Goal: Task Accomplishment & Management: Manage account settings

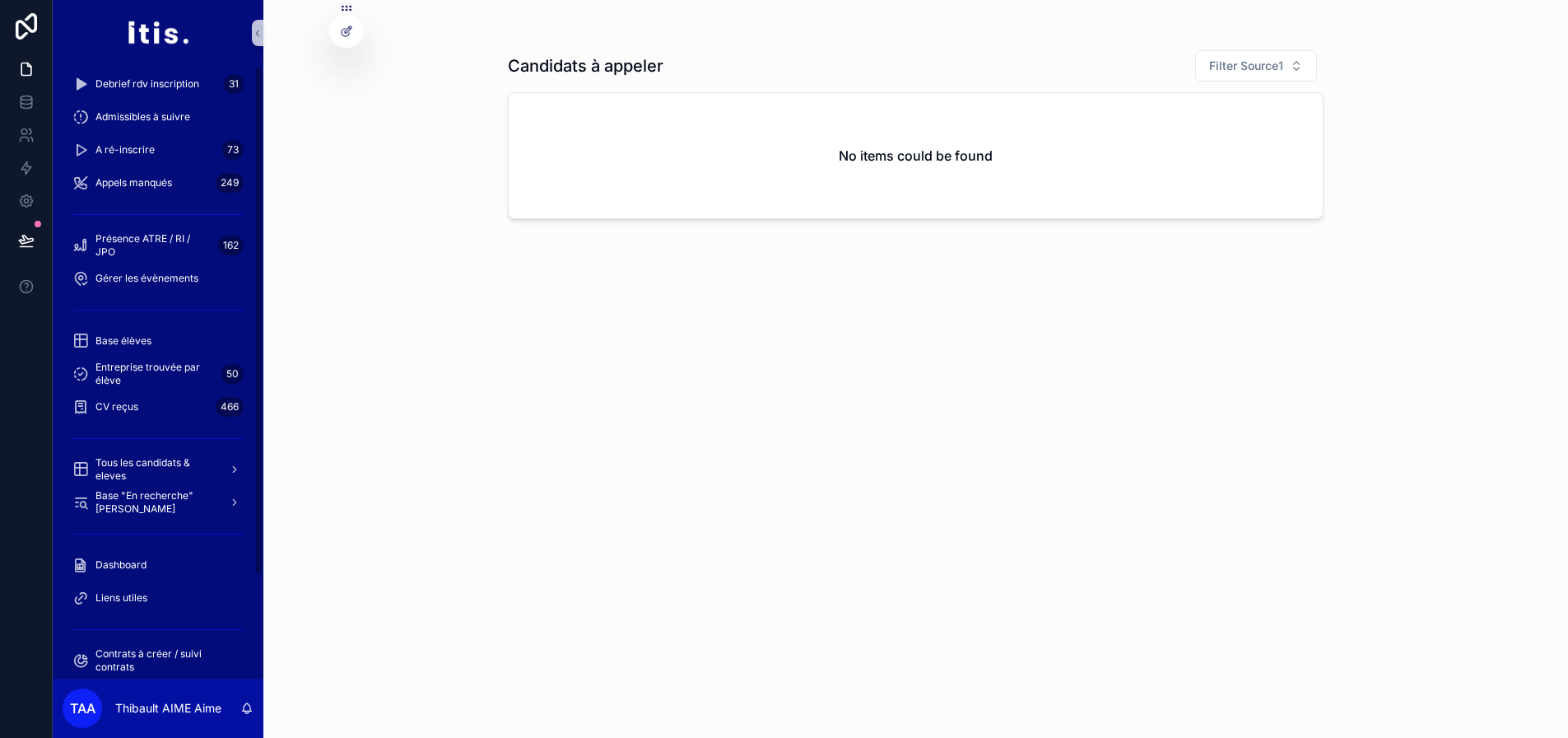
scroll to position [142, 0]
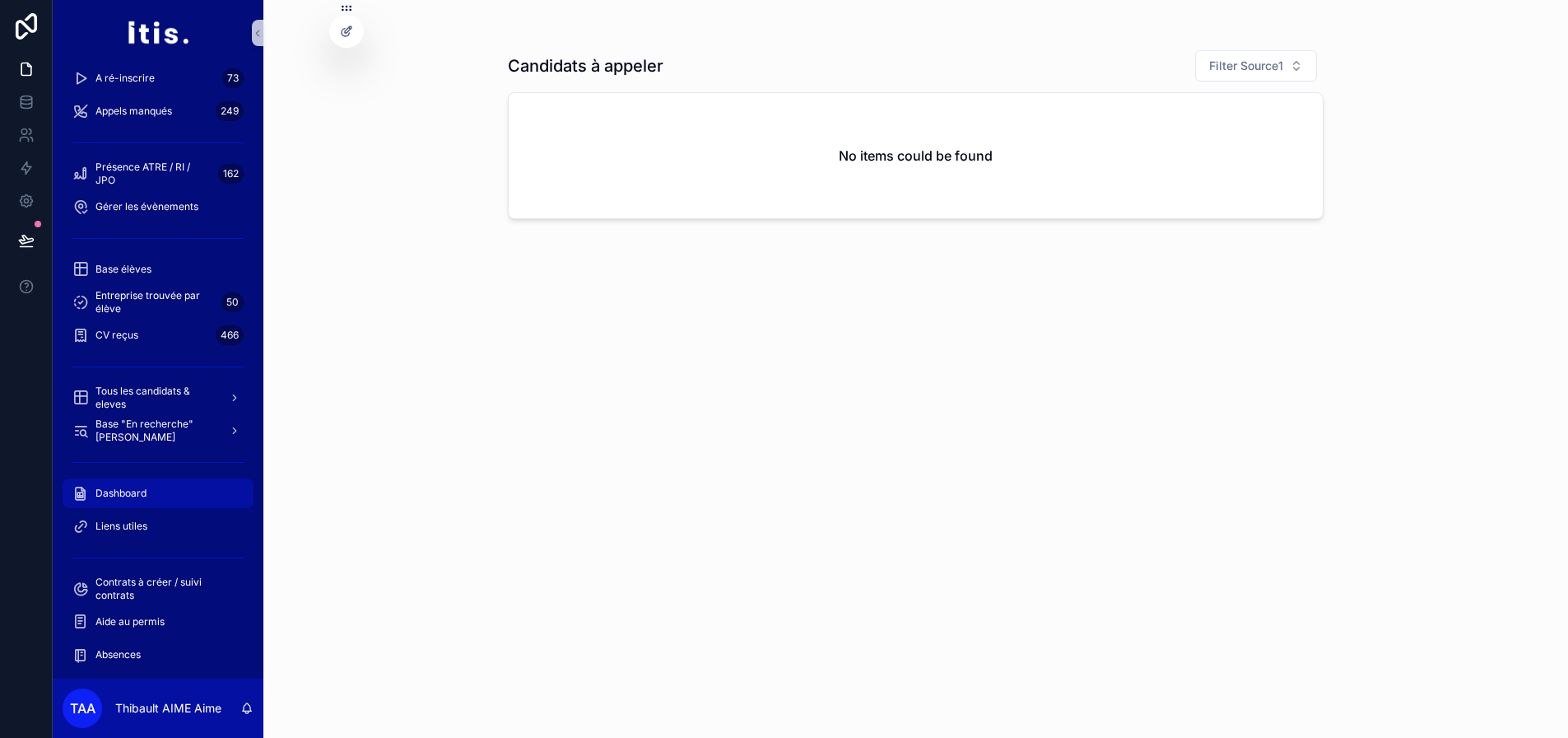
click at [147, 483] on div "Dashboard" at bounding box center [158, 493] width 171 height 26
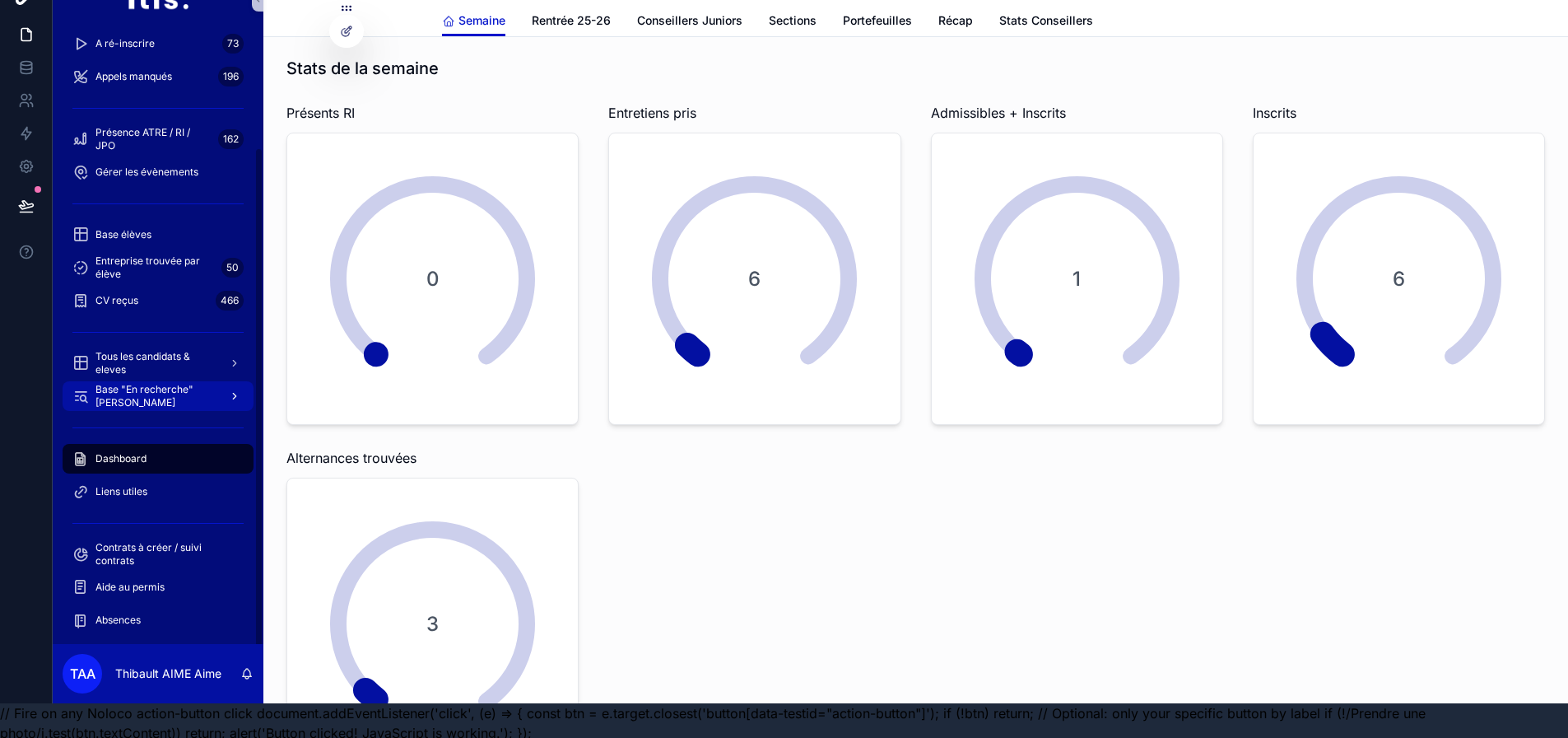
scroll to position [52, 0]
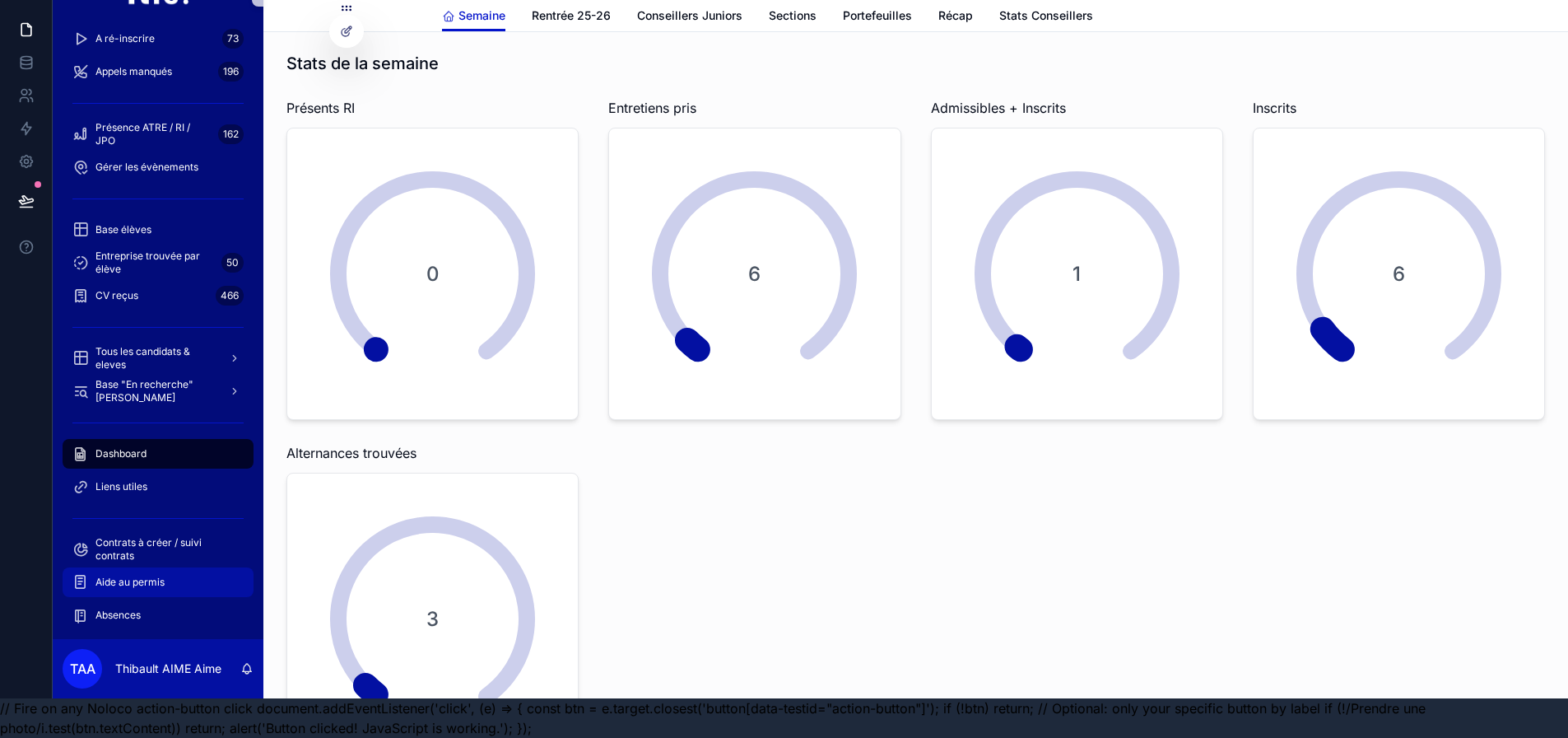
click at [194, 569] on div "Aide au permis" at bounding box center [158, 582] width 171 height 26
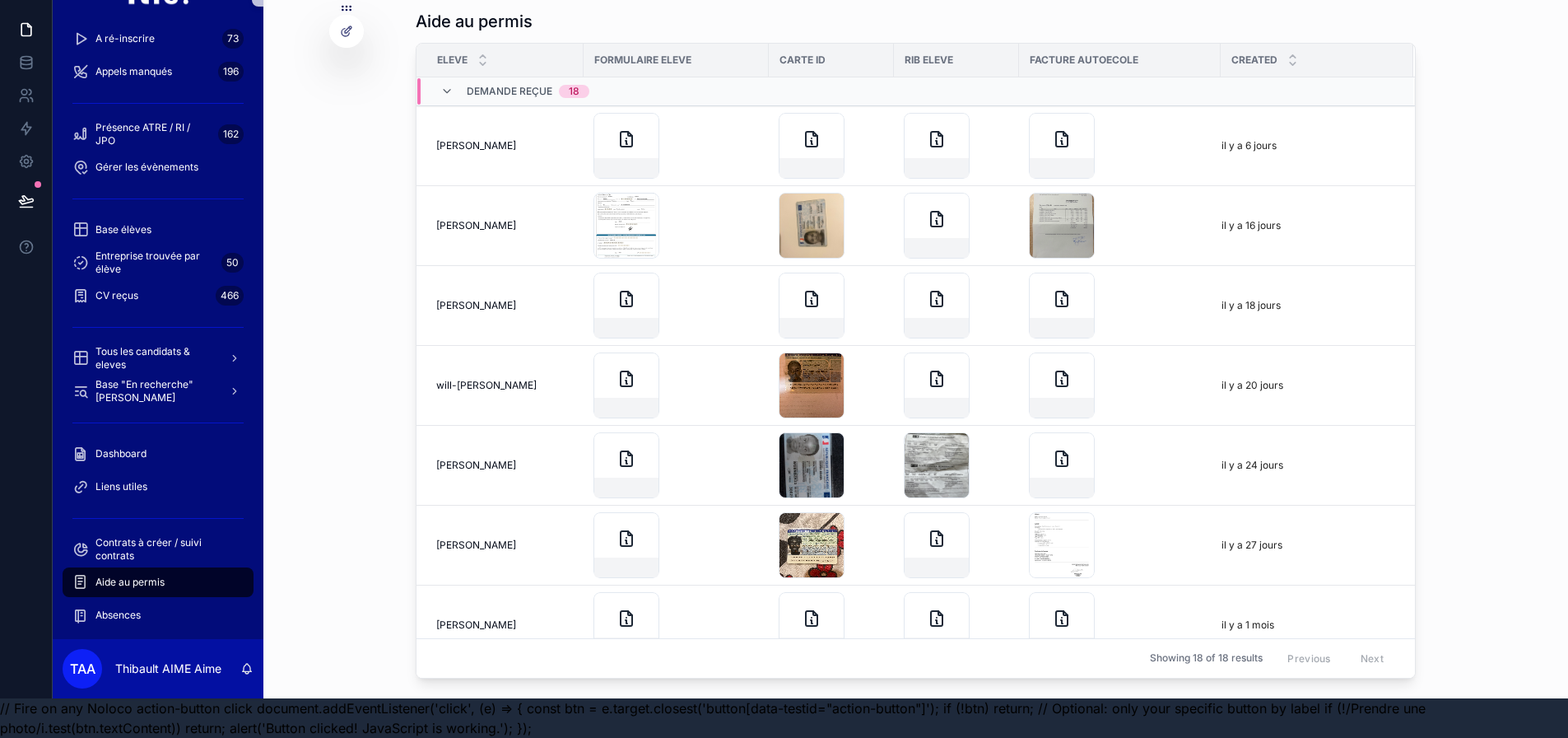
click at [504, 85] on span "Demande reçue" at bounding box center [510, 91] width 86 height 13
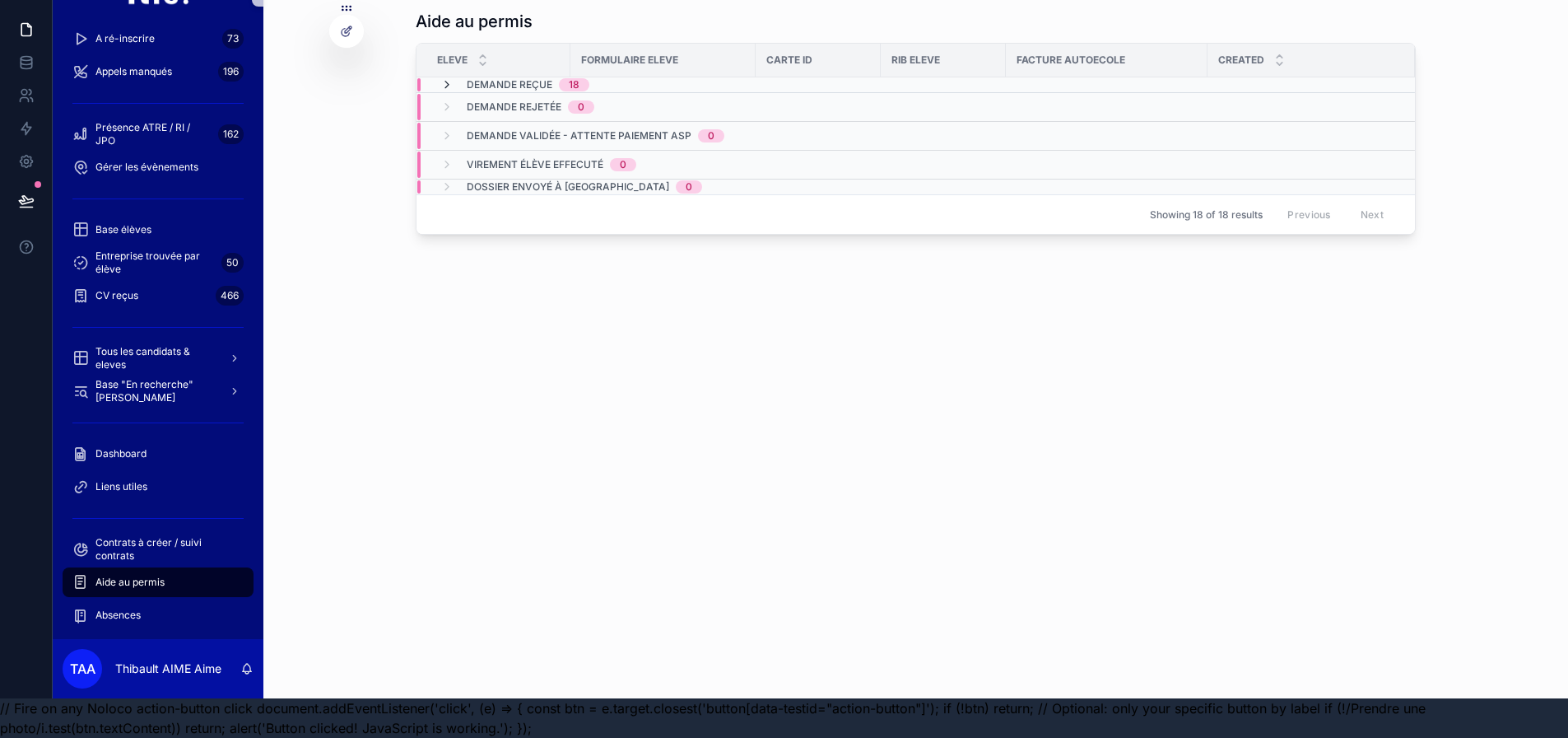
click at [454, 78] on icon "scrollable content" at bounding box center [447, 85] width 13 height 13
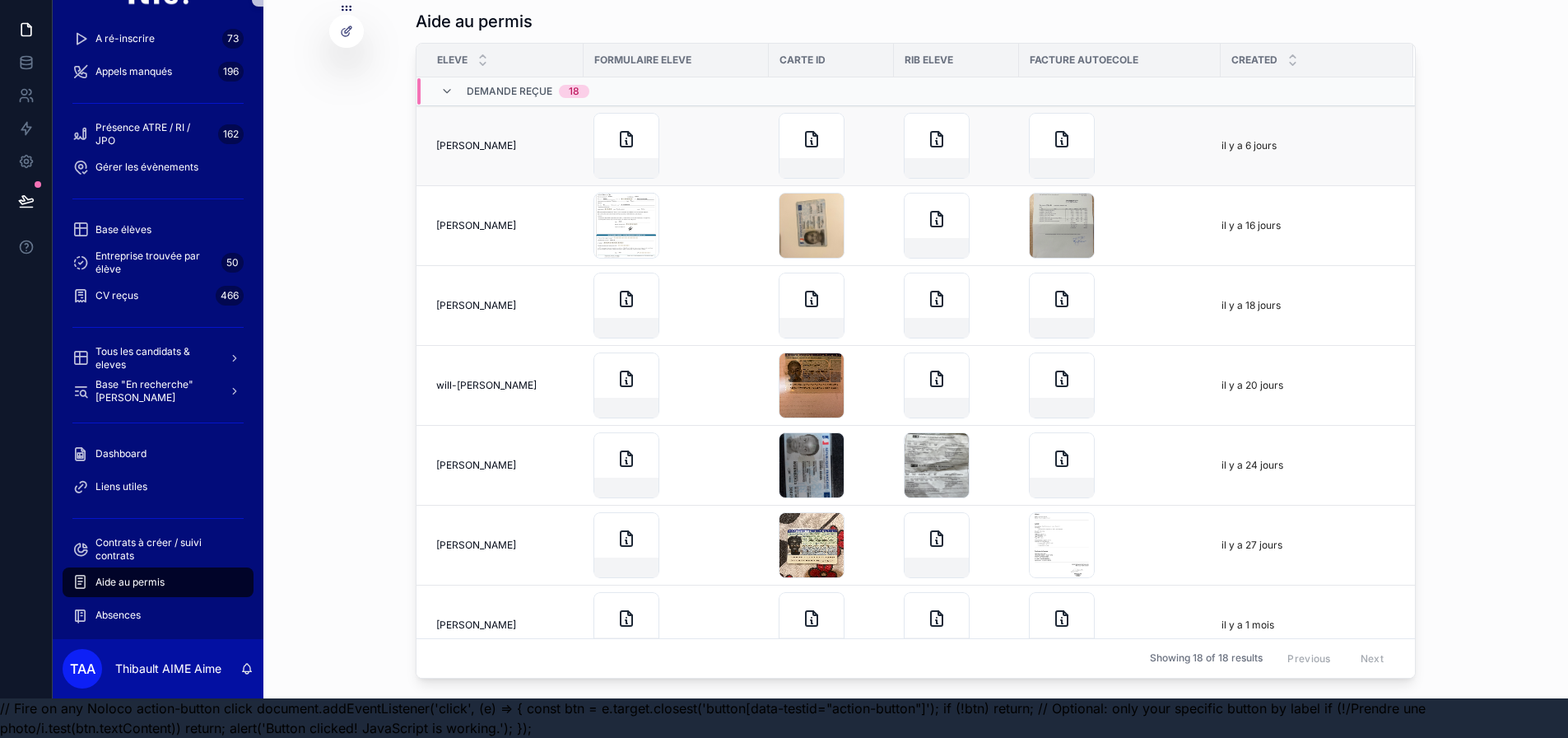
click at [1159, 123] on div "scrollable content" at bounding box center [1120, 146] width 182 height 66
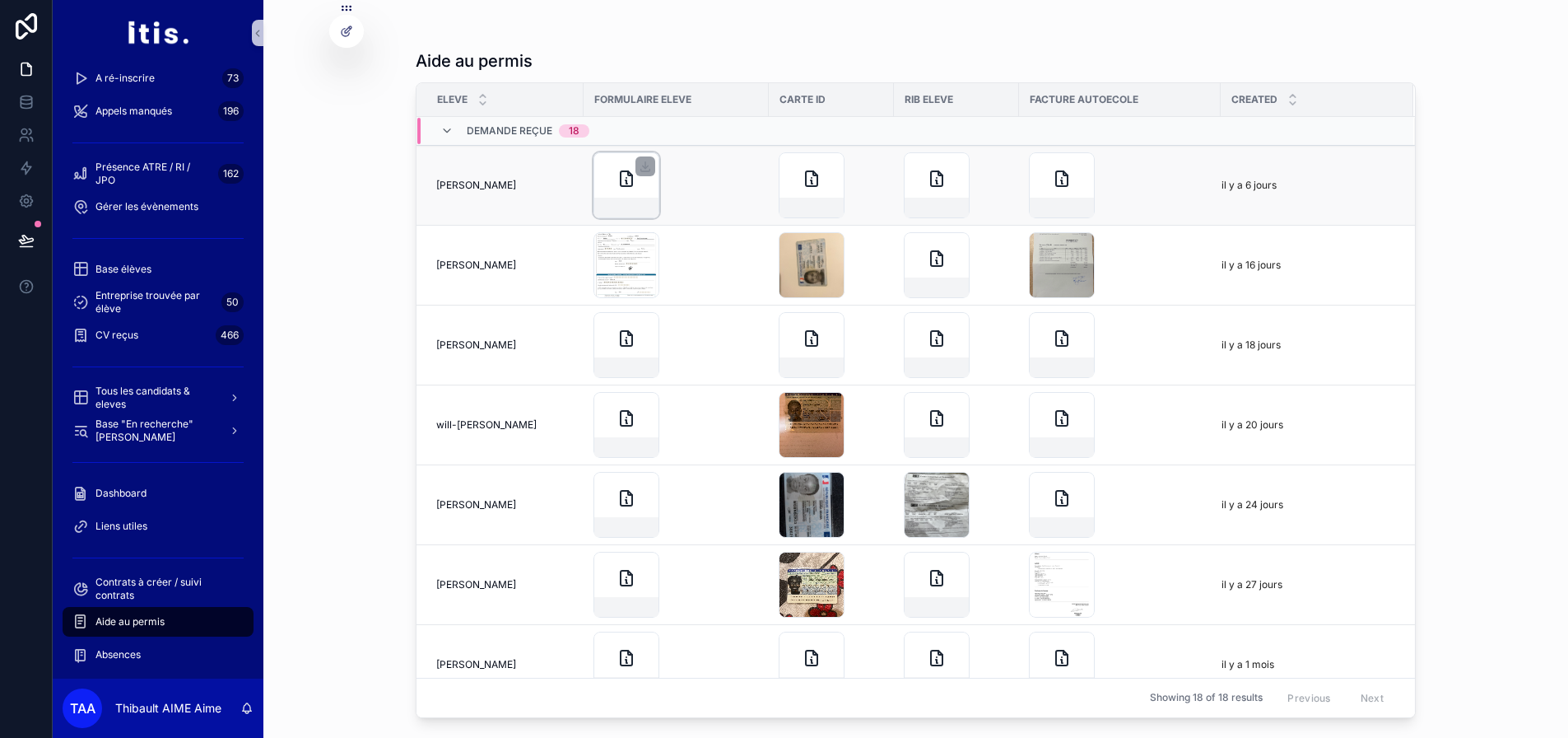
click at [612, 192] on div "scrollable content" at bounding box center [626, 185] width 66 height 66
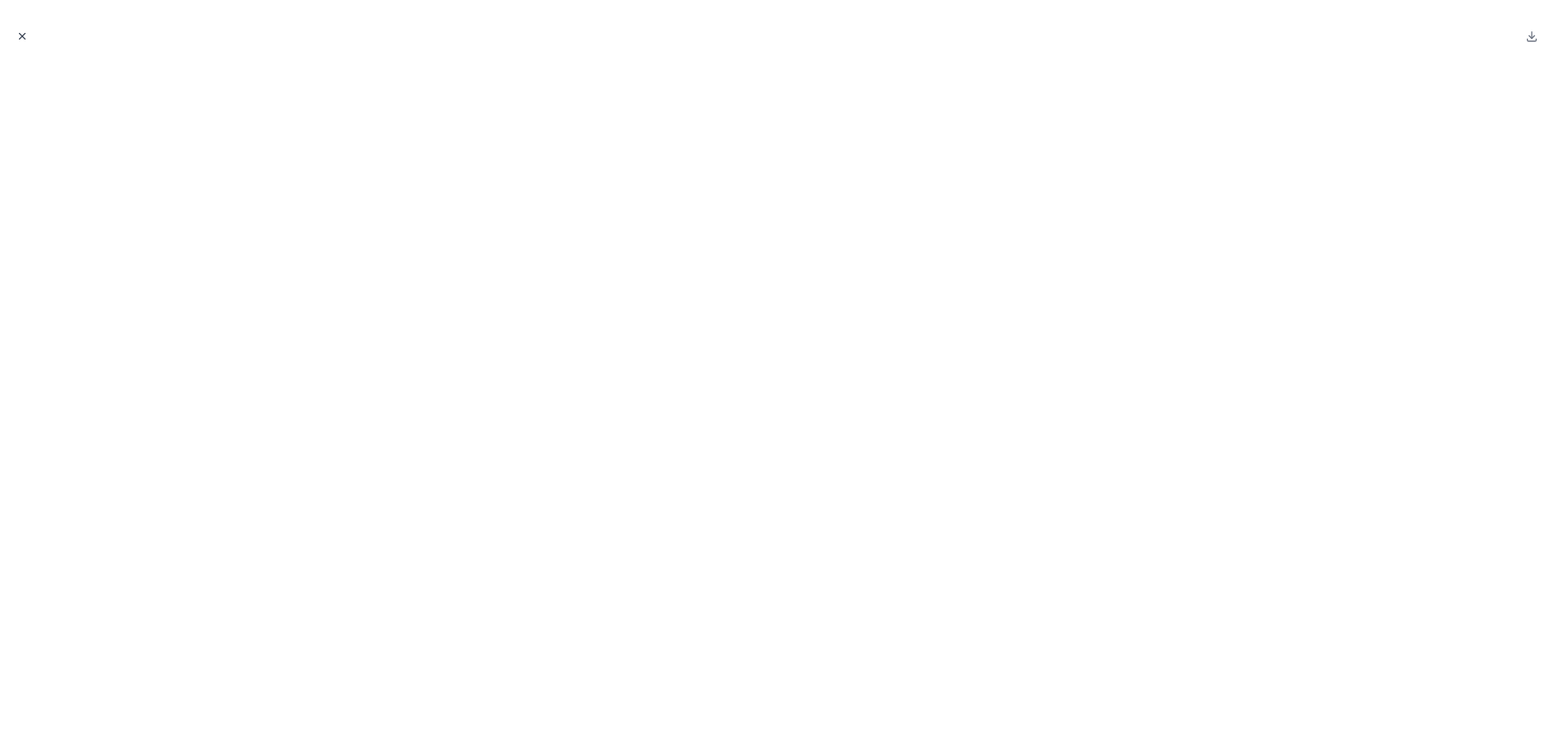
click at [20, 36] on icon "Close modal" at bounding box center [22, 36] width 12 height 12
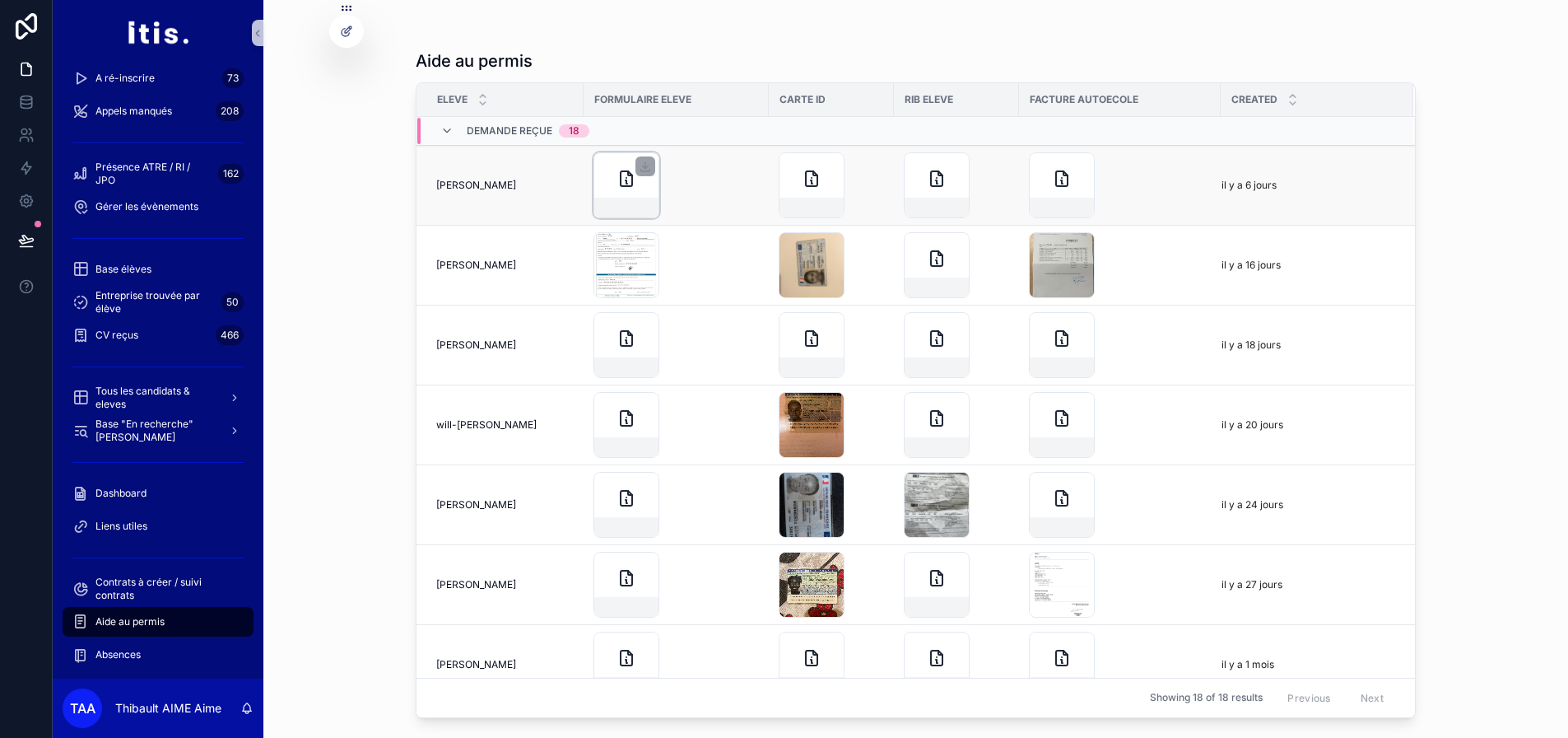
click at [624, 196] on div "scrollable content" at bounding box center [626, 185] width 66 height 66
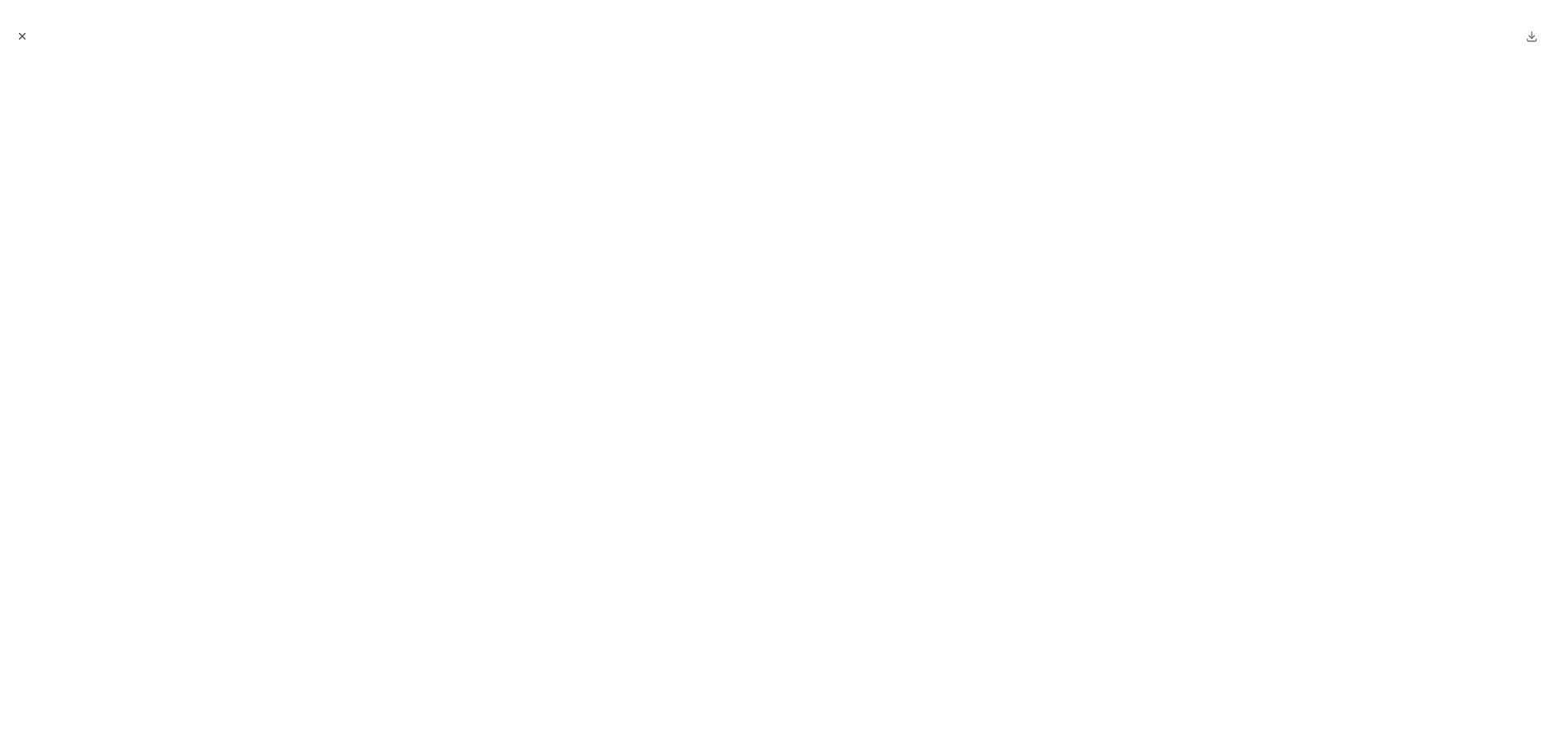
click at [18, 35] on icon "Close modal" at bounding box center [22, 36] width 12 height 12
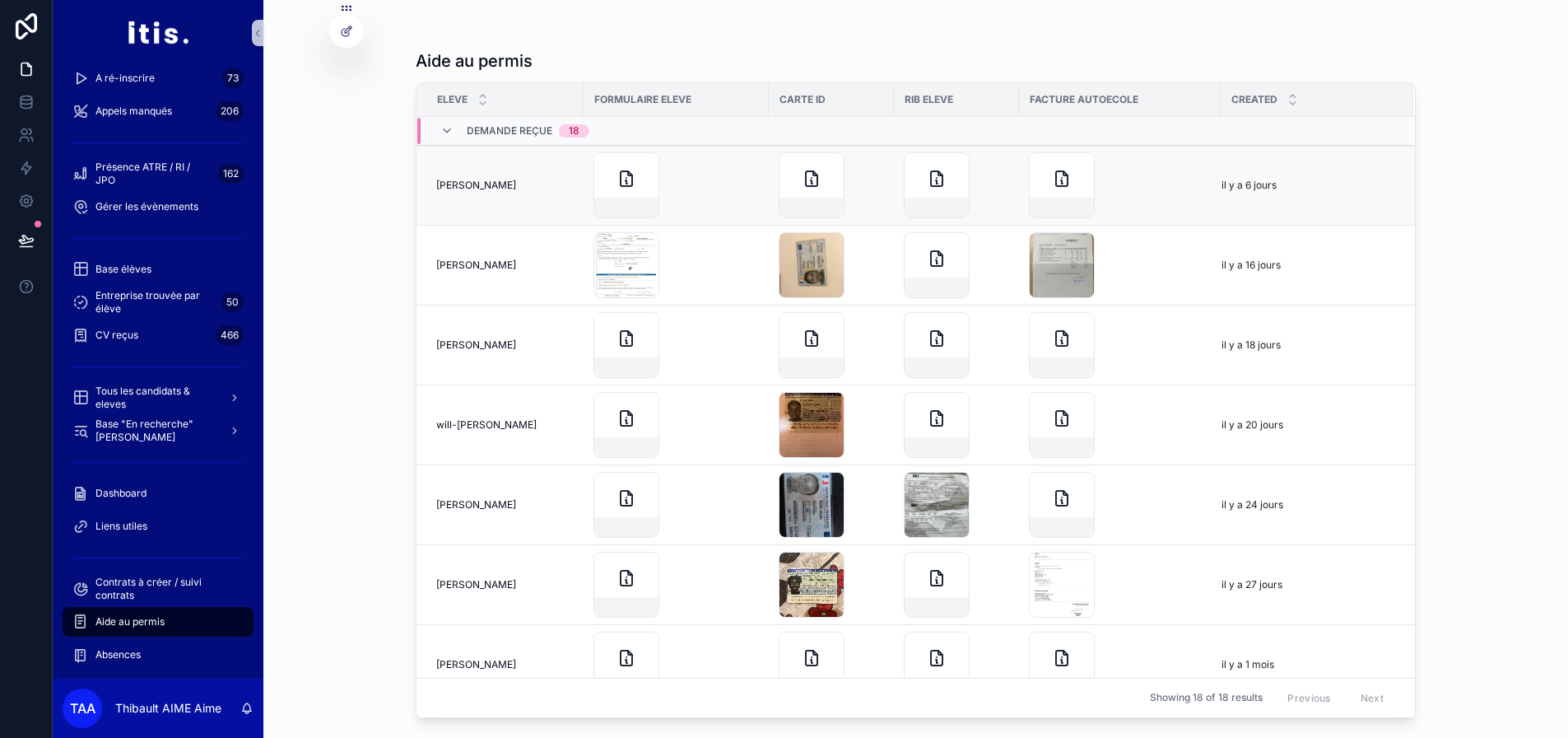
click at [1125, 186] on div "scrollable content" at bounding box center [1120, 185] width 182 height 66
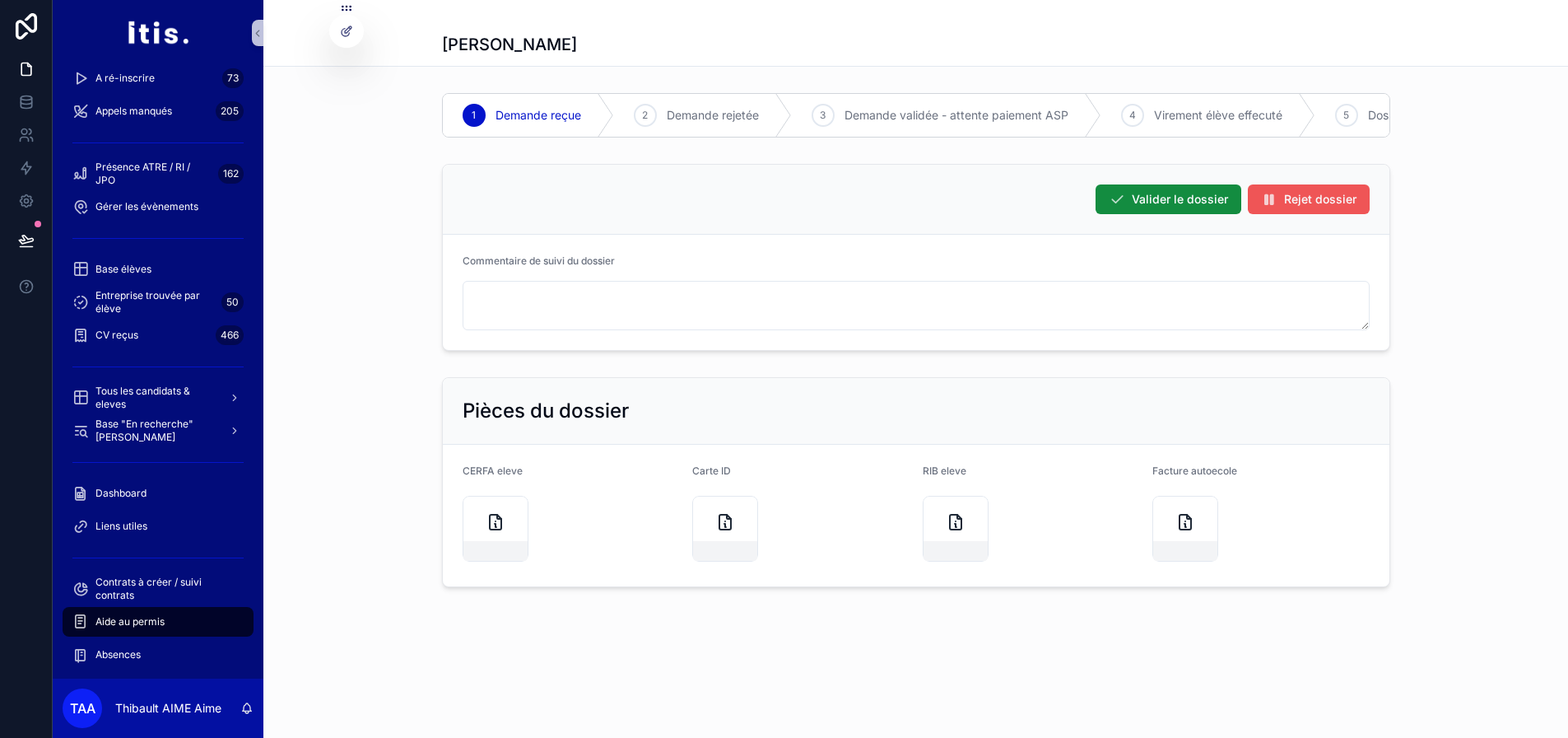
click at [1294, 208] on span "Rejet dossier" at bounding box center [1320, 200] width 72 height 16
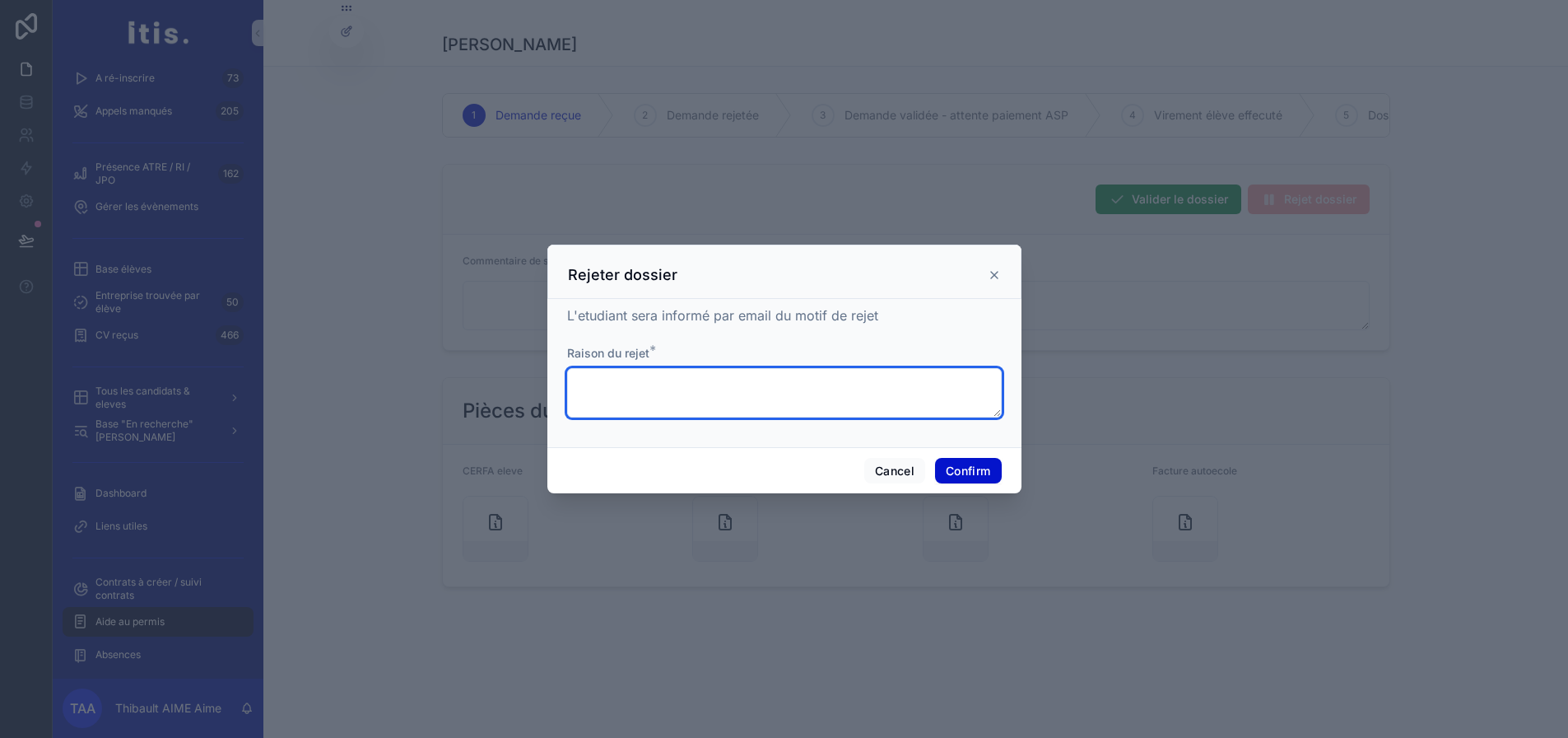
click at [718, 399] on textarea at bounding box center [784, 393] width 435 height 49
click at [872, 481] on button "Cancel" at bounding box center [894, 471] width 61 height 26
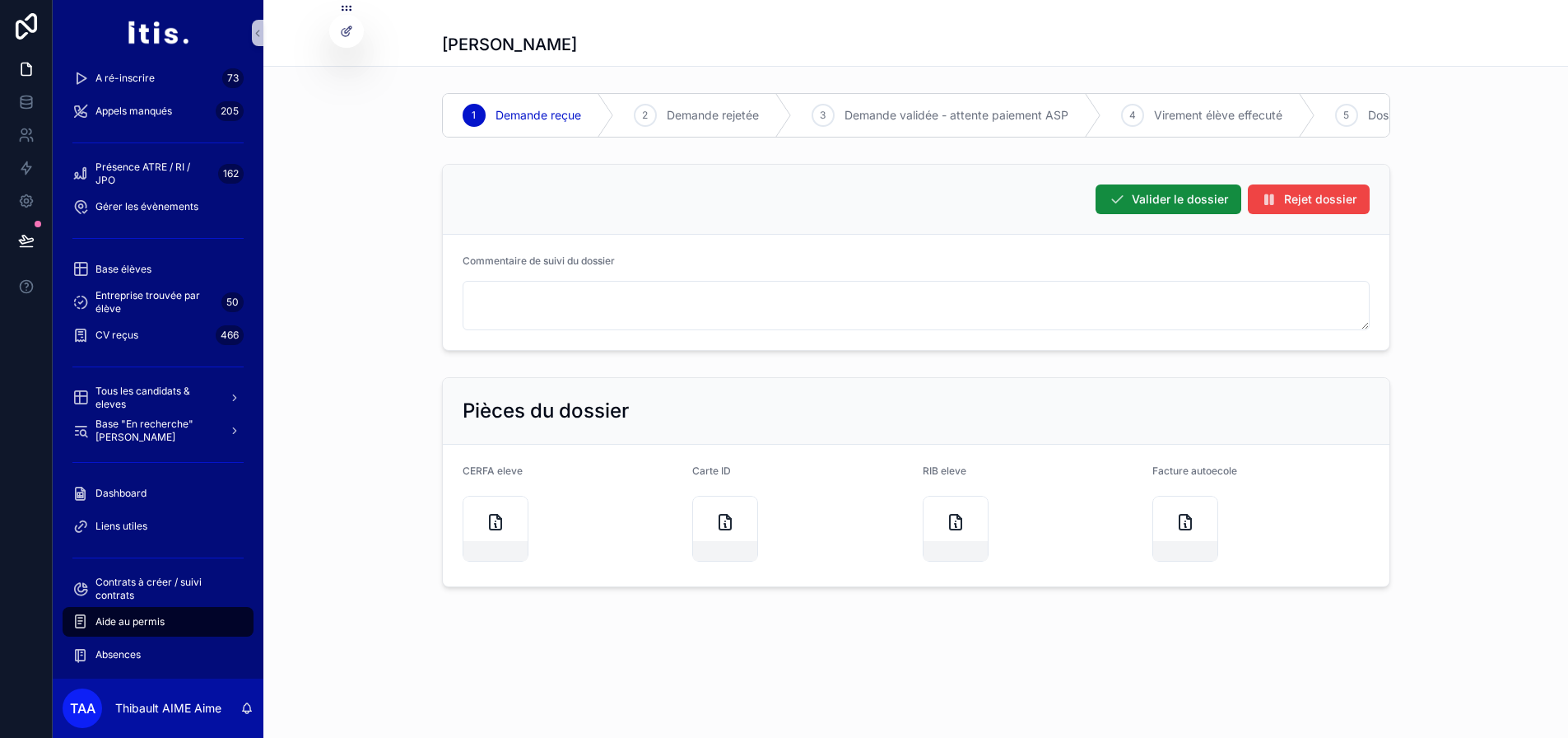
click at [120, 621] on span "Aide au permis" at bounding box center [130, 622] width 69 height 13
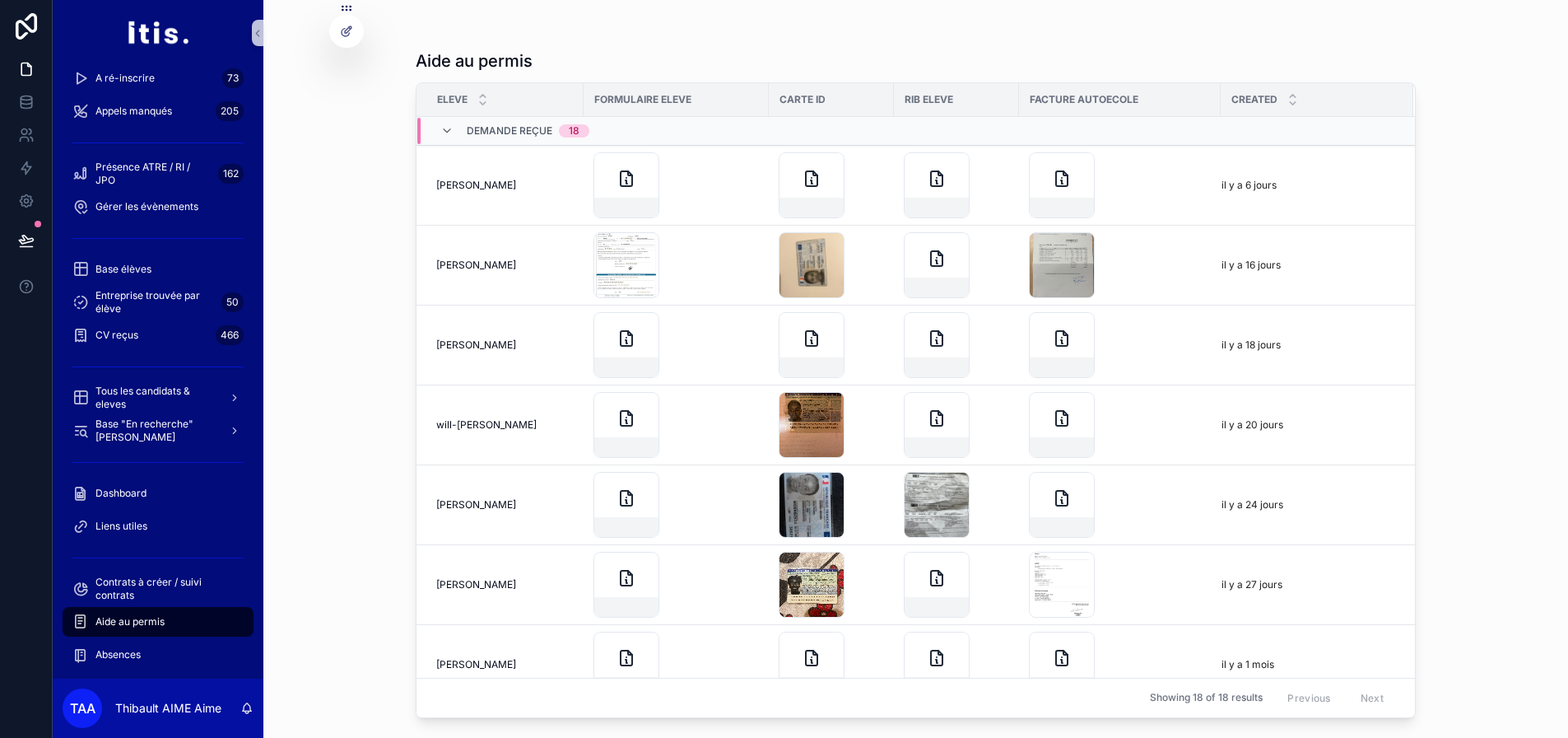
click at [491, 133] on span "Demande reçue" at bounding box center [510, 130] width 86 height 13
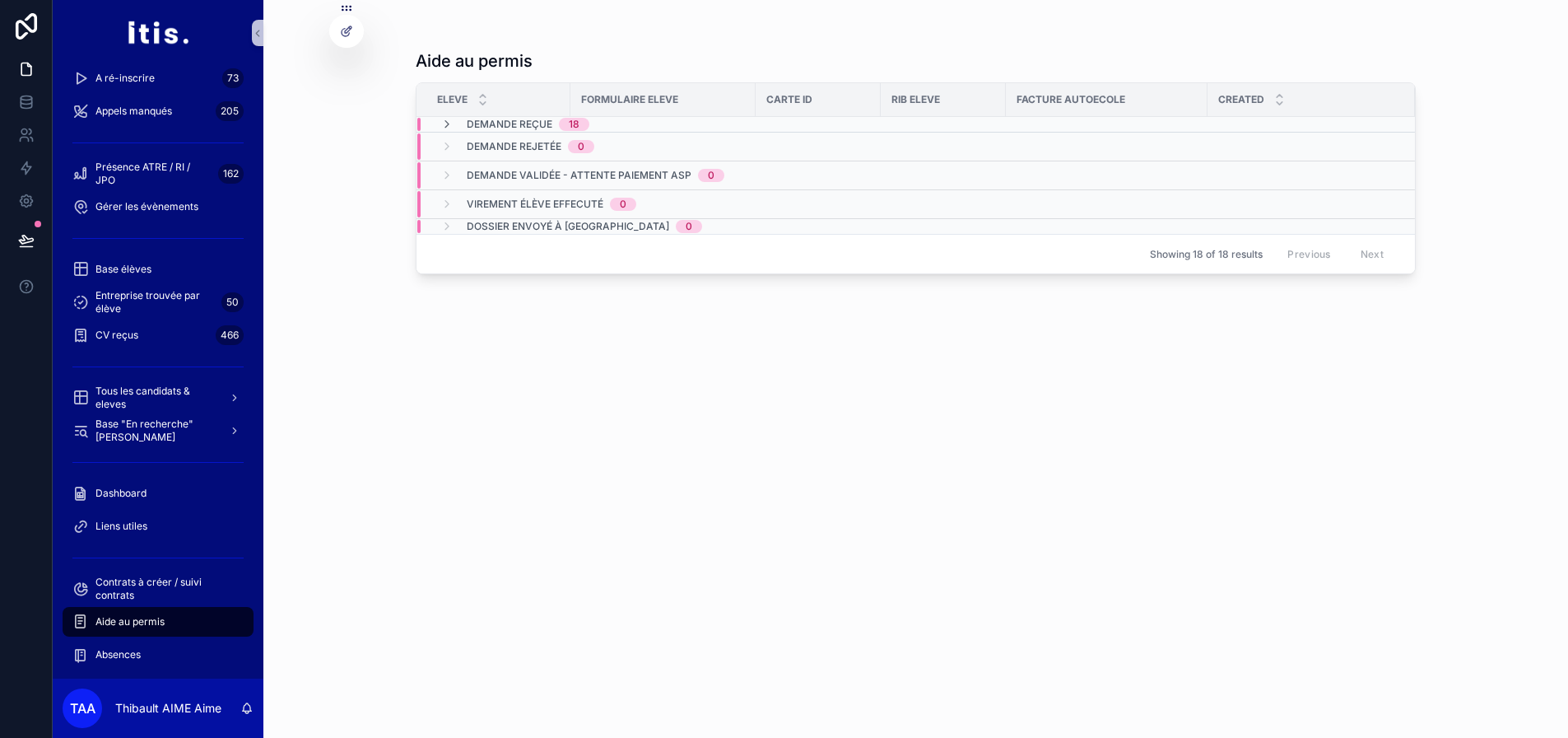
click at [548, 123] on span "Demande reçue" at bounding box center [510, 124] width 86 height 13
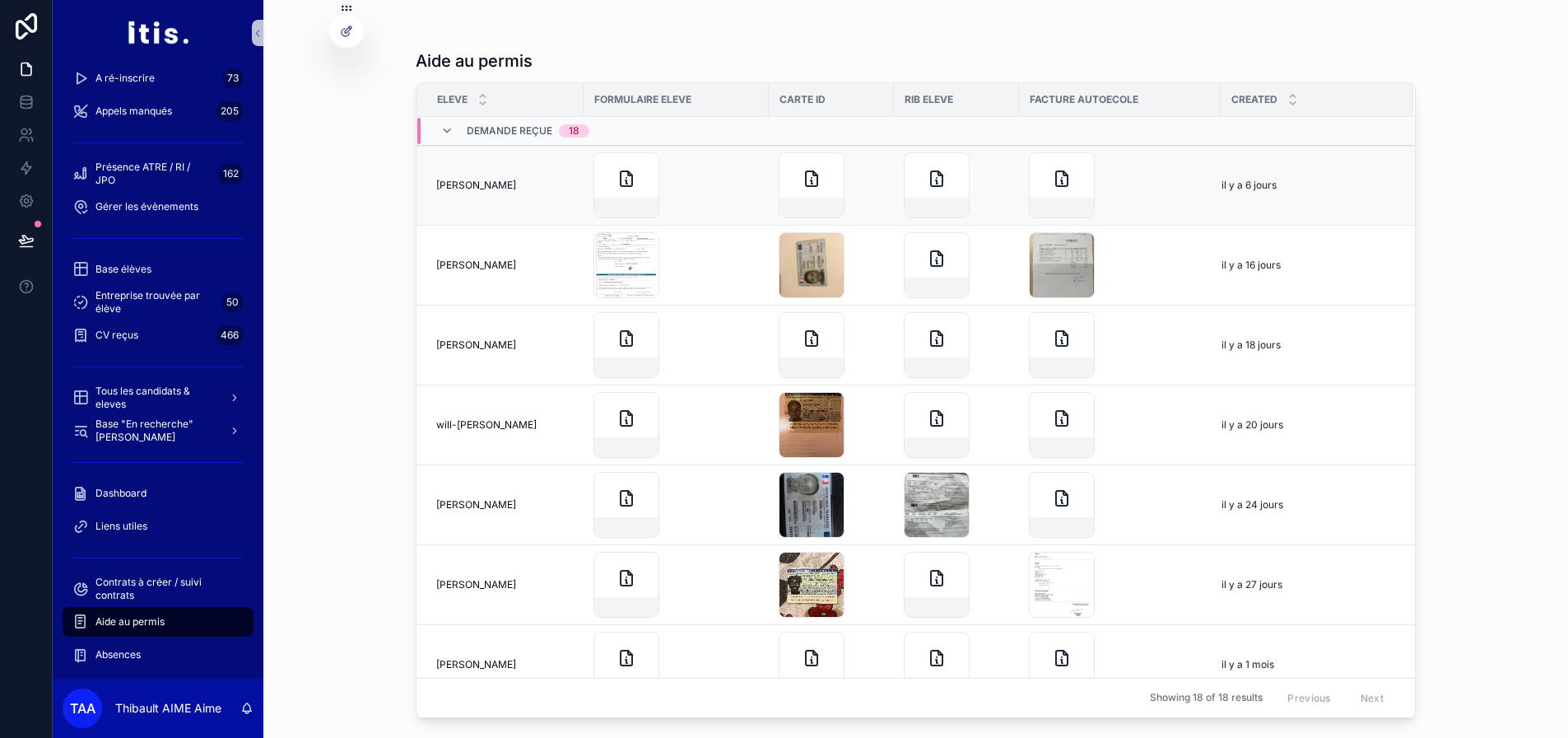
click at [720, 184] on div "scrollable content" at bounding box center [676, 185] width 166 height 66
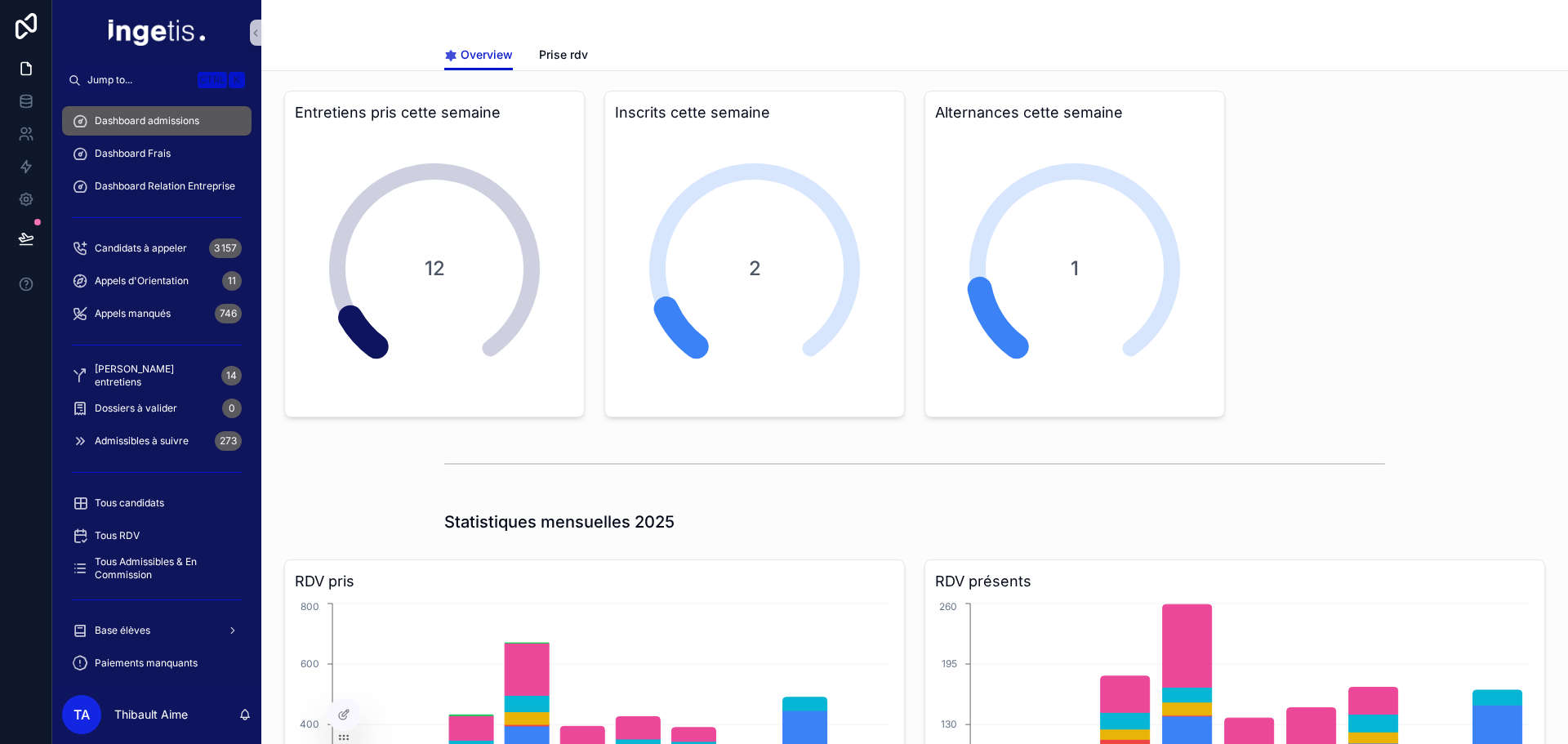
click at [550, 28] on div "scrollable content" at bounding box center [914, 19] width 940 height 39
click at [556, 59] on span "Prise rdv" at bounding box center [563, 54] width 49 height 16
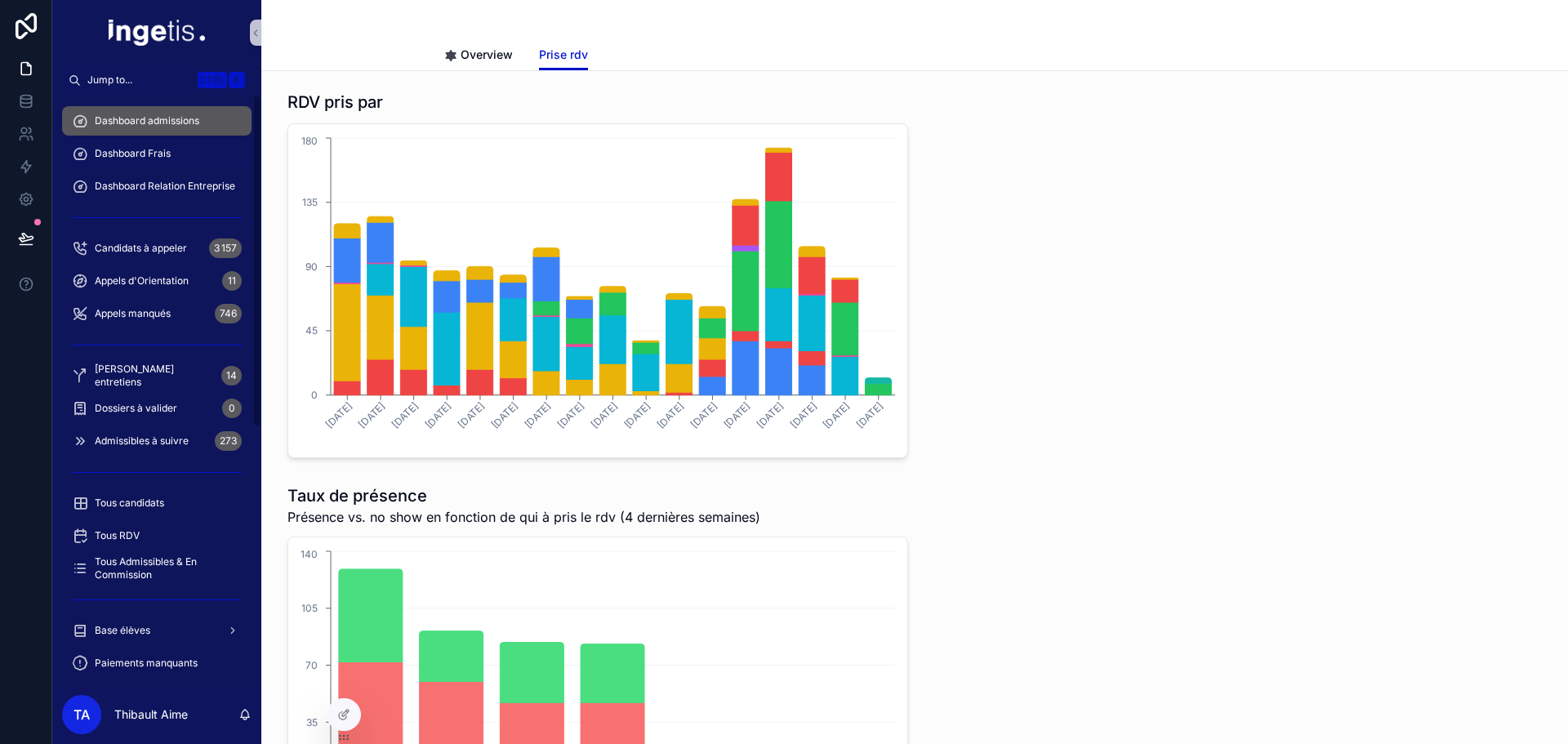
click at [137, 165] on div "Dashboard Frais" at bounding box center [156, 153] width 170 height 26
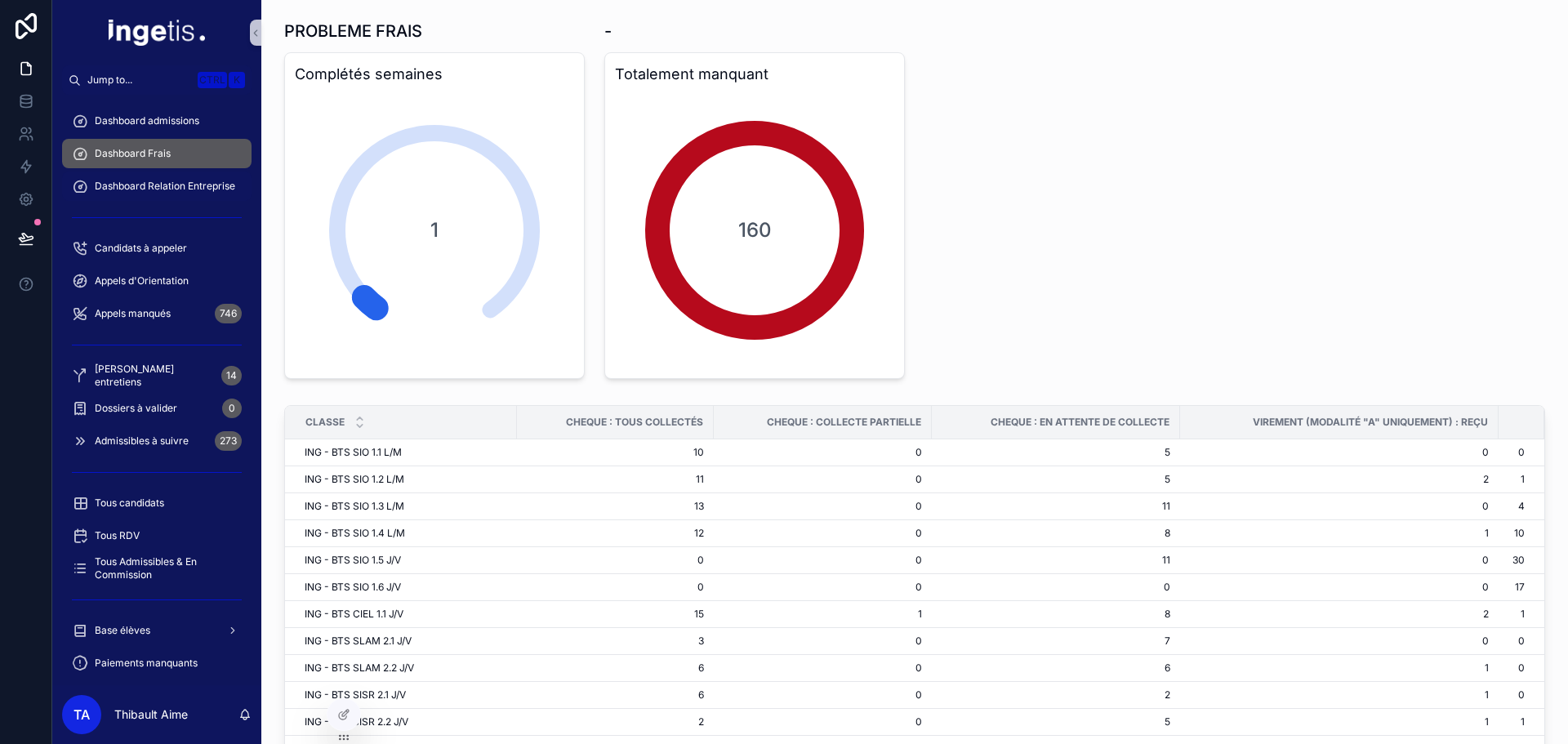
click at [185, 185] on span "Dashboard Relation Entreprise" at bounding box center [165, 186] width 140 height 13
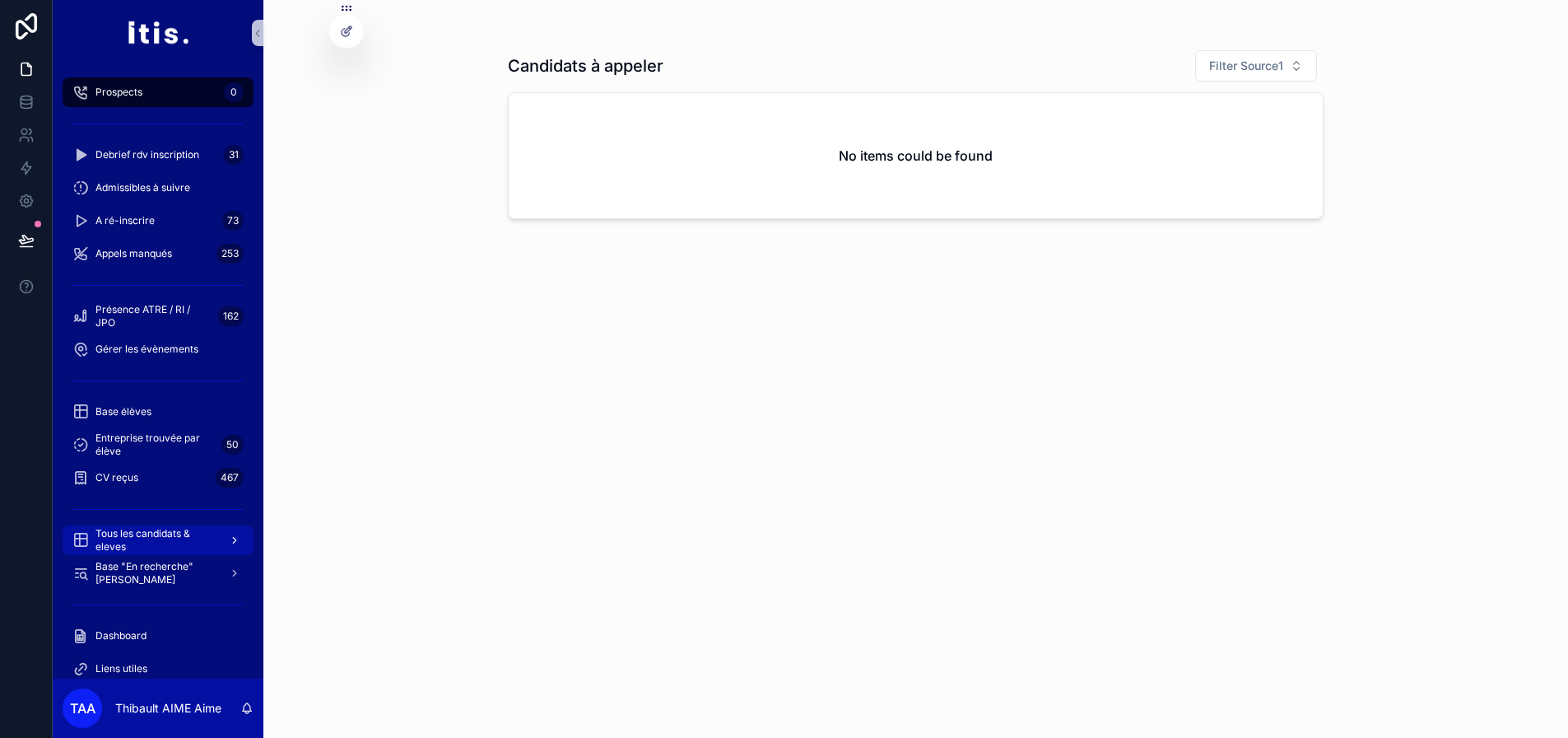
click at [152, 542] on span "Tous les candidats & eleves" at bounding box center [156, 540] width 120 height 26
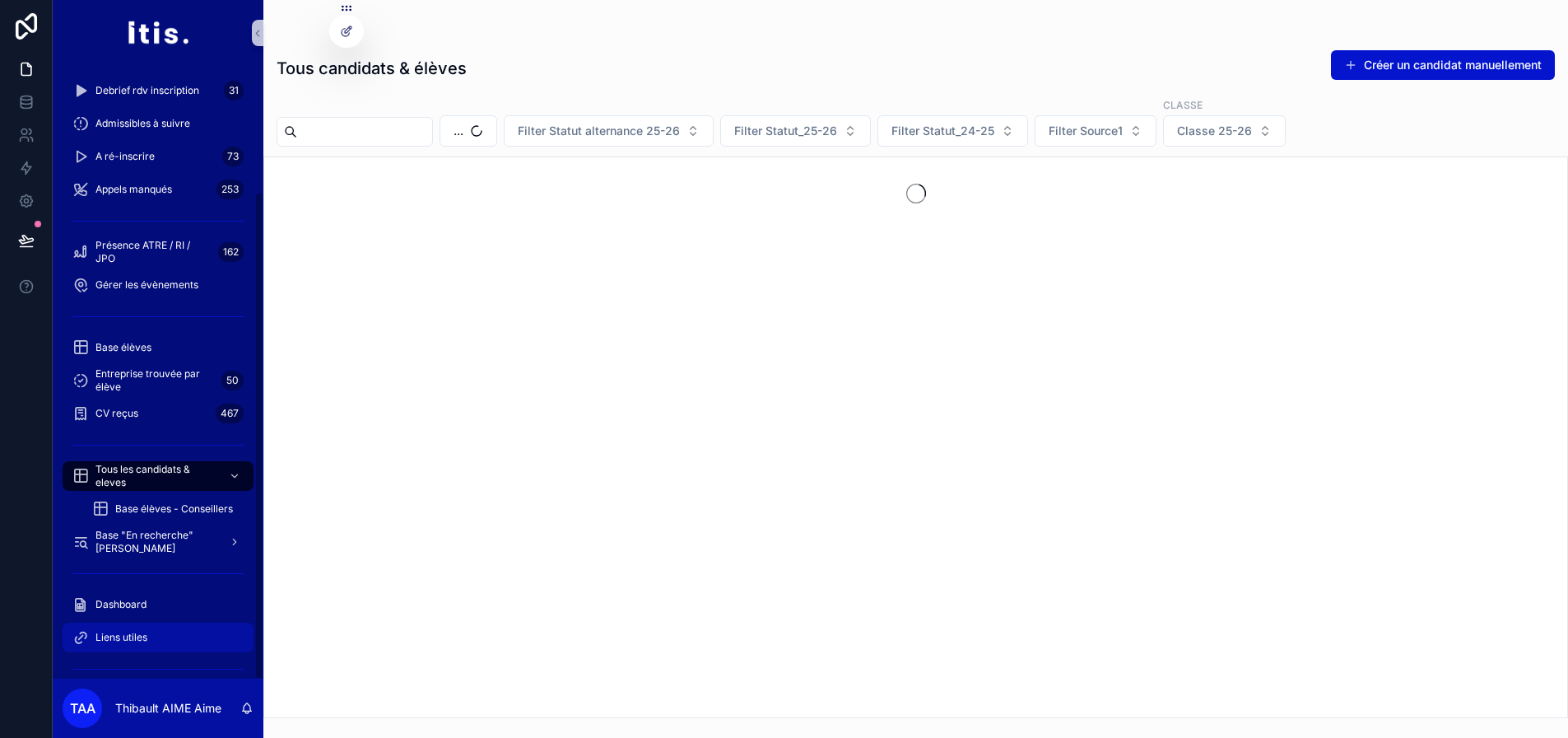
scroll to position [165, 0]
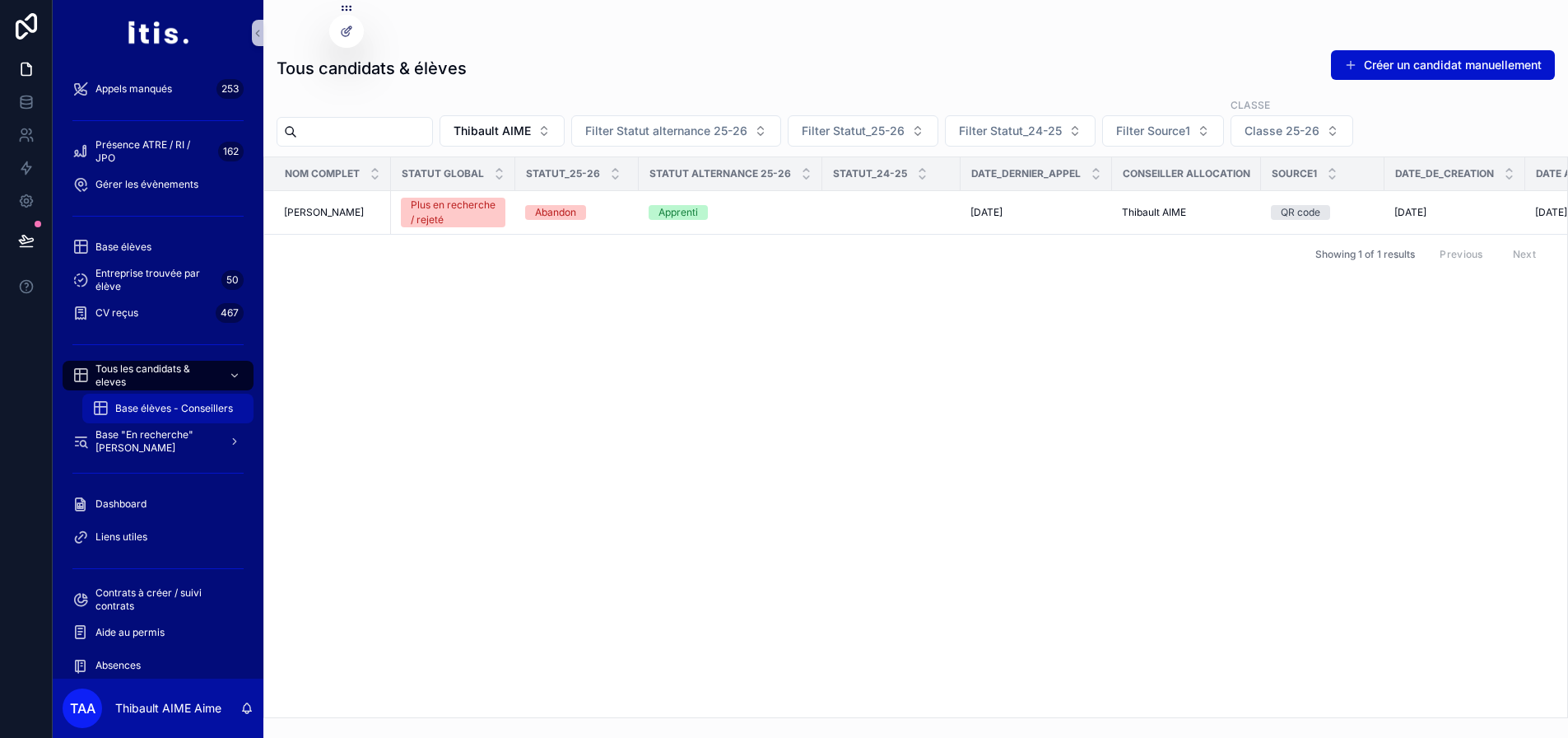
click at [192, 410] on span "Base élèves - Conseillers" at bounding box center [173, 409] width 118 height 13
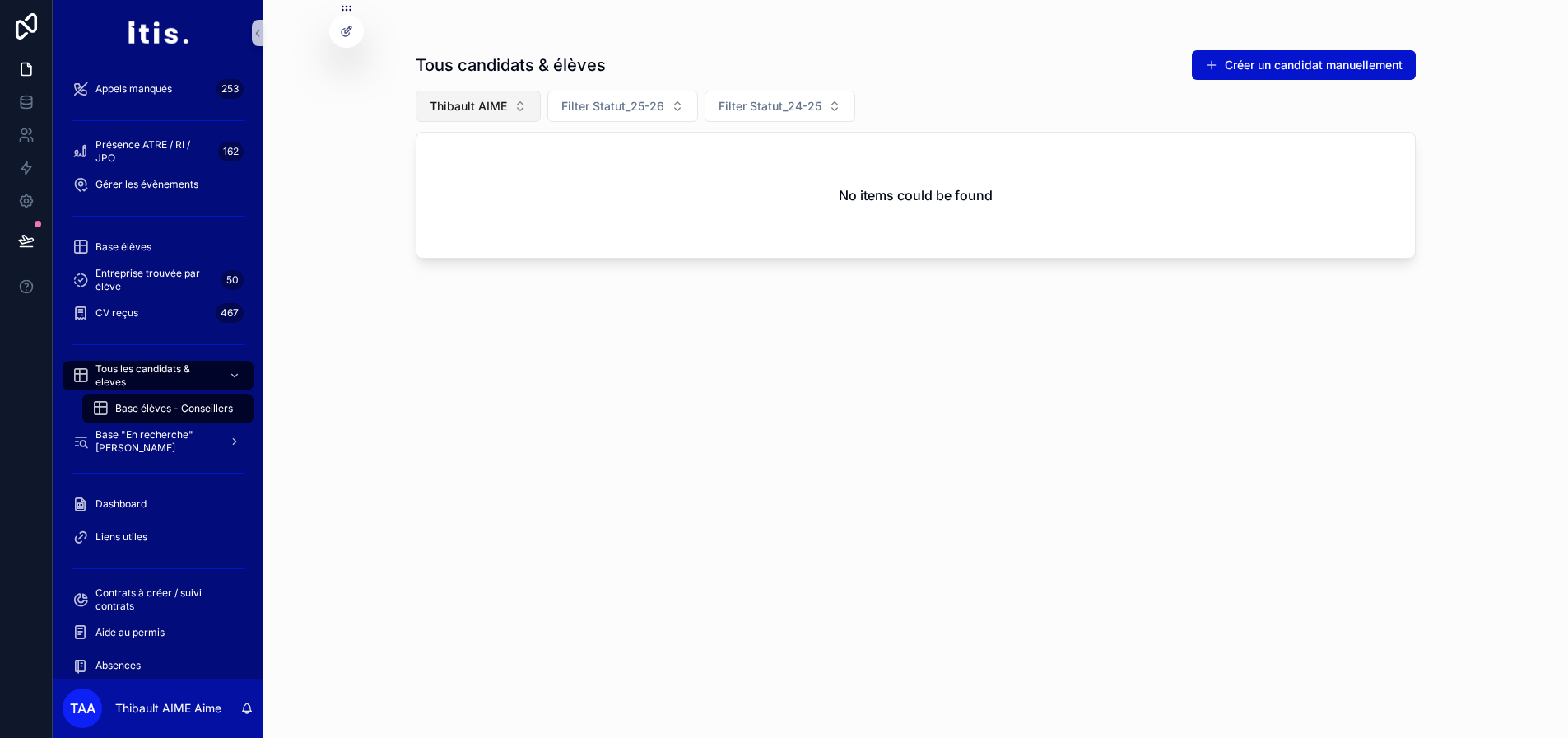
click at [507, 103] on span "Thibault AIME" at bounding box center [468, 106] width 77 height 16
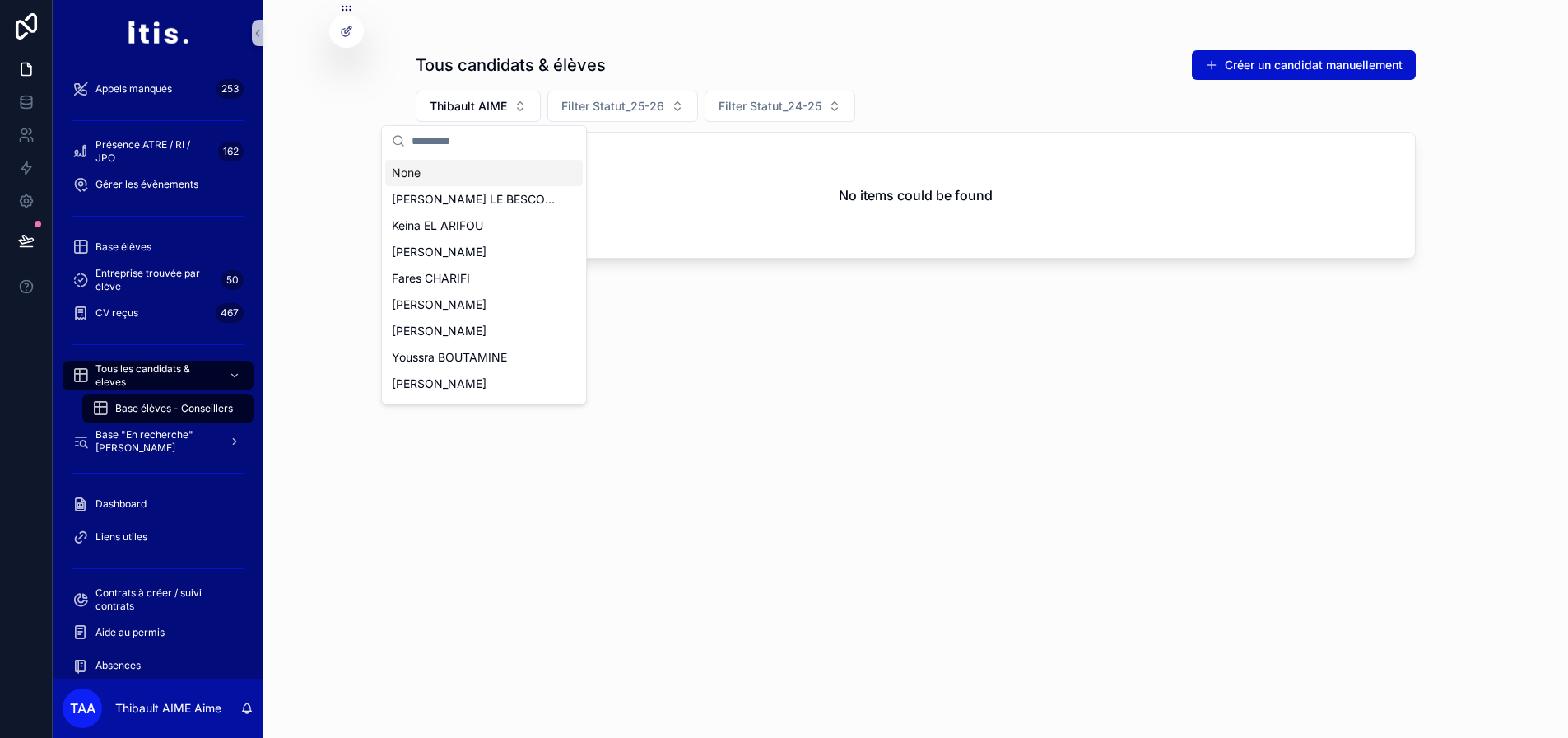
click at [505, 172] on div "None" at bounding box center [484, 172] width 198 height 26
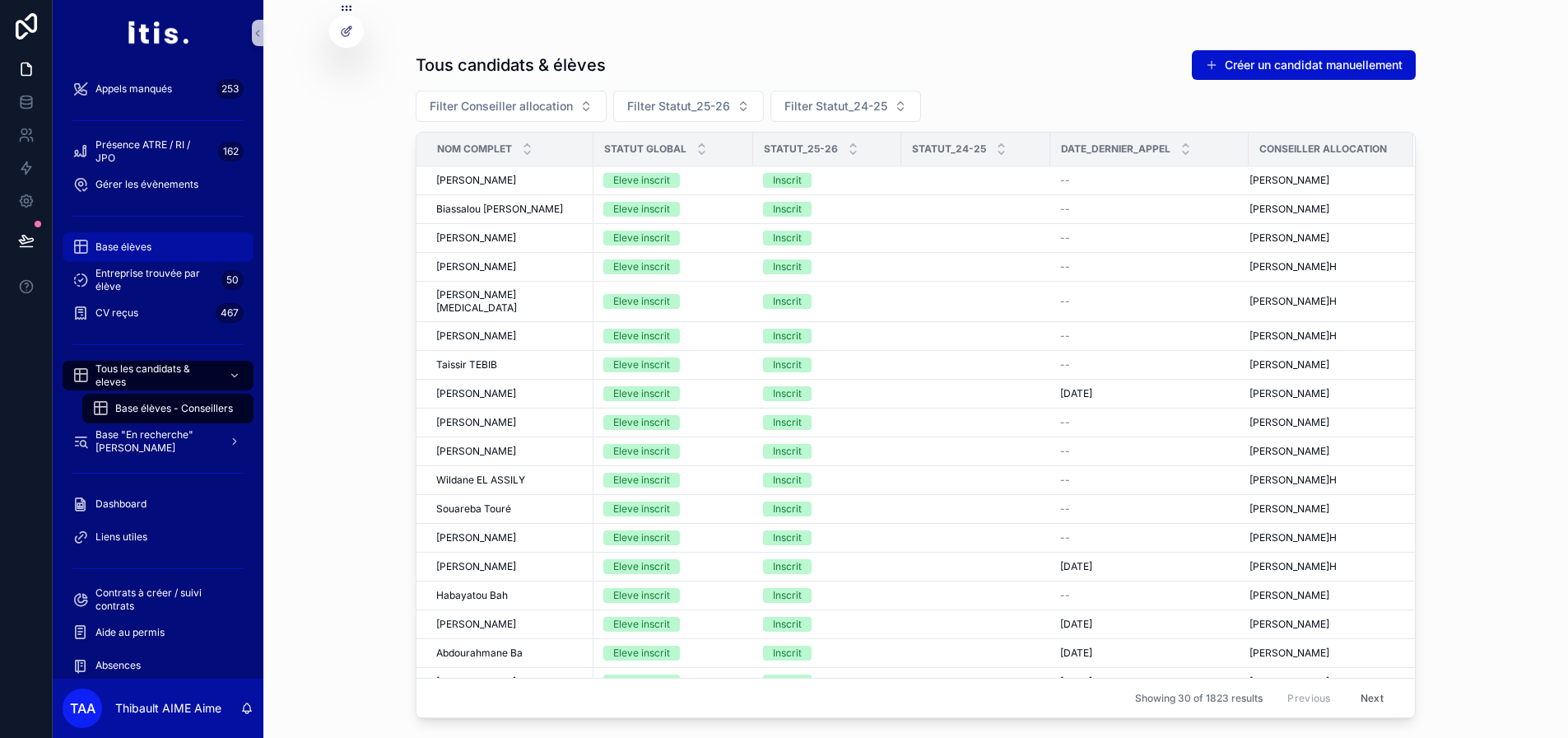
click at [139, 237] on div "Base élèves" at bounding box center [158, 246] width 171 height 26
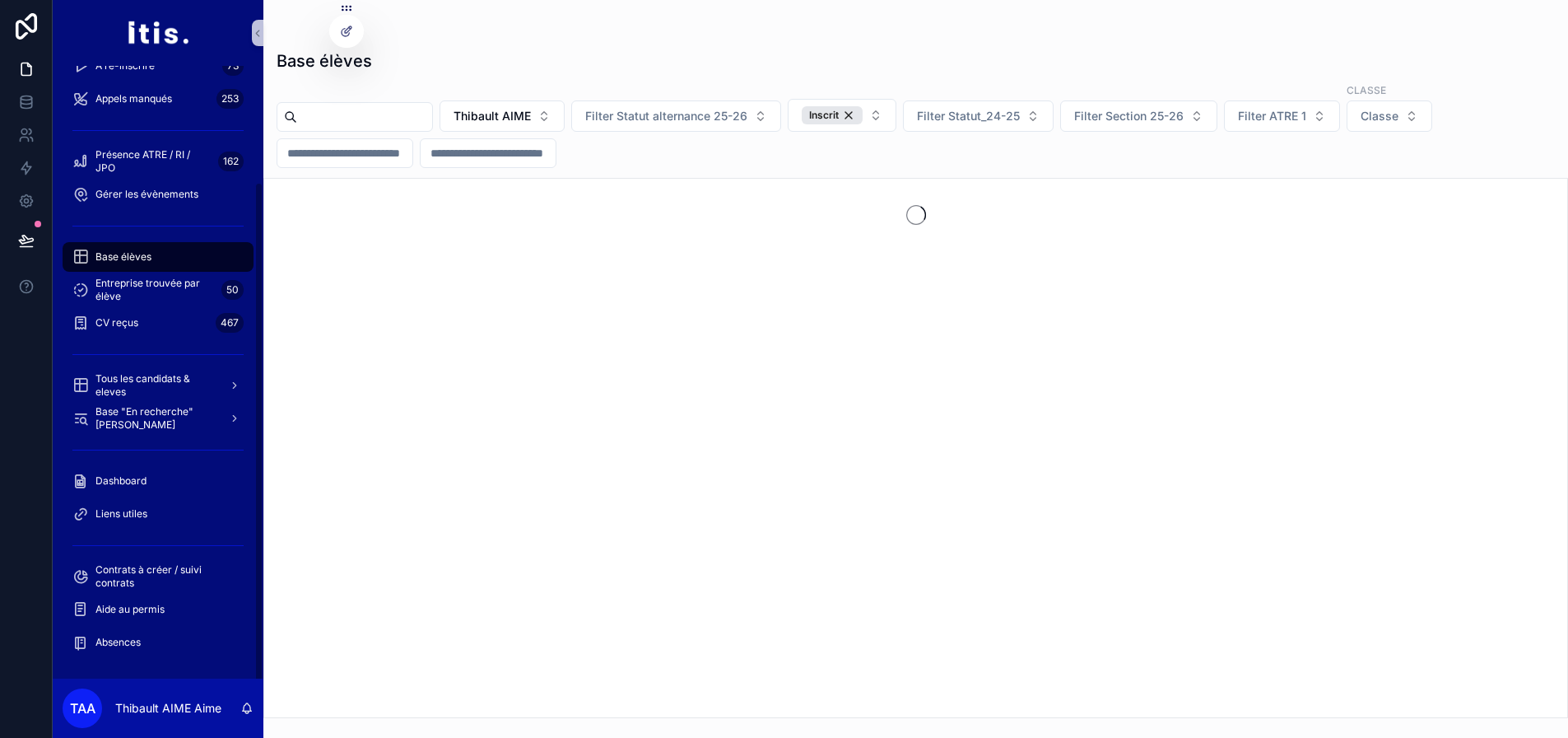
scroll to position [142, 0]
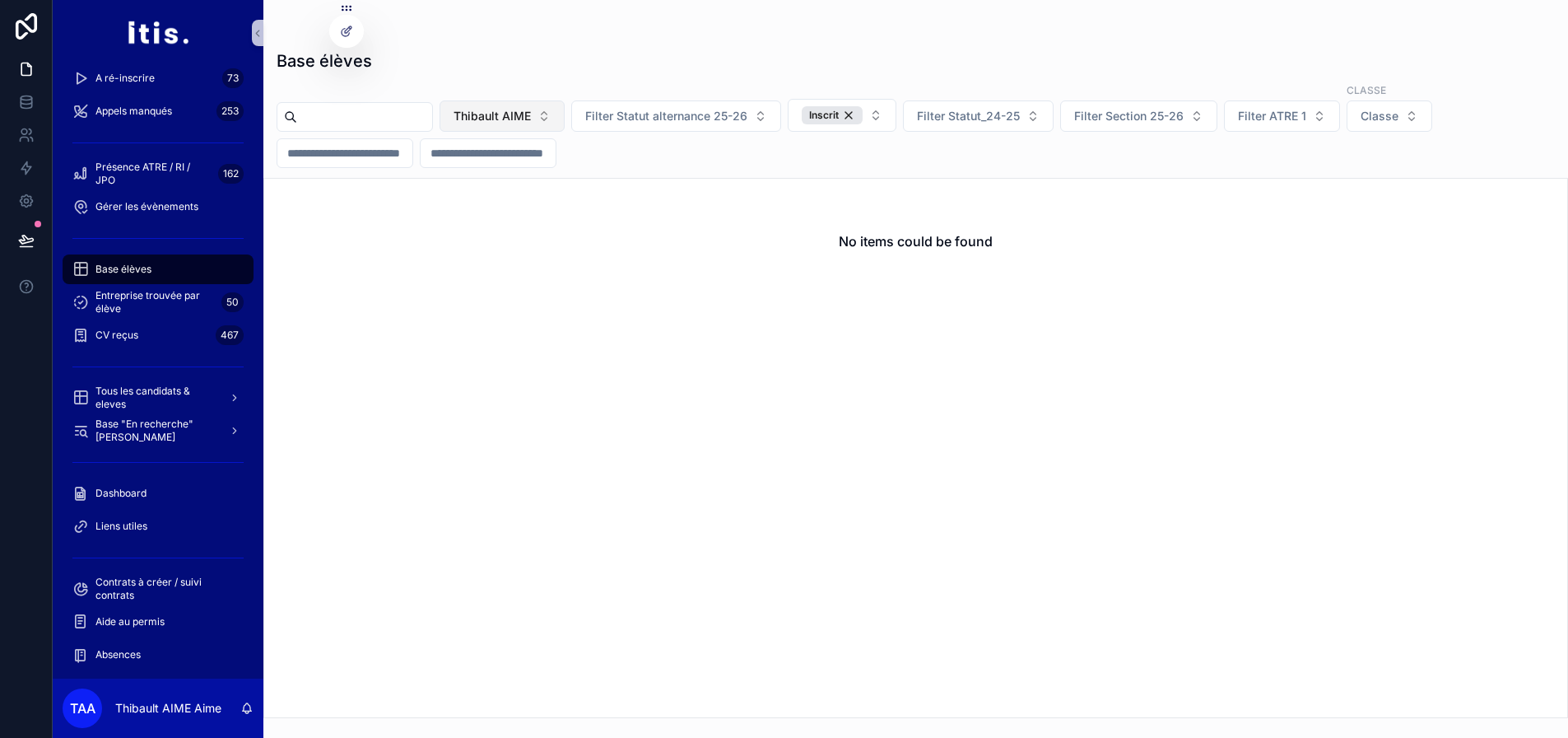
click at [531, 118] on span "Thibault AIME" at bounding box center [492, 116] width 77 height 16
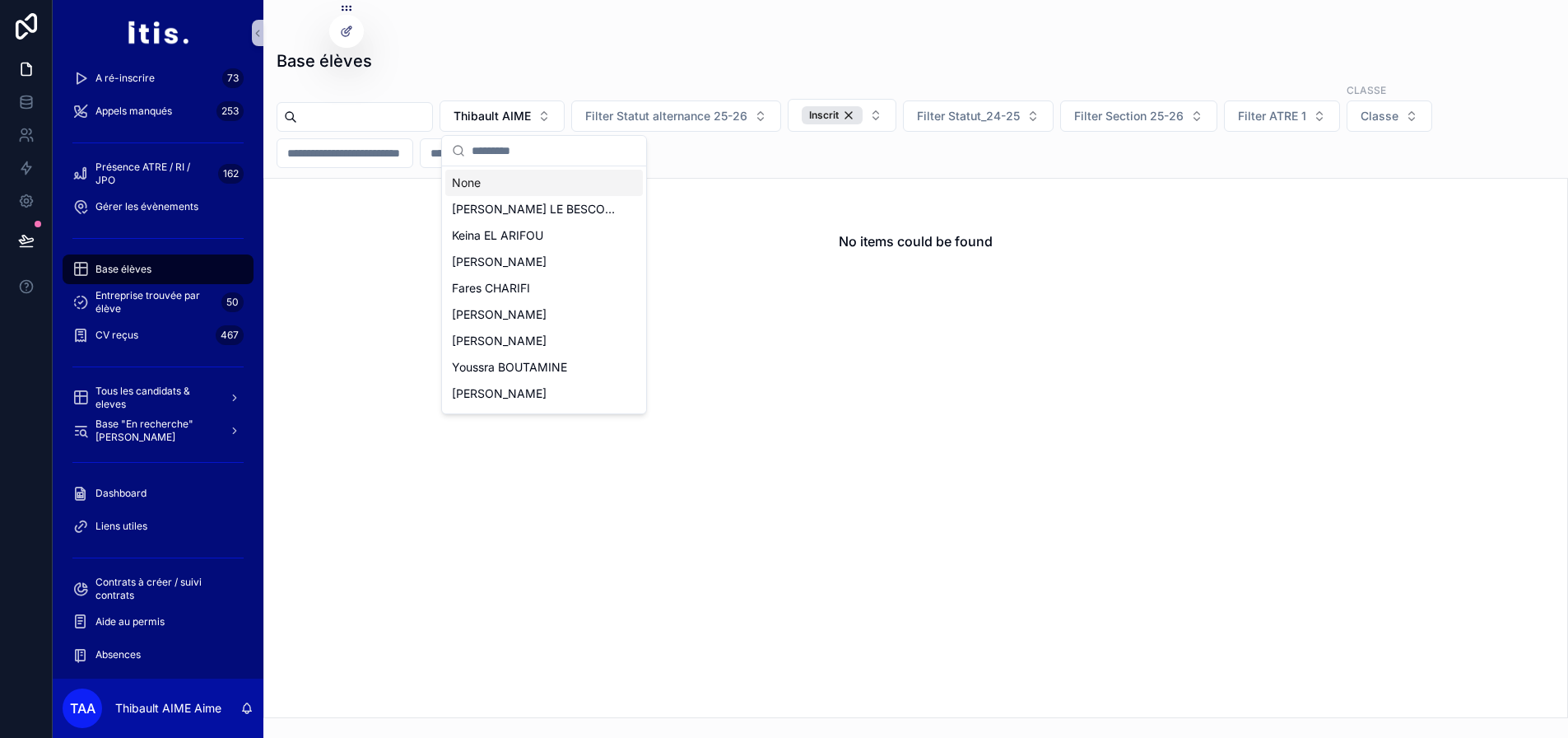
click at [543, 187] on div "None" at bounding box center [544, 182] width 198 height 26
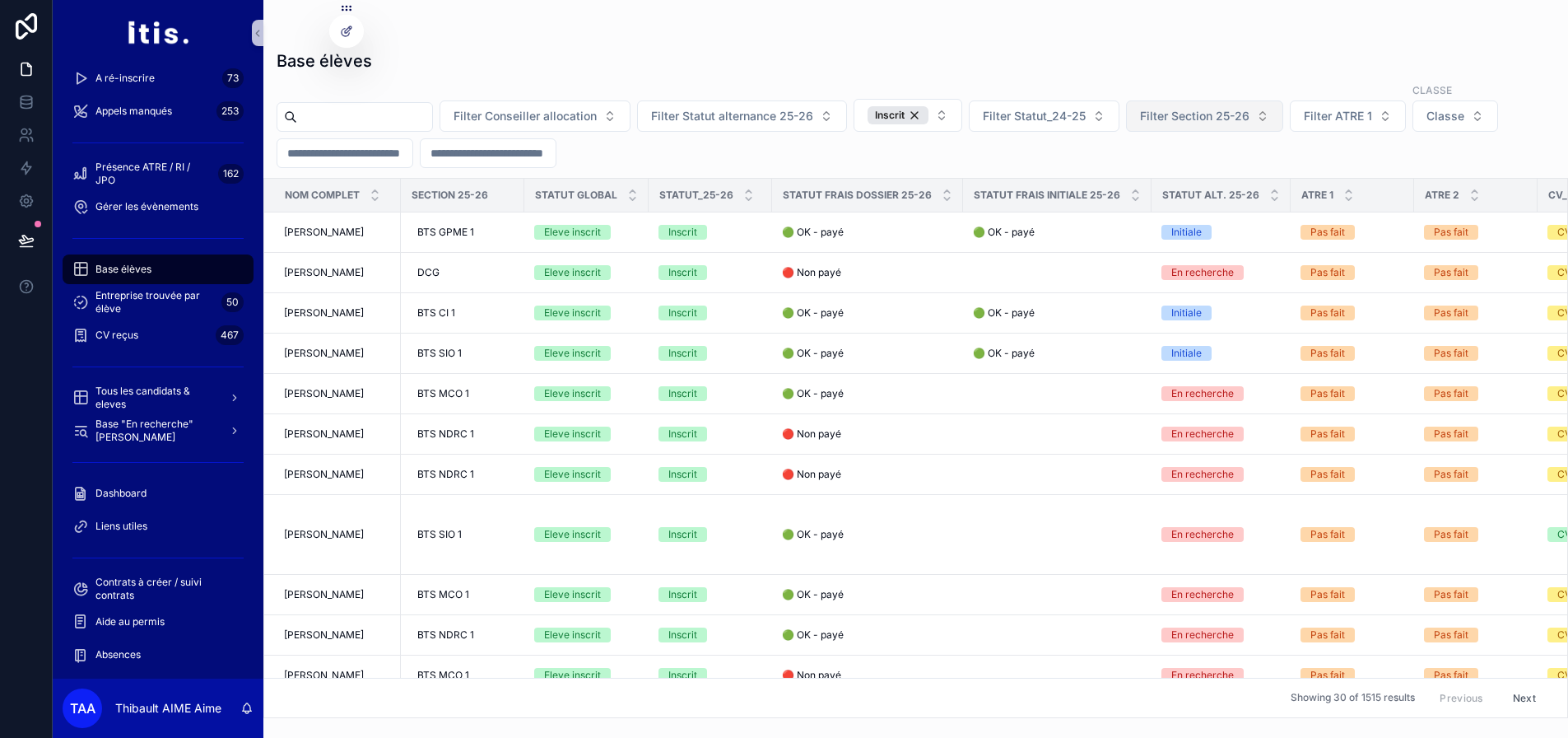
click at [1242, 113] on span "Filter Section 25-26" at bounding box center [1195, 116] width 109 height 16
click at [702, 120] on span "Filter Statut alternance 25-26" at bounding box center [732, 116] width 162 height 16
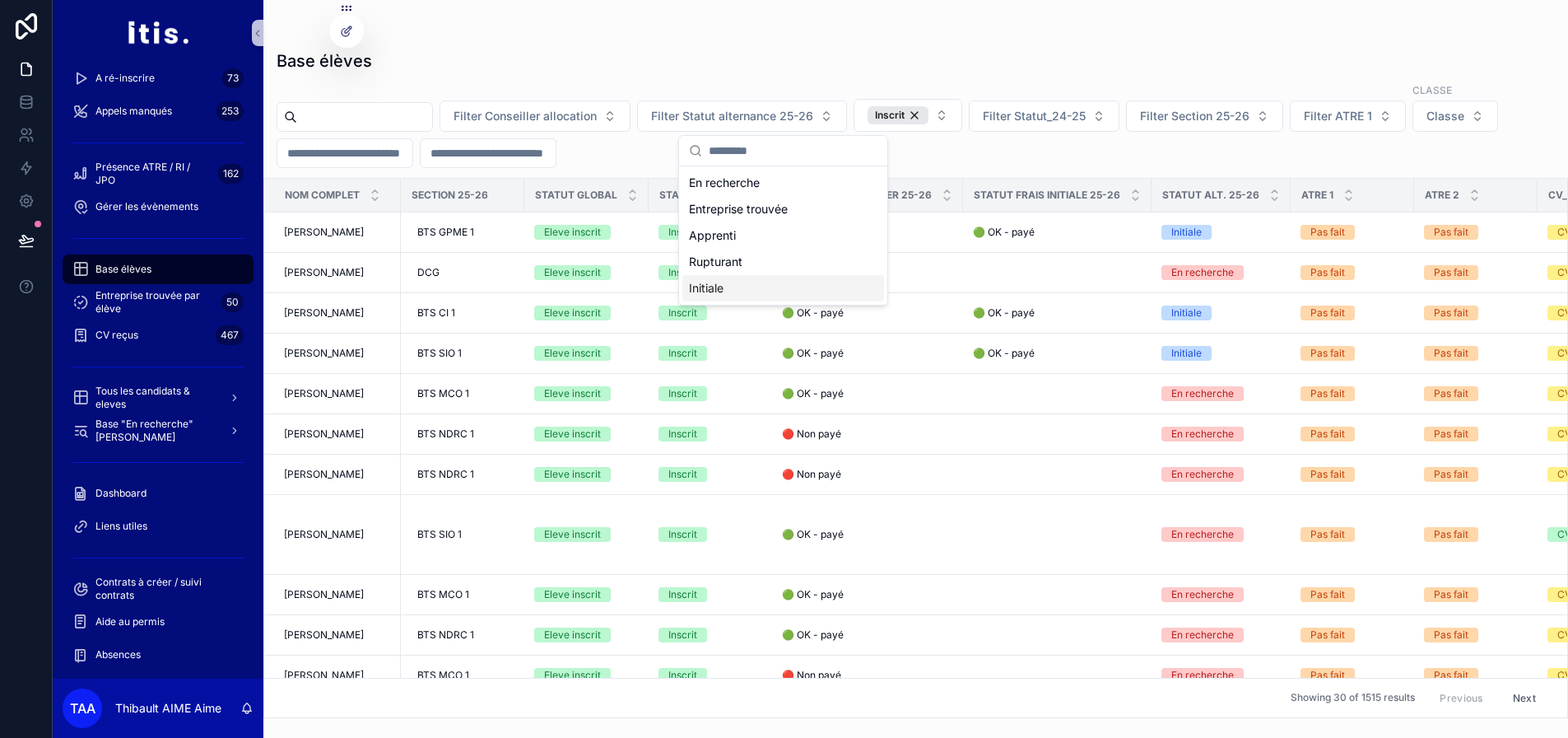
click at [727, 283] on div "Initiale" at bounding box center [783, 288] width 201 height 26
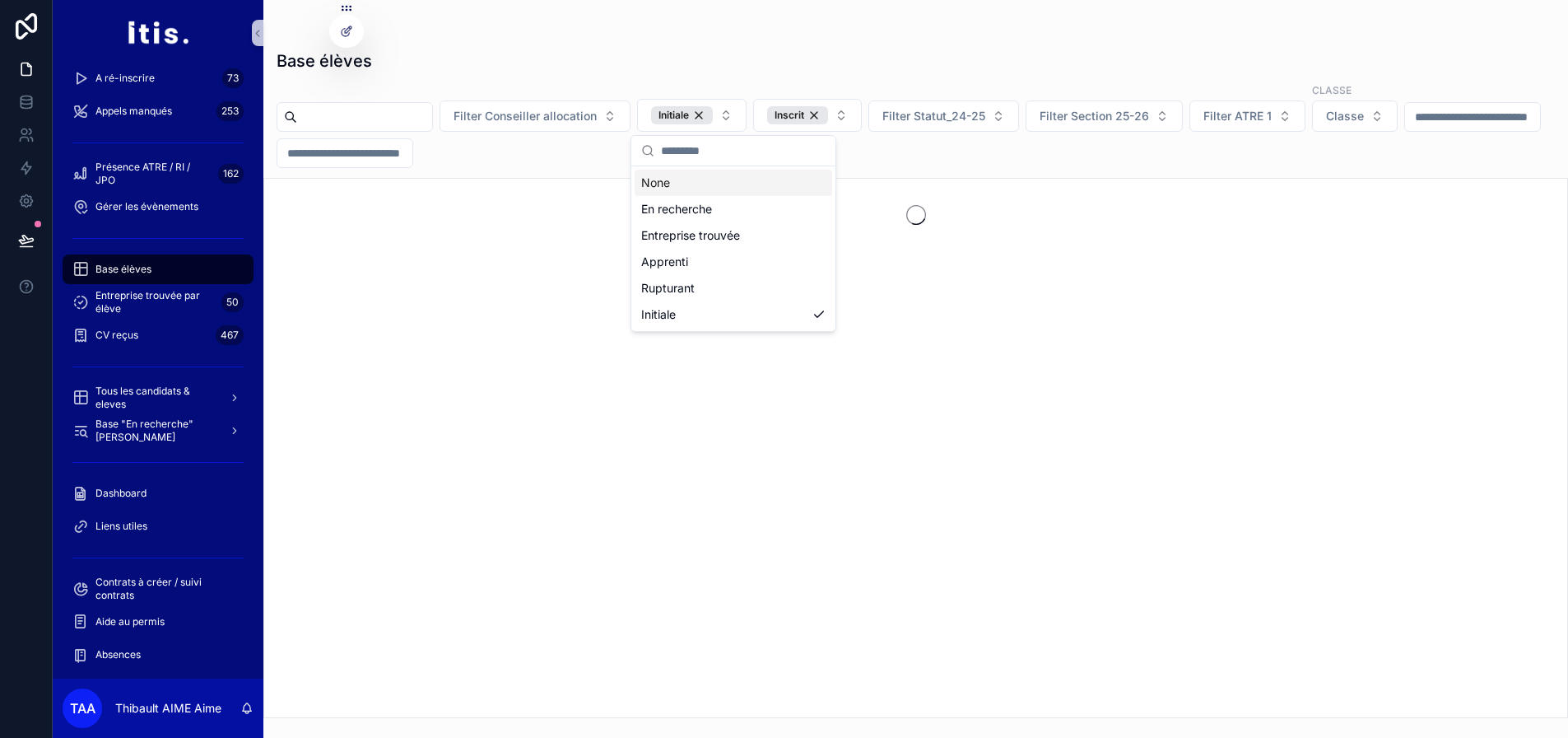
click at [793, 37] on div "scrollable content" at bounding box center [915, 33] width 1278 height 13
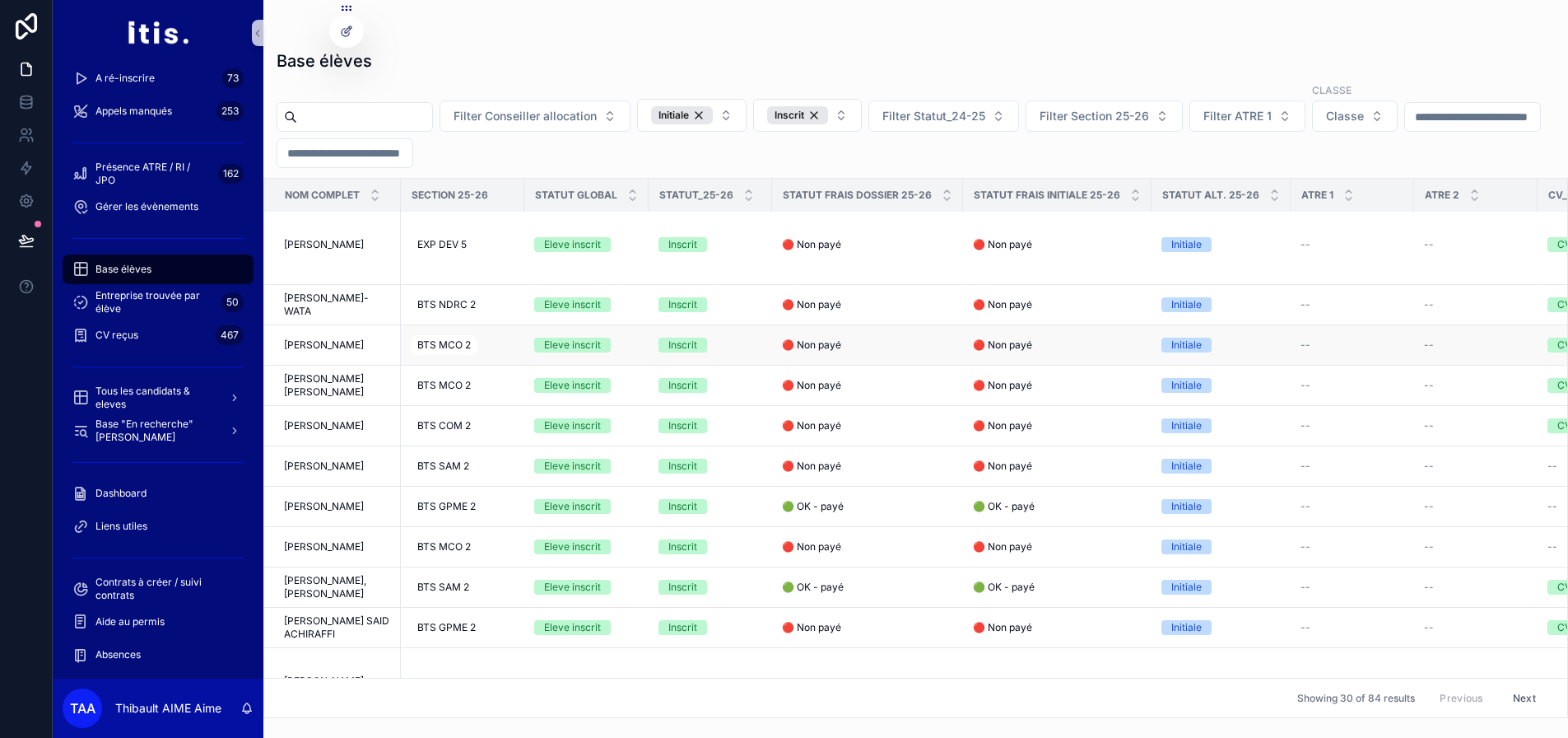
scroll to position [956, 0]
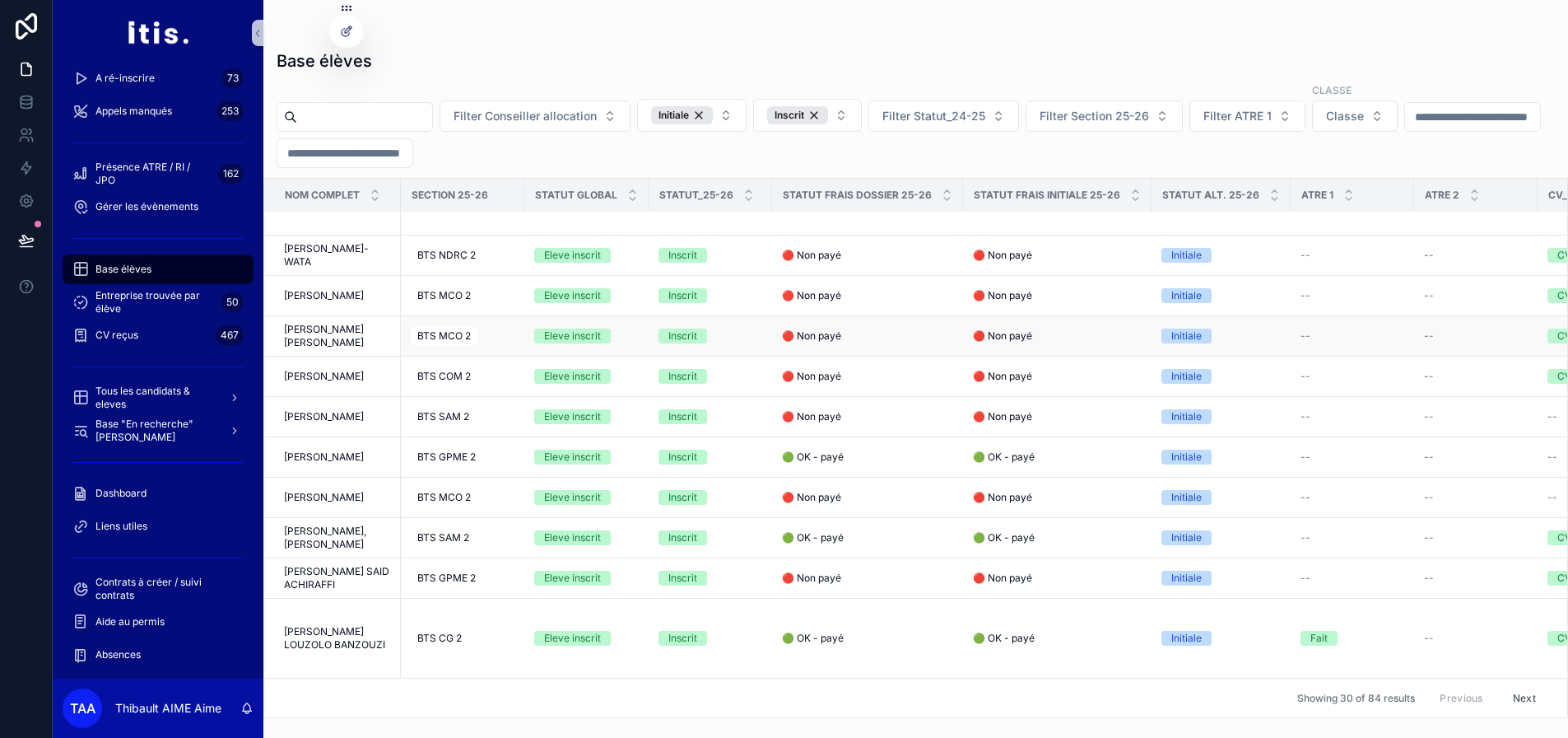
click at [1006, 333] on span "🔴 Non payé" at bounding box center [1002, 336] width 59 height 13
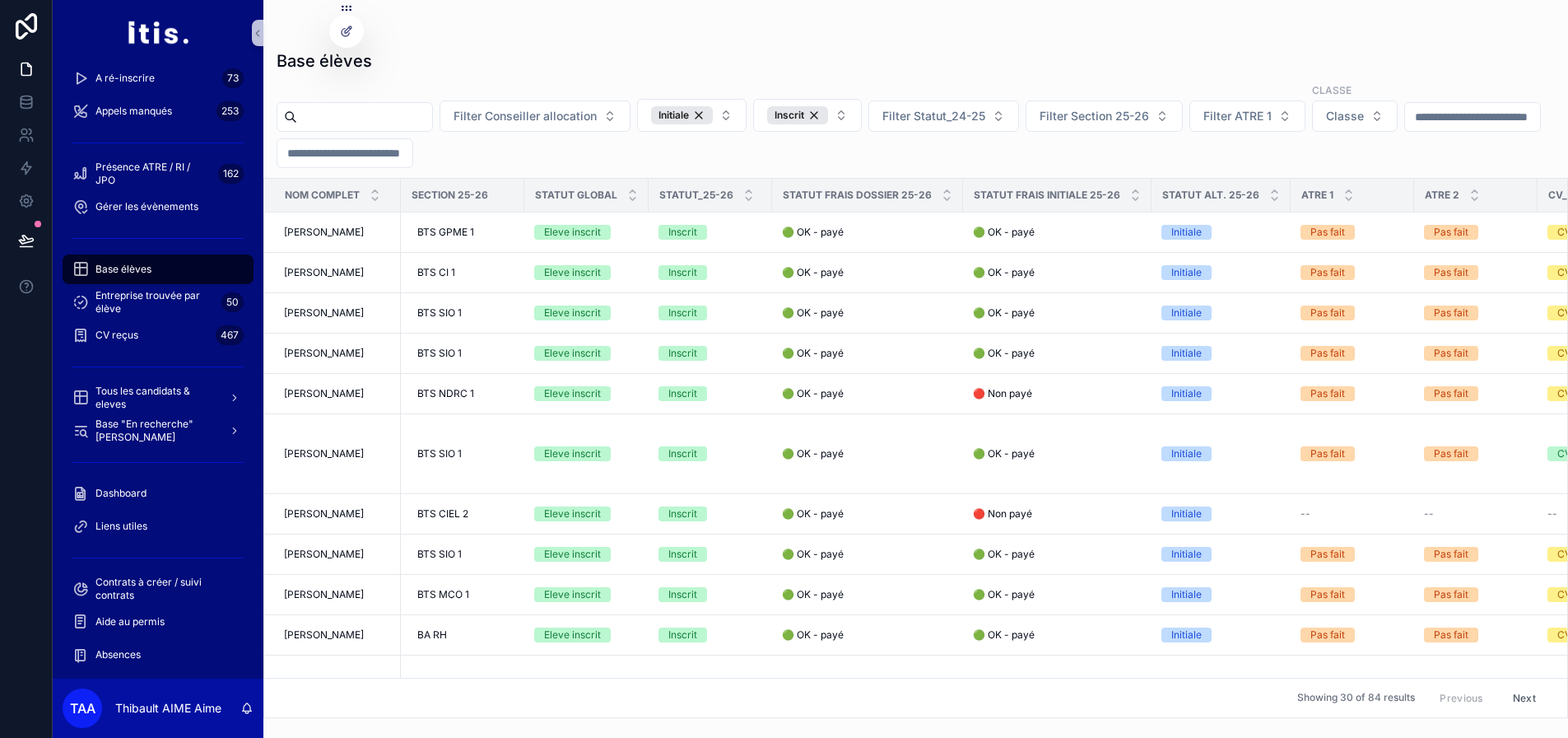
click at [1406, 129] on input "scrollable content" at bounding box center [1473, 117] width 135 height 23
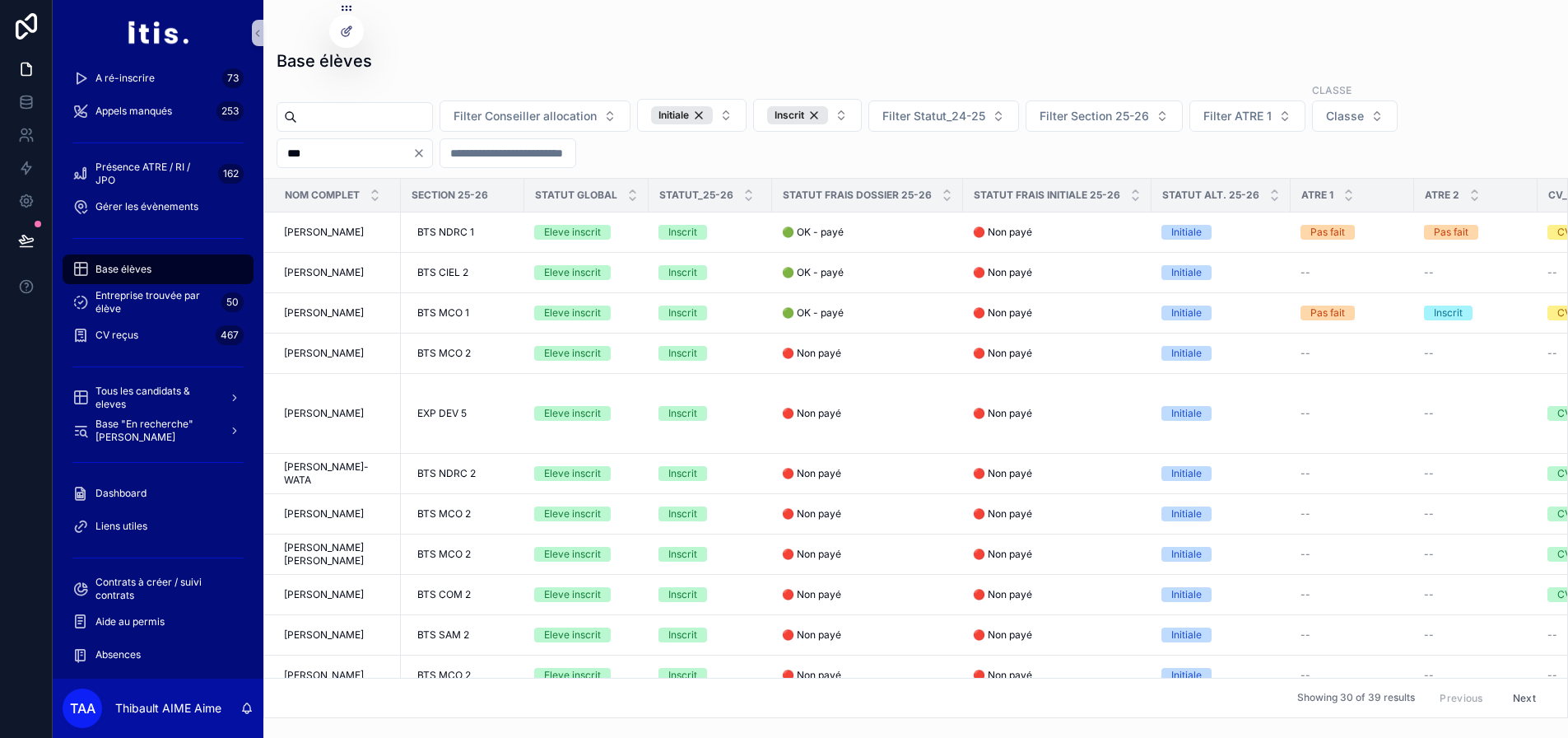
type input "***"
click at [987, 166] on div "Filter Conseiller allocation Initiale Inscrit Filter Statut_24-25 Filter Sectio…" at bounding box center [915, 125] width 1305 height 86
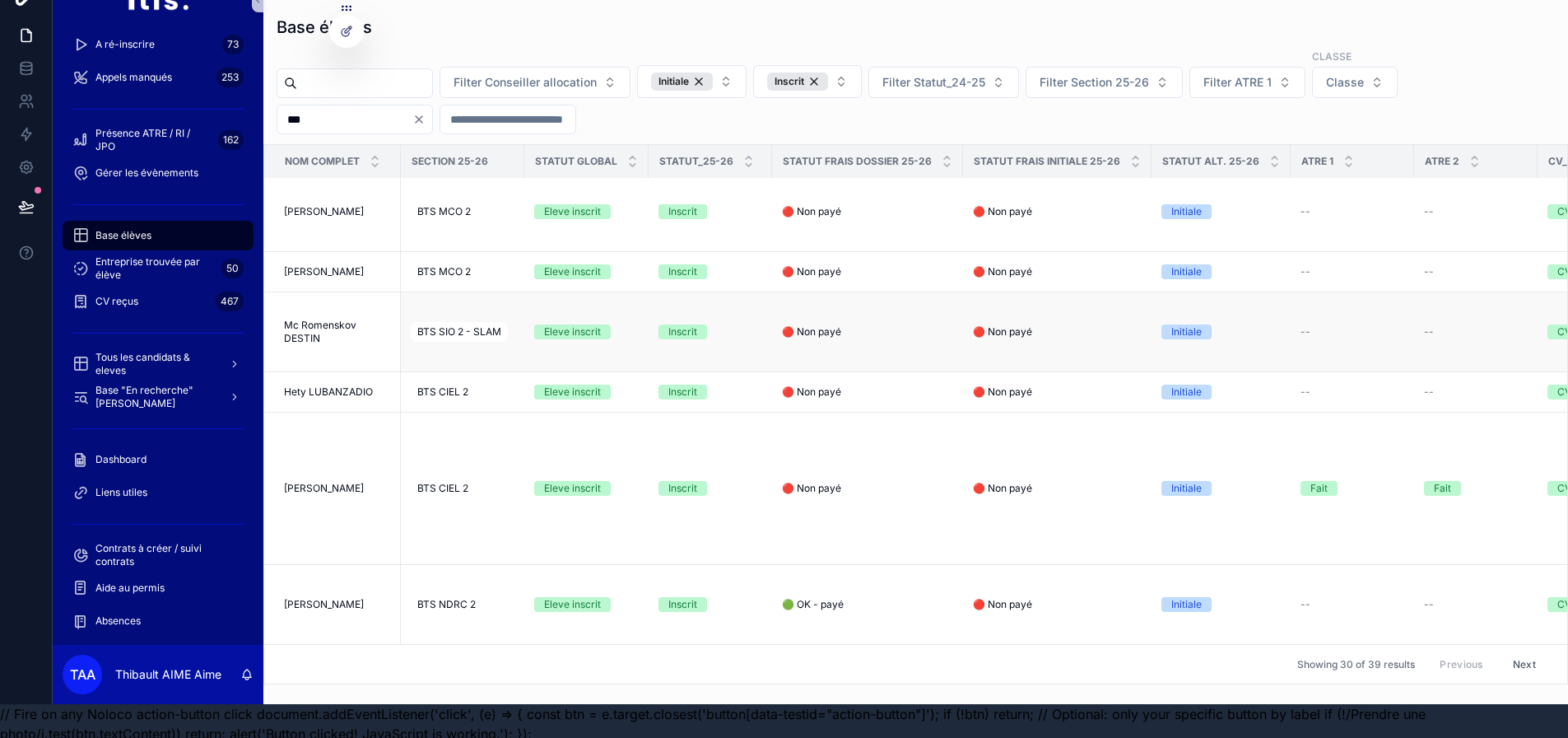
scroll to position [52, 0]
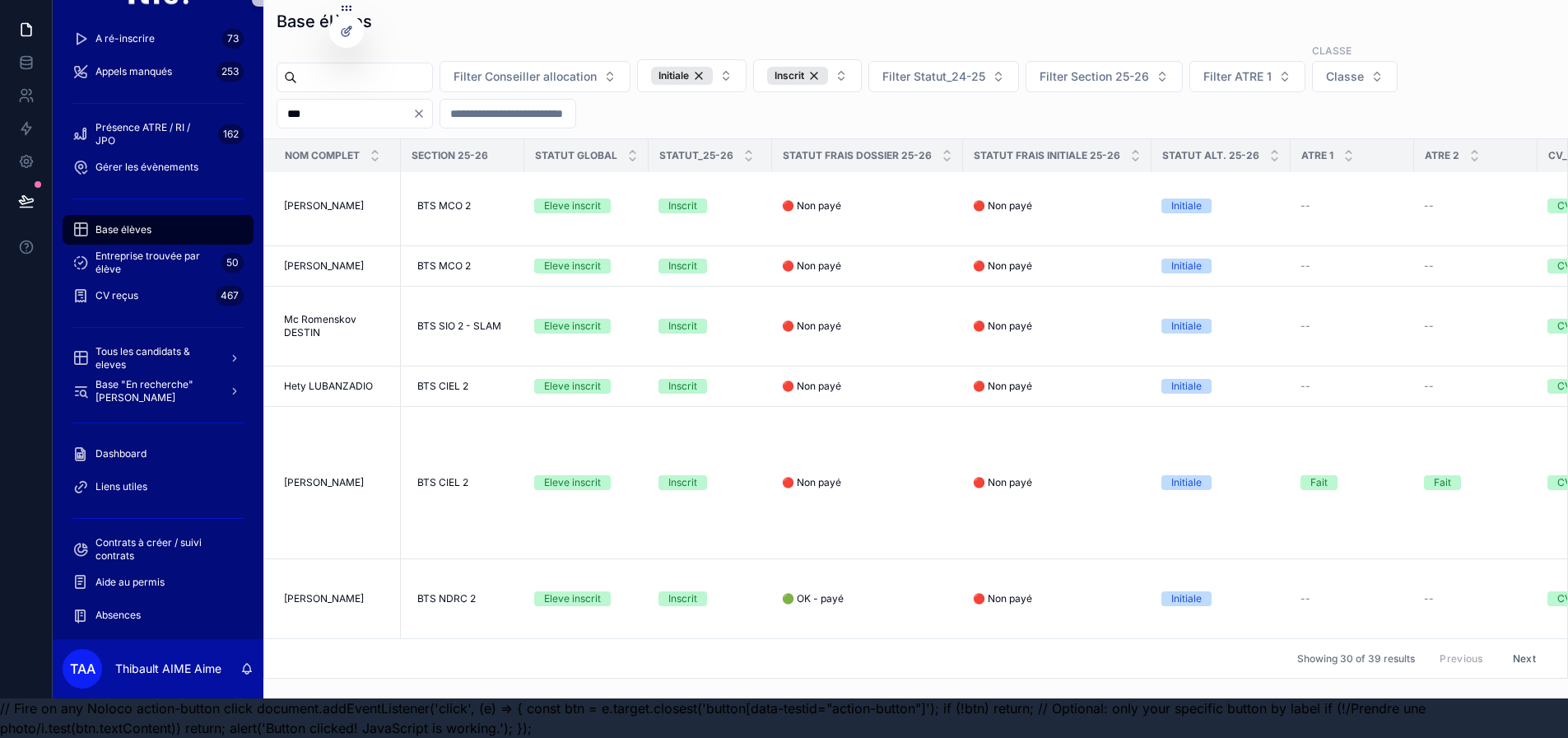
click at [1523, 652] on button "Next" at bounding box center [1524, 659] width 46 height 26
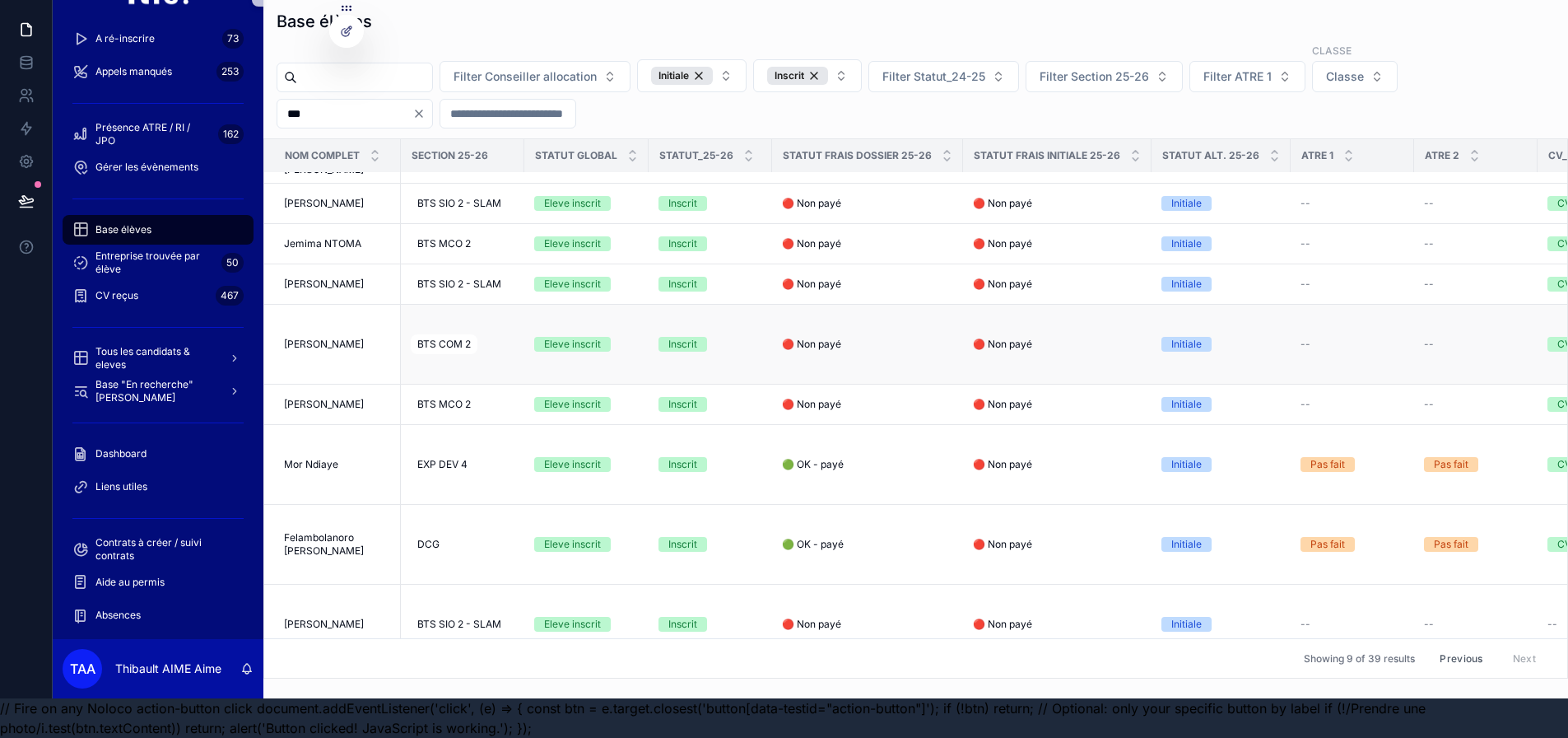
scroll to position [81, 0]
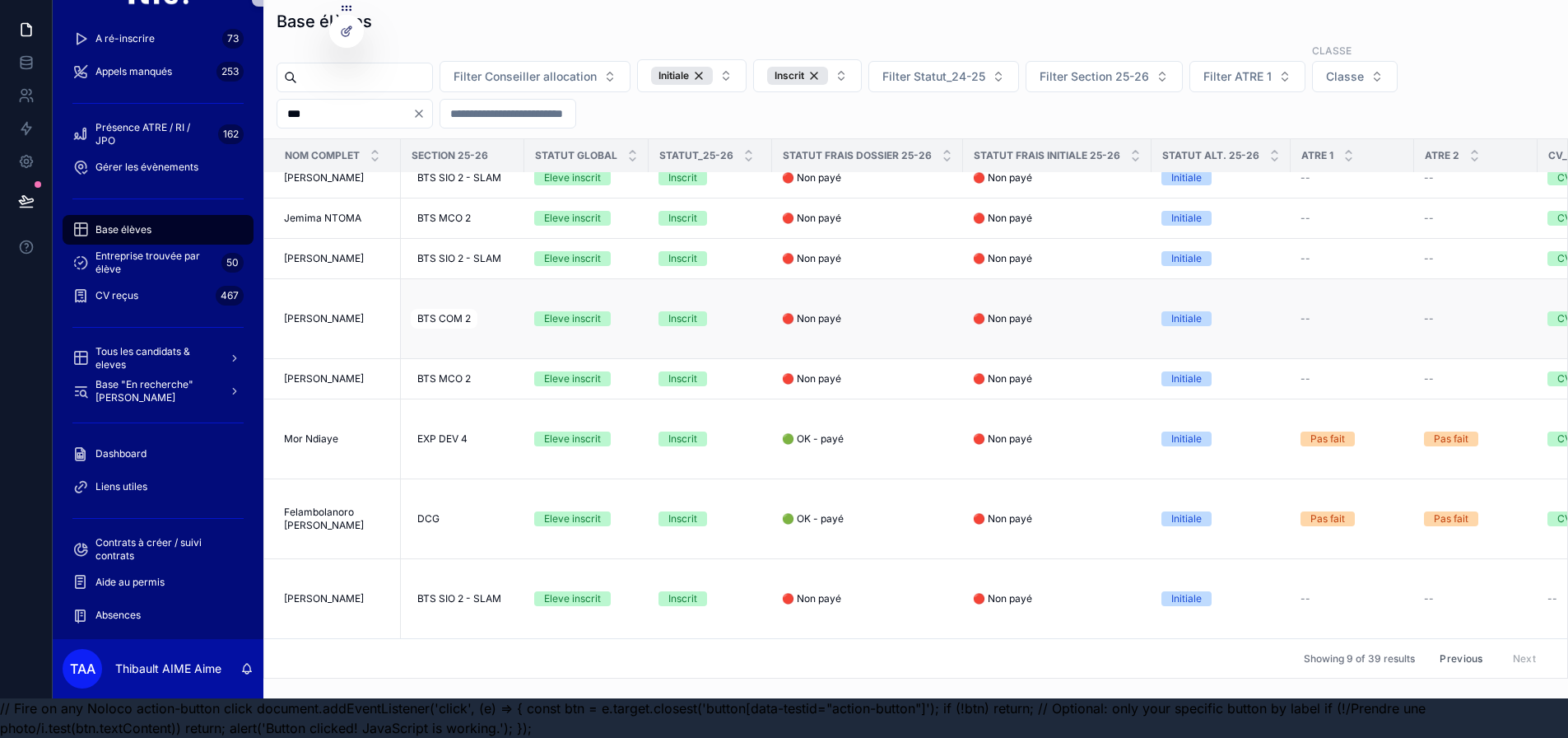
click at [1007, 312] on span "🔴 Non payé" at bounding box center [1002, 318] width 59 height 13
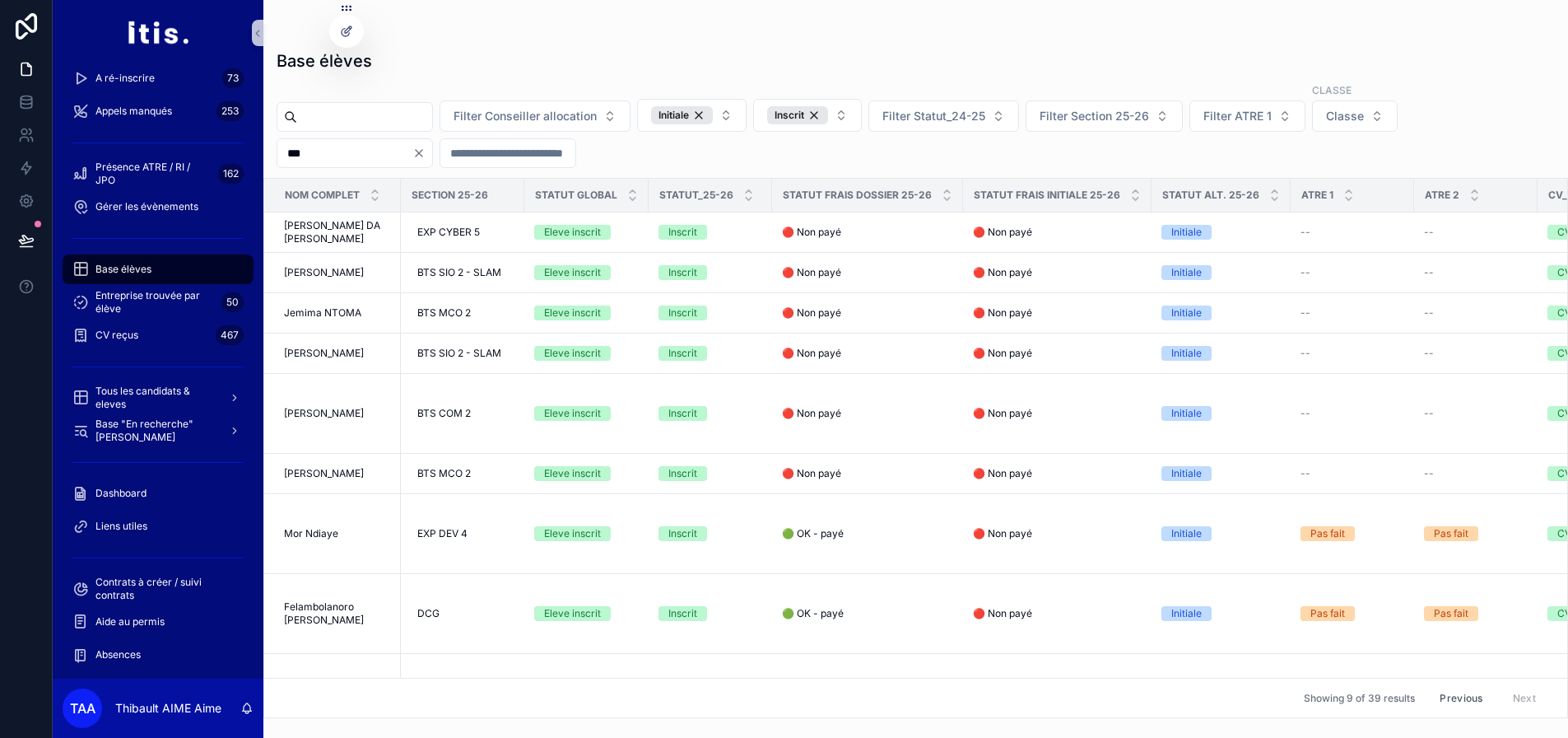
click at [422, 154] on icon "Clear" at bounding box center [418, 152] width 6 height 6
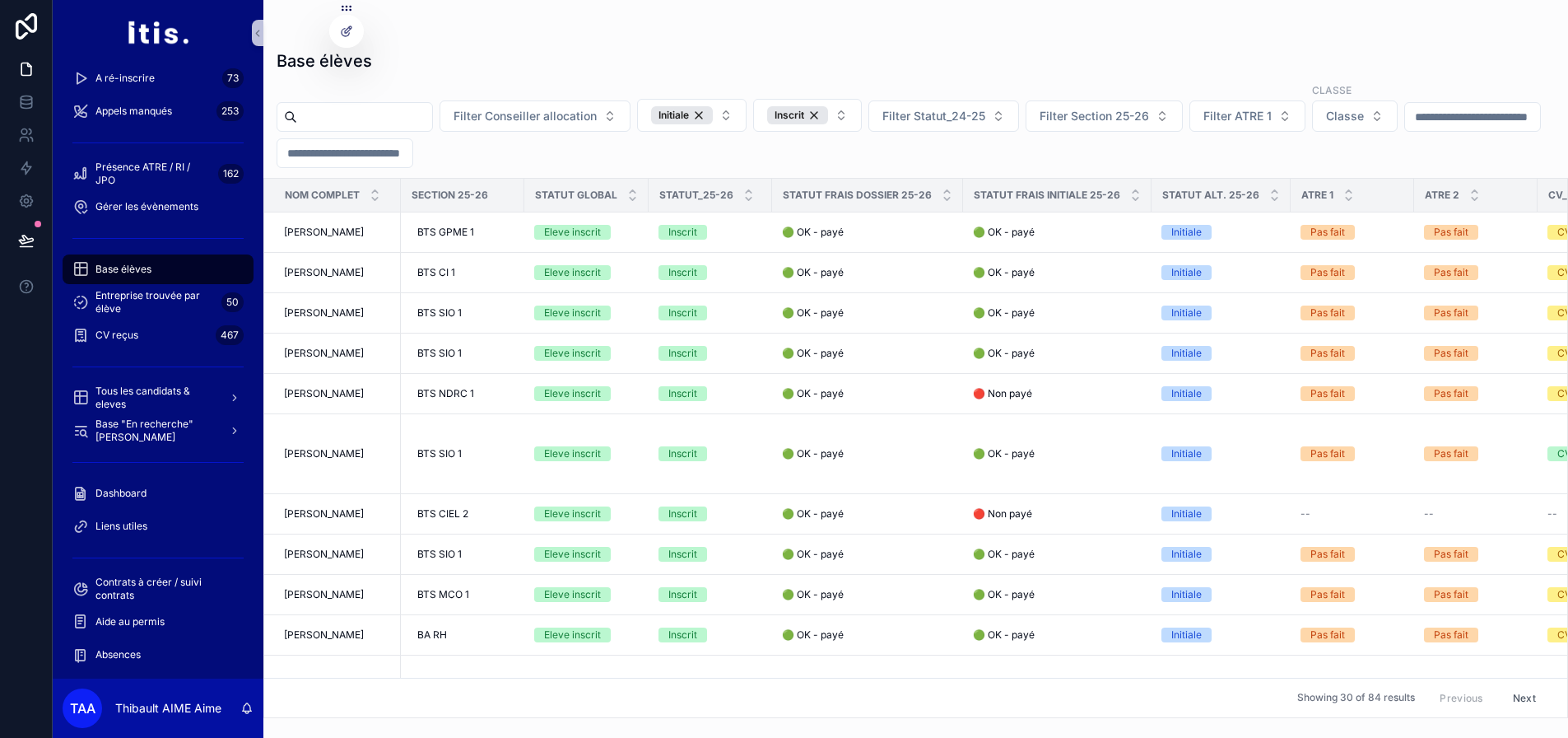
click at [1406, 129] on input "scrollable content" at bounding box center [1473, 117] width 135 height 23
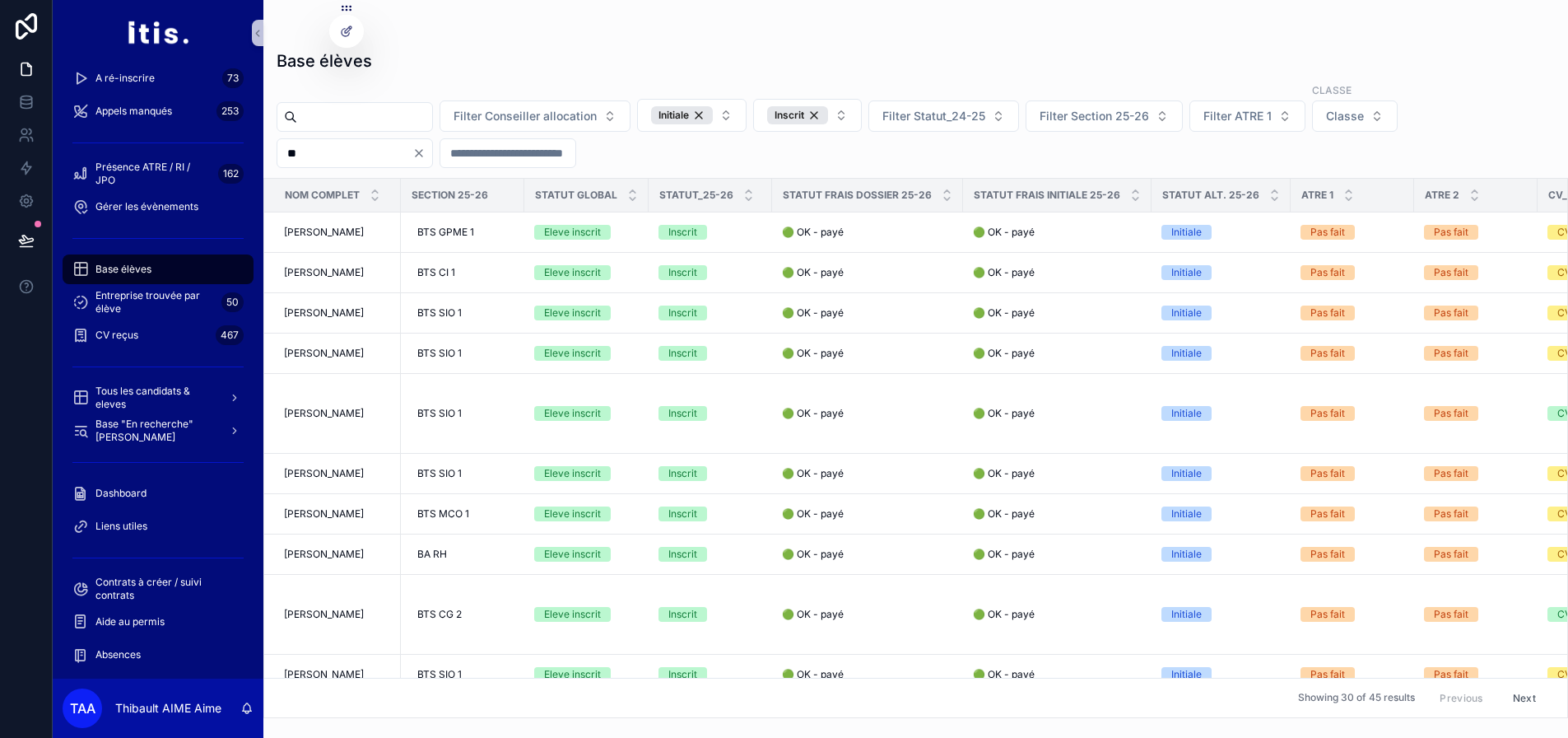
type input "**"
click at [422, 151] on icon "Clear" at bounding box center [418, 152] width 6 height 6
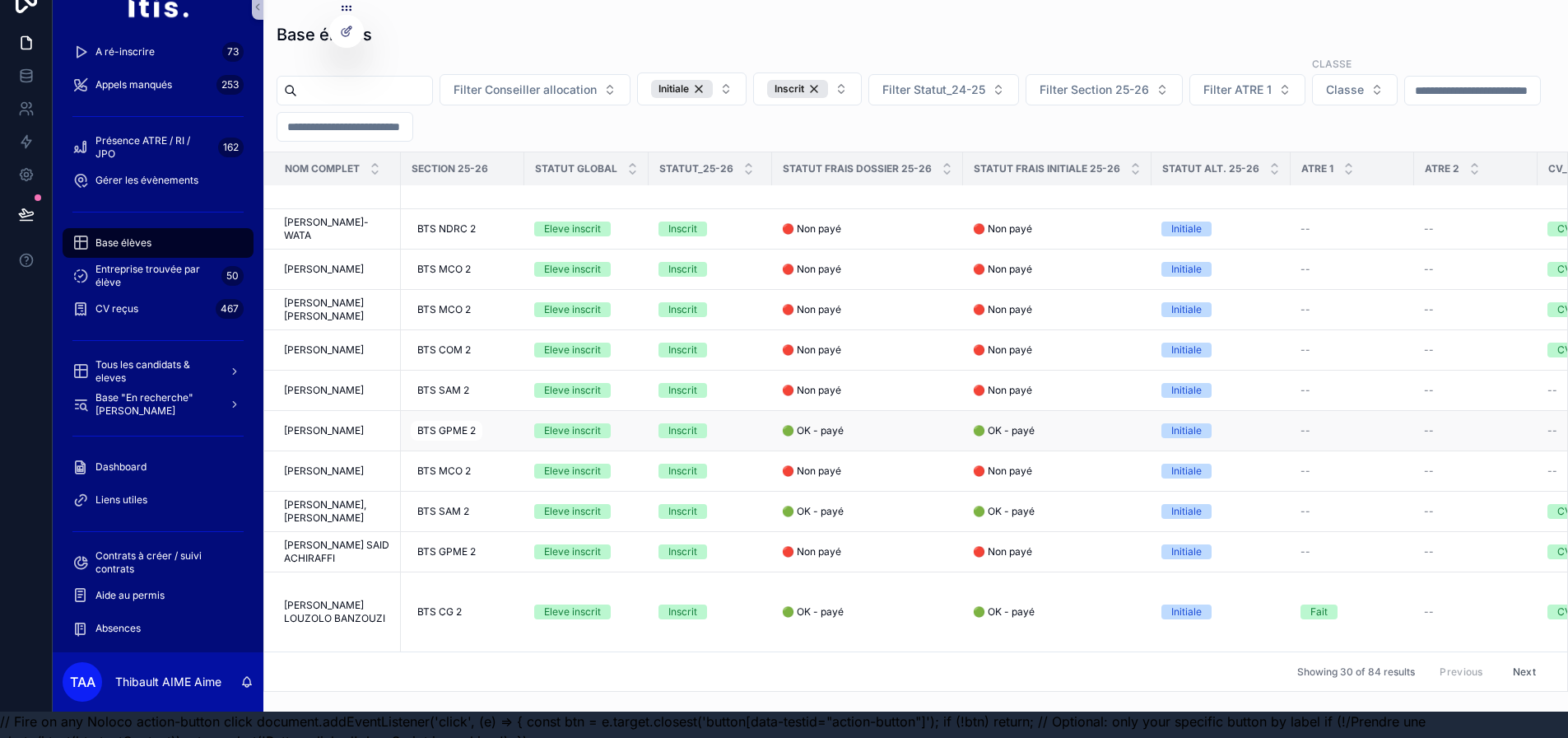
scroll to position [52, 0]
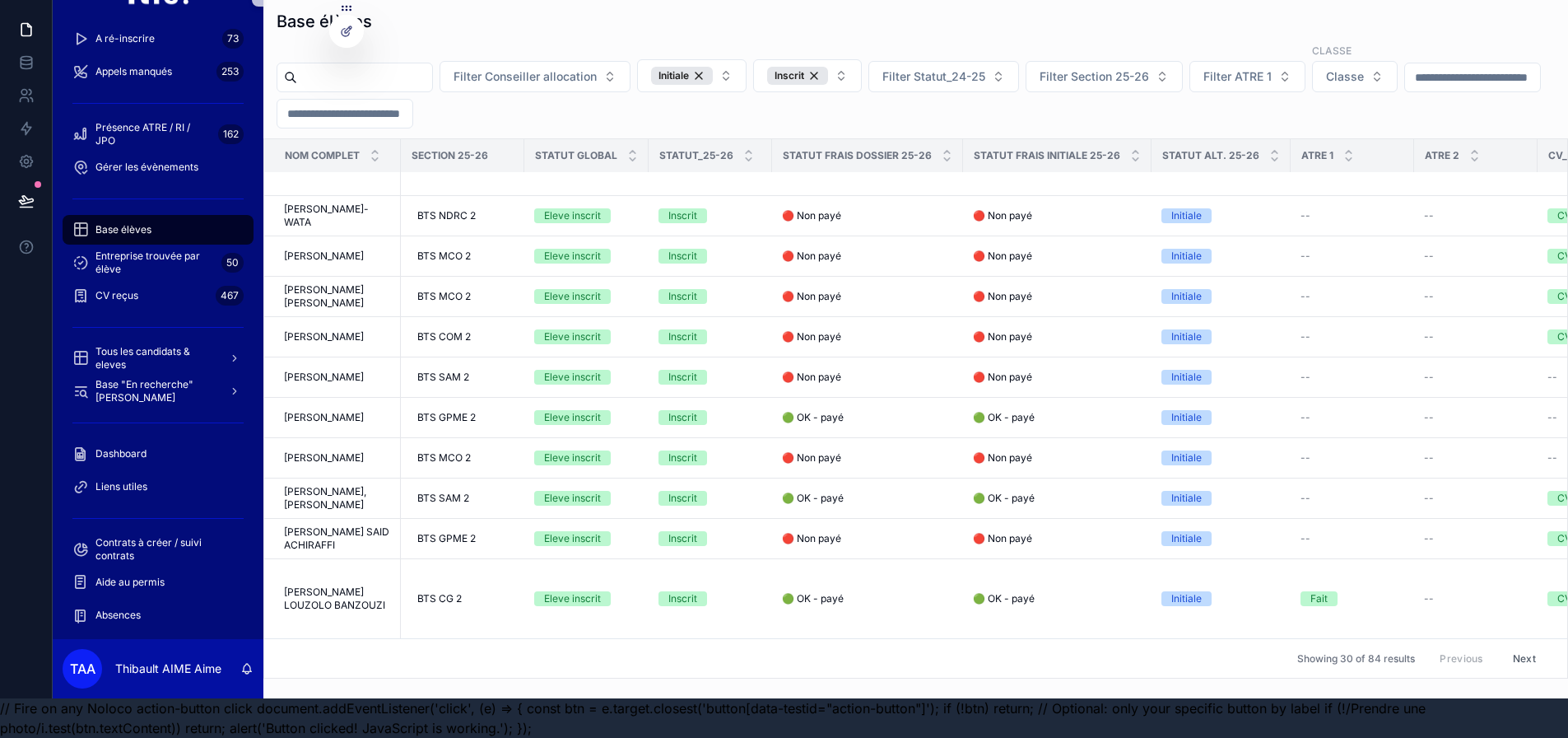
click at [1517, 648] on button "Next" at bounding box center [1524, 659] width 46 height 26
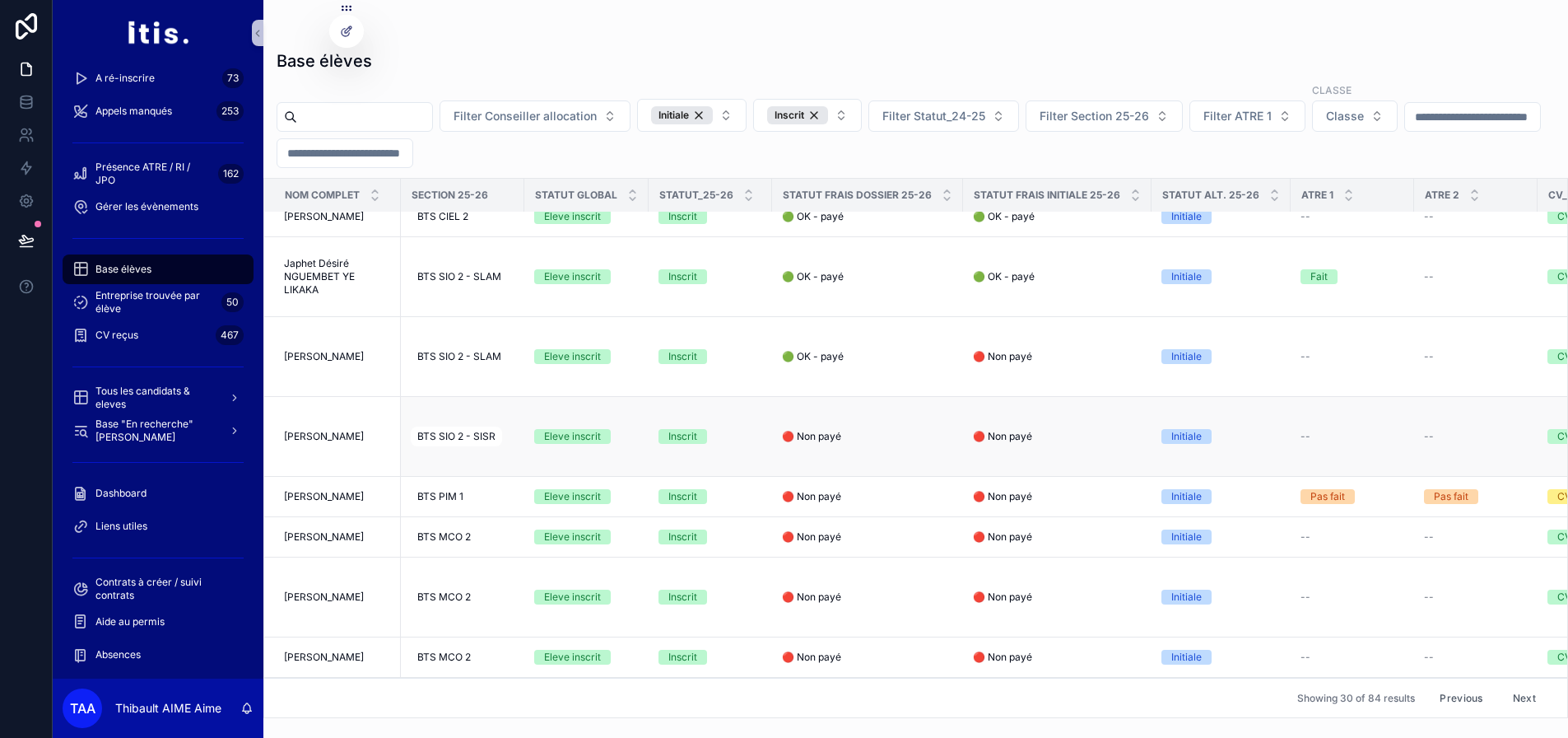
scroll to position [1272, 0]
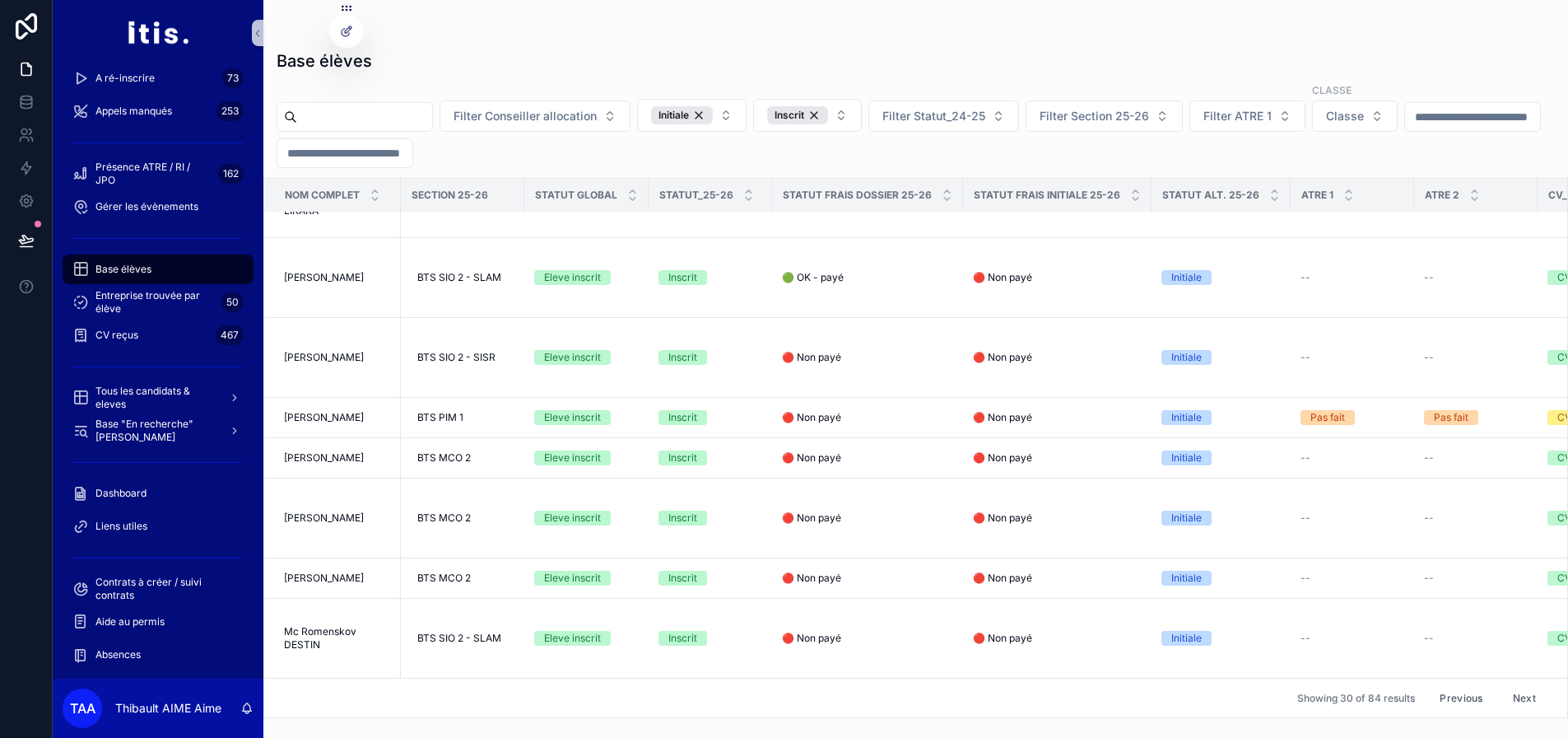
click at [1518, 692] on button "Next" at bounding box center [1524, 698] width 46 height 26
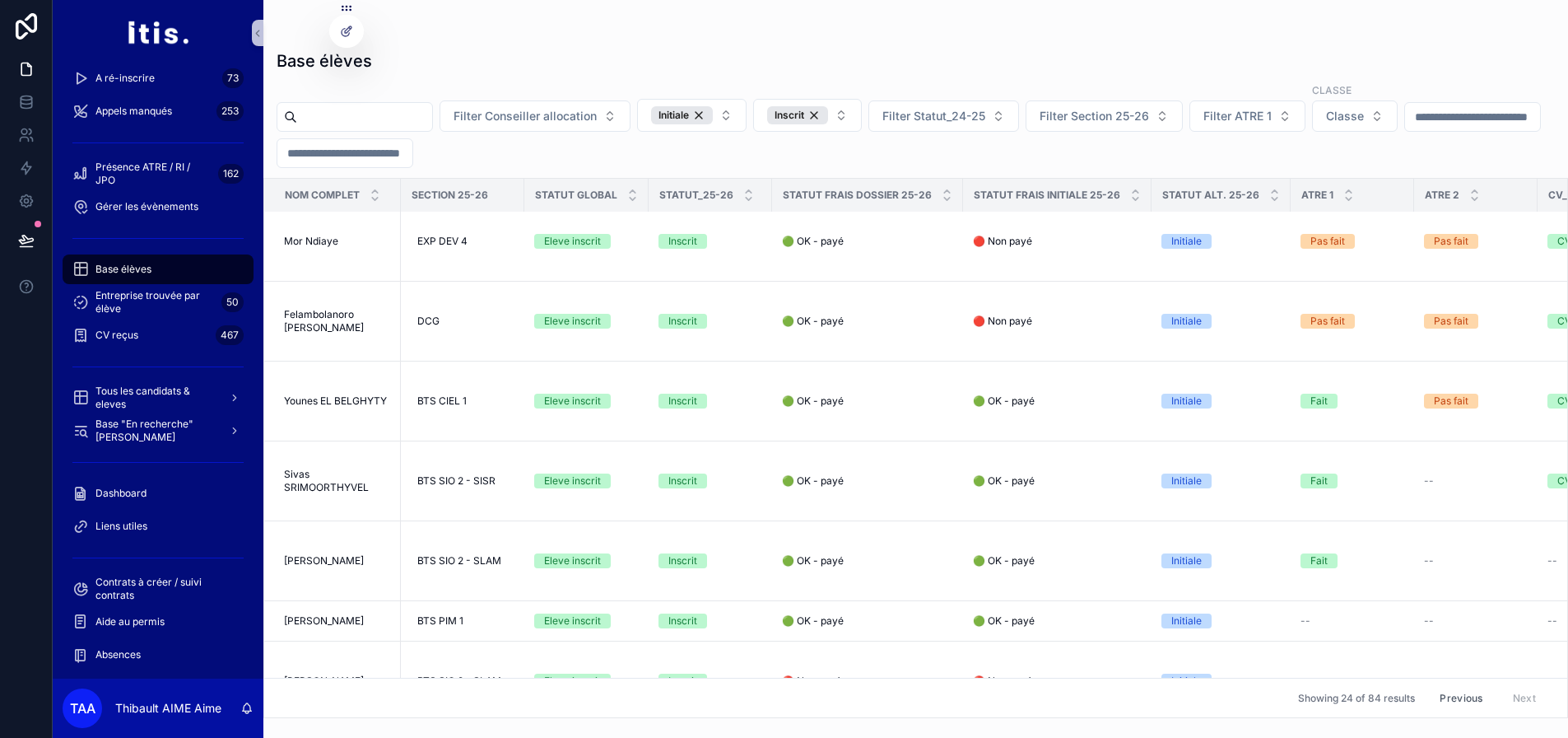
scroll to position [906, 0]
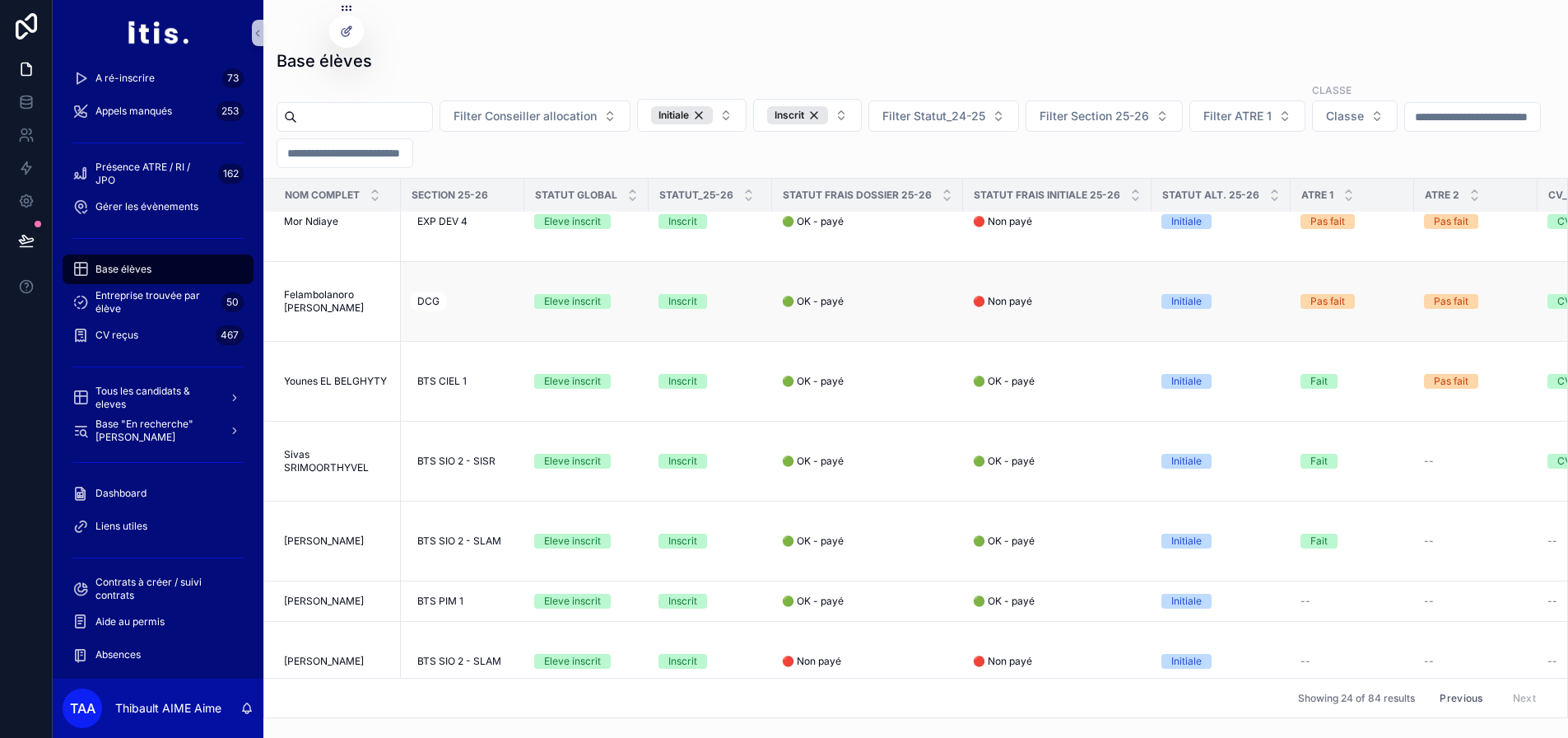
click at [1018, 308] on span "🔴 Non payé" at bounding box center [1002, 301] width 59 height 13
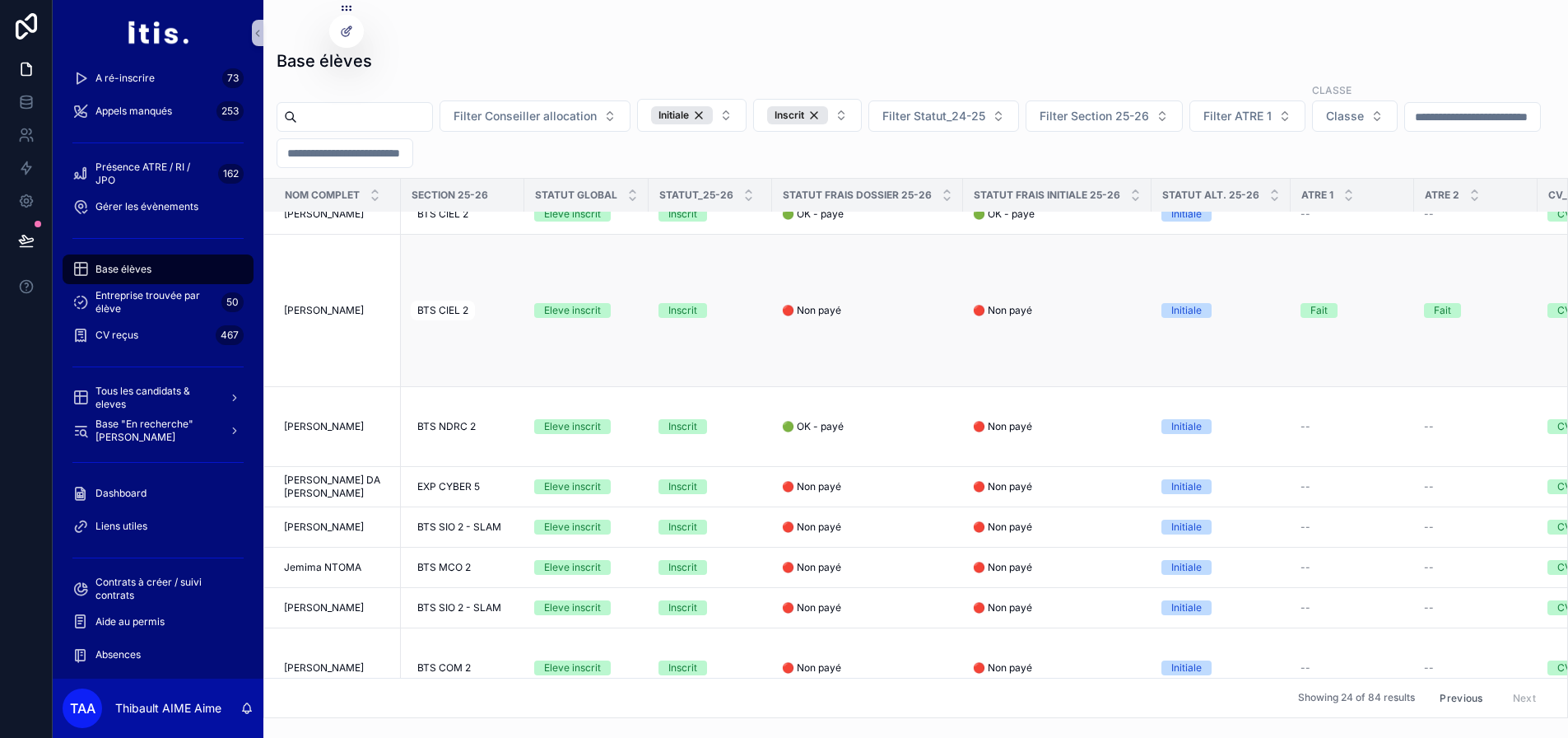
scroll to position [165, 0]
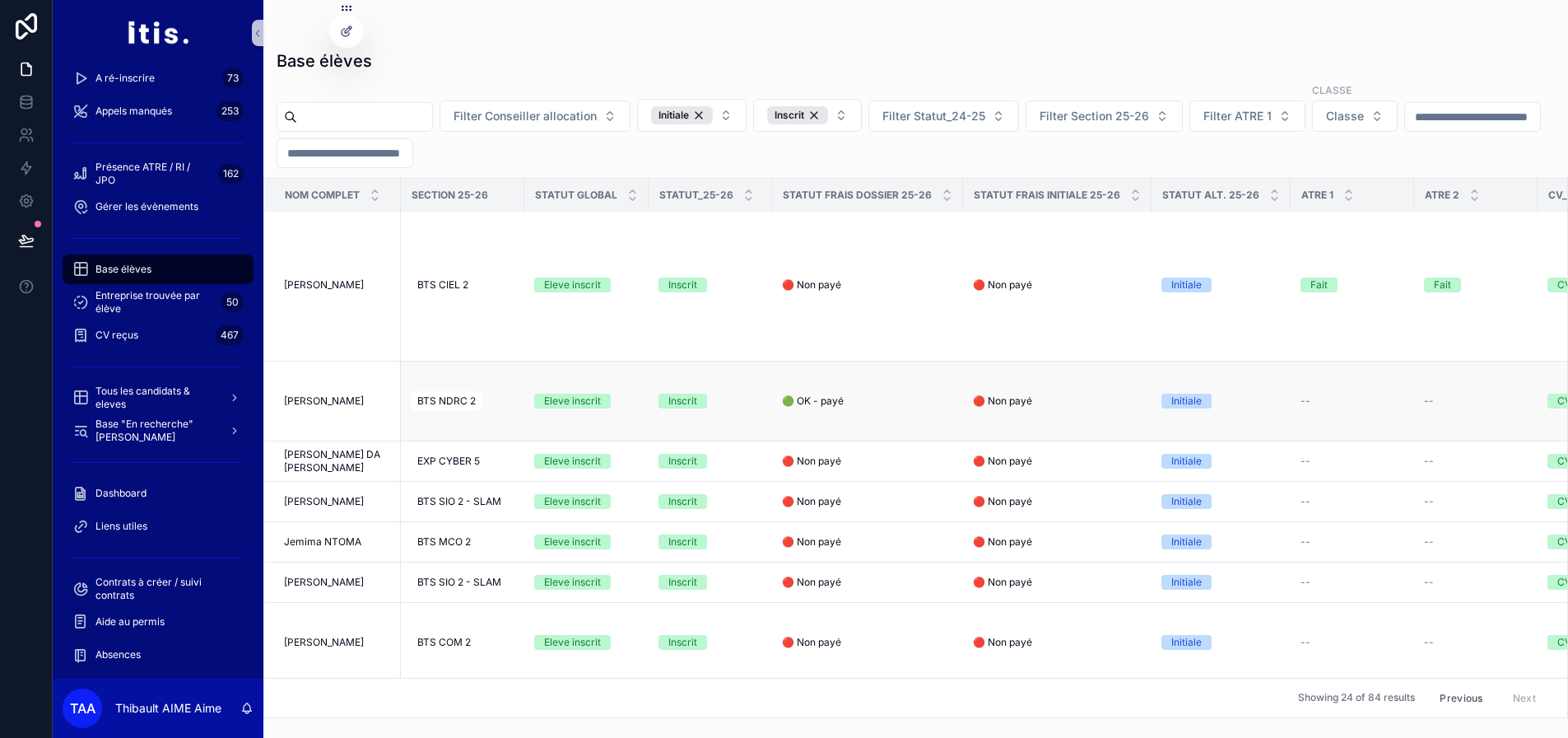
click at [996, 404] on span "🔴 Non payé" at bounding box center [1002, 401] width 59 height 13
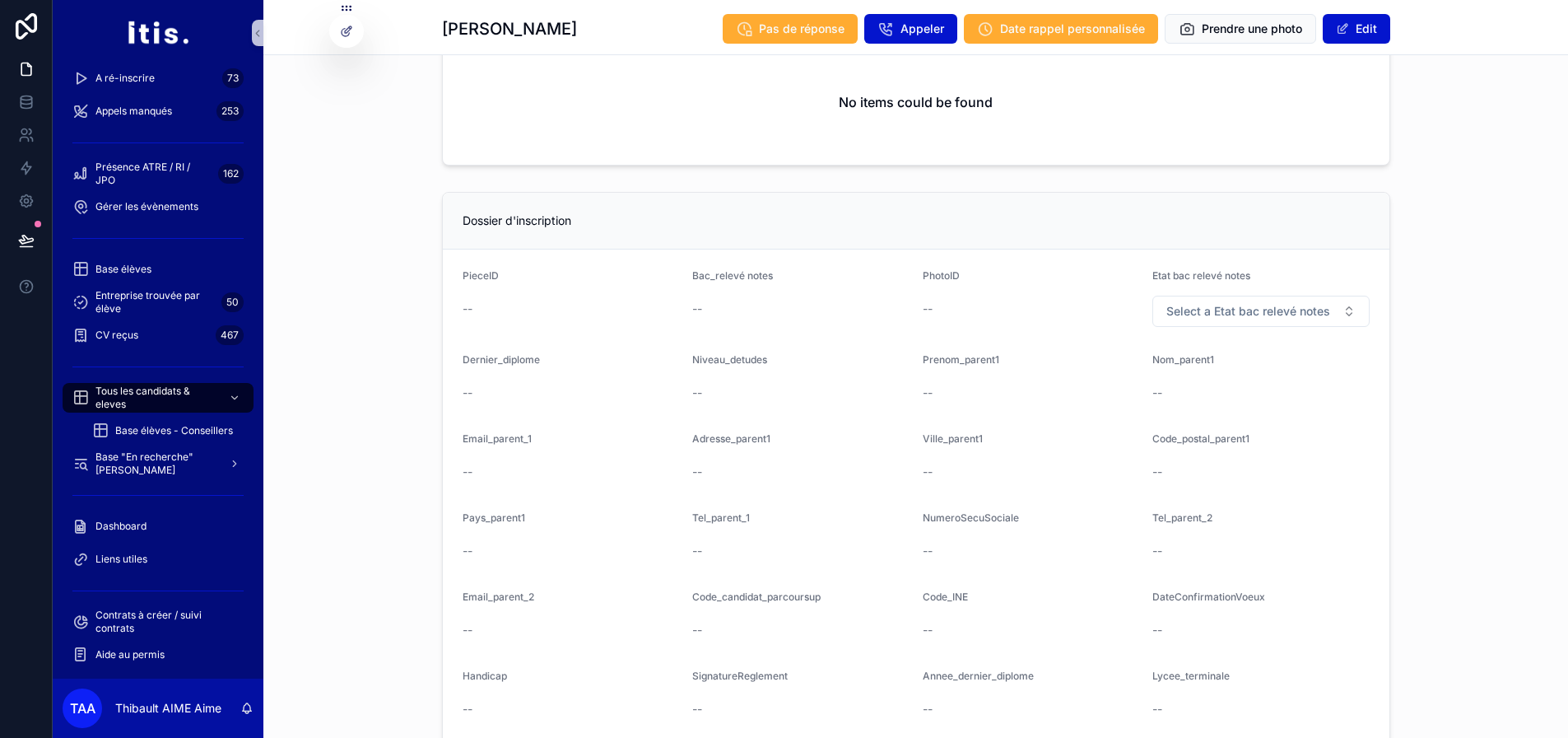
scroll to position [1246, 0]
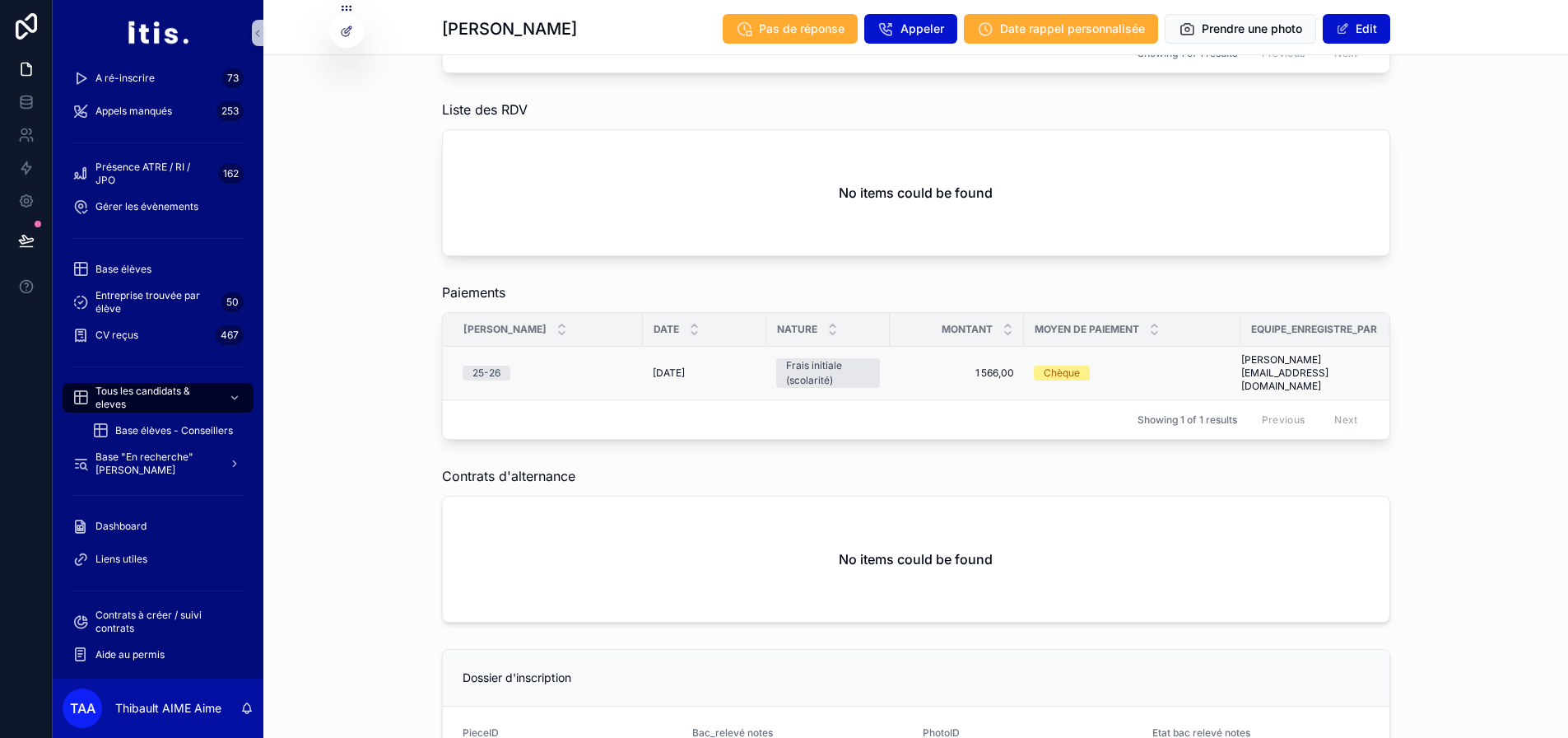
click at [955, 352] on td "1 566,00 1 566,00" at bounding box center [956, 373] width 134 height 54
click at [965, 369] on span "1 566,00" at bounding box center [957, 373] width 115 height 13
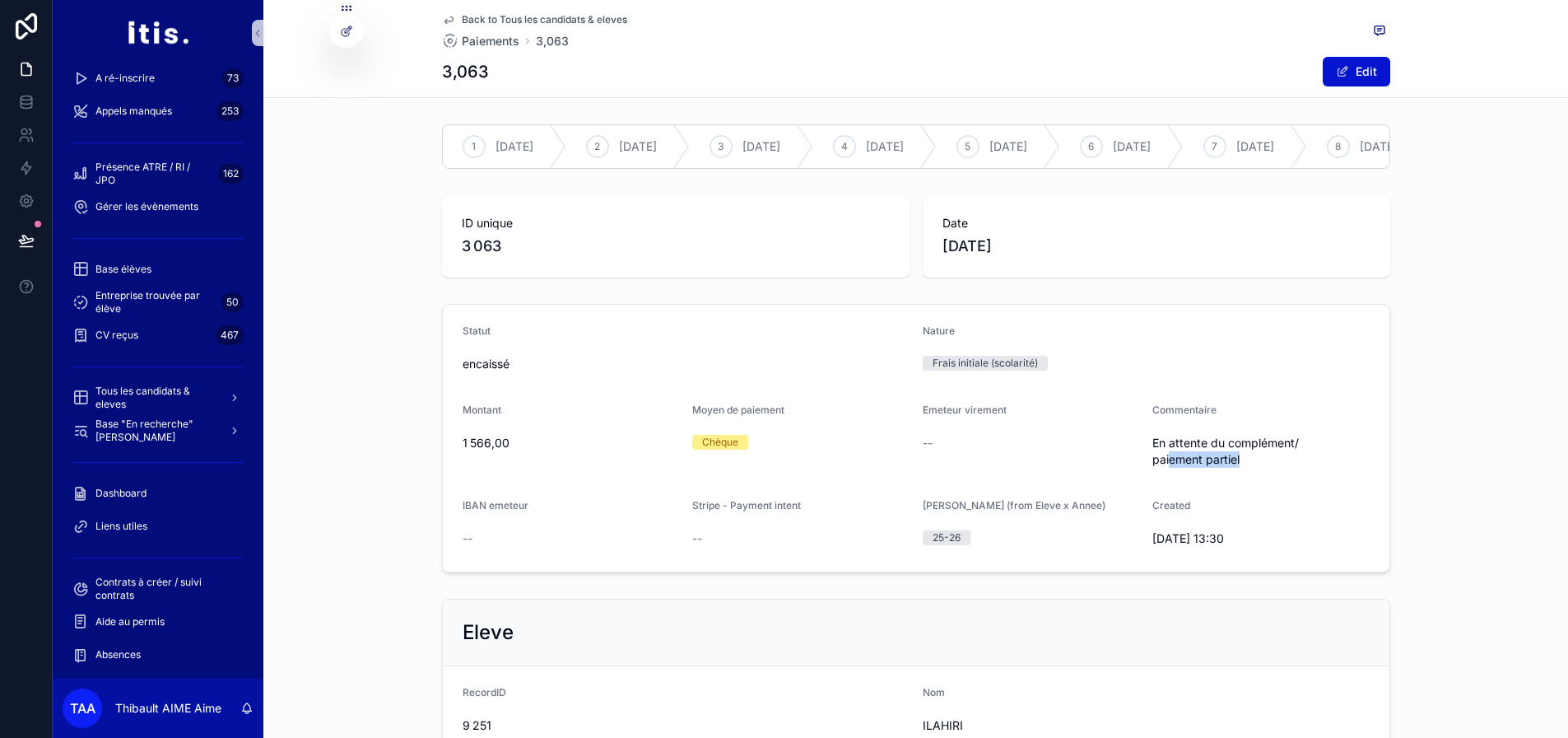
drag, startPoint x: 1168, startPoint y: 471, endPoint x: 1256, endPoint y: 477, distance: 88.2
click at [1256, 468] on span "En attente du complément/ paiement partiel" at bounding box center [1261, 452] width 217 height 33
drag, startPoint x: 1256, startPoint y: 477, endPoint x: 1124, endPoint y: 446, distance: 135.6
click at [1124, 446] on form "Statut encaissé Nature Frais initiale (scolarité) Montant 1 566,00 Moyen de pai…" at bounding box center [916, 438] width 947 height 267
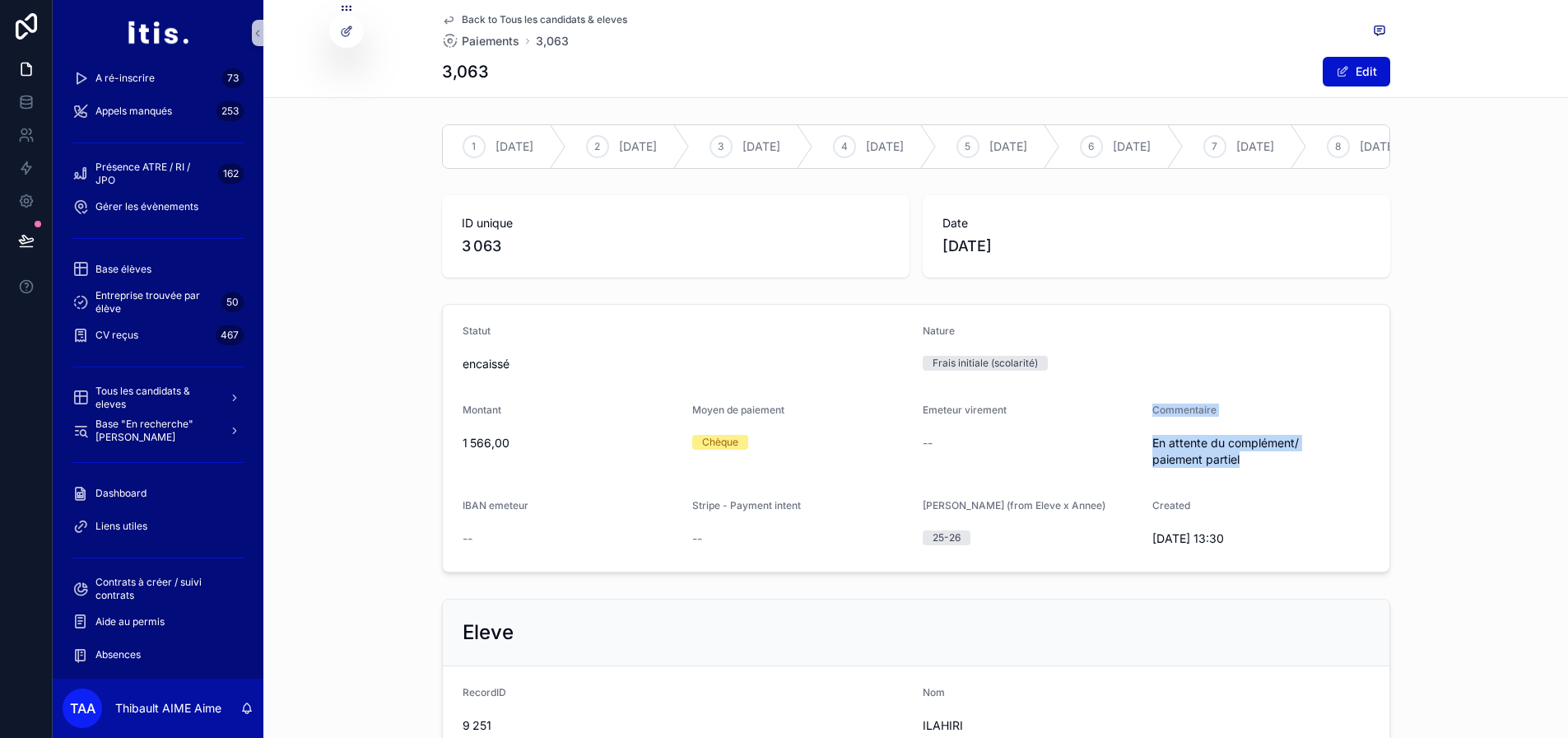
click at [1124, 446] on div "--" at bounding box center [1031, 442] width 217 height 26
drag, startPoint x: 1145, startPoint y: 428, endPoint x: 1238, endPoint y: 480, distance: 106.6
click at [1238, 480] on form "Statut encaissé Nature Frais initiale (scolarité) Montant 1 566,00 Moyen de pai…" at bounding box center [916, 438] width 947 height 267
drag, startPoint x: 1238, startPoint y: 480, endPoint x: 1284, endPoint y: 486, distance: 46.4
click at [1239, 468] on span "En attente du complément/ paiement partiel" at bounding box center [1261, 452] width 217 height 33
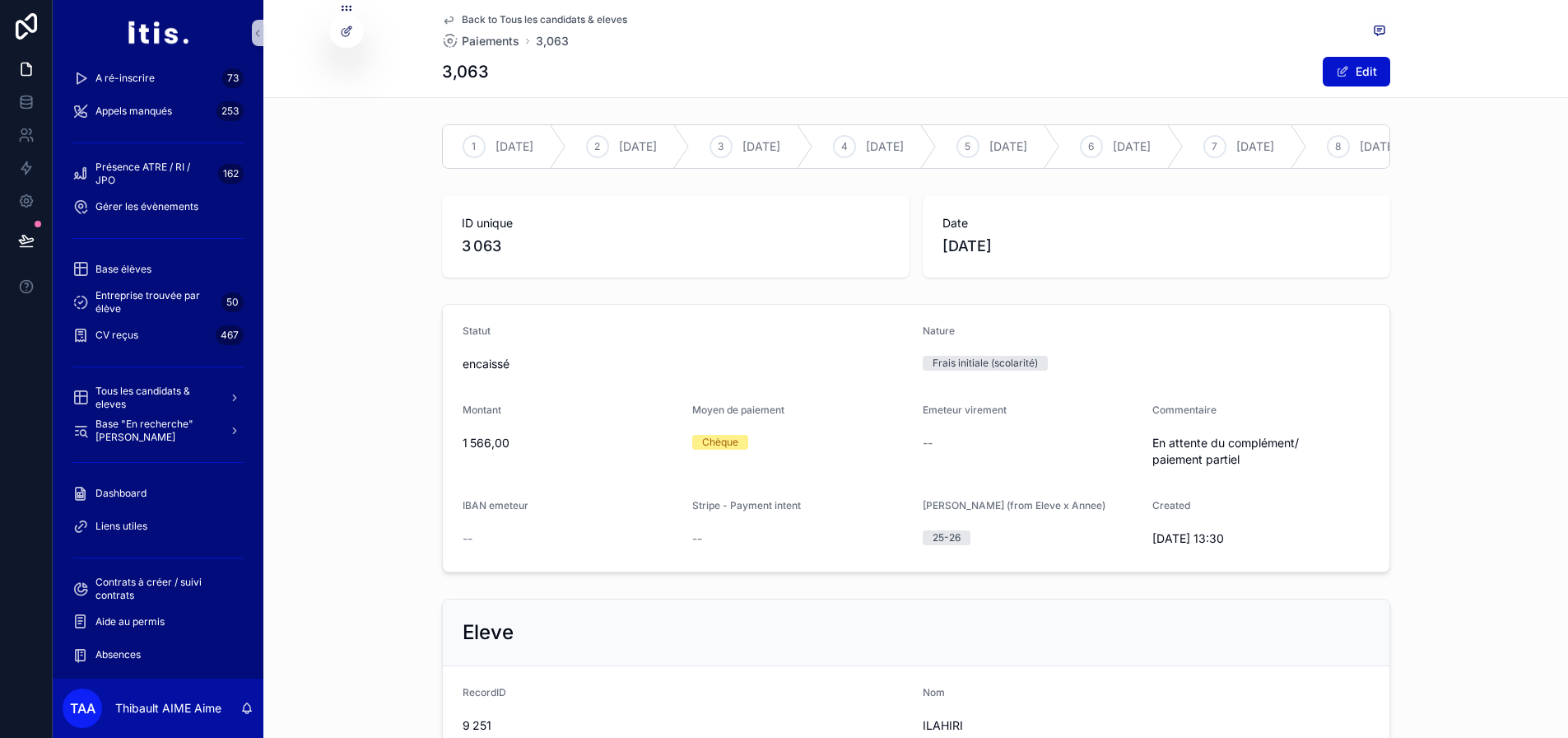
click at [1321, 467] on span "En attente du complément/ paiement partiel" at bounding box center [1261, 452] width 217 height 33
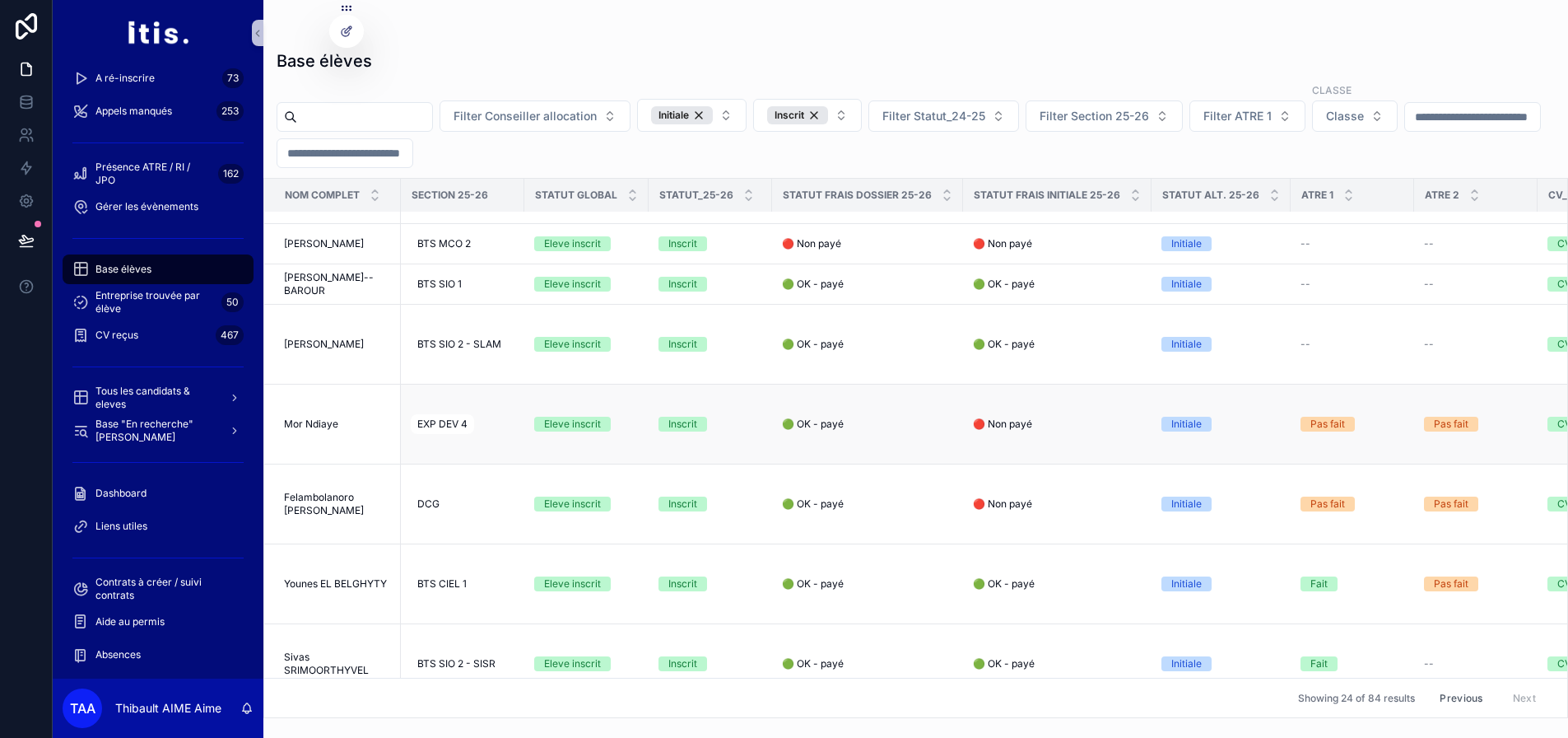
scroll to position [292, 0]
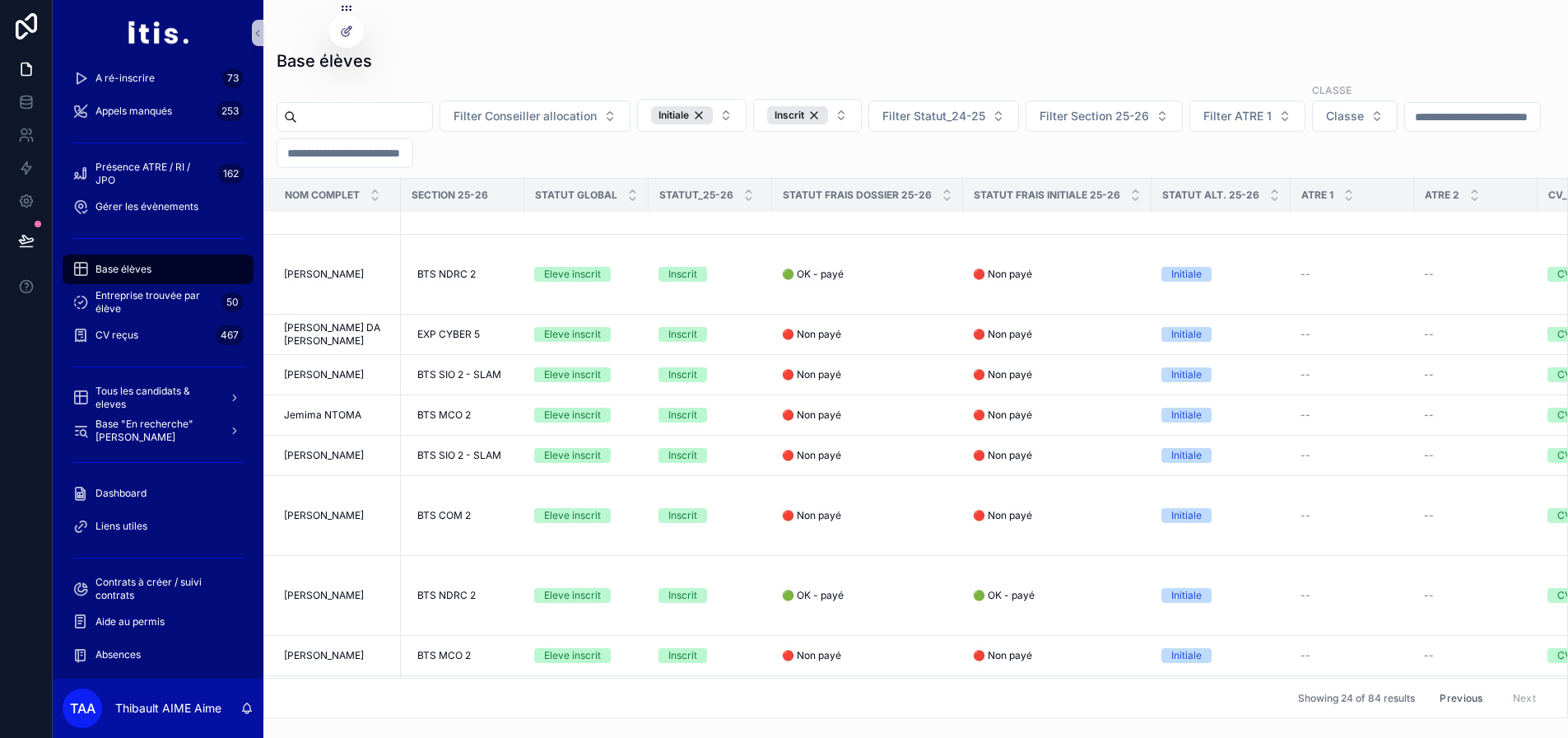
click at [1406, 129] on input "scrollable content" at bounding box center [1473, 117] width 135 height 23
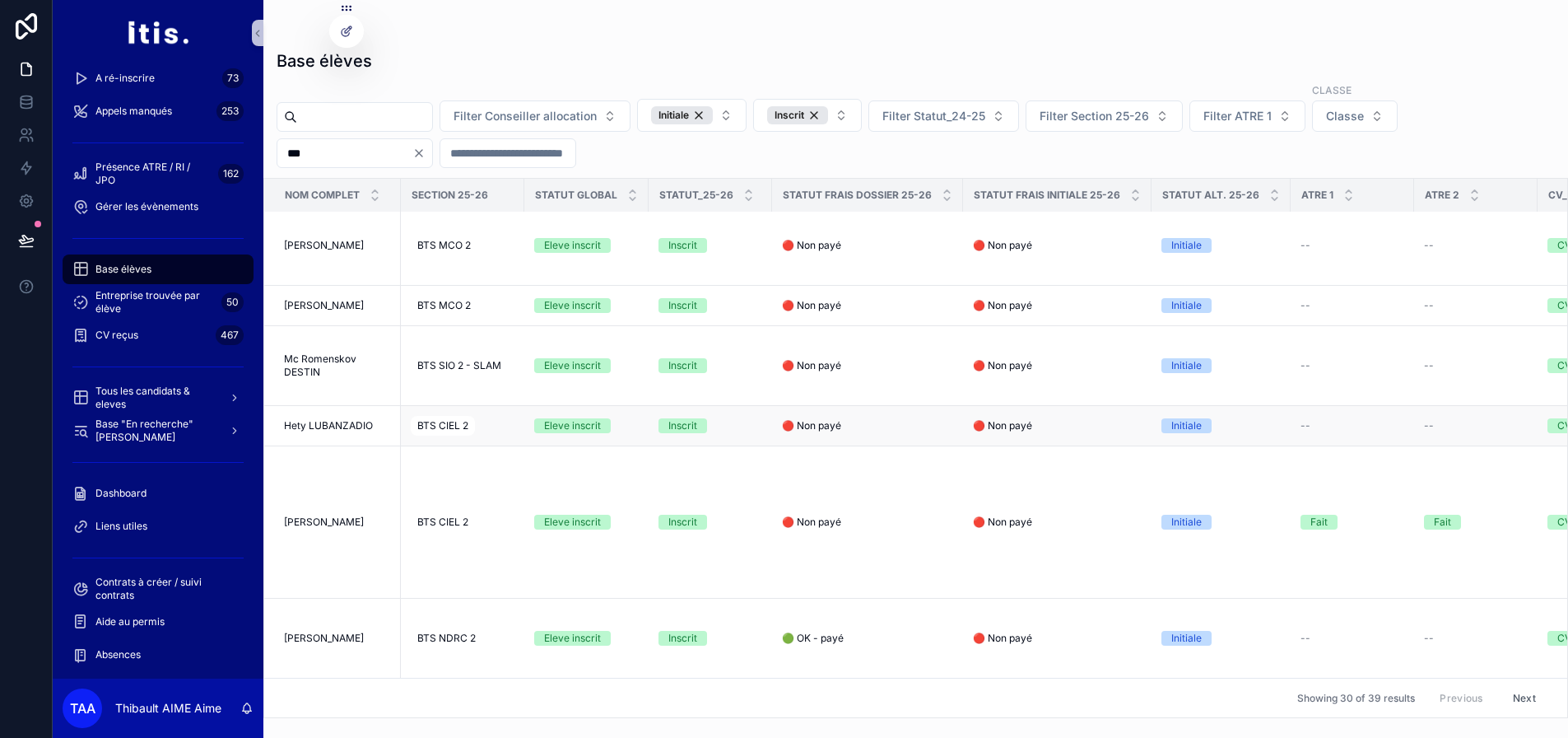
scroll to position [1200, 0]
type input "***"
click at [985, 424] on span "🔴 Non payé" at bounding box center [1002, 426] width 59 height 13
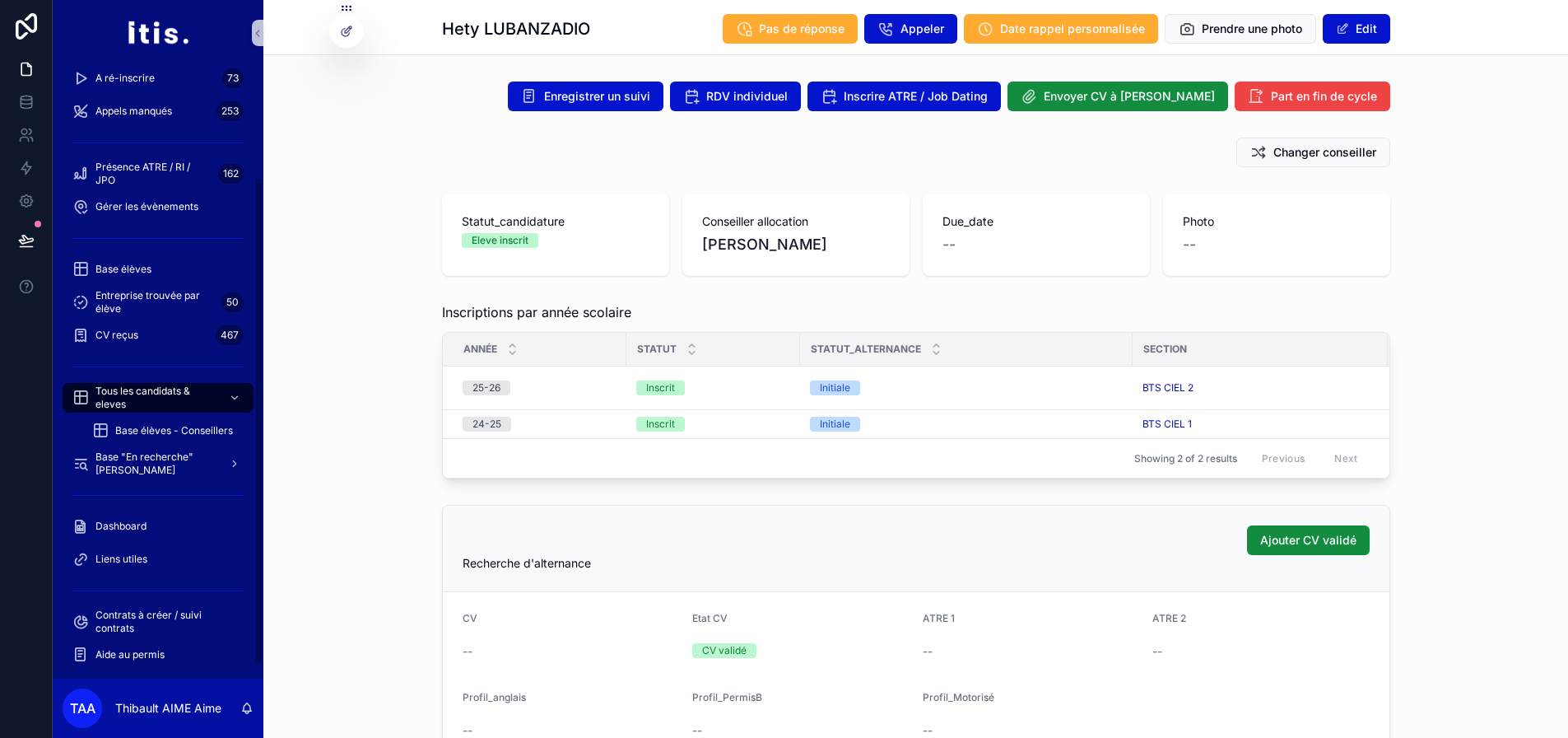
click at [506, 237] on div "Eleve inscrit" at bounding box center [500, 241] width 57 height 15
click at [679, 277] on div "Statut_candidature Eleve inscrit Conseiller allocation Céline LEMASSON Due_date…" at bounding box center [915, 234] width 1305 height 96
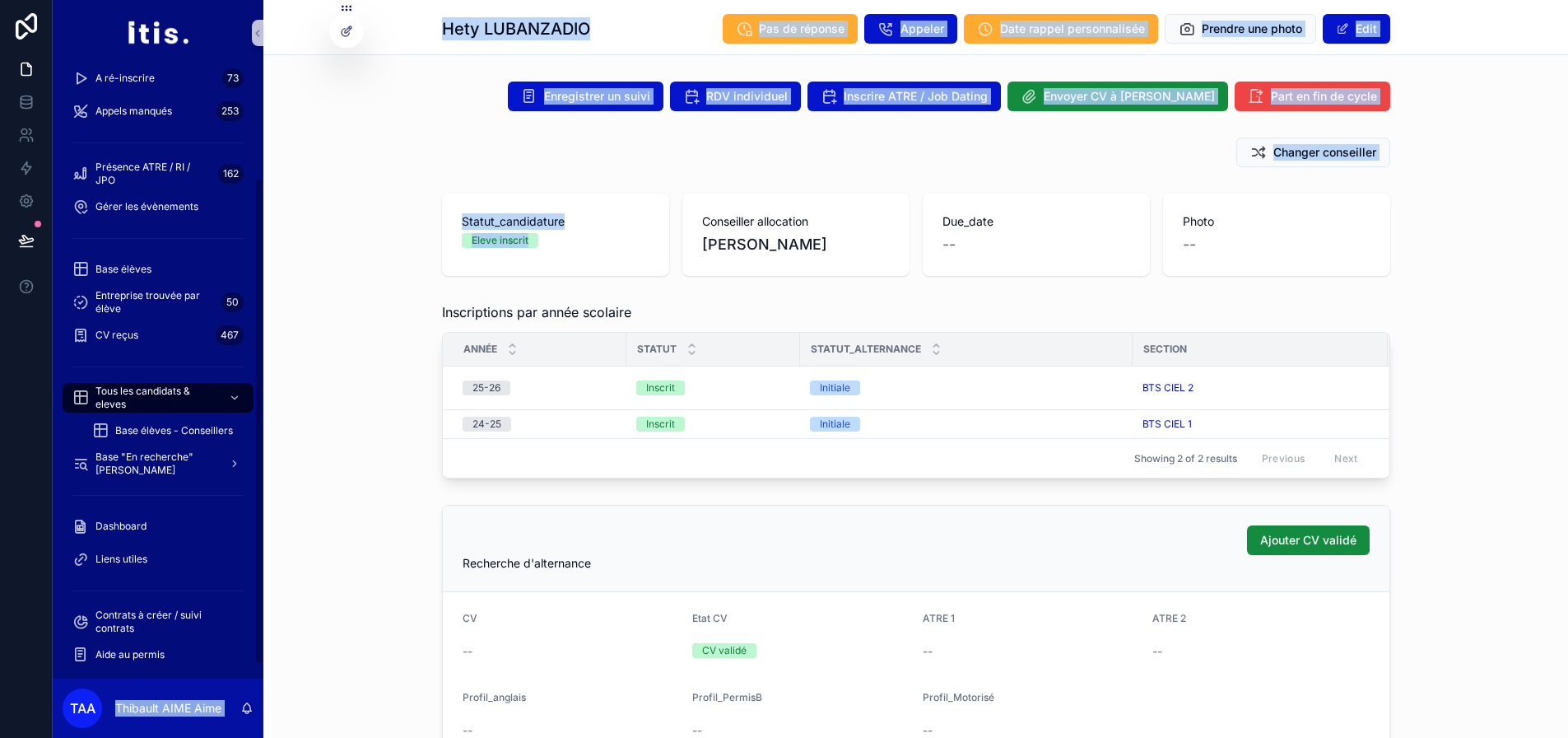
drag, startPoint x: 546, startPoint y: 245, endPoint x: 266, endPoint y: 206, distance: 282.7
click at [263, 206] on div "Statut_candidature Eleve inscrit Conseiller allocation Céline LEMASSON Due_date…" at bounding box center [915, 234] width 1305 height 96
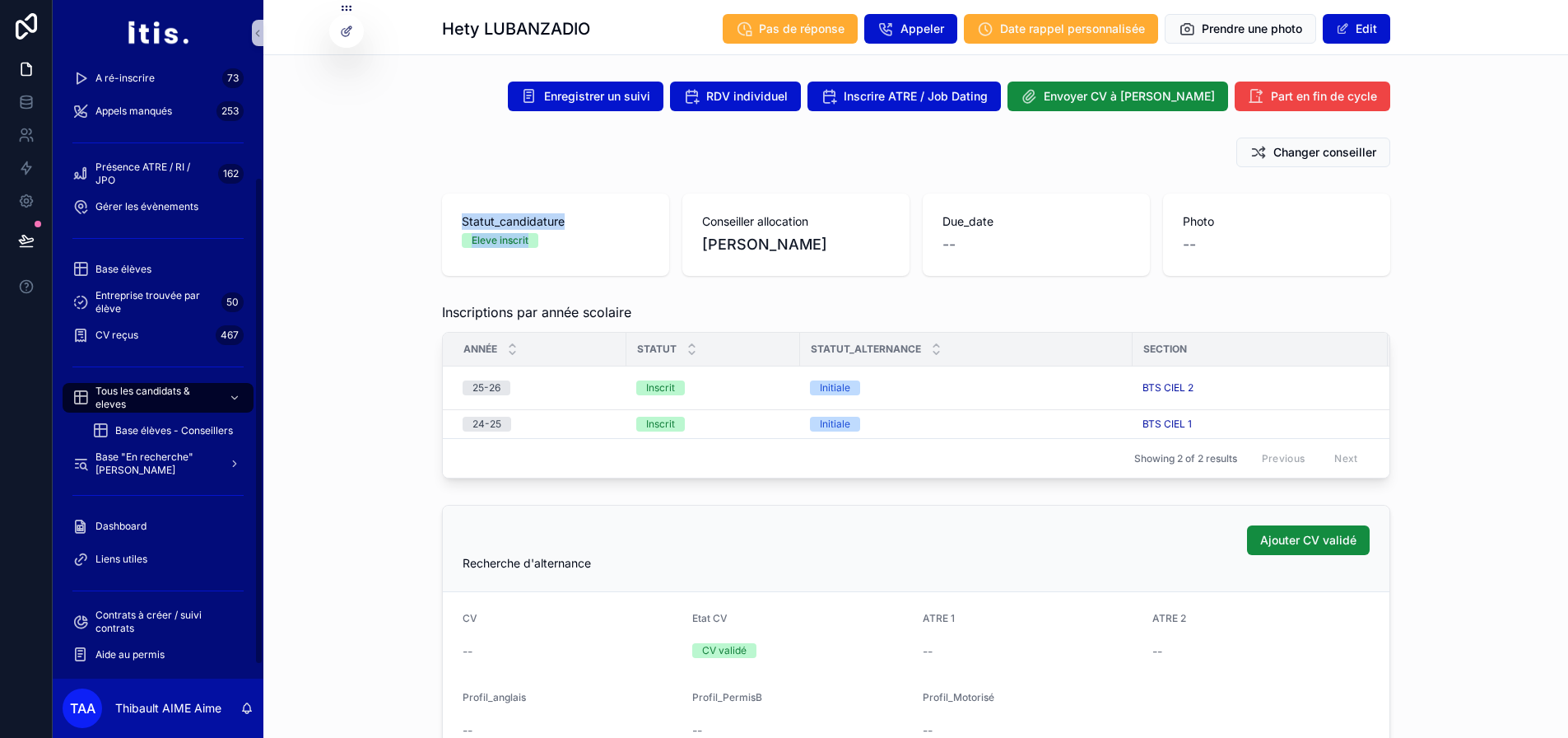
click at [397, 206] on div "Statut_candidature Eleve inscrit Conseiller allocation Céline LEMASSON Due_date…" at bounding box center [915, 234] width 1305 height 96
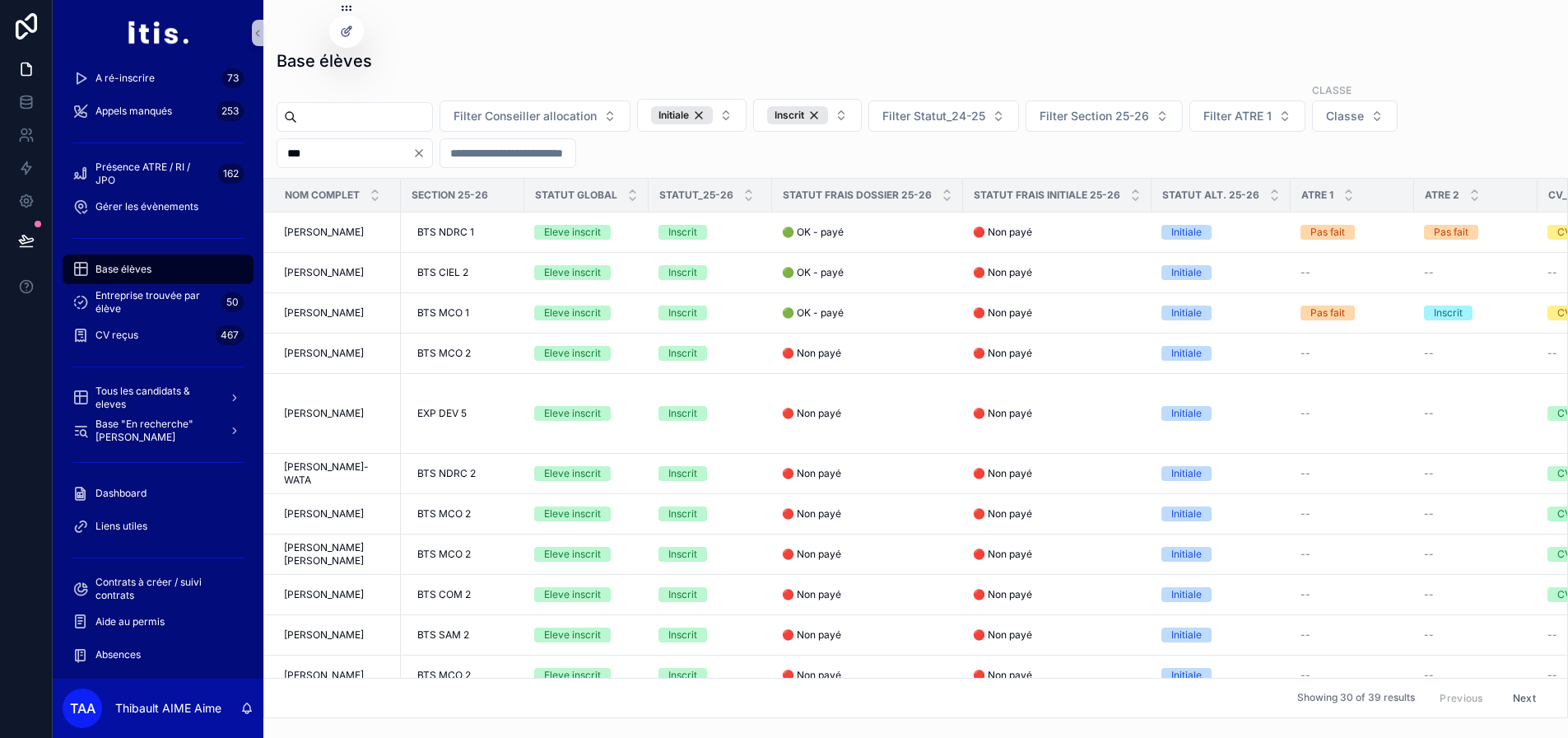
click at [353, 153] on input "***" at bounding box center [345, 152] width 135 height 23
click at [744, 151] on div "Filter Conseiller allocation Initiale Inscrit Filter Statut_24-25 Filter Sectio…" at bounding box center [915, 125] width 1305 height 86
click at [426, 153] on icon "Clear" at bounding box center [418, 153] width 13 height 13
drag, startPoint x: 369, startPoint y: 159, endPoint x: 403, endPoint y: 164, distance: 34.4
click at [1406, 129] on input "scrollable content" at bounding box center [1473, 117] width 135 height 23
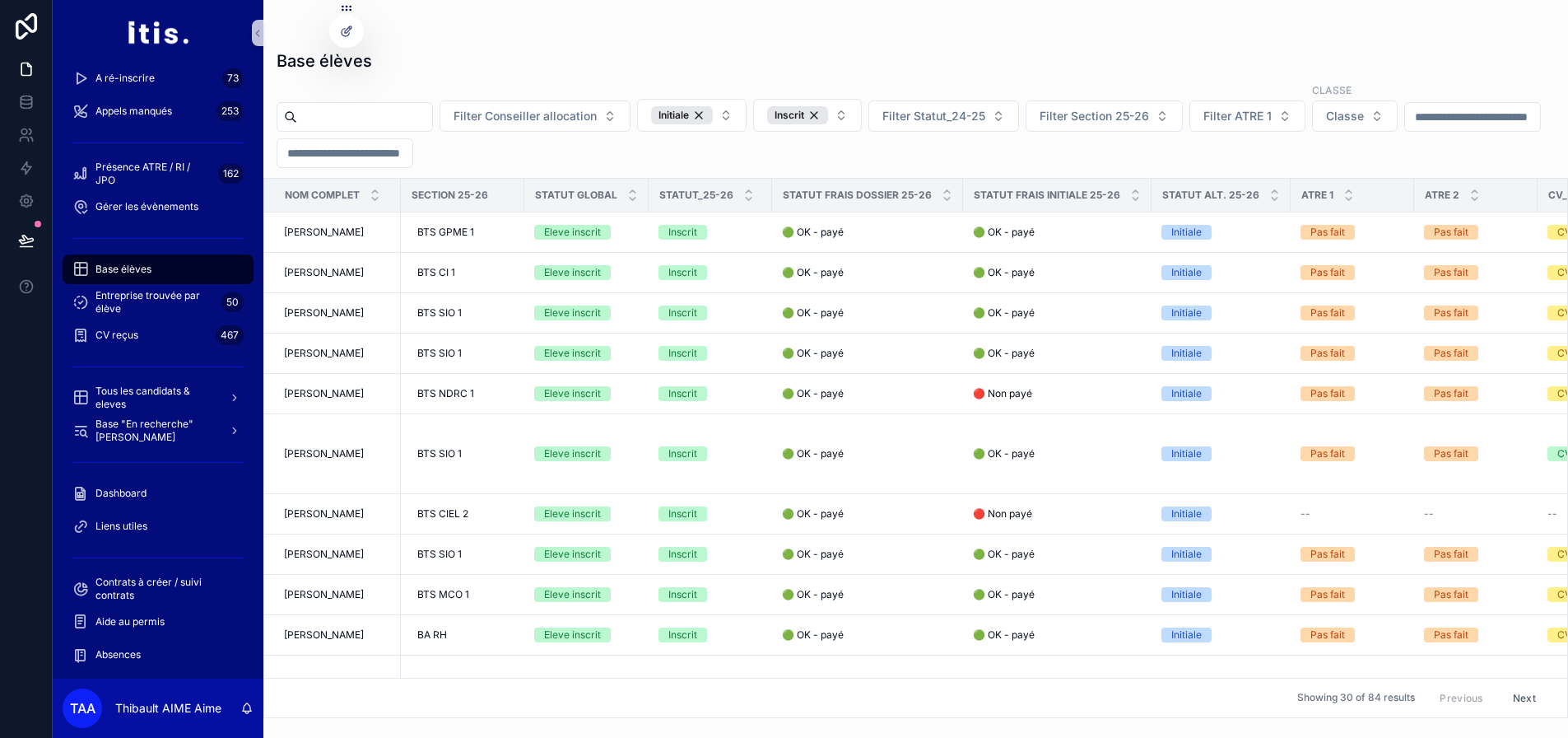
click at [1406, 129] on input "scrollable content" at bounding box center [1473, 117] width 135 height 23
type input "***"
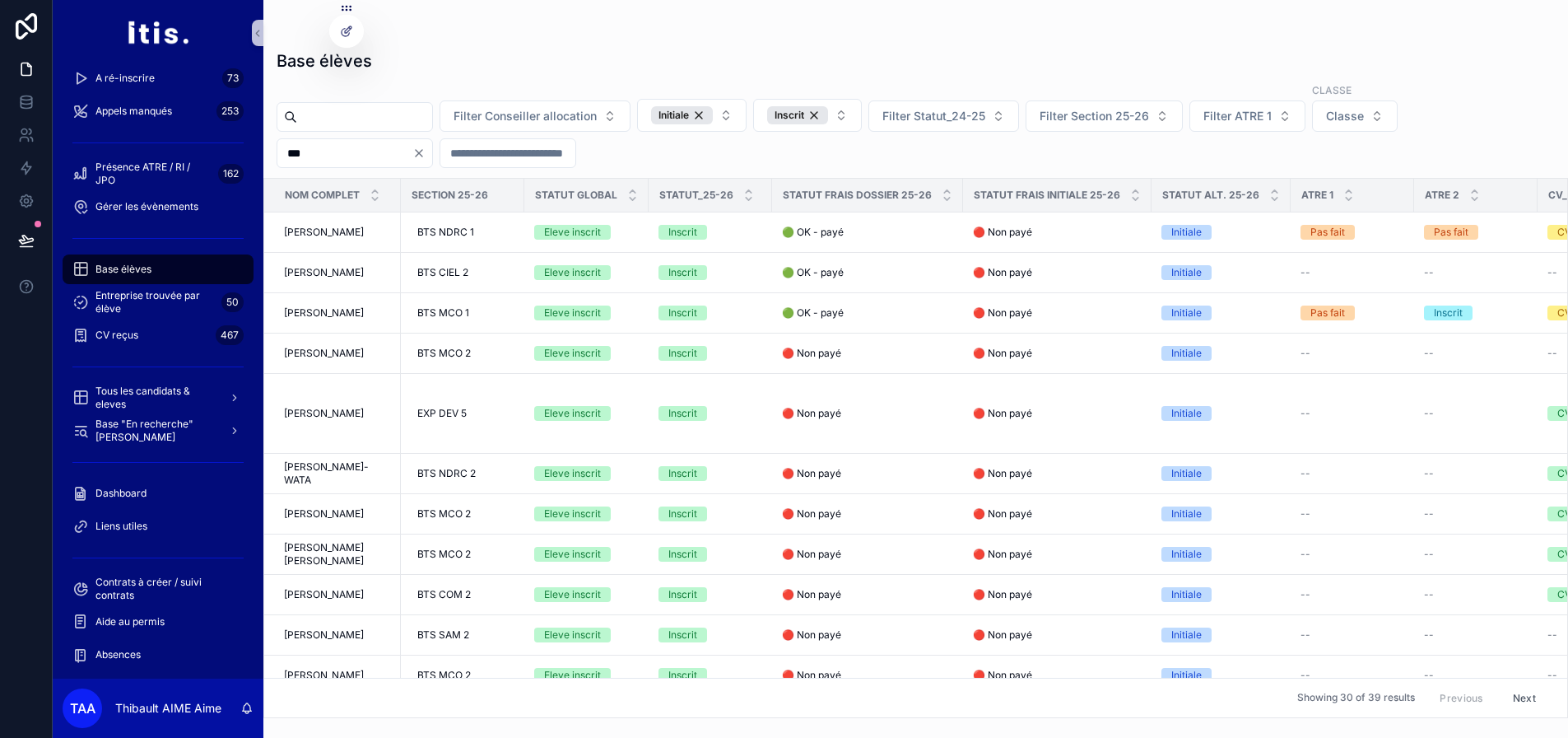
click at [760, 142] on div "Filter Conseiller allocation Initiale Inscrit Filter Statut_24-25 Filter Sectio…" at bounding box center [915, 125] width 1305 height 86
click at [462, 192] on span "Section 25-26" at bounding box center [450, 195] width 77 height 13
click at [476, 193] on span "Section 25-26" at bounding box center [450, 195] width 77 height 13
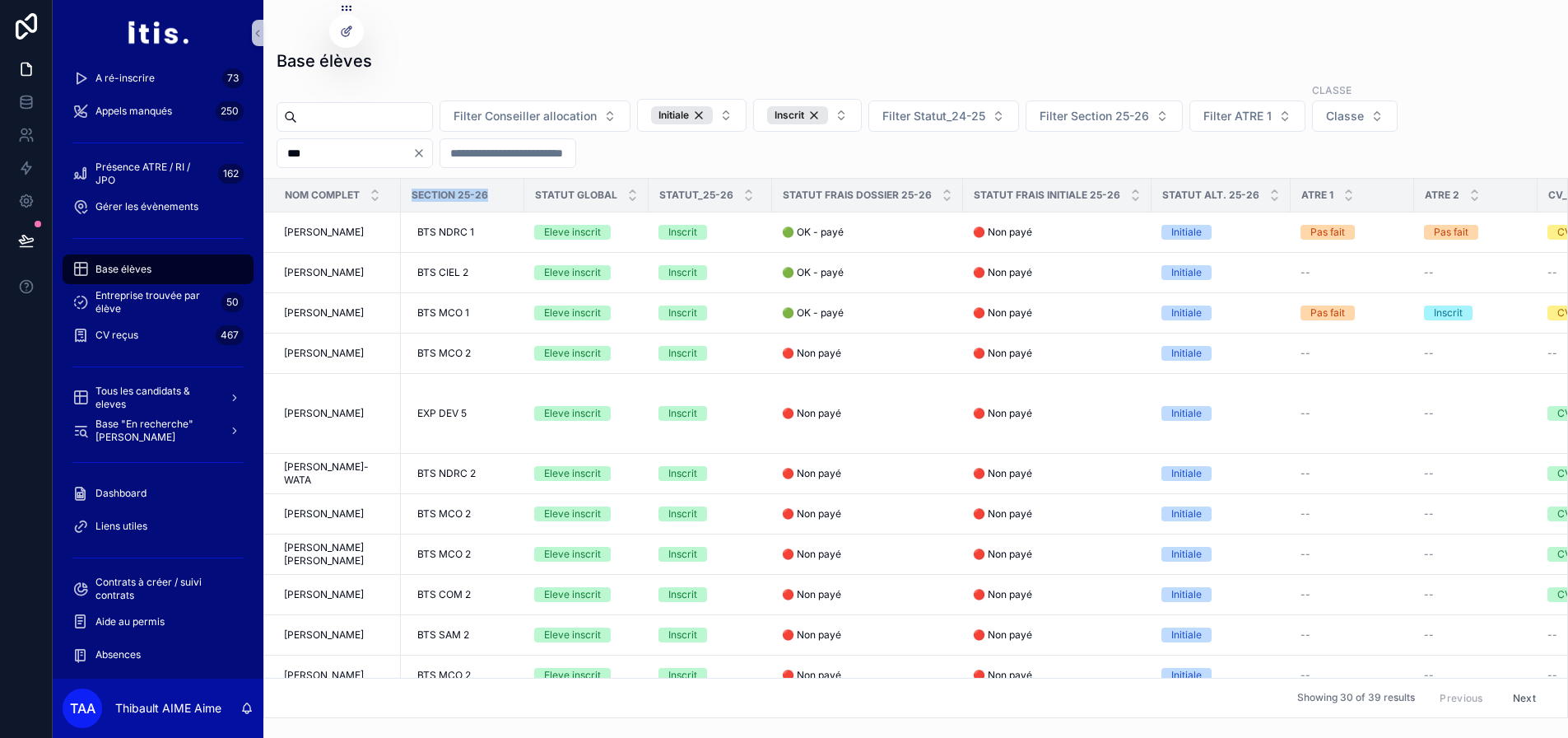
click at [497, 204] on div "Section 25-26" at bounding box center [463, 195] width 122 height 26
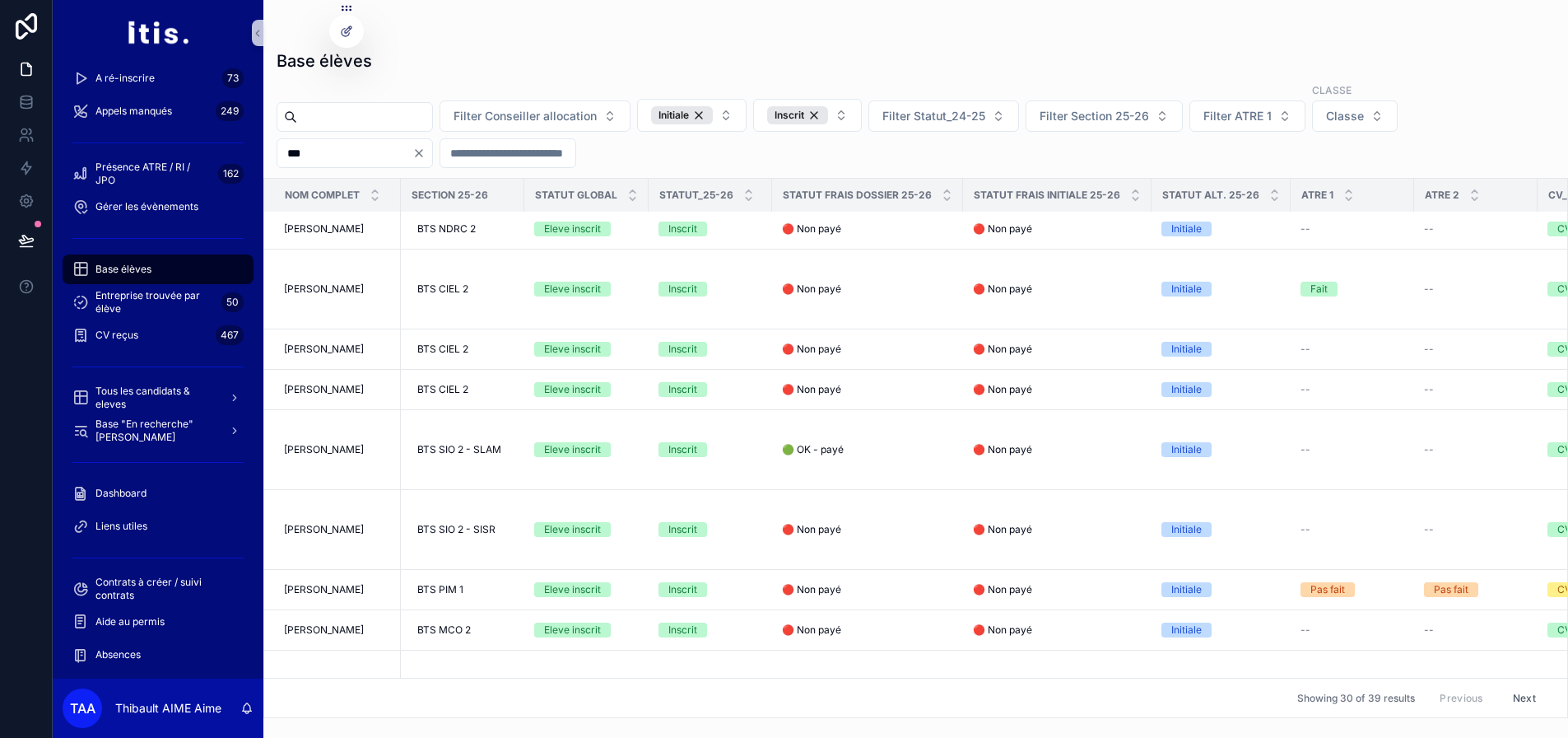
scroll to position [1200, 0]
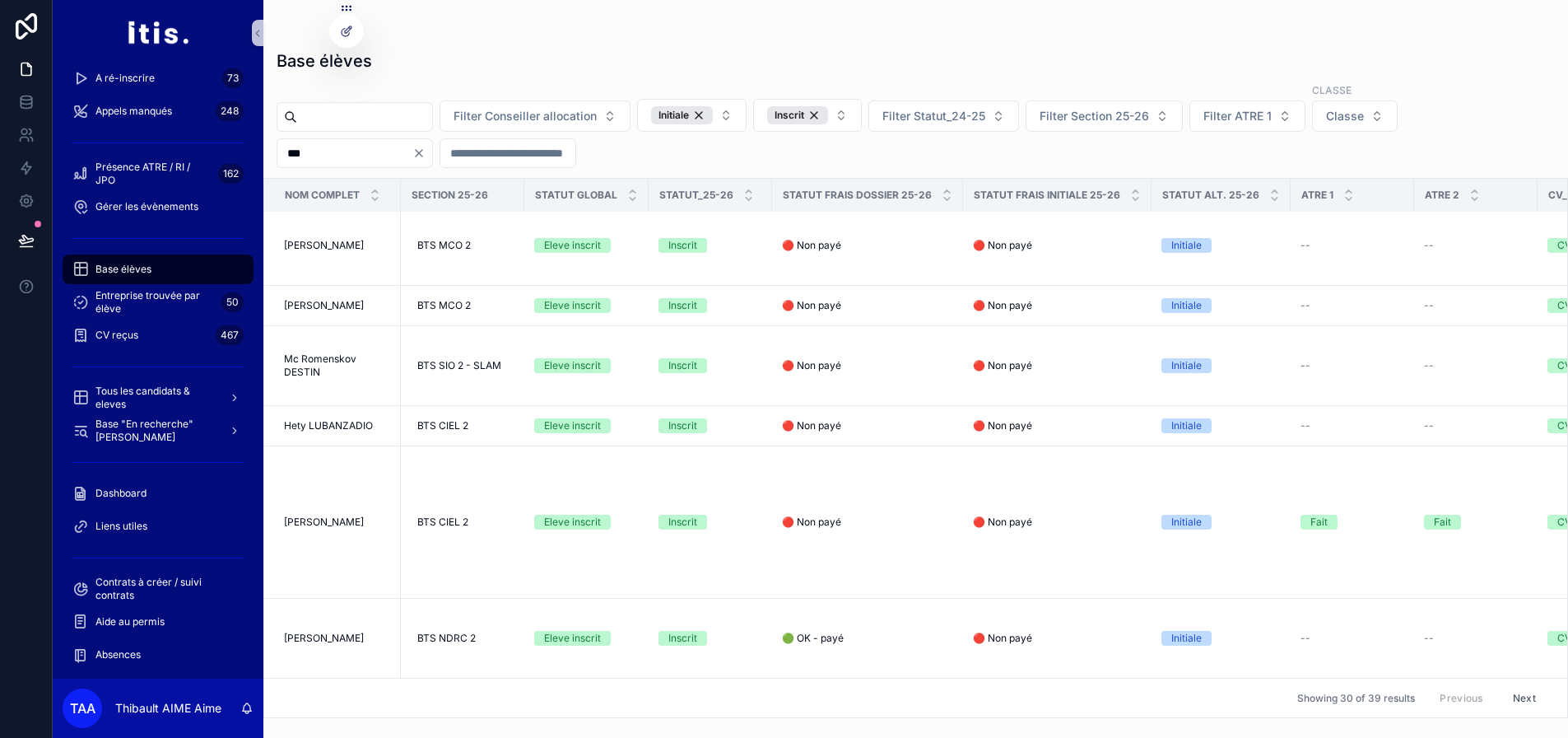
click at [412, 150] on input "***" at bounding box center [345, 152] width 135 height 23
click at [426, 151] on icon "Clear" at bounding box center [418, 153] width 13 height 13
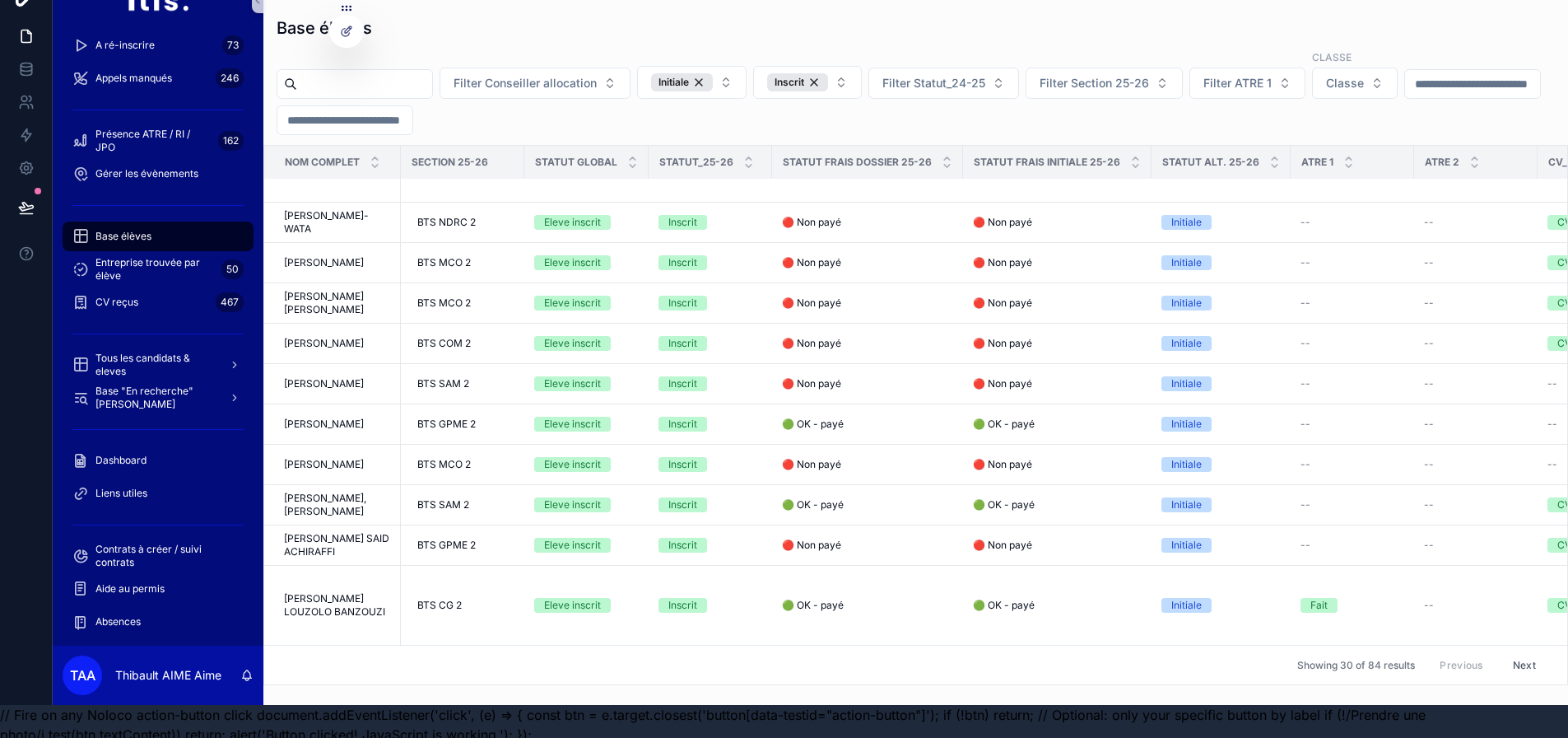
scroll to position [52, 0]
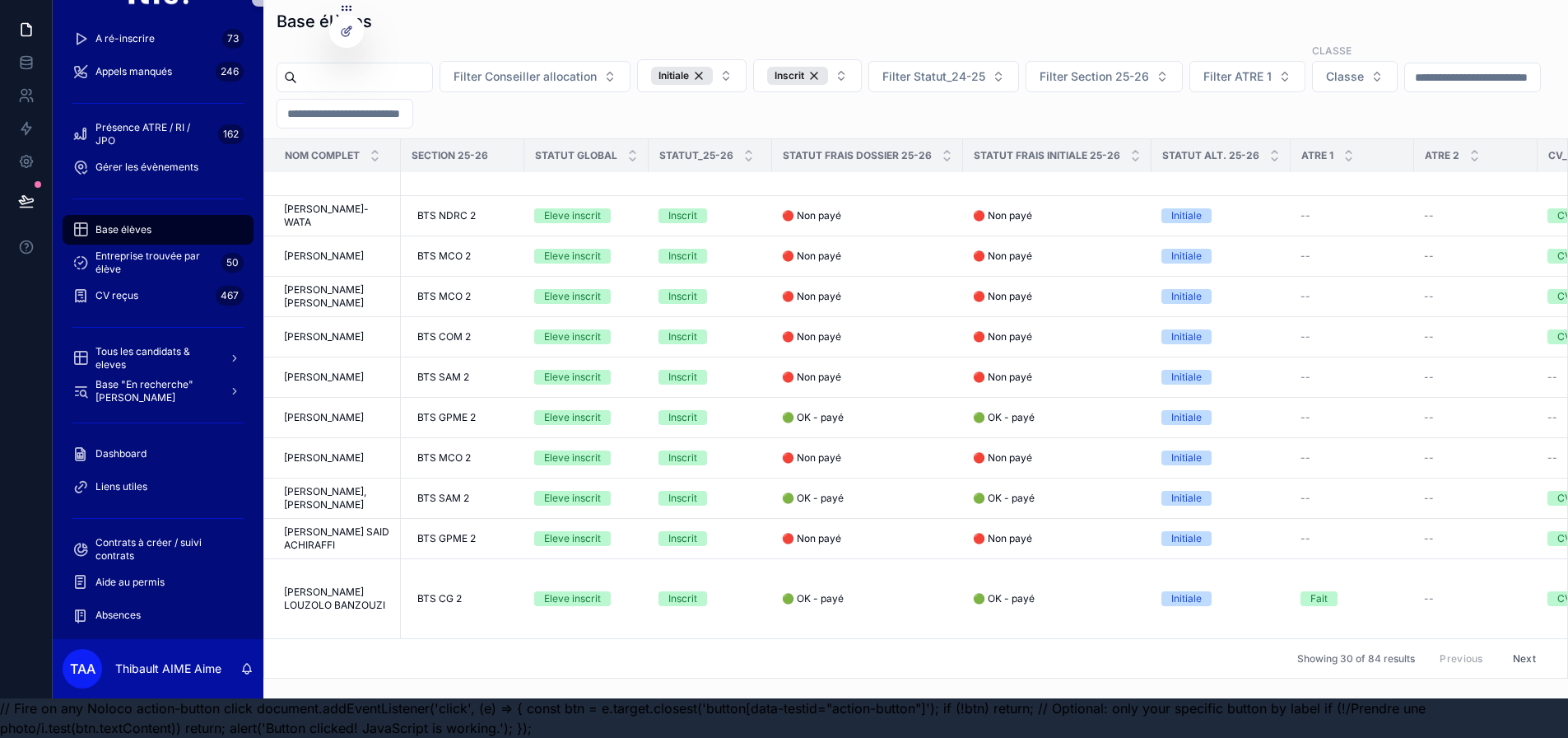
click at [1509, 649] on button "Next" at bounding box center [1524, 659] width 46 height 26
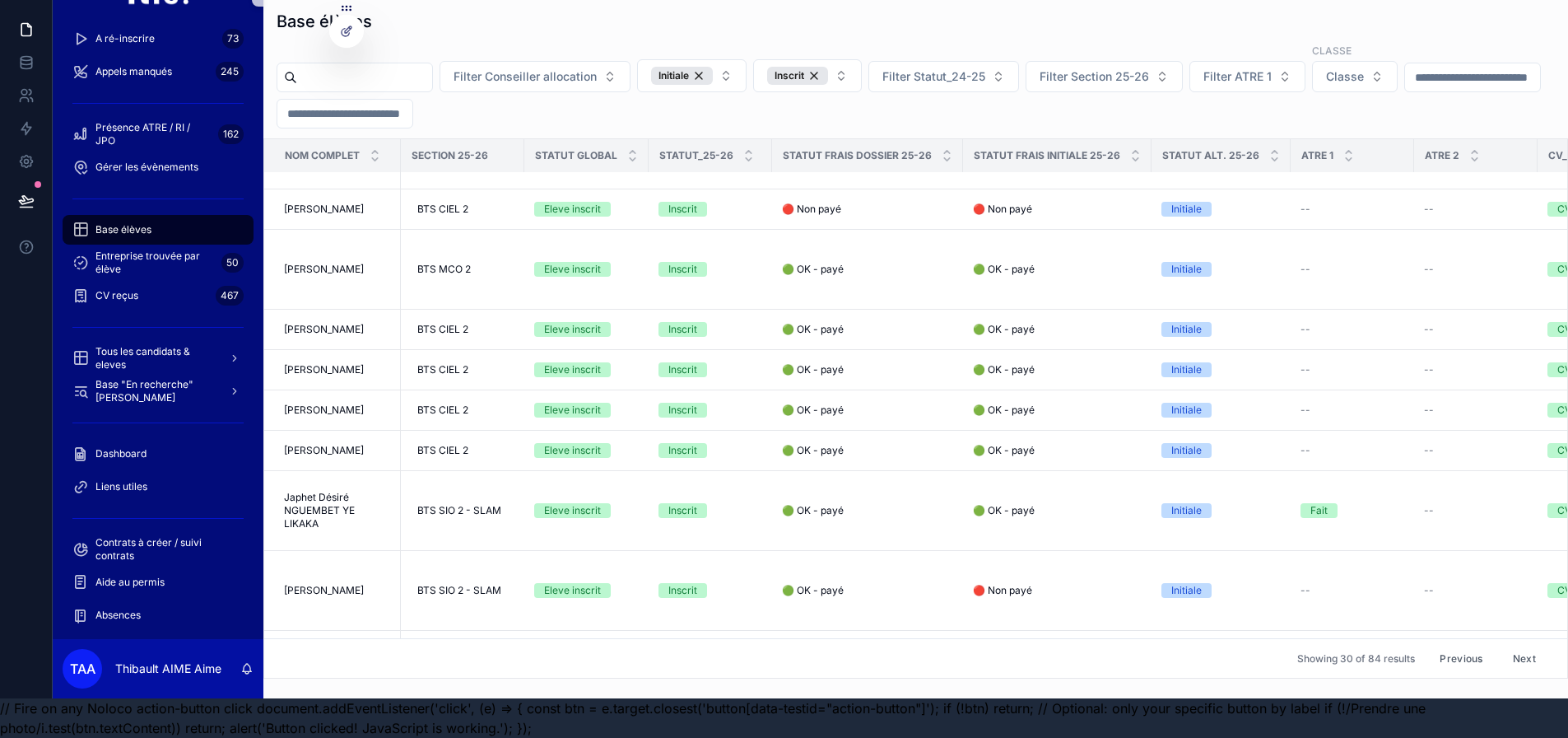
scroll to position [1272, 0]
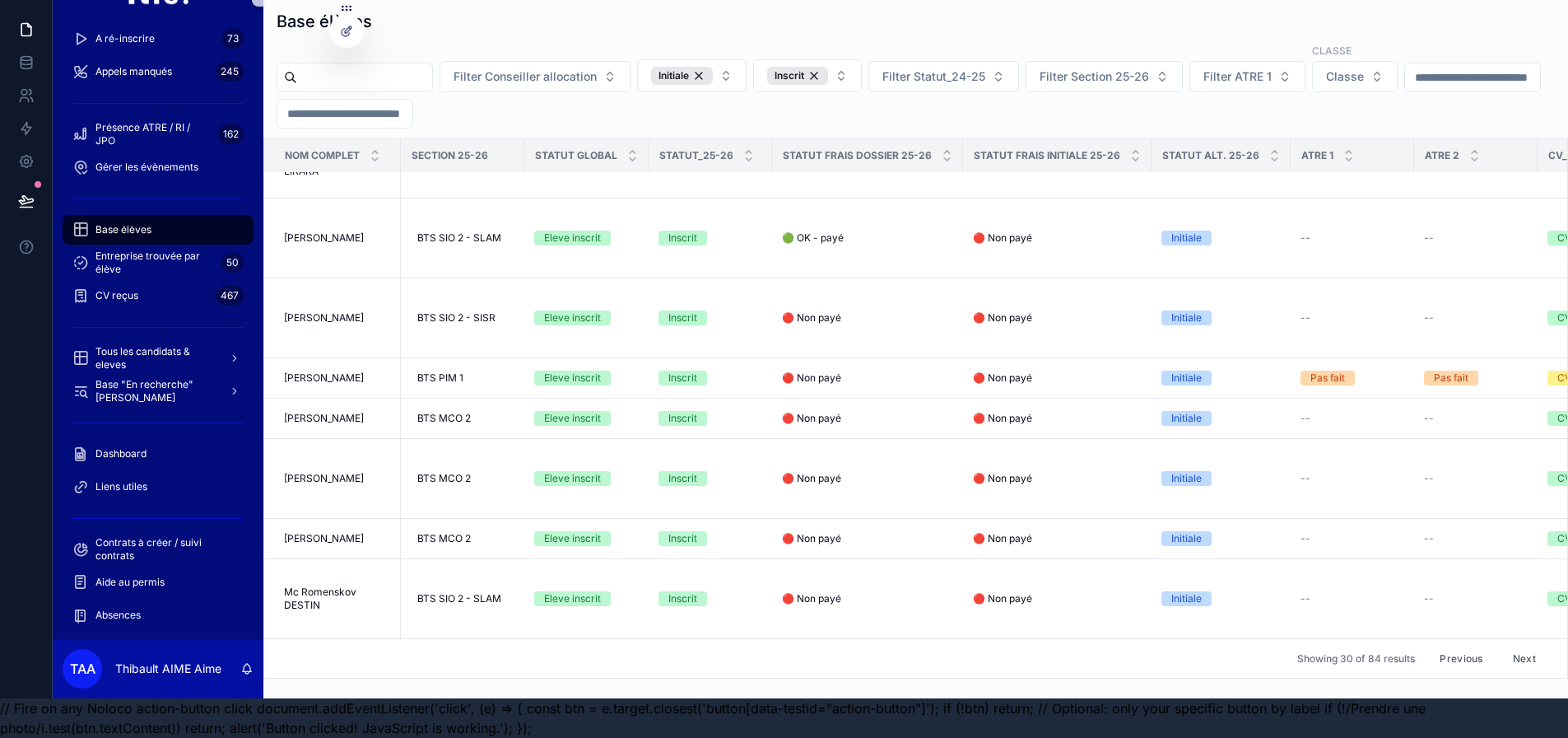
click at [1522, 647] on button "Next" at bounding box center [1524, 659] width 46 height 26
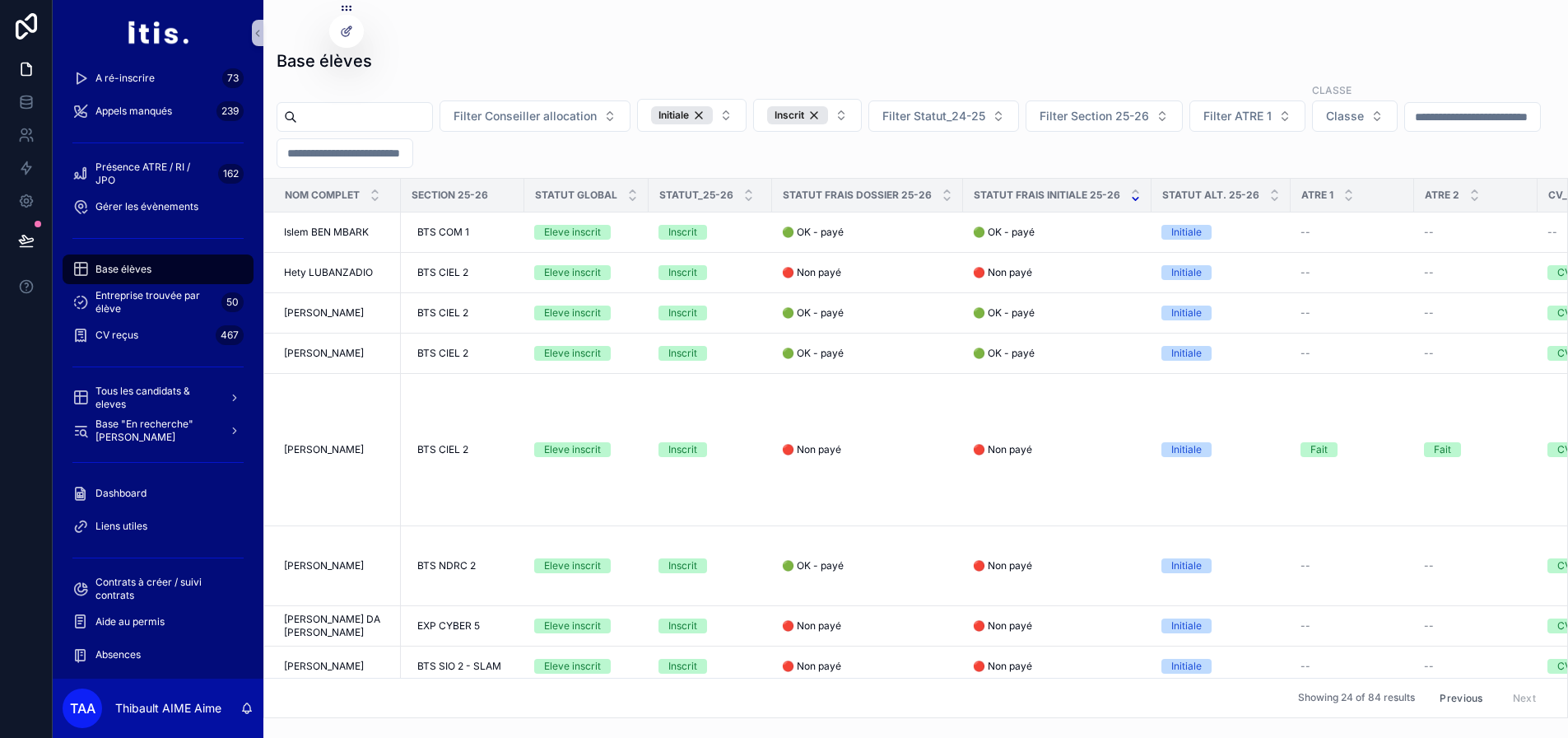
click at [1130, 199] on icon "scrollable content" at bounding box center [1136, 199] width 11 height 11
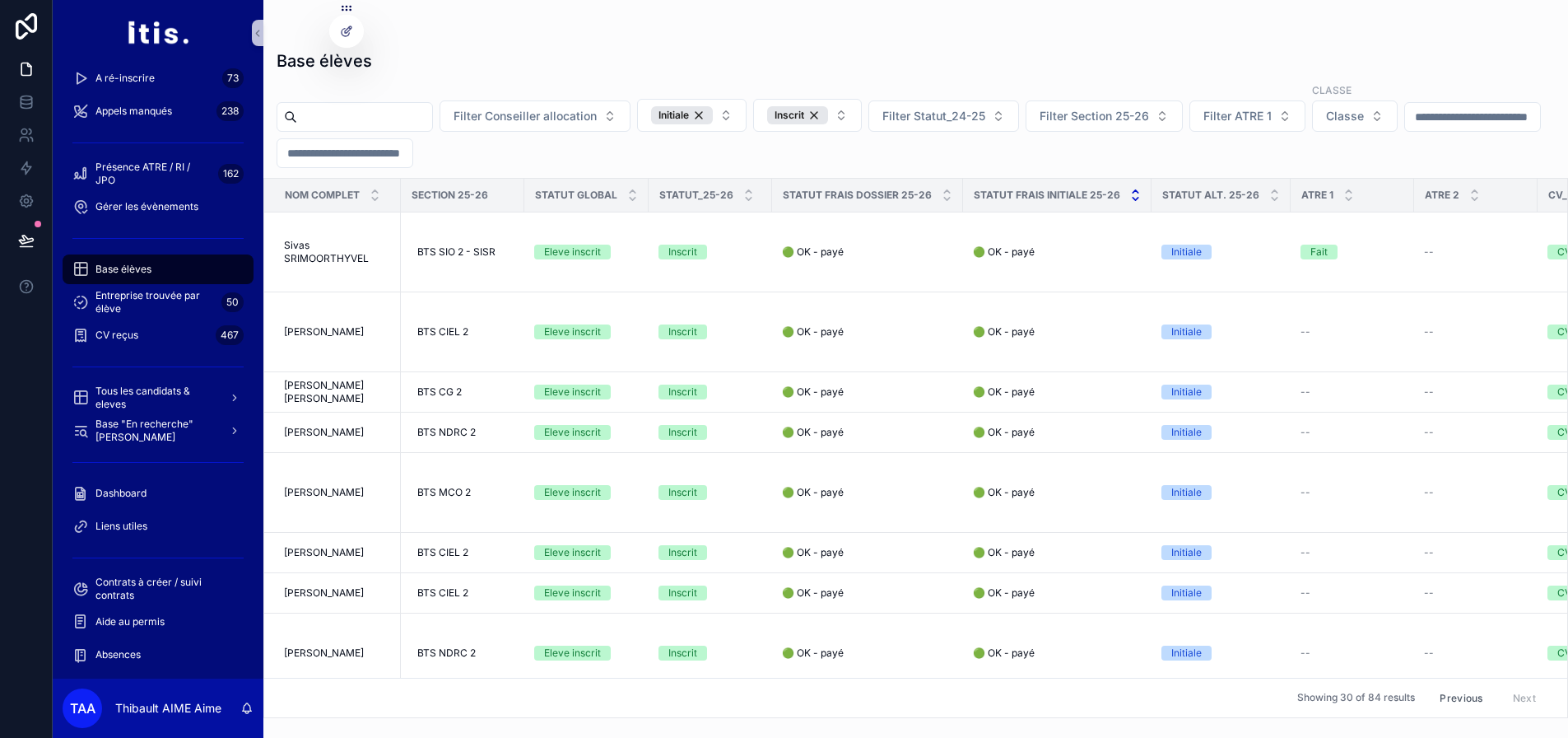
click at [1133, 192] on icon "scrollable content" at bounding box center [1136, 192] width 5 height 3
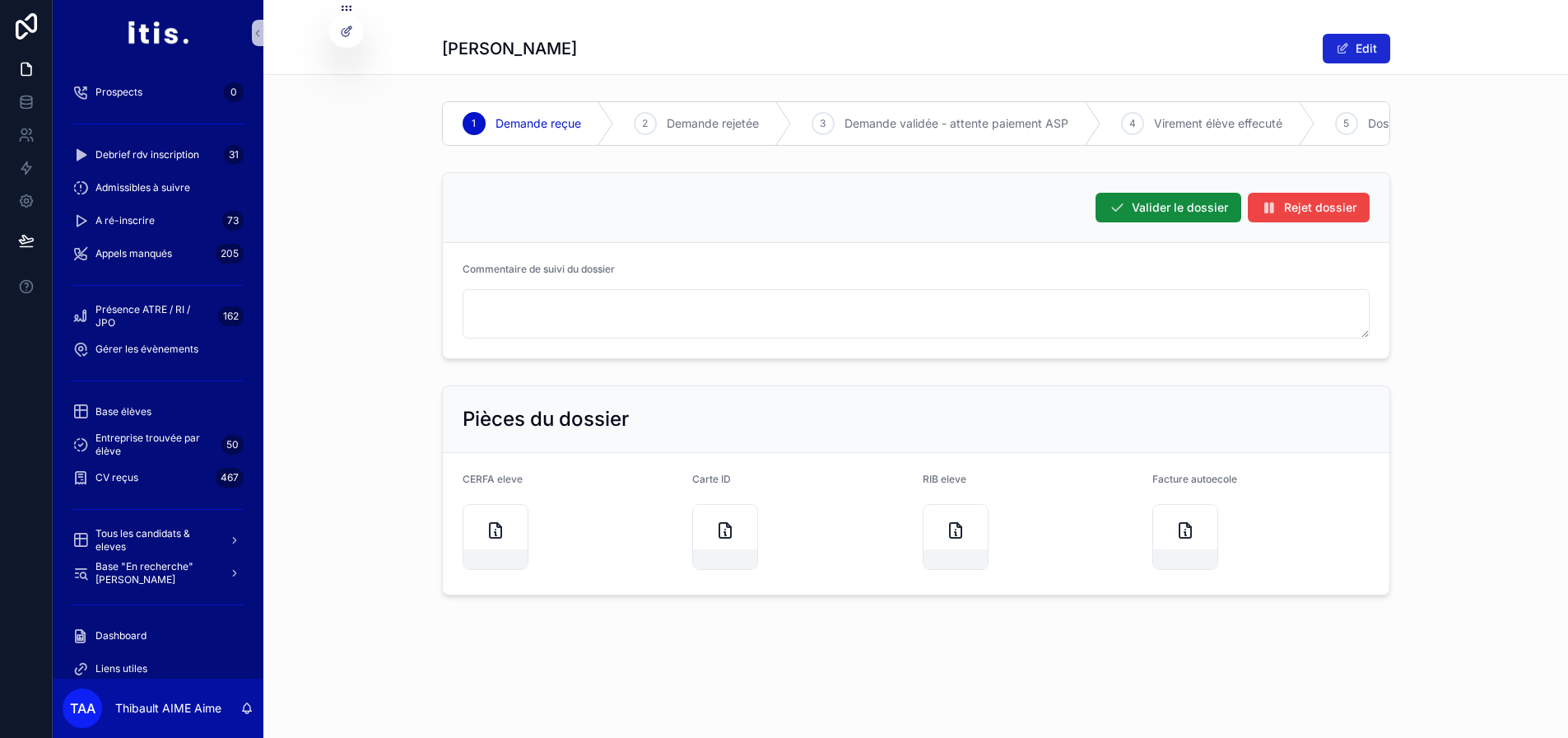
click at [1357, 54] on button "Edit" at bounding box center [1357, 48] width 67 height 30
click at [1034, 538] on icon "scrollable content" at bounding box center [1028, 532] width 12 height 12
click at [1358, 47] on button "Done" at bounding box center [1352, 48] width 76 height 30
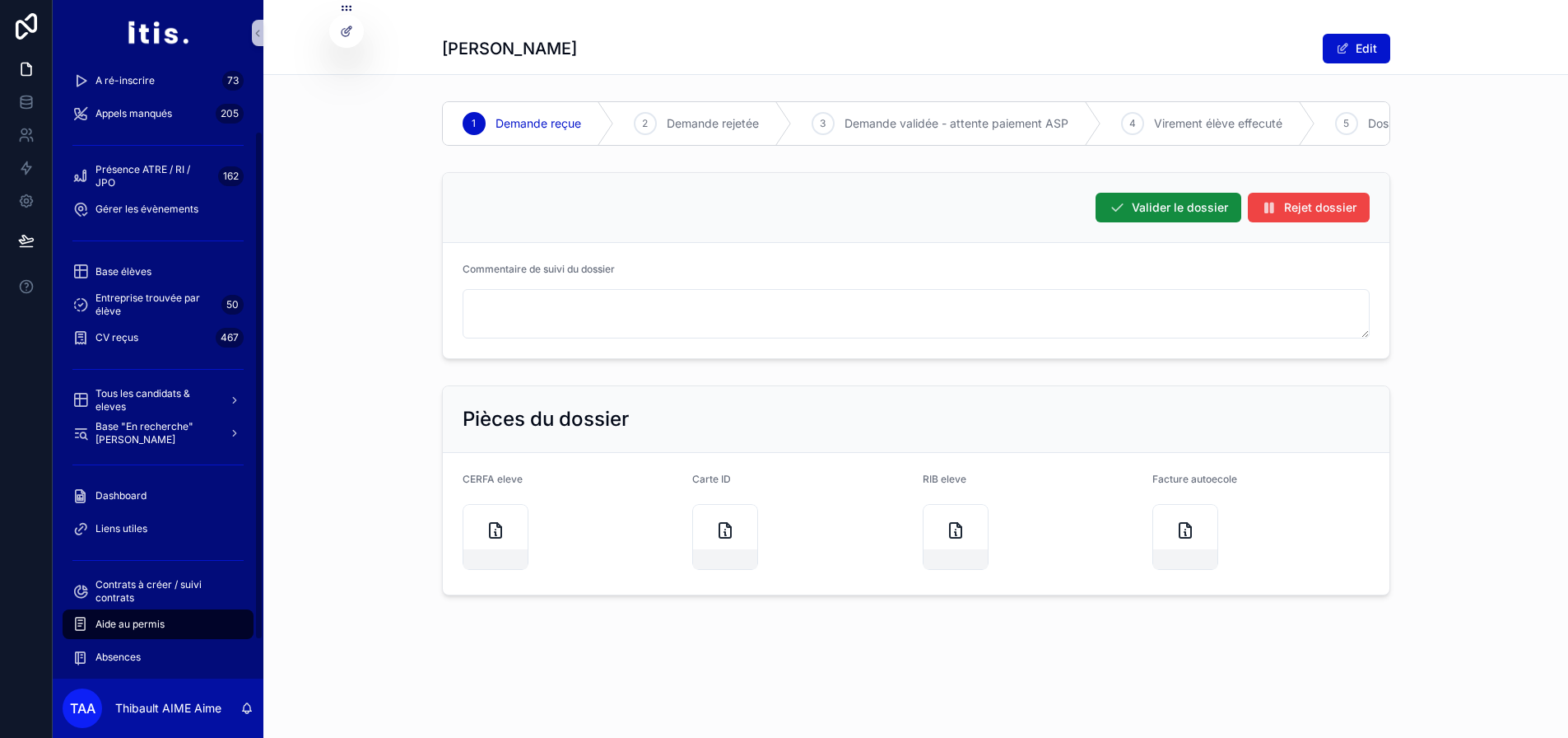
scroll to position [142, 0]
click at [147, 624] on span "Aide au permis" at bounding box center [130, 622] width 69 height 13
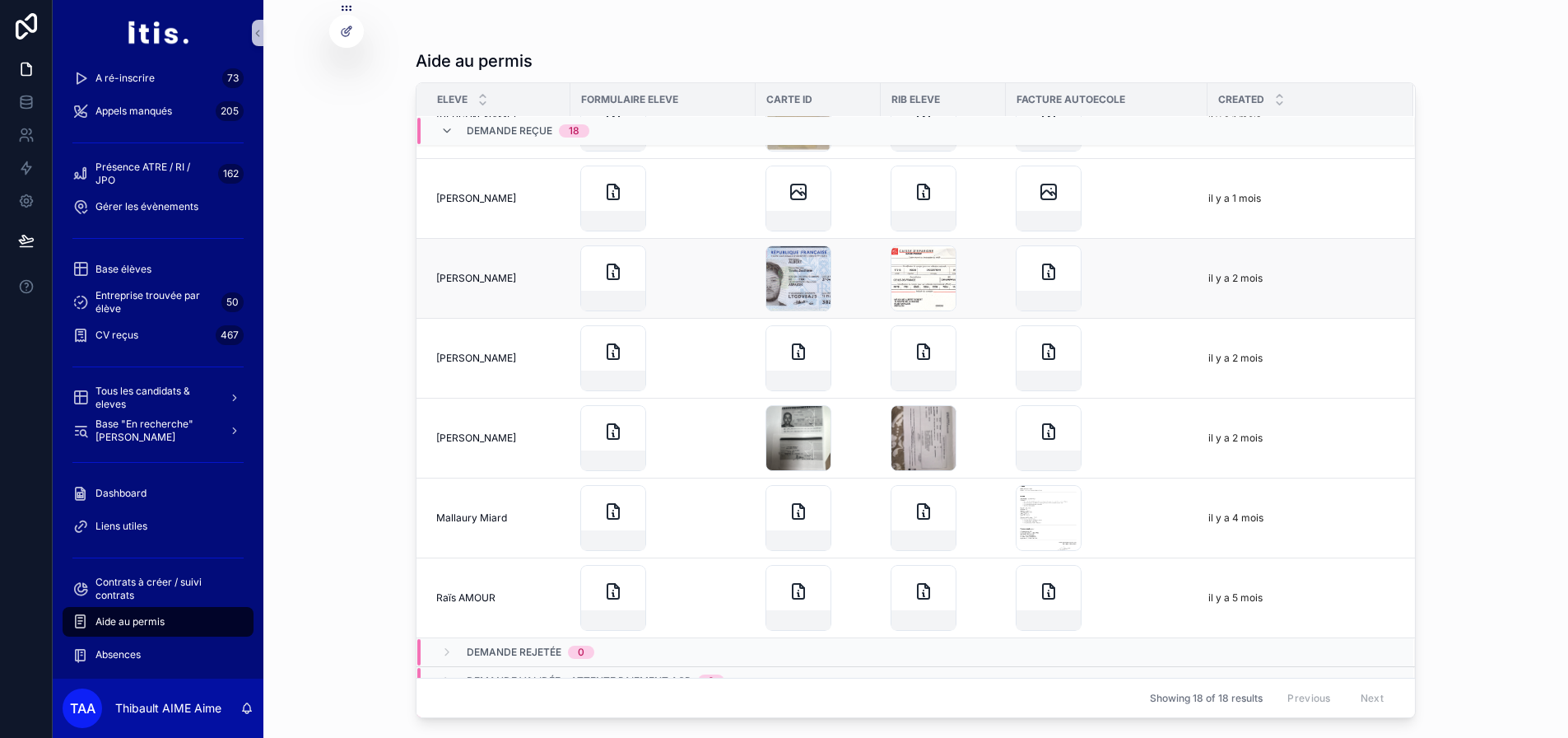
scroll to position [1018, 0]
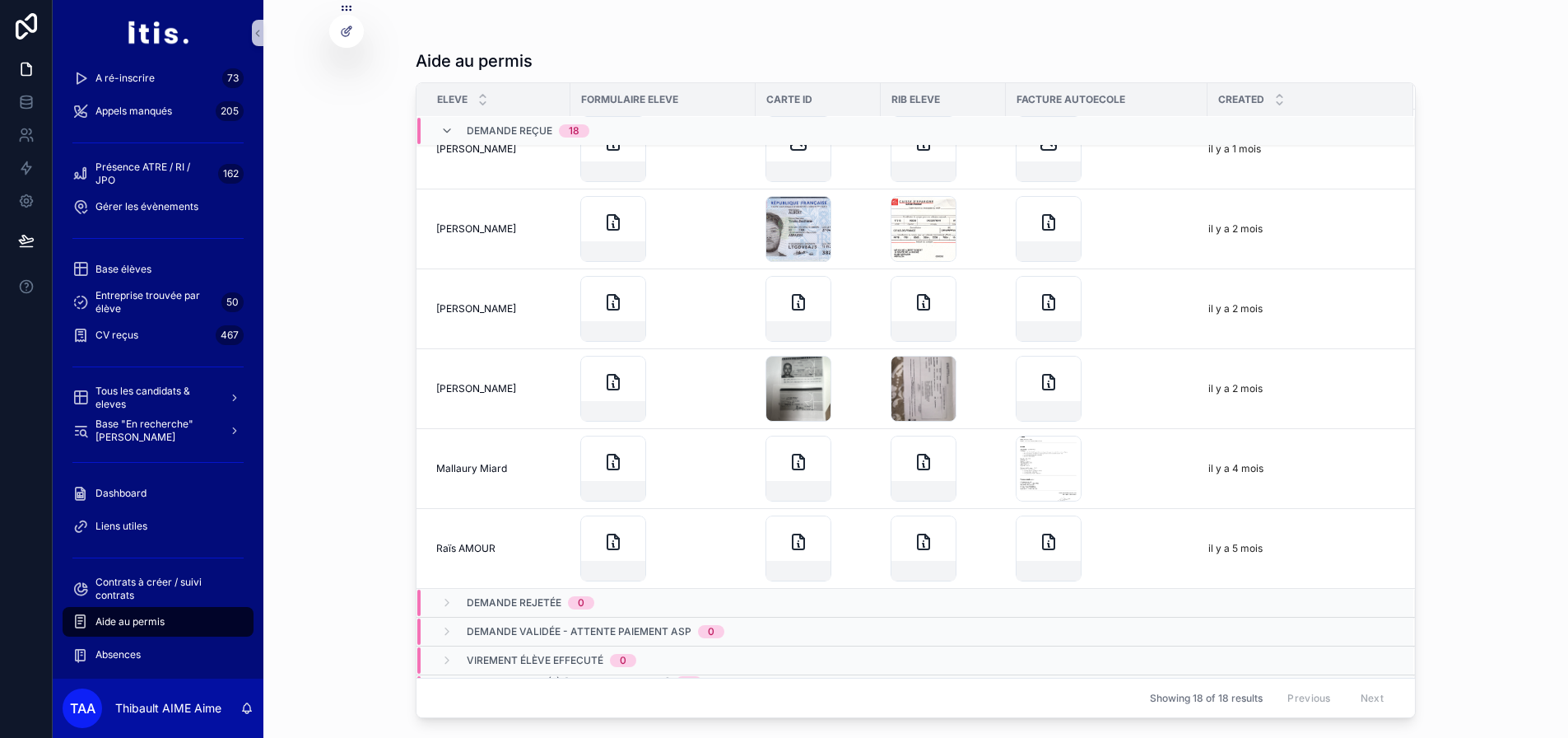
click at [506, 635] on span "Demande validée - attente paiement ASP" at bounding box center [579, 631] width 225 height 13
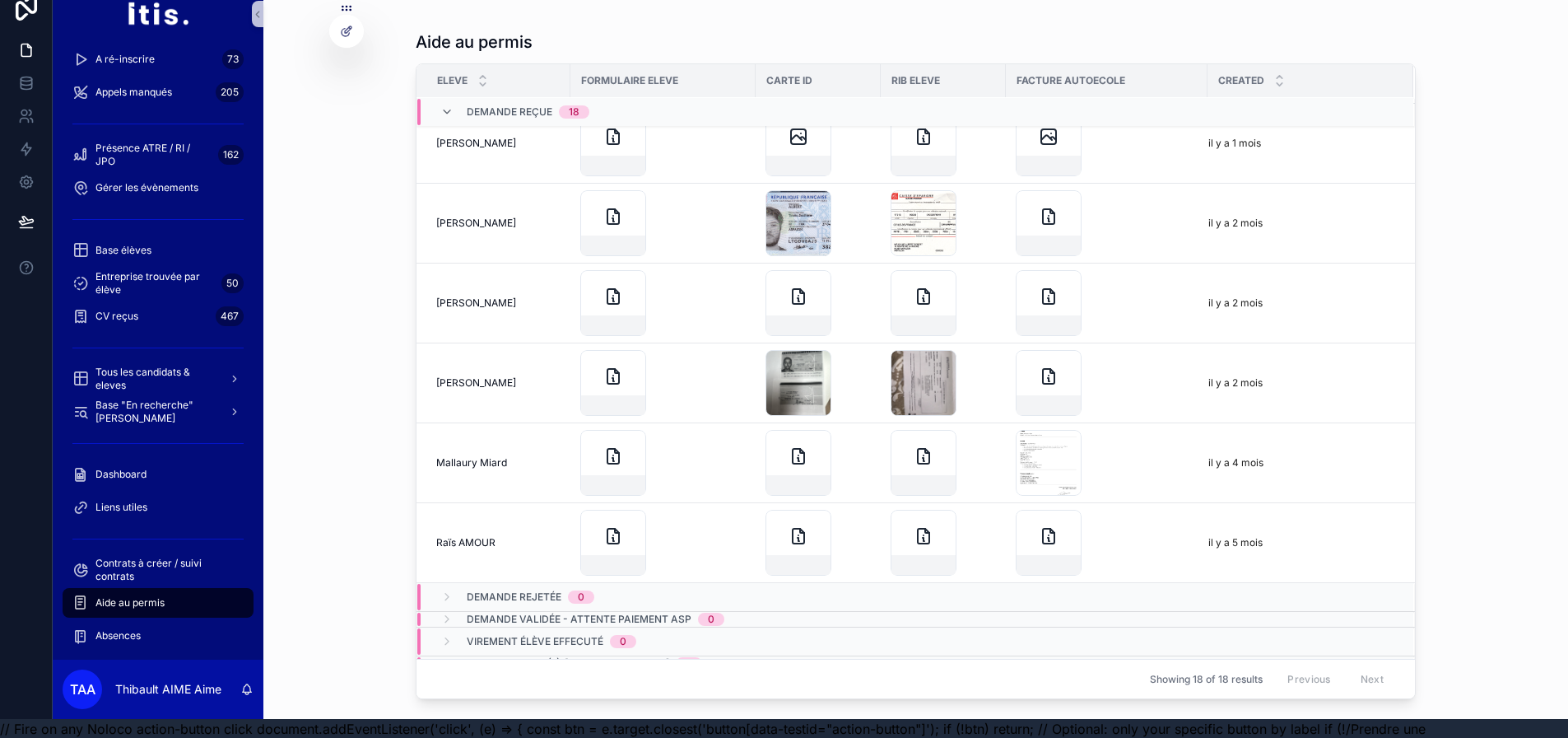
scroll to position [52, 0]
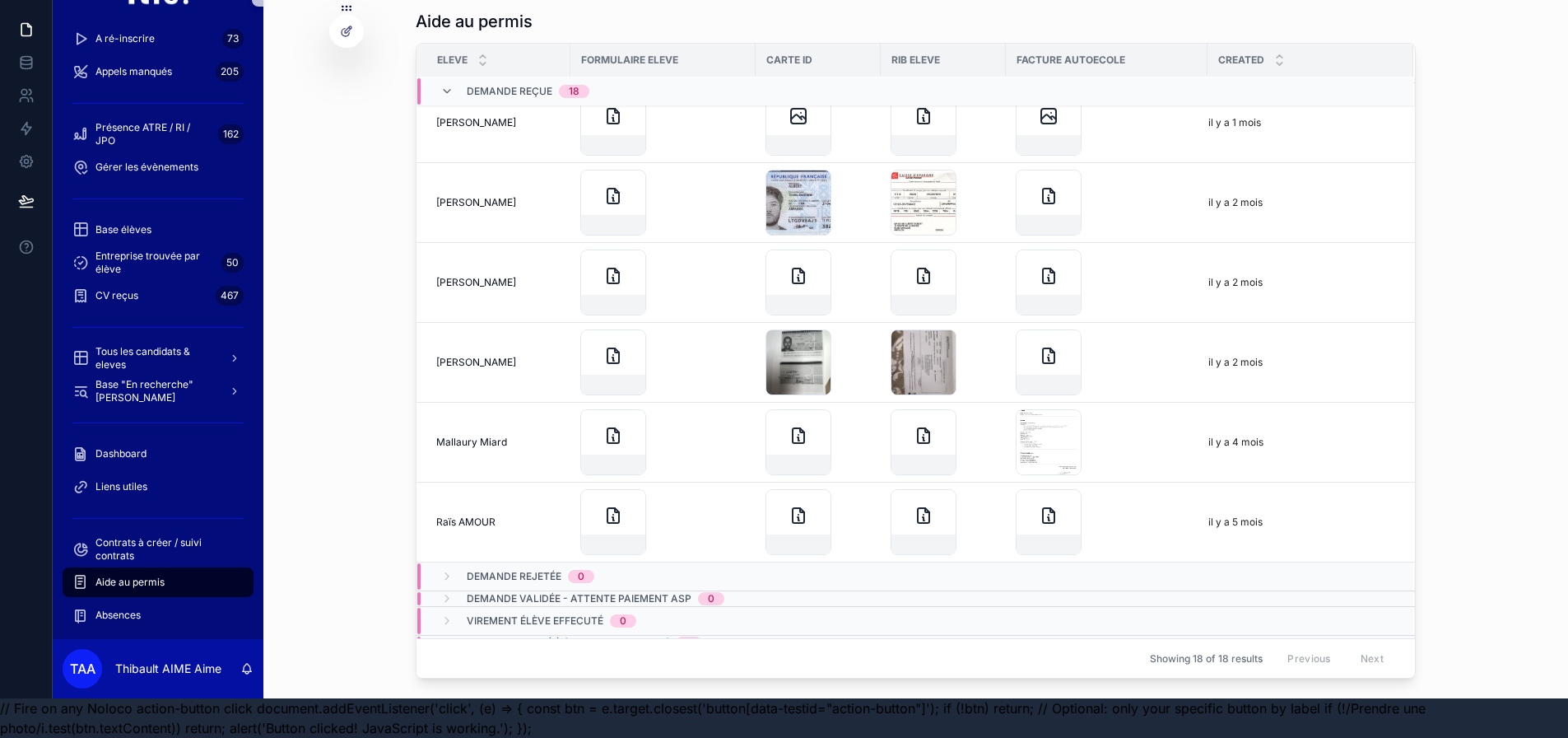
click at [469, 592] on div "Demande validée - attente paiement ASP 0" at bounding box center [583, 598] width 284 height 13
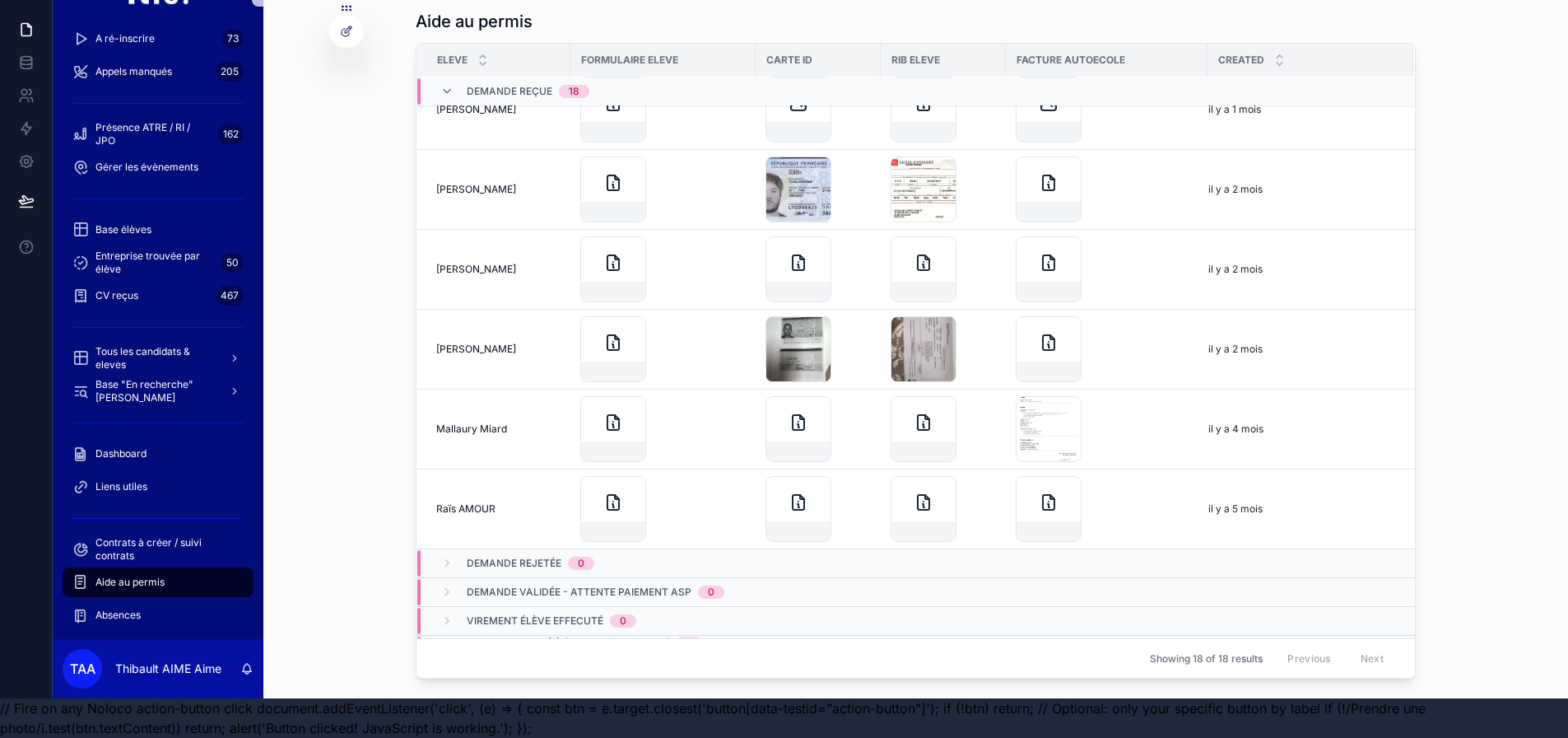
click at [533, 637] on span "Dossier envoyé à ASP" at bounding box center [568, 643] width 202 height 13
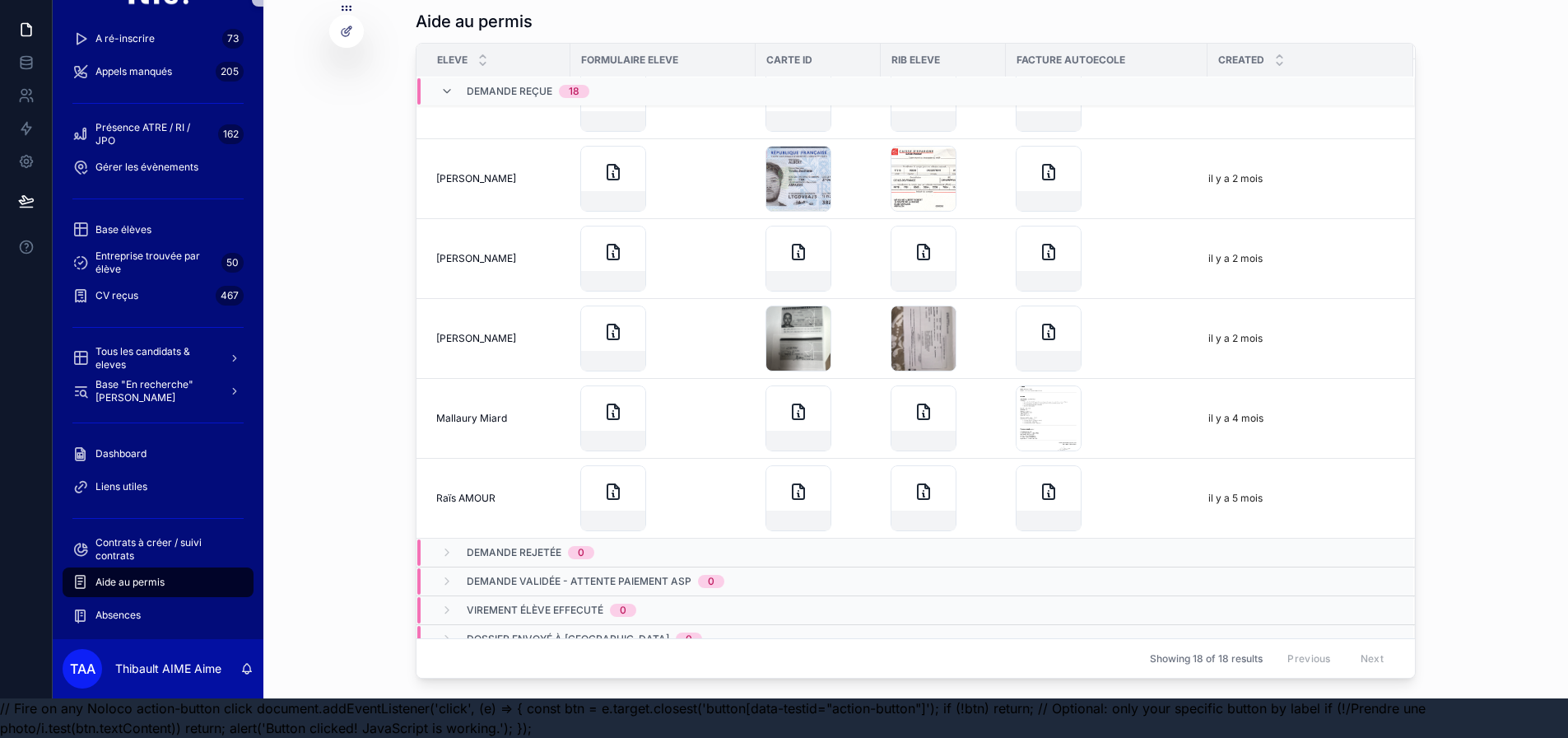
scroll to position [1032, 0]
click at [557, 489] on div "Raïs AMOUR Raïs AMOUR" at bounding box center [499, 495] width 124 height 13
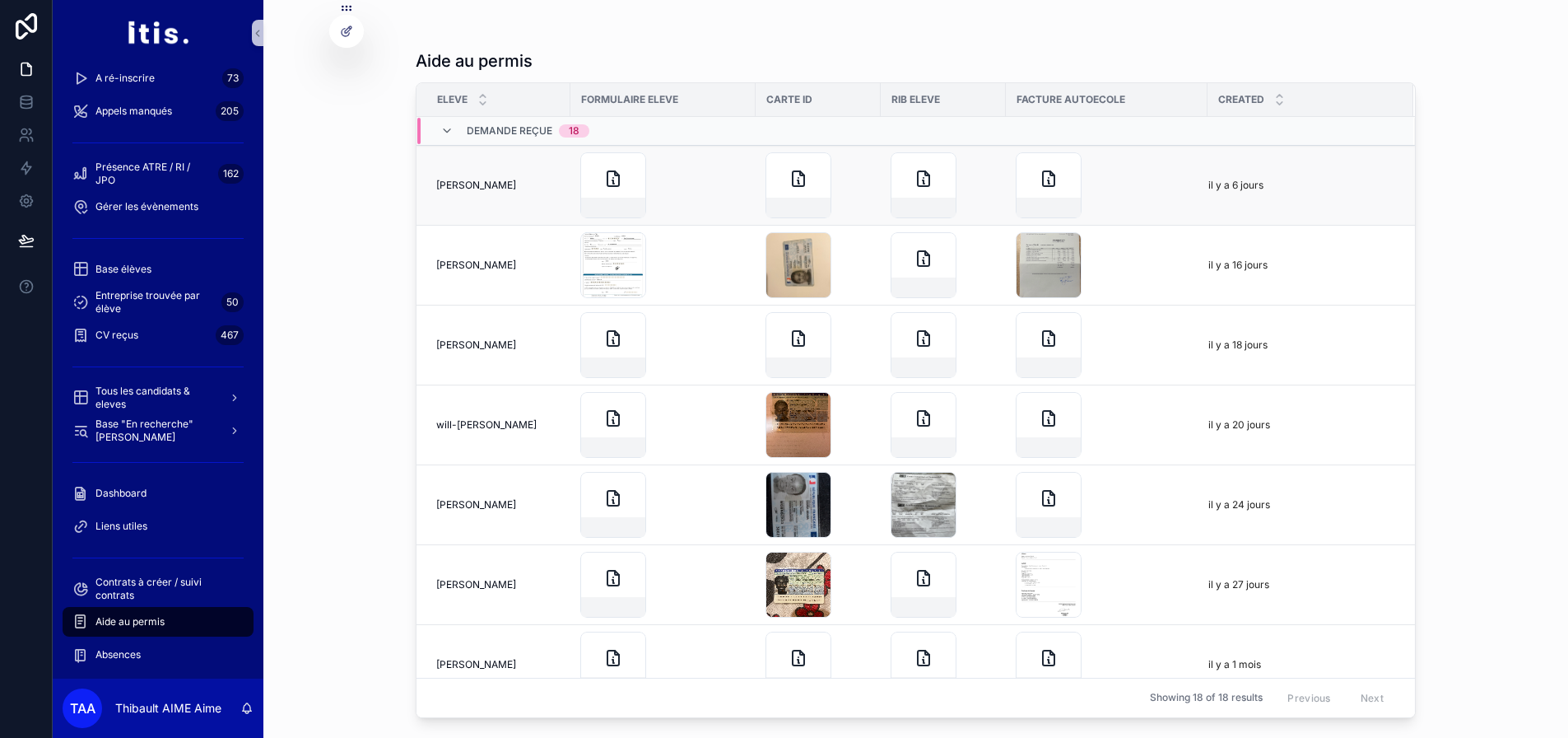
click at [720, 184] on div "scrollable content" at bounding box center [664, 185] width 166 height 66
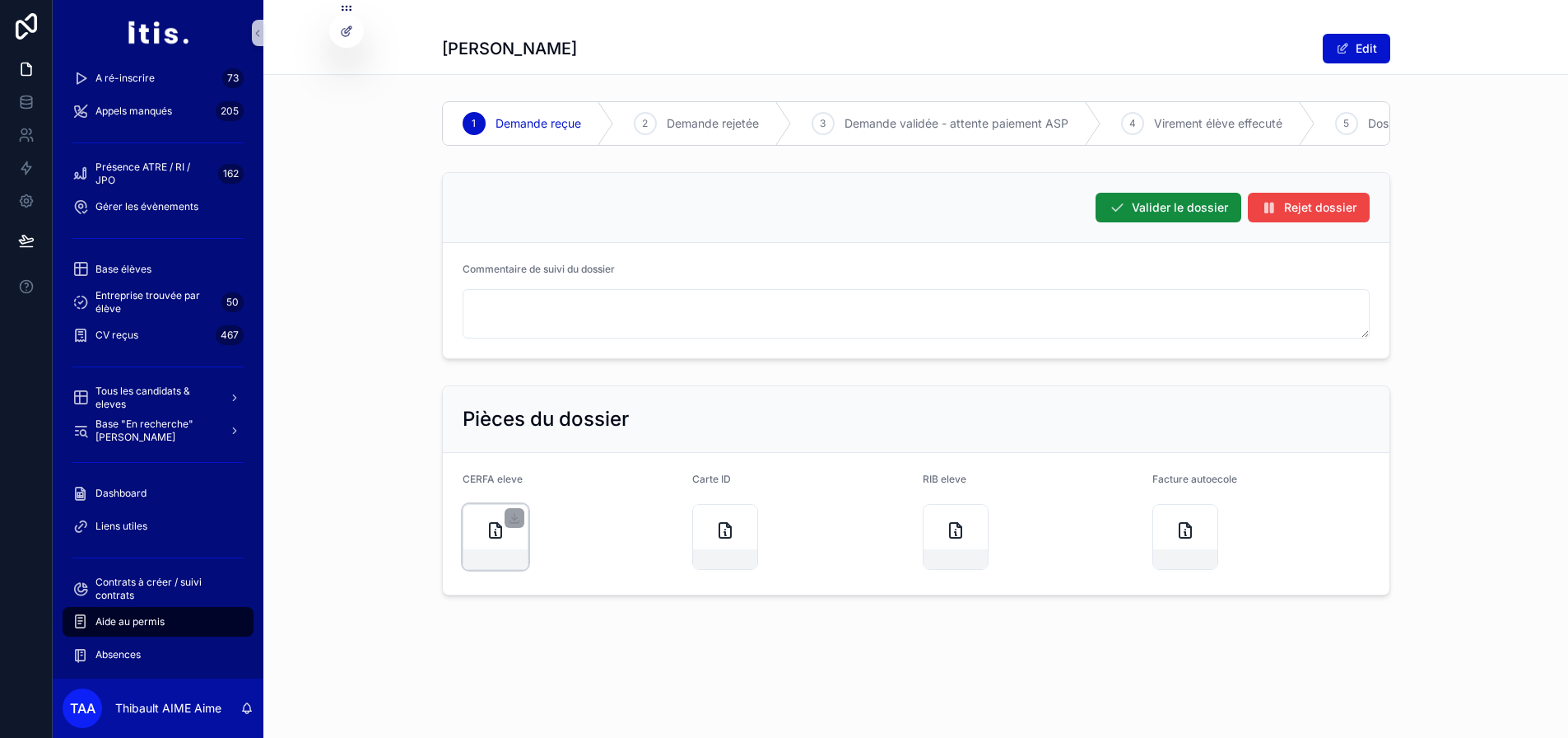
click at [500, 537] on icon "scrollable content" at bounding box center [496, 531] width 20 height 20
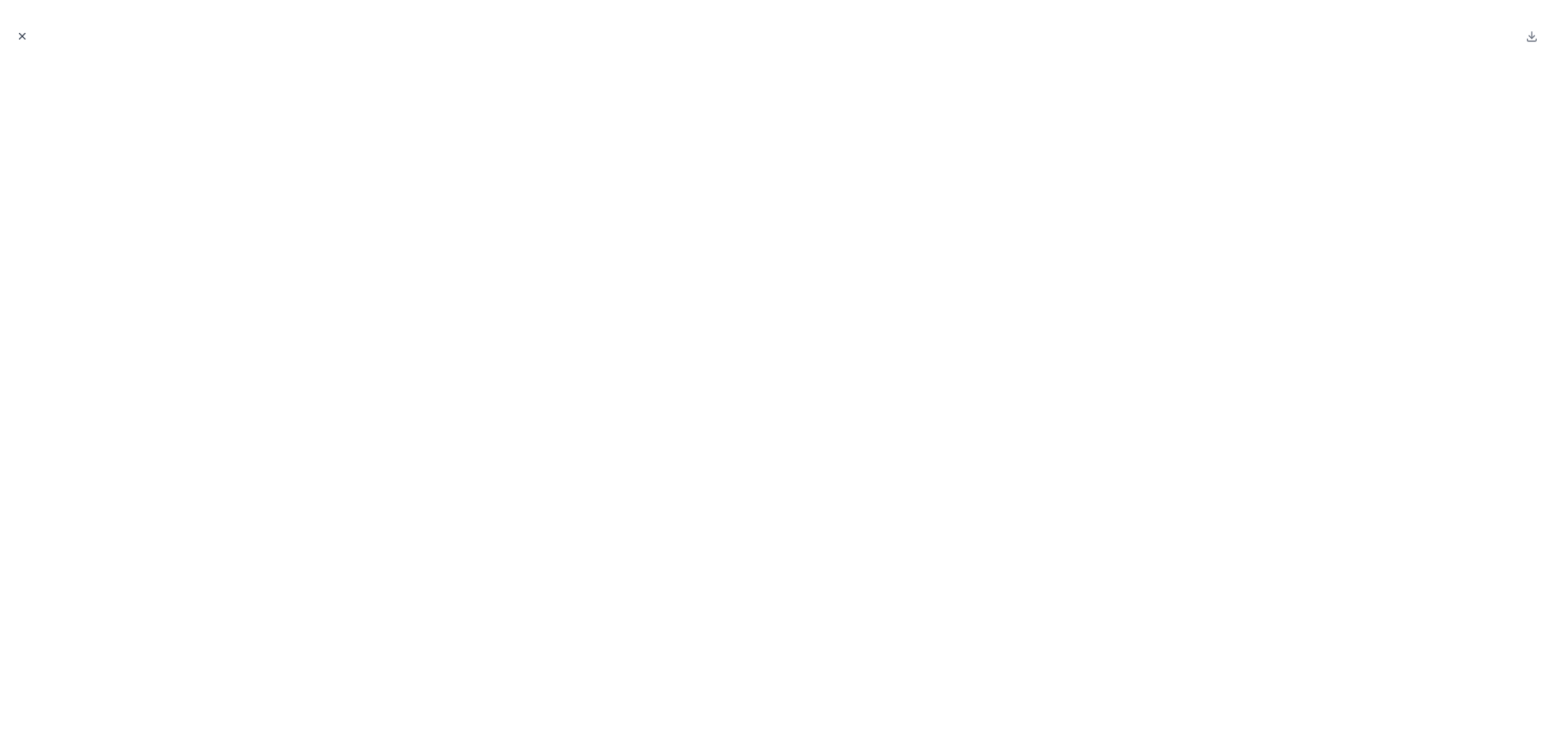
click at [18, 36] on icon "Close modal" at bounding box center [22, 36] width 12 height 12
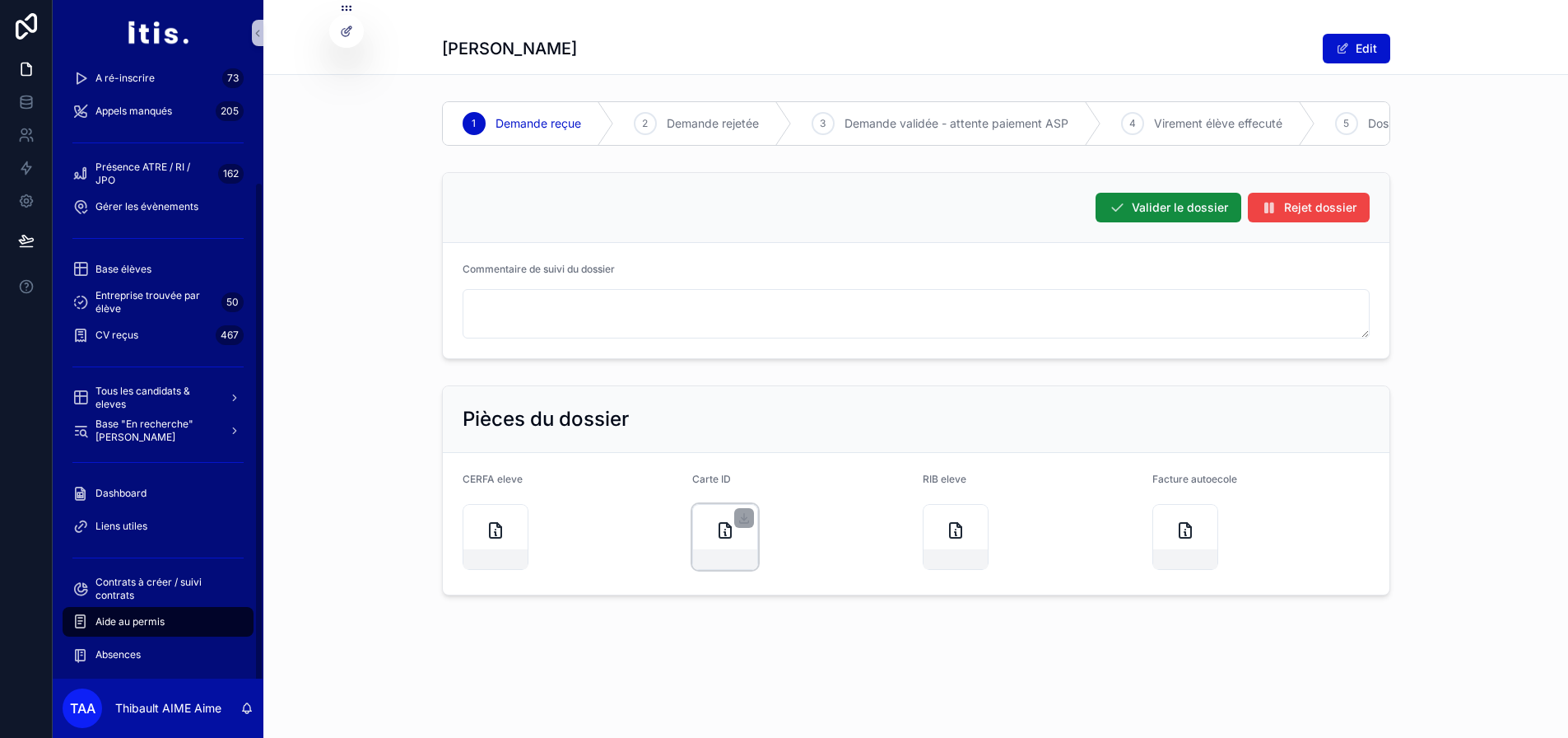
click at [727, 555] on div "scrollable content" at bounding box center [725, 537] width 66 height 66
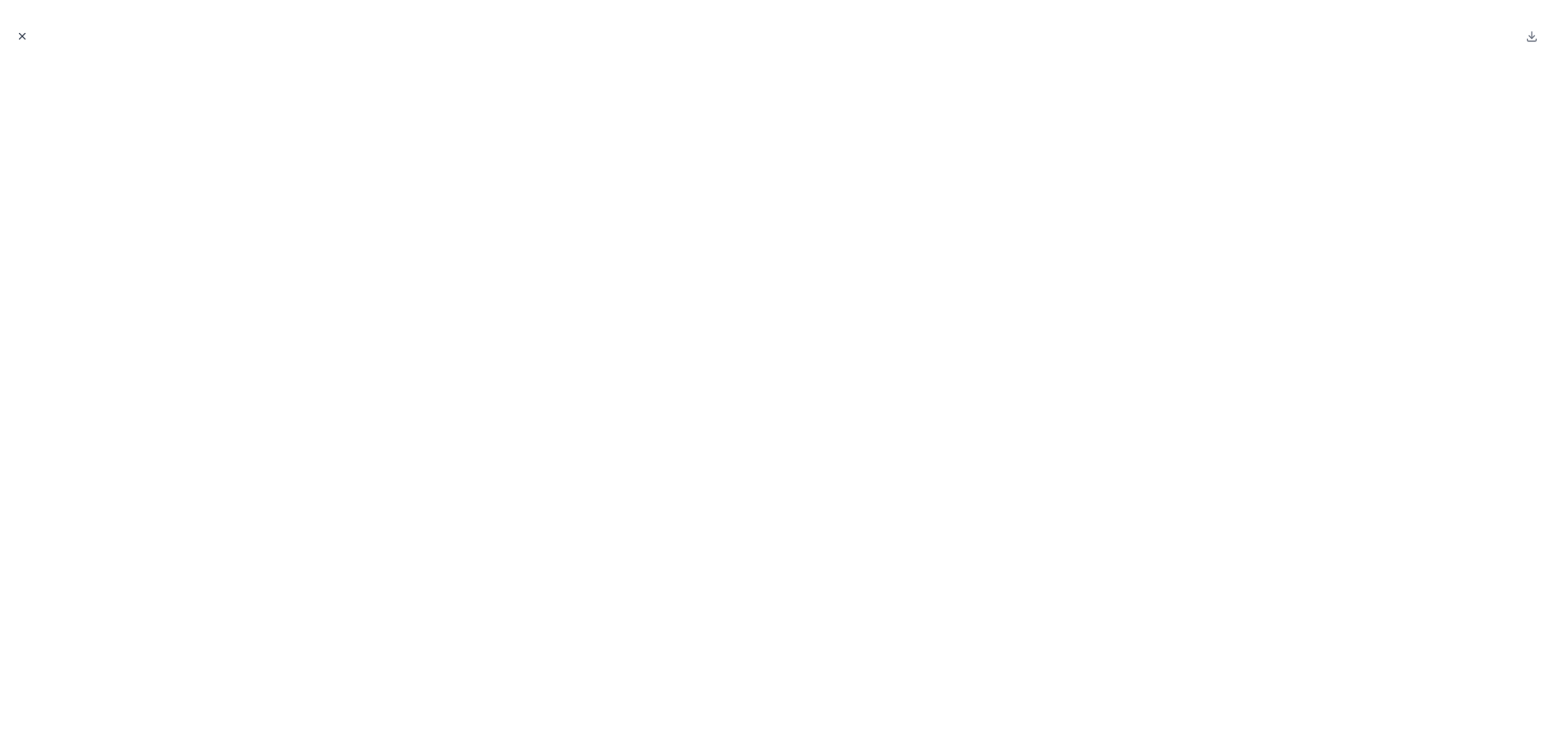
click at [25, 37] on icon "Close modal" at bounding box center [22, 36] width 12 height 12
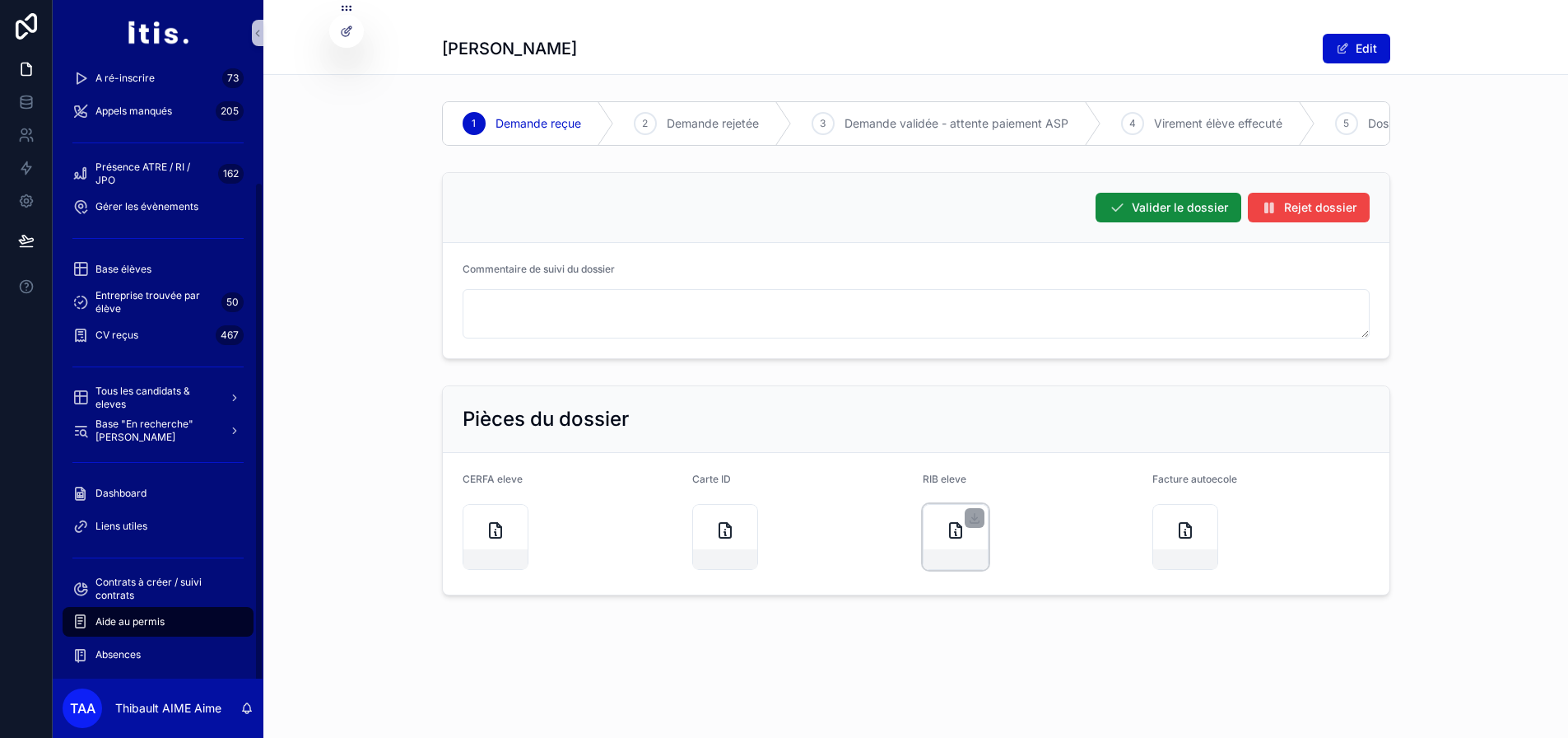
click at [955, 556] on div "scrollable content" at bounding box center [955, 537] width 66 height 66
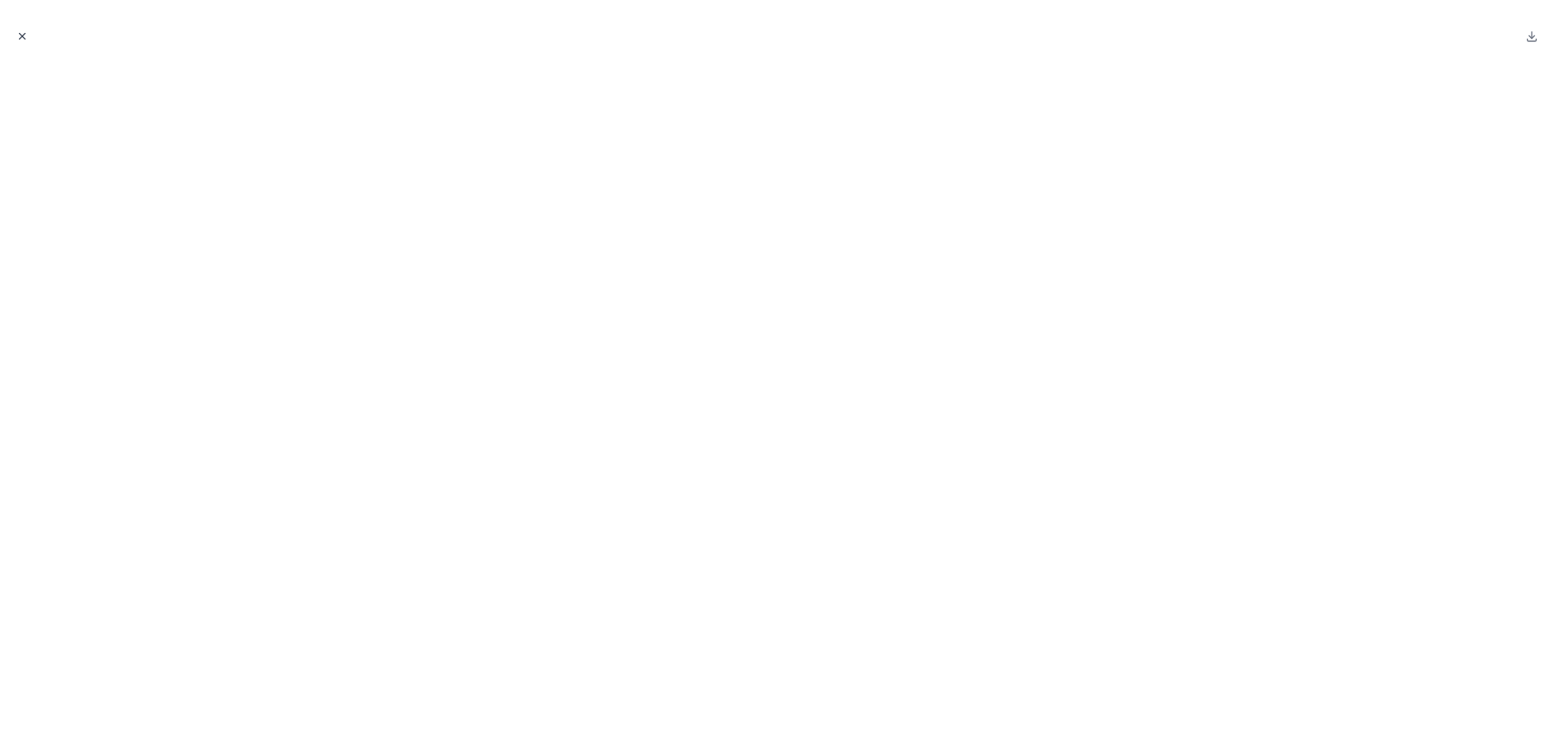
click at [13, 38] on button "Close modal" at bounding box center [22, 36] width 18 height 18
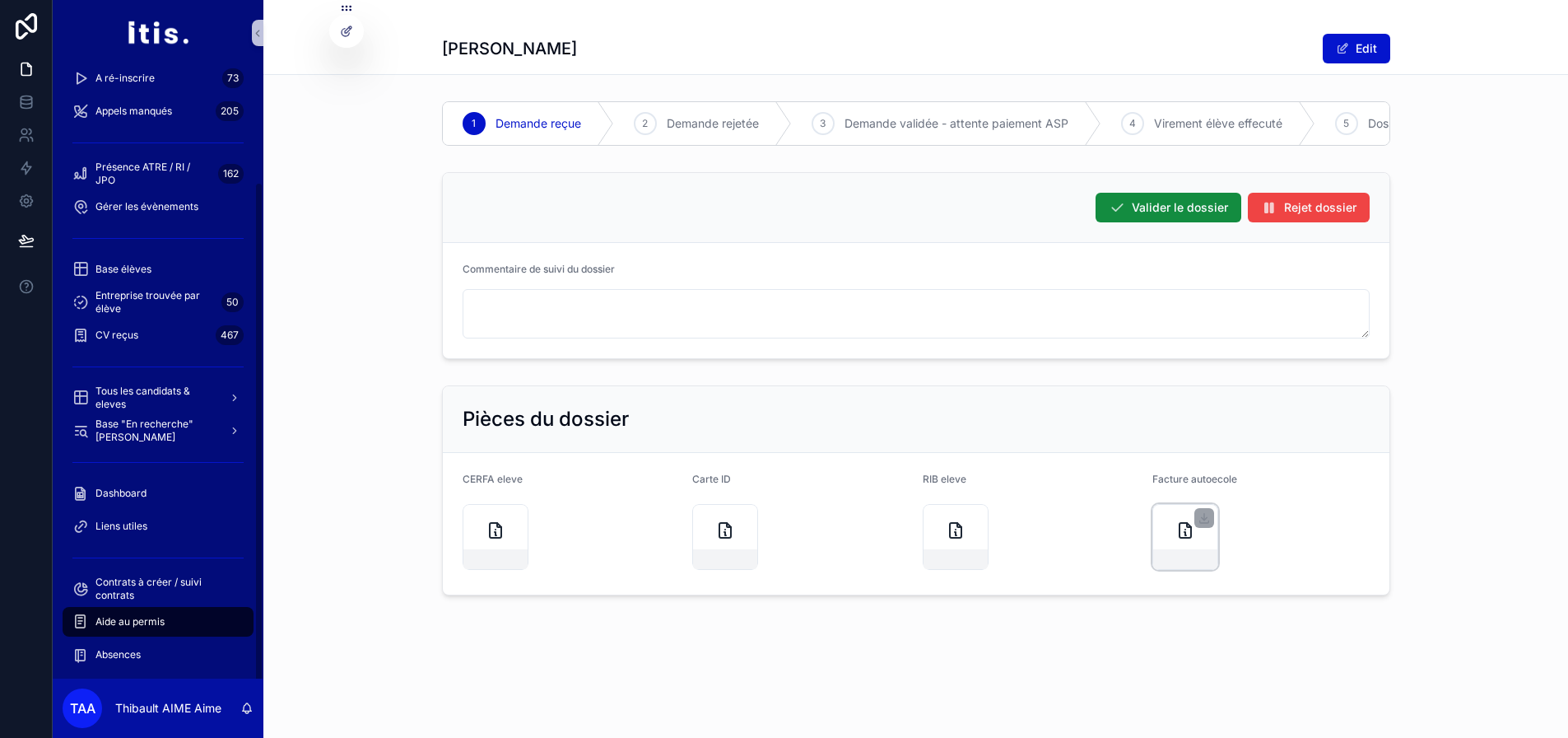
click at [1162, 546] on div "scrollable content" at bounding box center [1185, 537] width 66 height 66
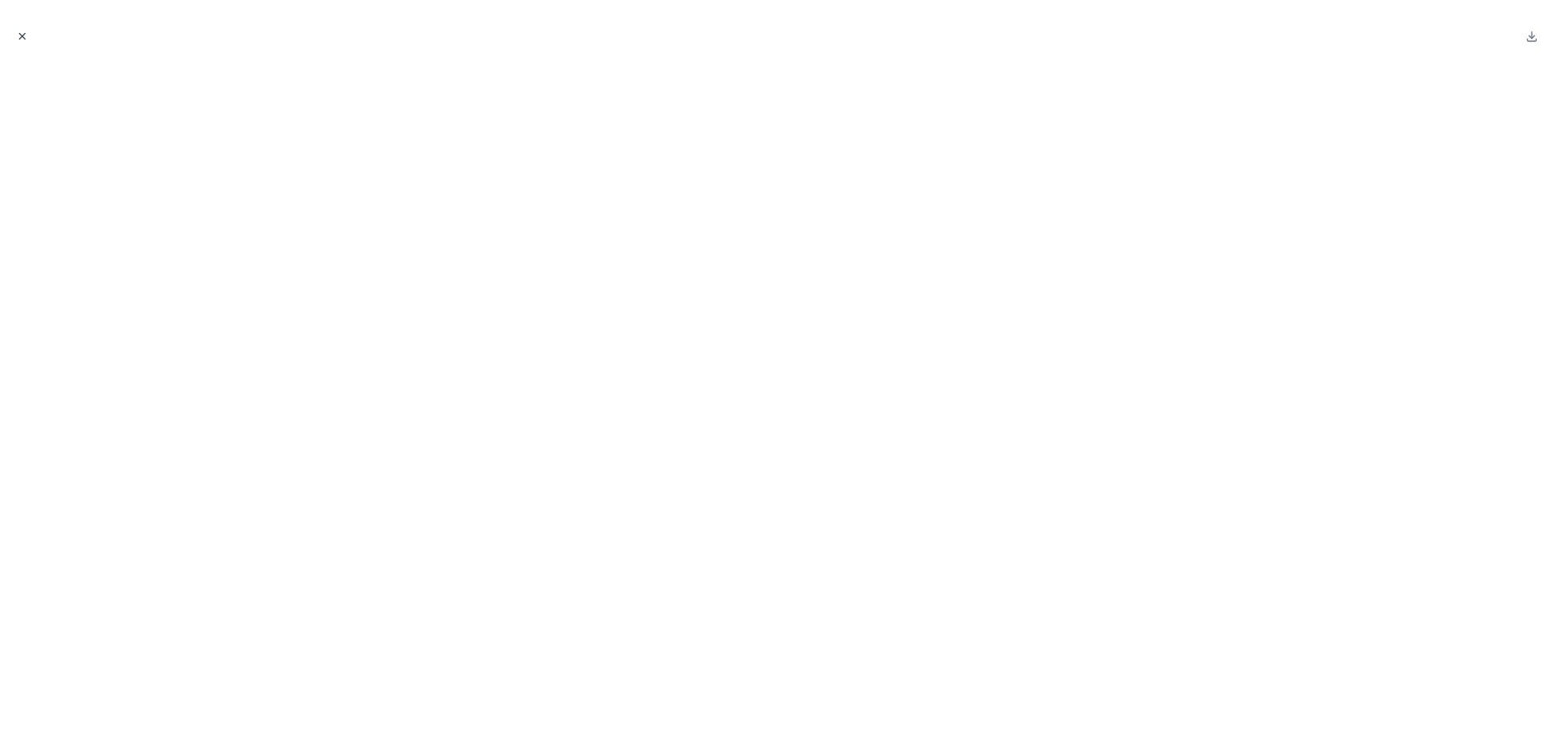
click at [26, 41] on icon "Close modal" at bounding box center [22, 36] width 12 height 12
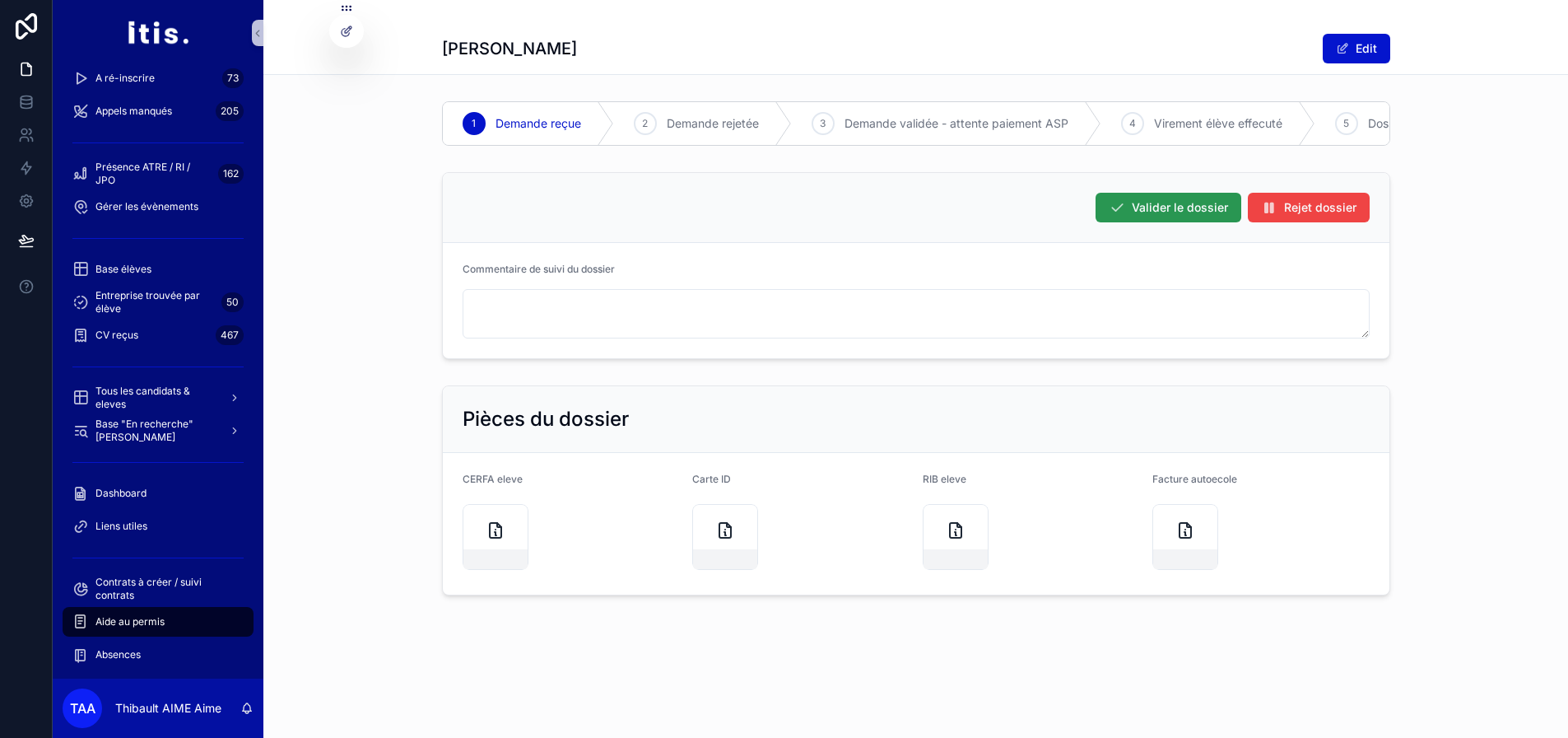
click at [1149, 216] on span "Valider le dossier" at bounding box center [1181, 208] width 97 height 16
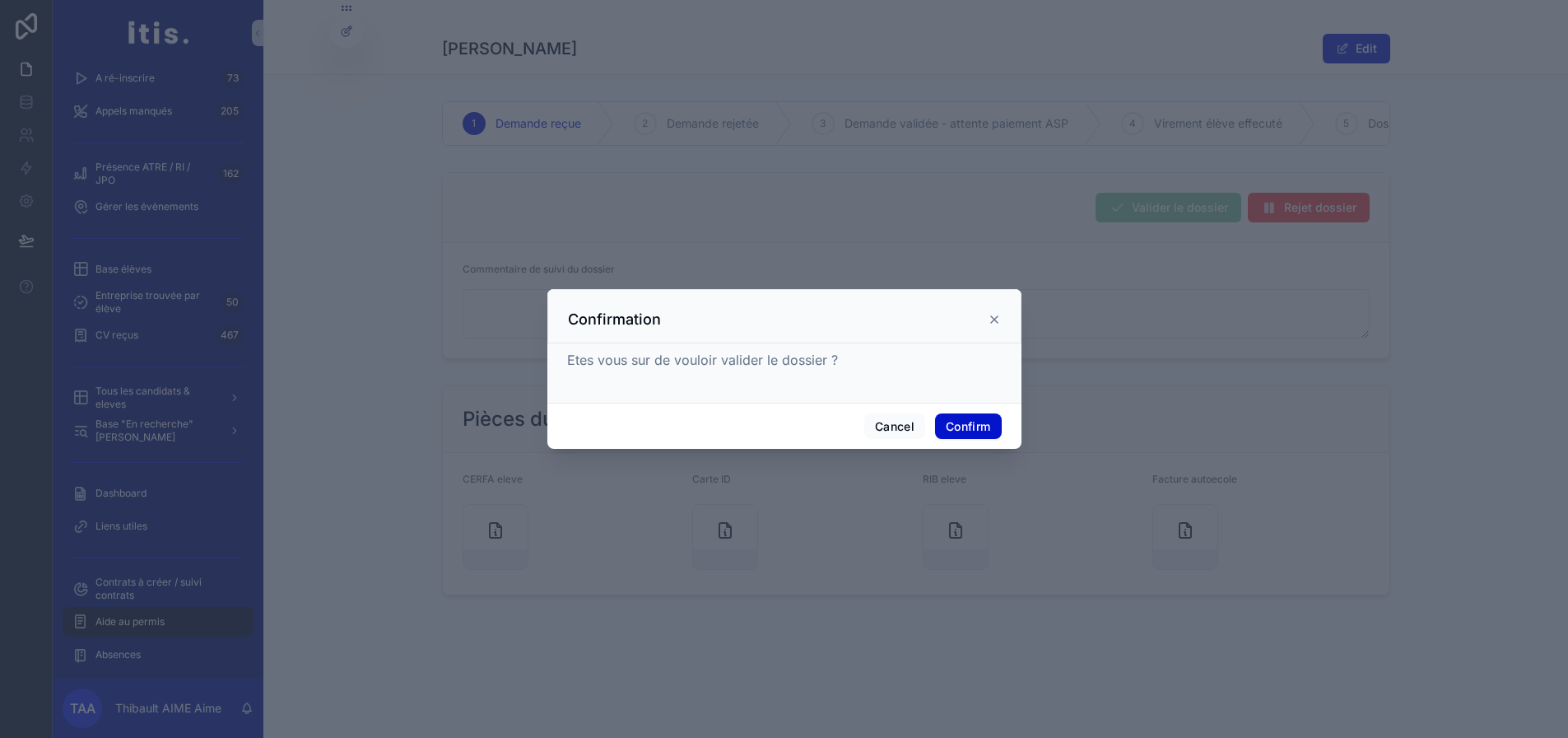
click at [991, 323] on icon at bounding box center [994, 319] width 6 height 6
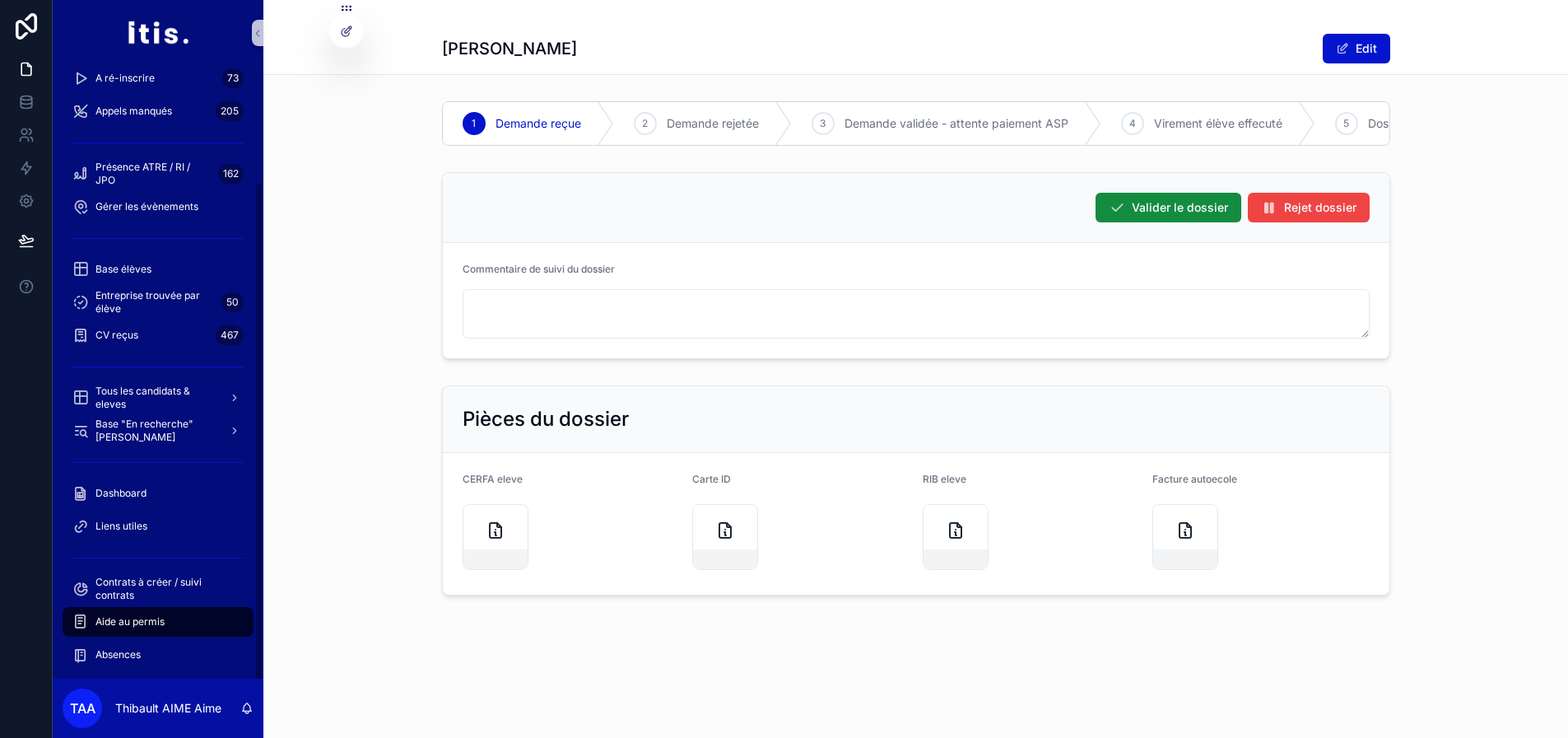
click at [150, 616] on span "Aide au permis" at bounding box center [130, 622] width 69 height 13
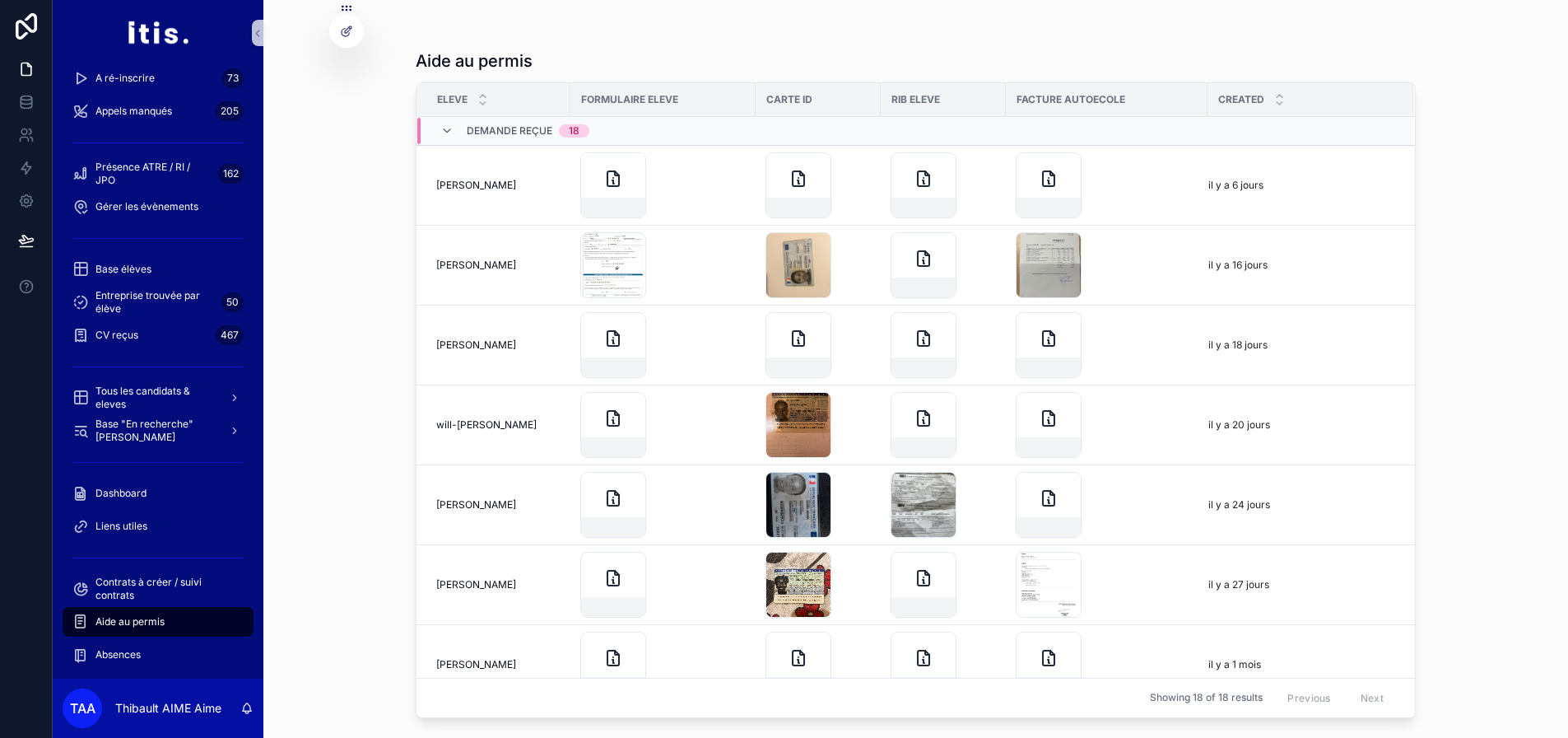
click at [543, 123] on div "Demande reçue 18" at bounding box center [528, 130] width 123 height 26
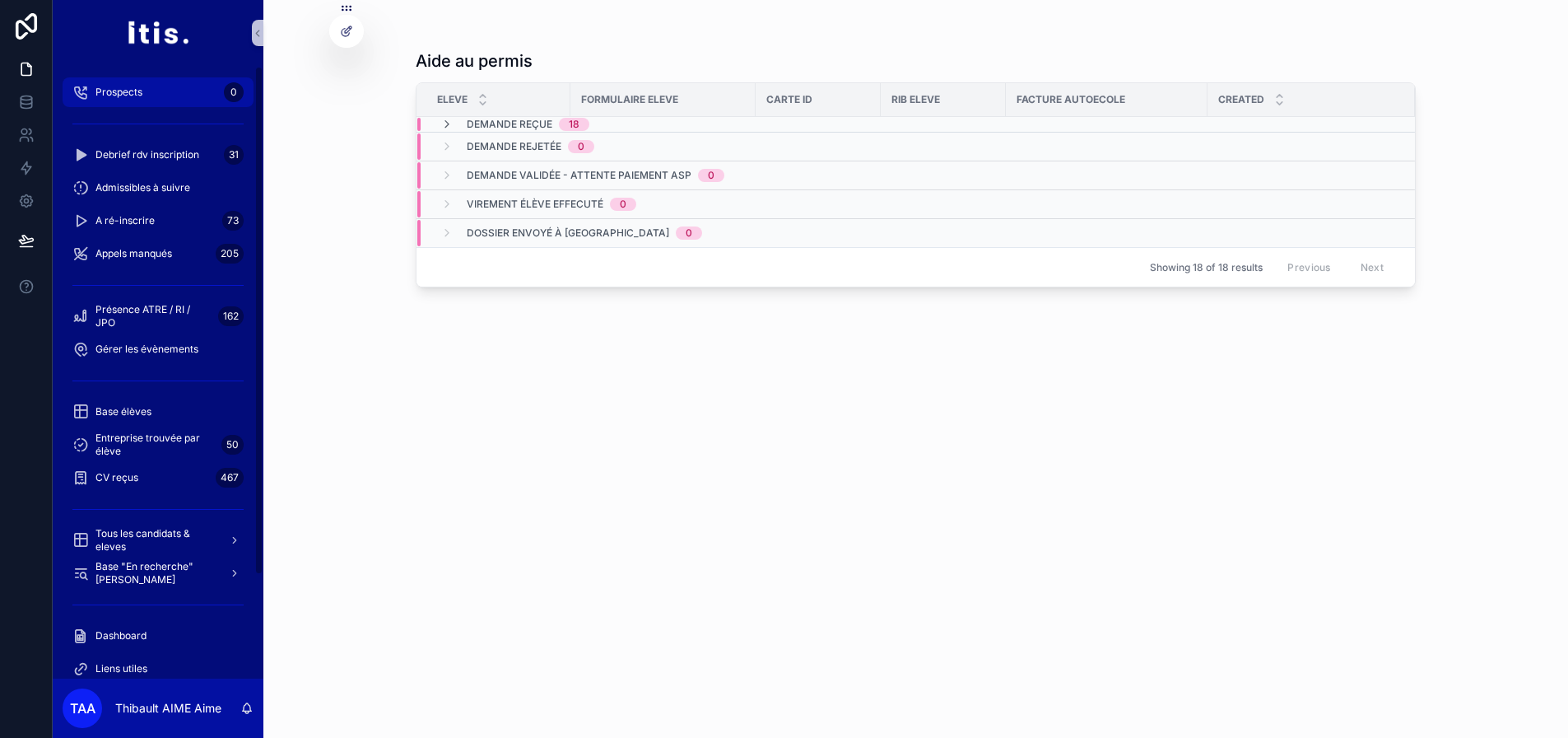
click at [168, 99] on div "Prospects 0" at bounding box center [158, 92] width 171 height 26
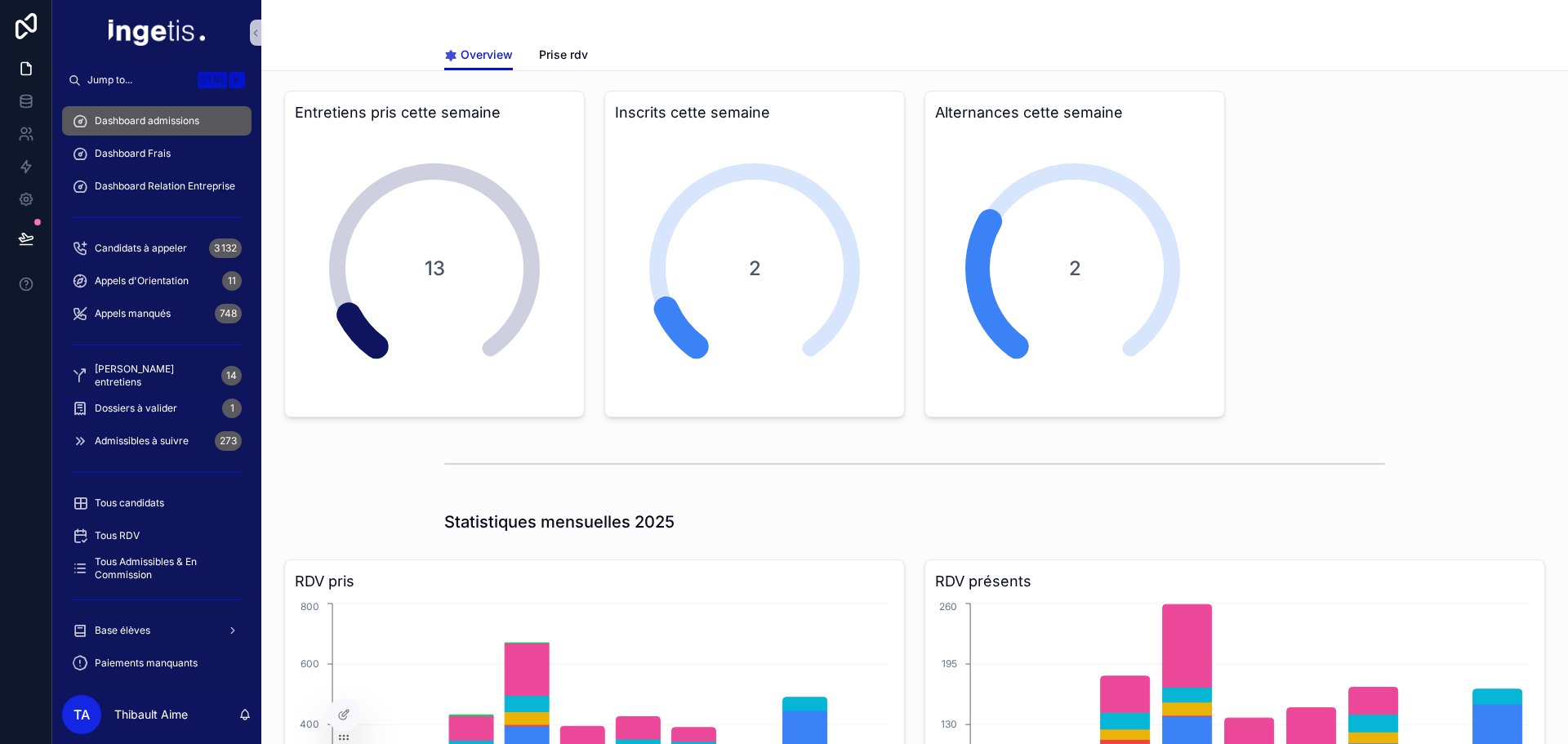
click at [174, 401] on div "Dossiers à valider 1" at bounding box center [156, 408] width 170 height 26
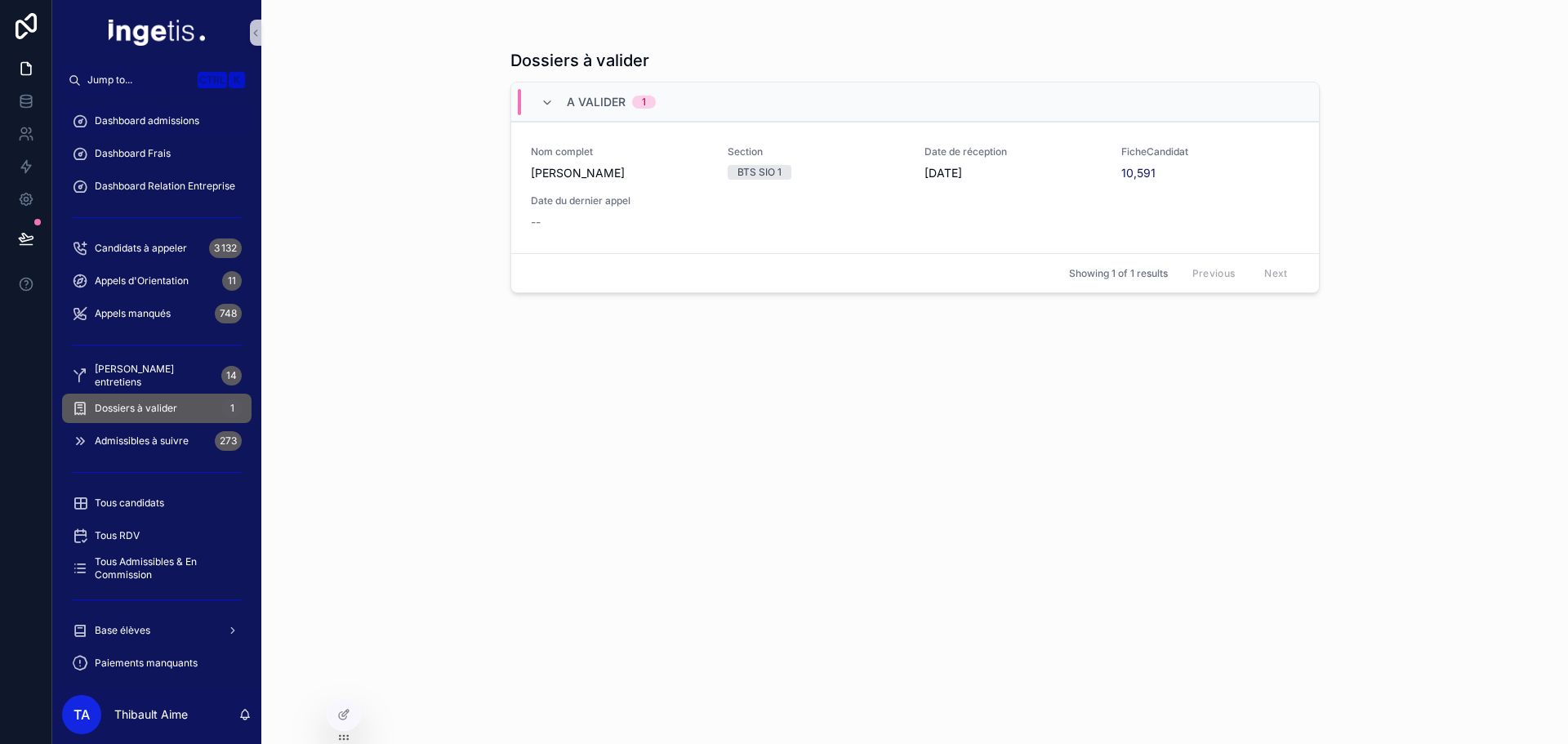
click at [186, 122] on span "Dashboard admissions" at bounding box center [147, 120] width 105 height 13
click at [155, 160] on div "Dashboard Frais" at bounding box center [156, 153] width 170 height 26
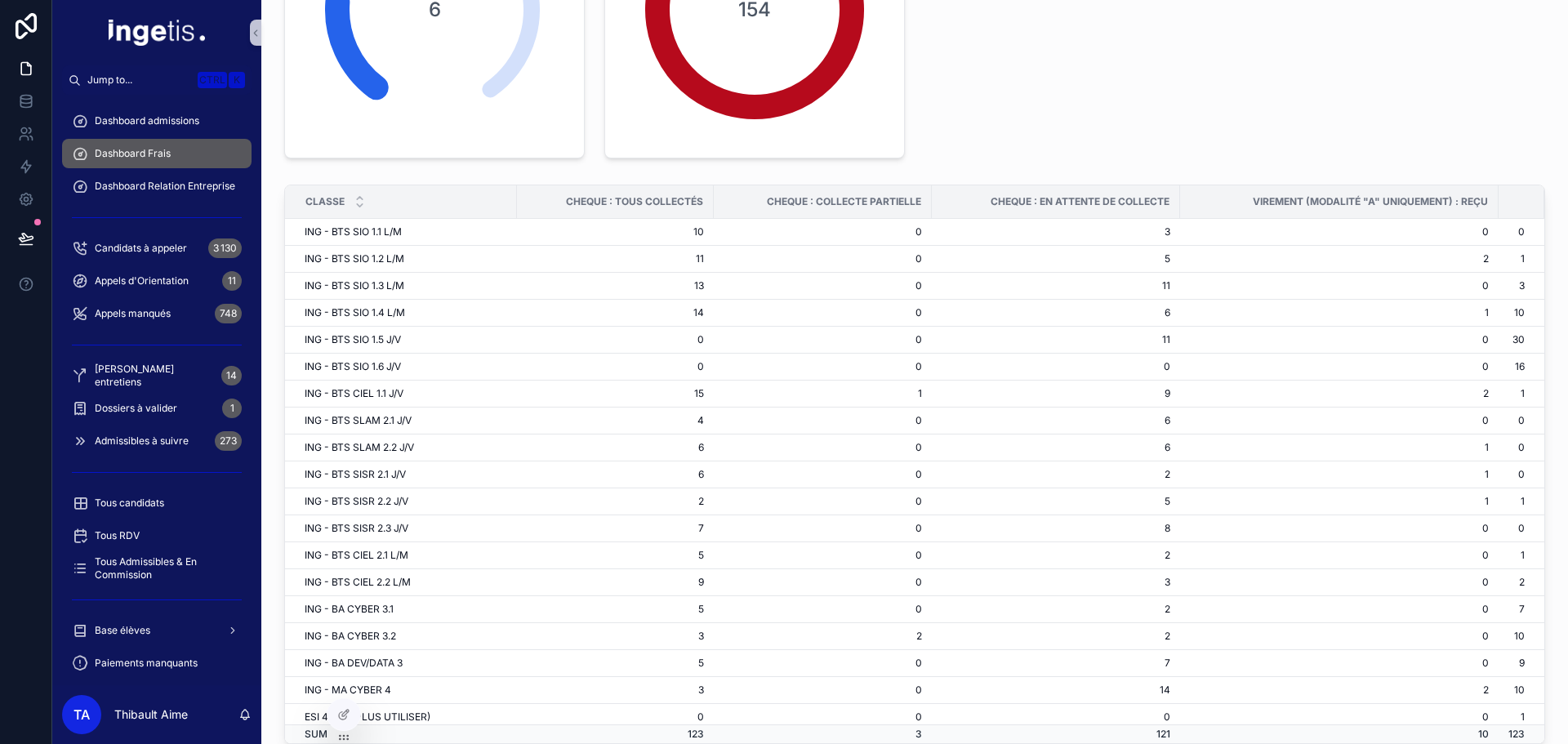
scroll to position [233, 0]
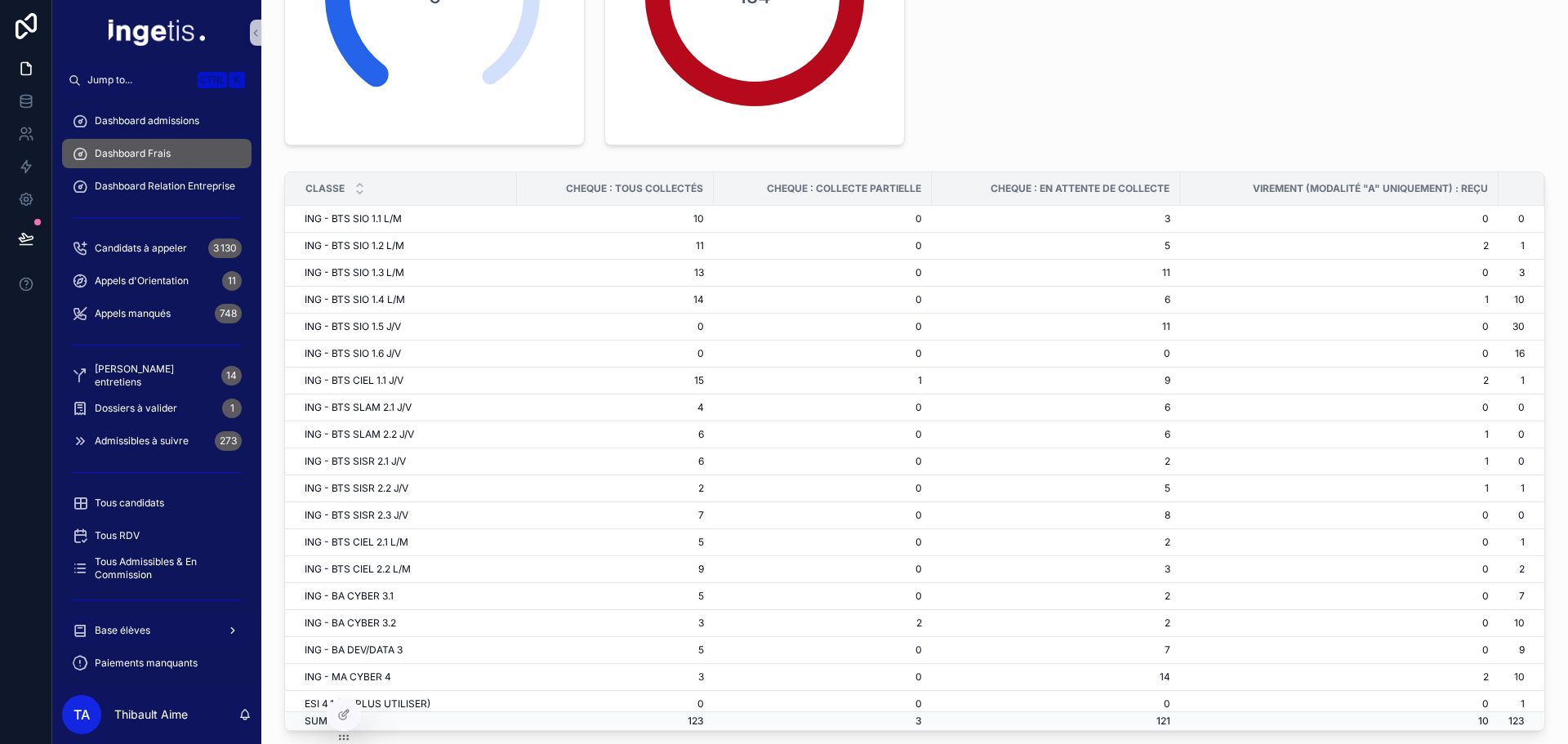
click at [176, 631] on div "Base élèves" at bounding box center [156, 630] width 170 height 26
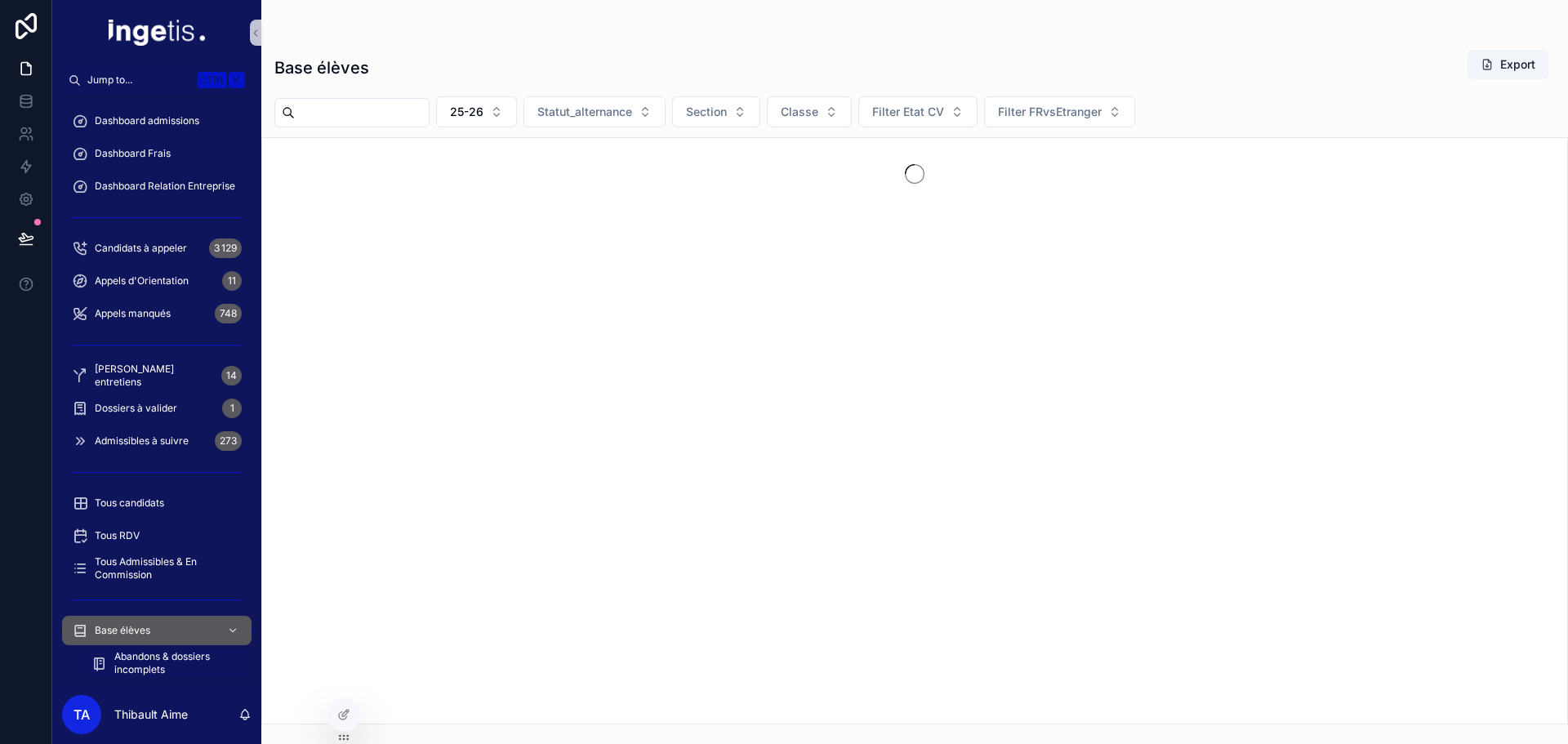
click at [171, 661] on span "Abandons & dossiers incomplets" at bounding box center [175, 663] width 121 height 26
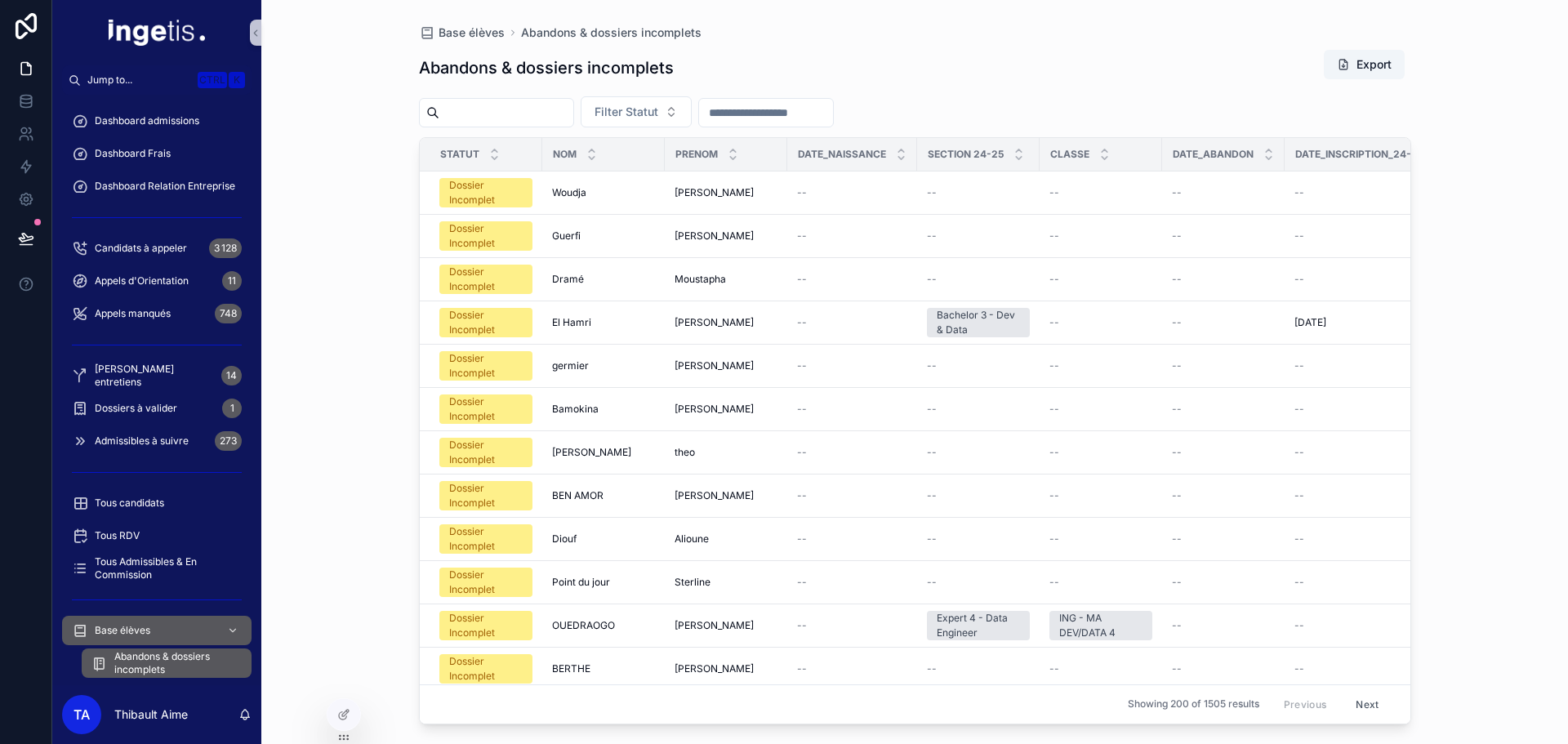
click at [1261, 158] on div "Date_Abandon" at bounding box center [1223, 155] width 121 height 31
click at [1263, 158] on icon "scrollable content" at bounding box center [1269, 158] width 11 height 11
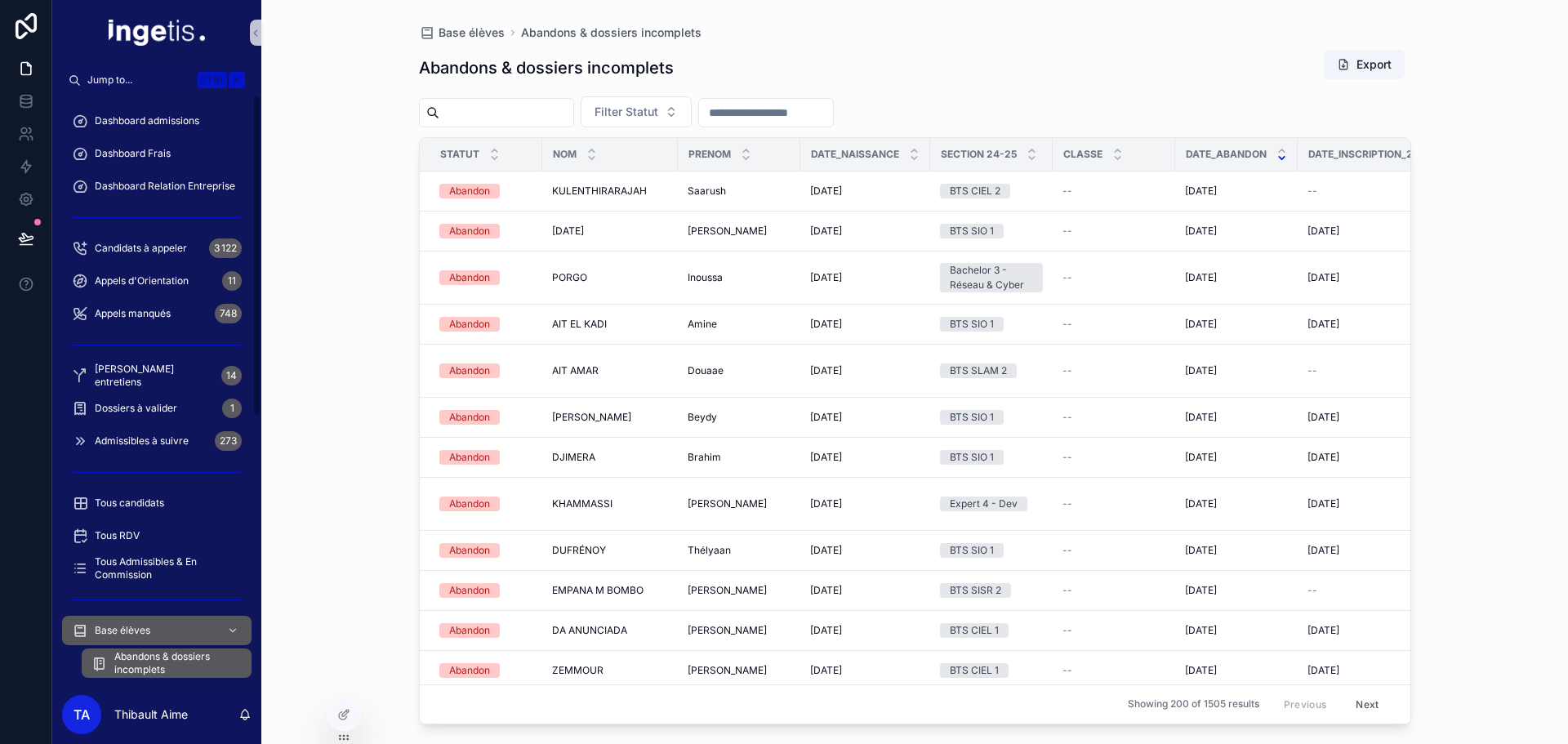
scroll to position [491, 0]
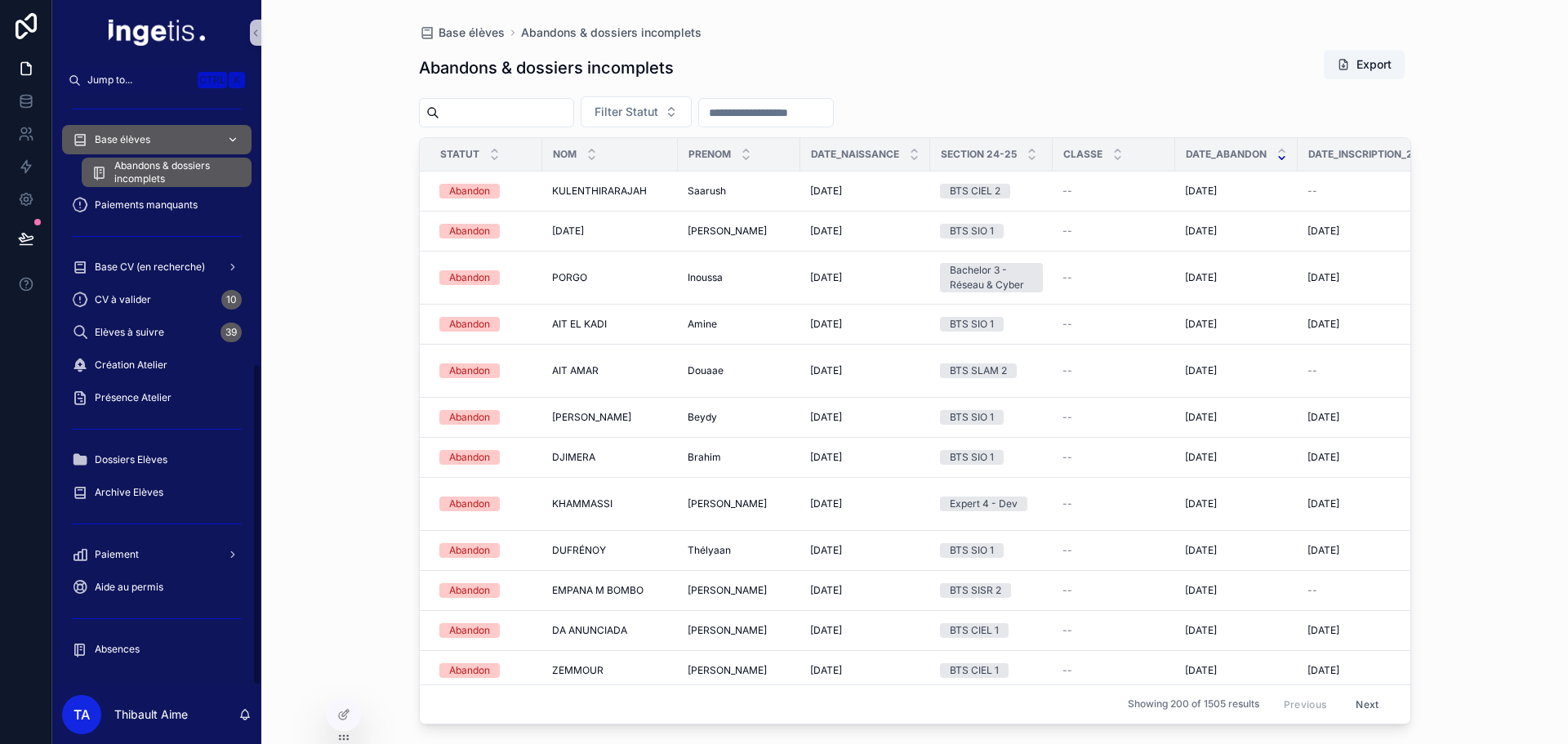
click at [173, 137] on div "Base élèves" at bounding box center [156, 139] width 170 height 26
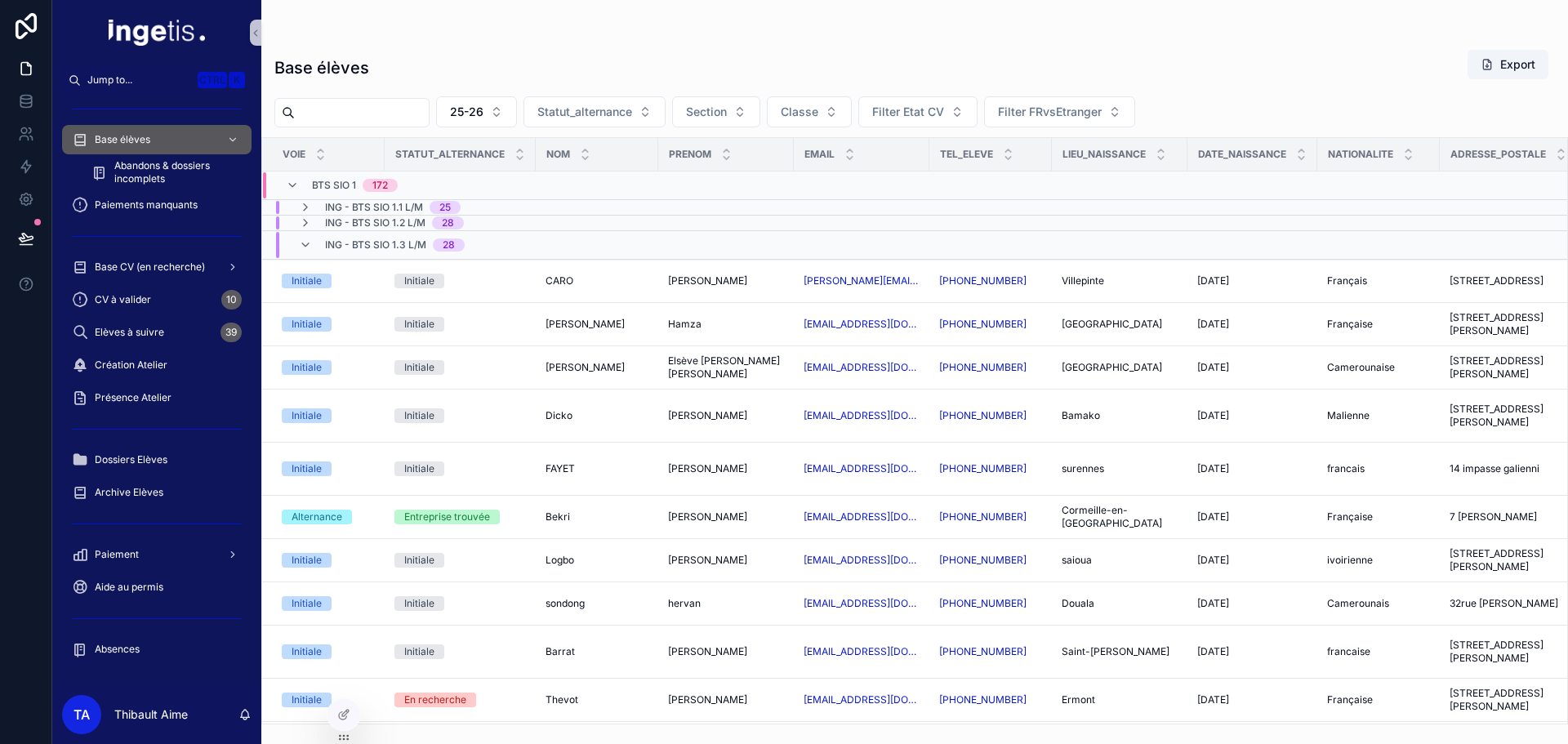
click at [403, 251] on div "ING - BTS SIO 1.3 L/M 28" at bounding box center [394, 244] width 139 height 26
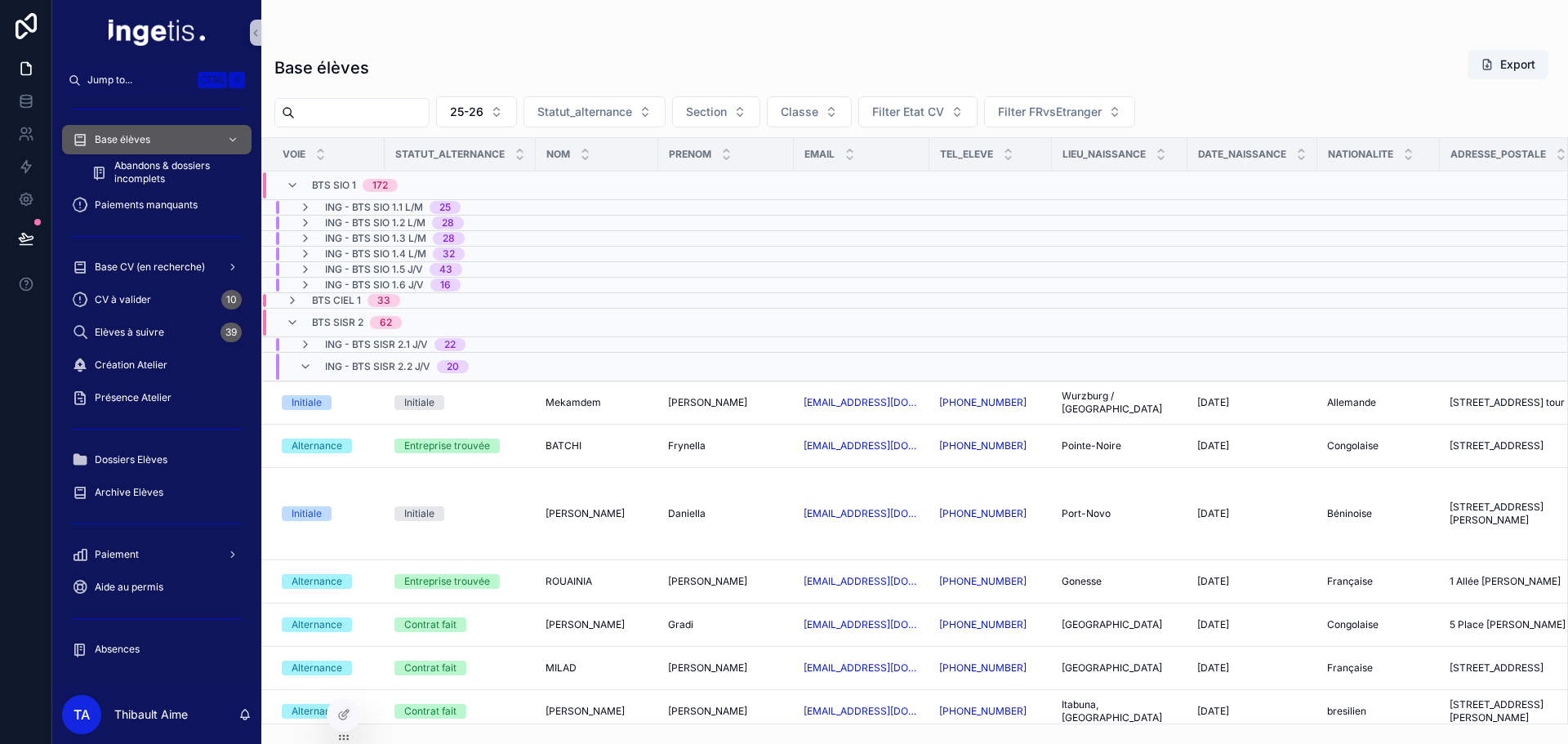
click at [365, 298] on div "BTS CIEL 1 33" at bounding box center [356, 300] width 89 height 13
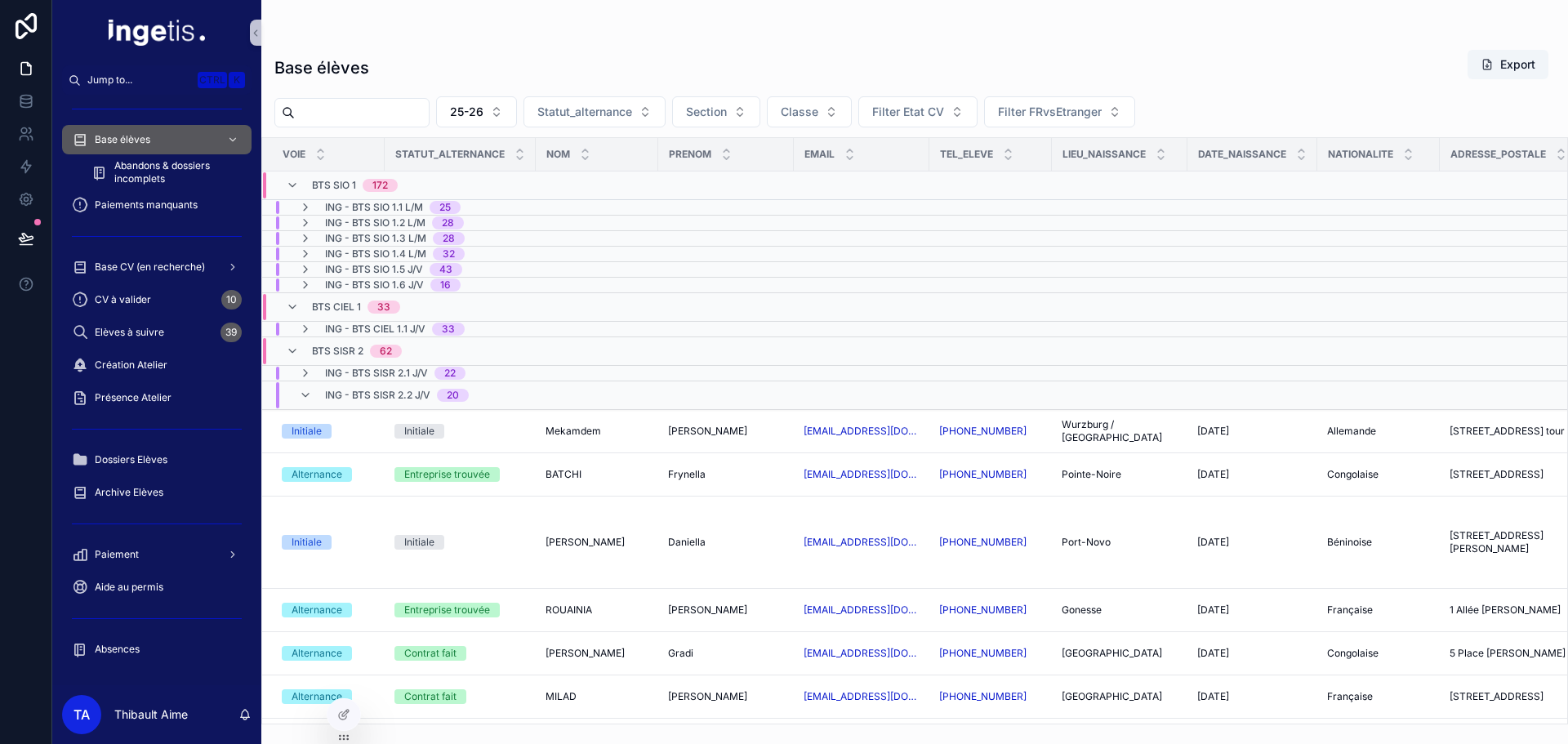
click at [354, 303] on span "BTS CIEL 1" at bounding box center [336, 306] width 49 height 13
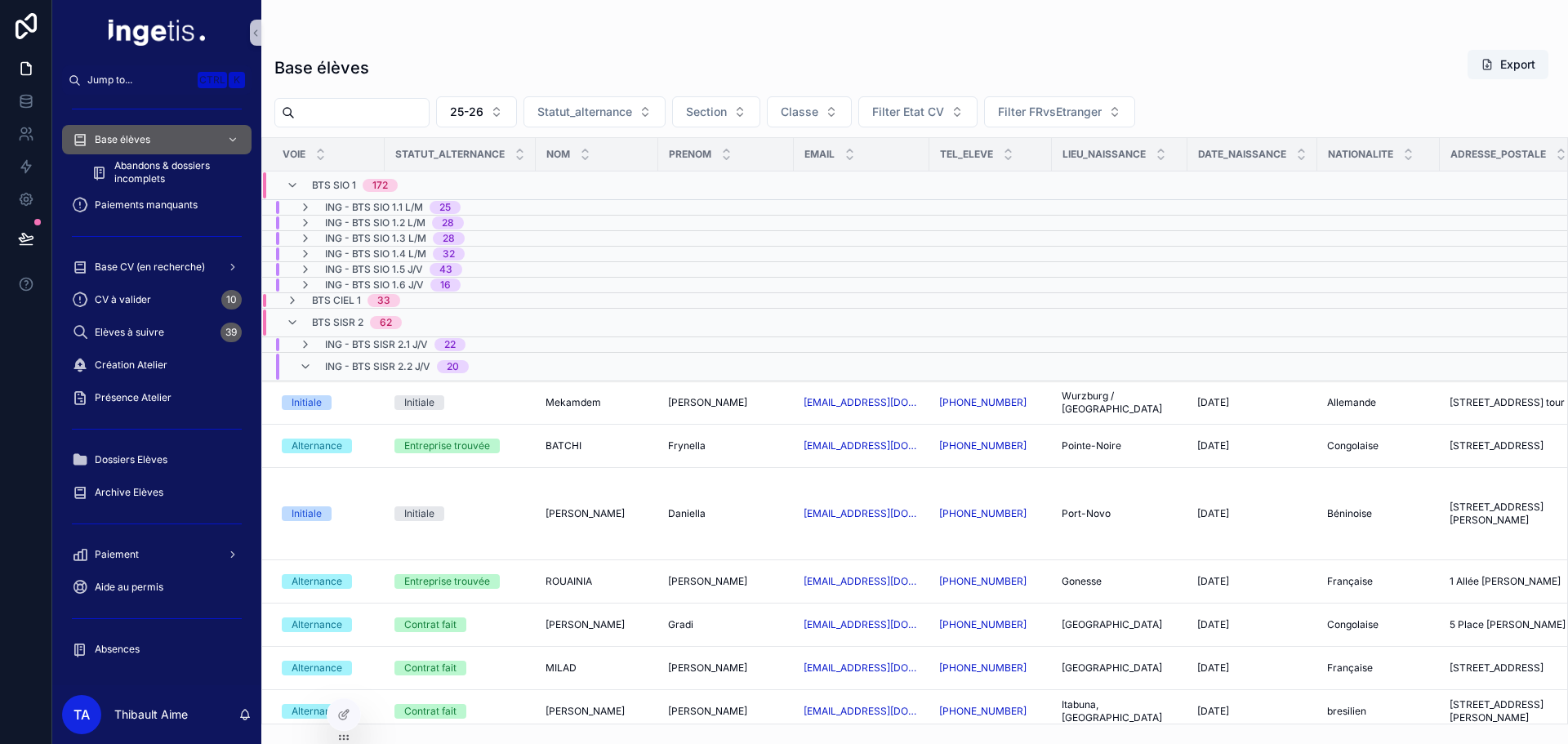
click at [343, 321] on span "BTS SISR 2" at bounding box center [337, 322] width 52 height 13
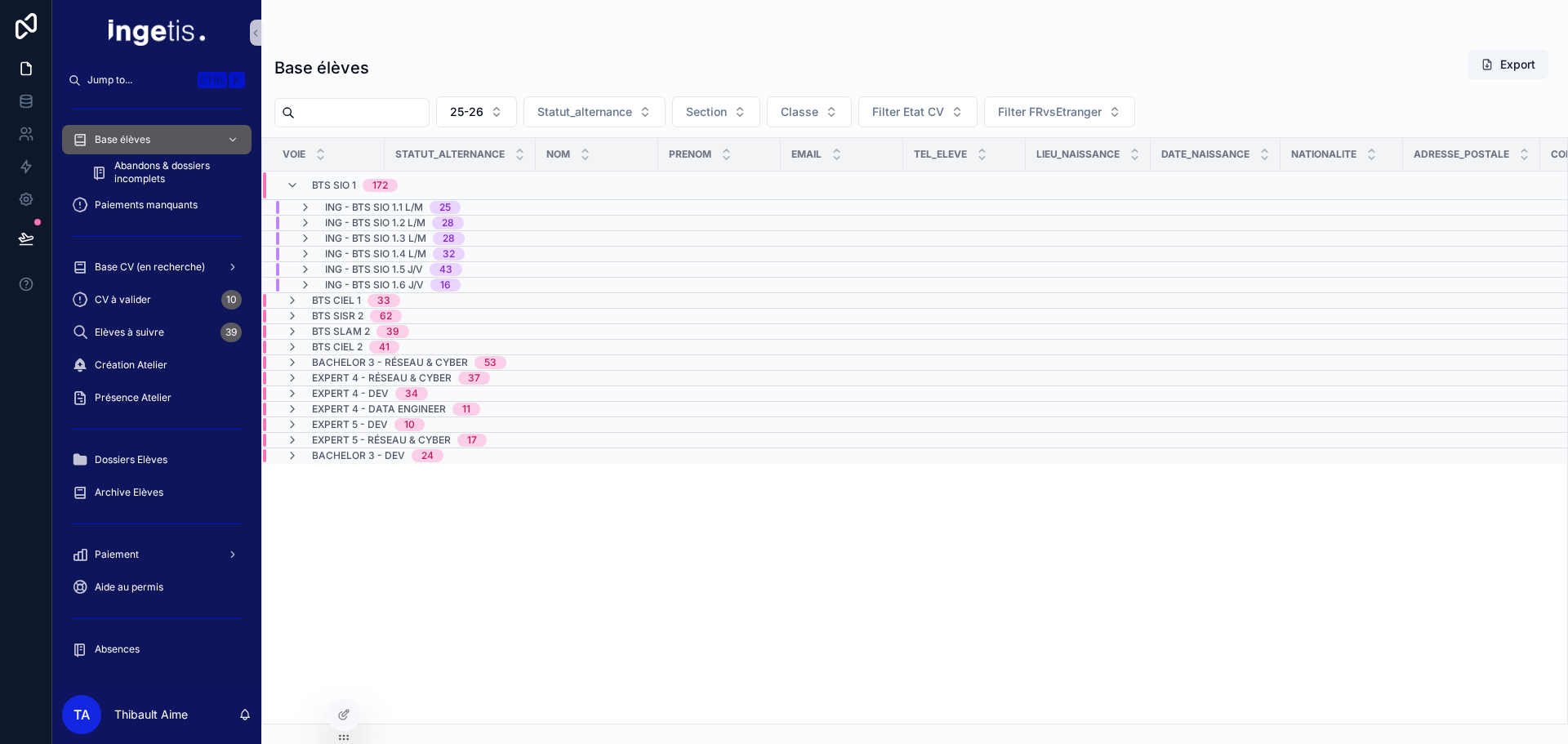
click at [341, 308] on td "BTS SISR 2 62" at bounding box center [460, 315] width 396 height 15
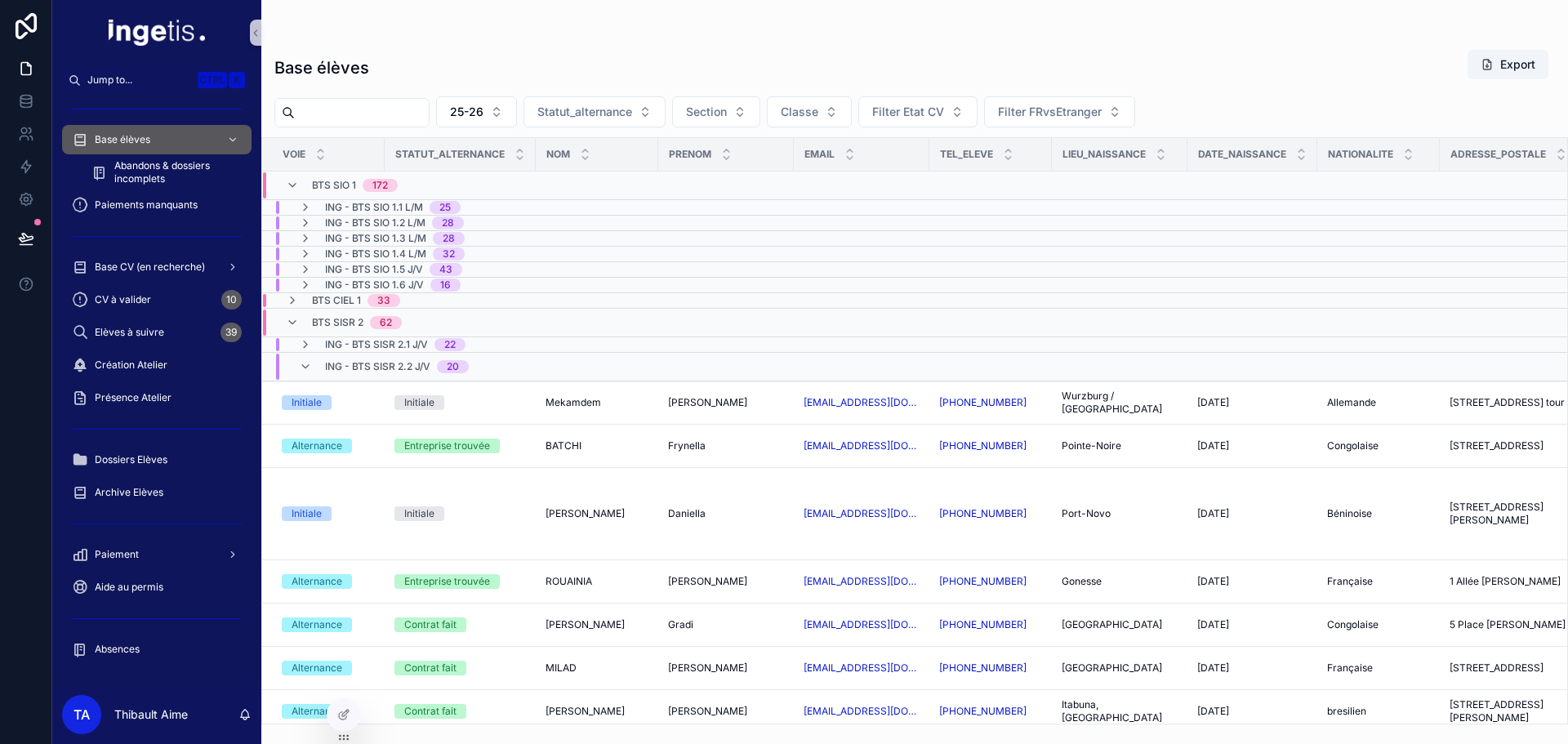
click at [366, 365] on span "ING - BTS SISR 2.2 J/V" at bounding box center [377, 366] width 105 height 13
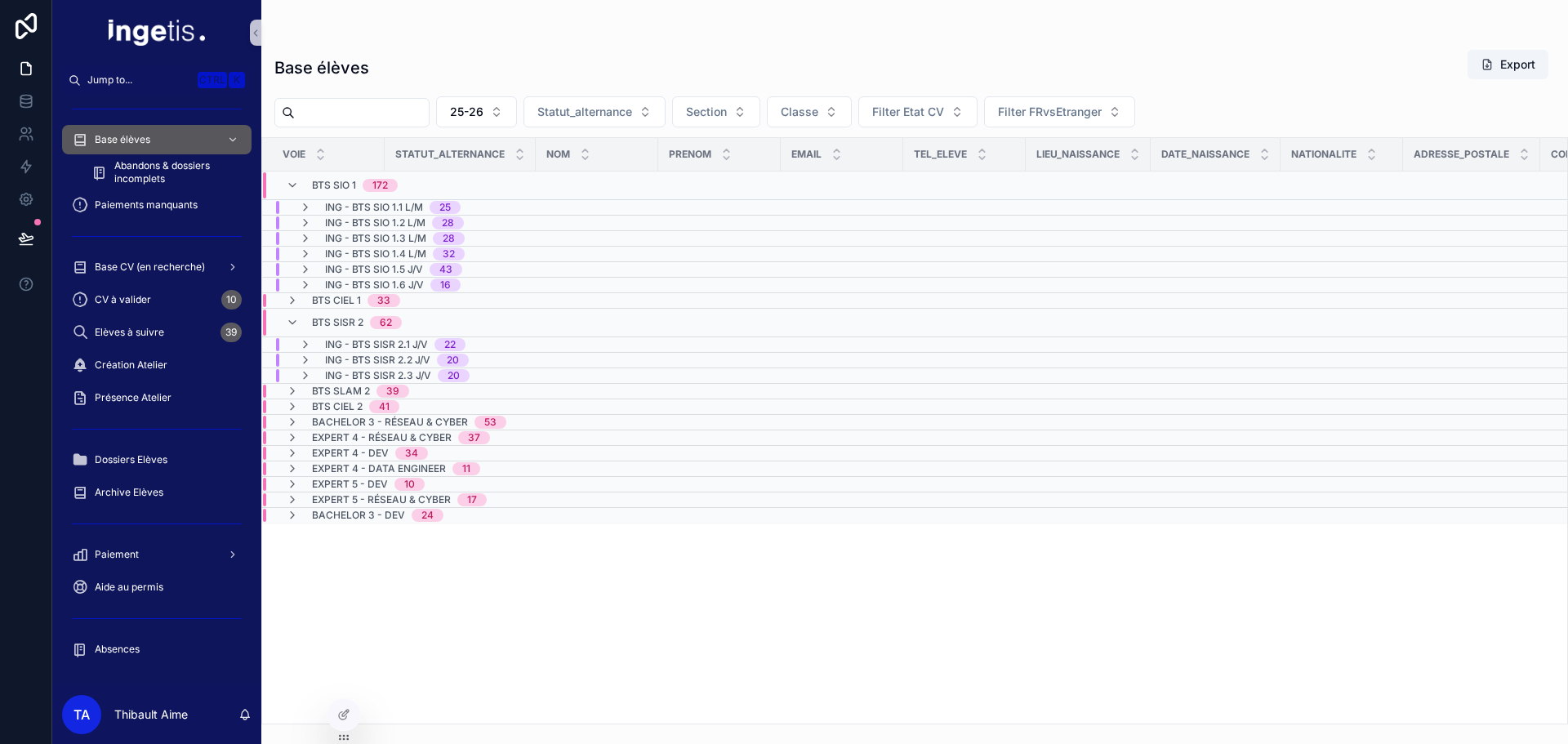
click at [359, 389] on span "BTS SLAM 2" at bounding box center [341, 391] width 58 height 13
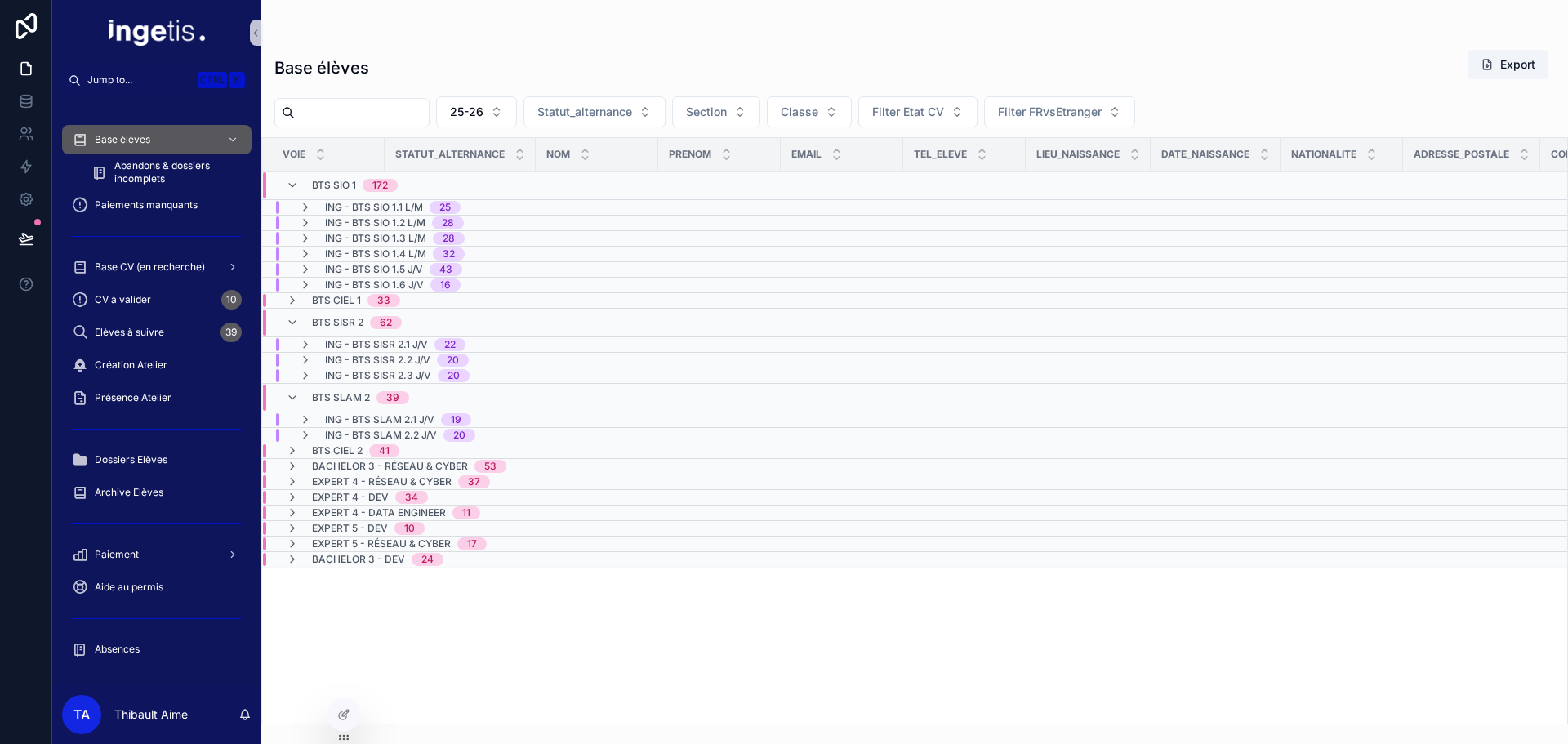
click at [358, 400] on span "BTS SLAM 2" at bounding box center [341, 398] width 58 height 13
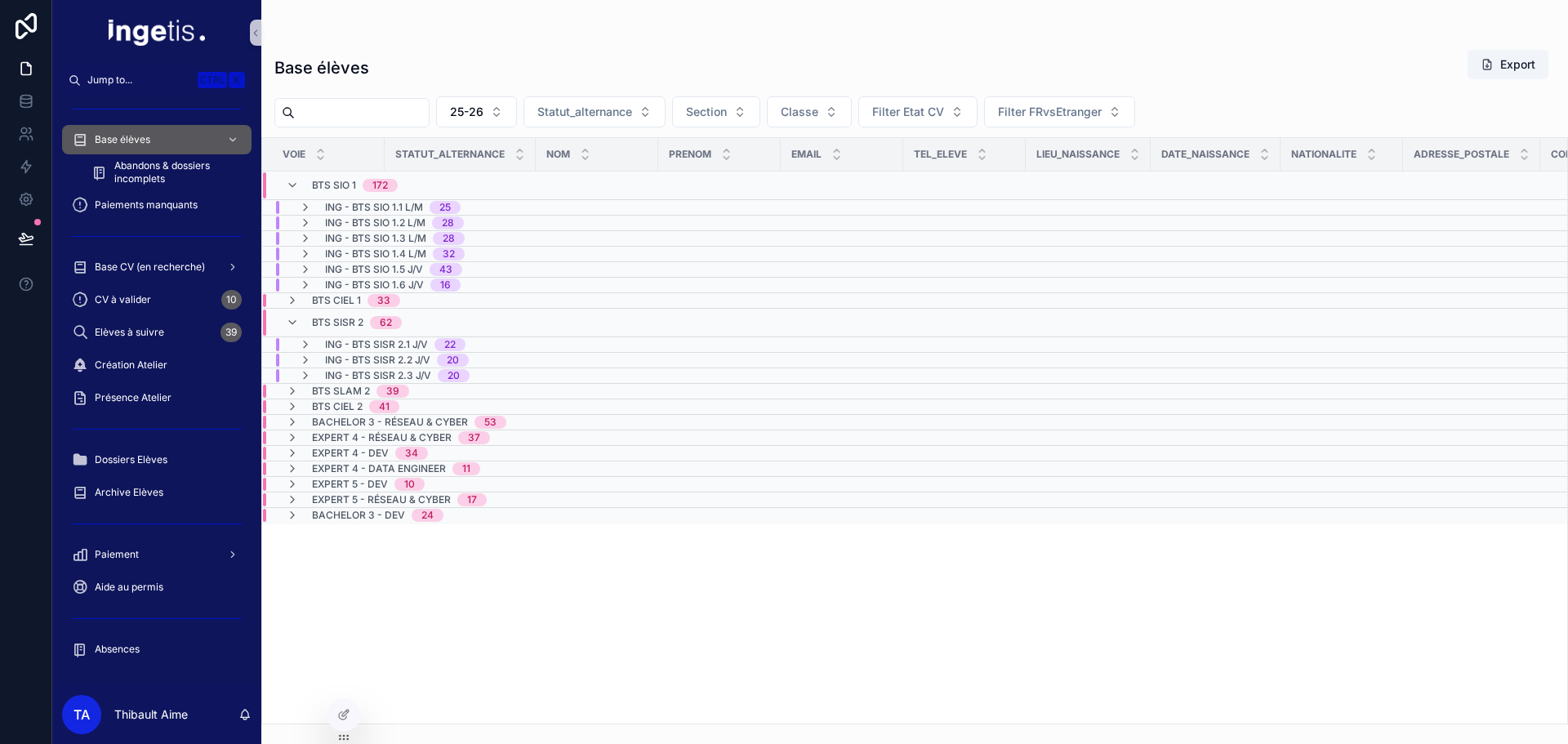
click at [357, 326] on span "BTS SISR 2" at bounding box center [337, 322] width 52 height 13
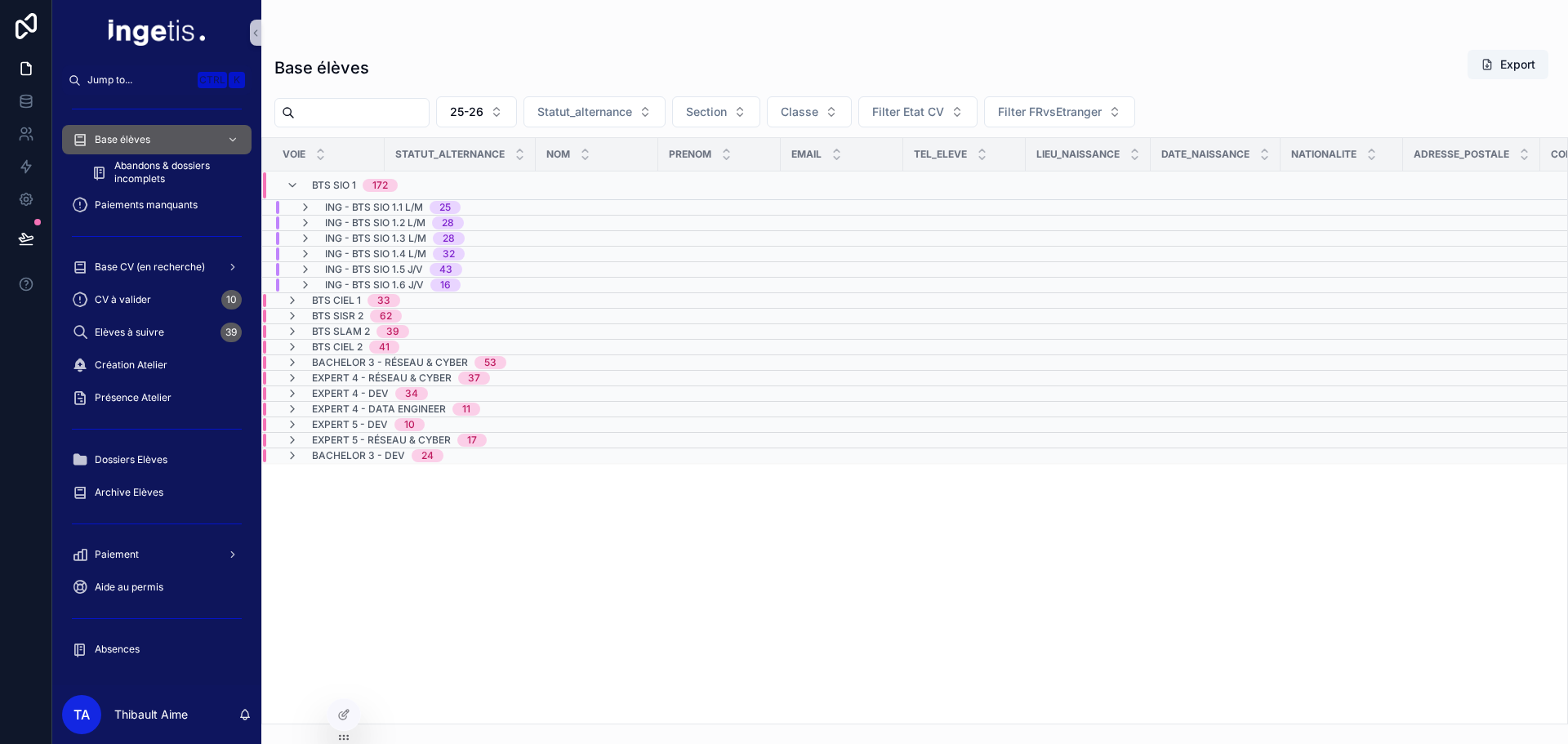
click at [353, 347] on span "BTS CIEL 2" at bounding box center [337, 347] width 51 height 13
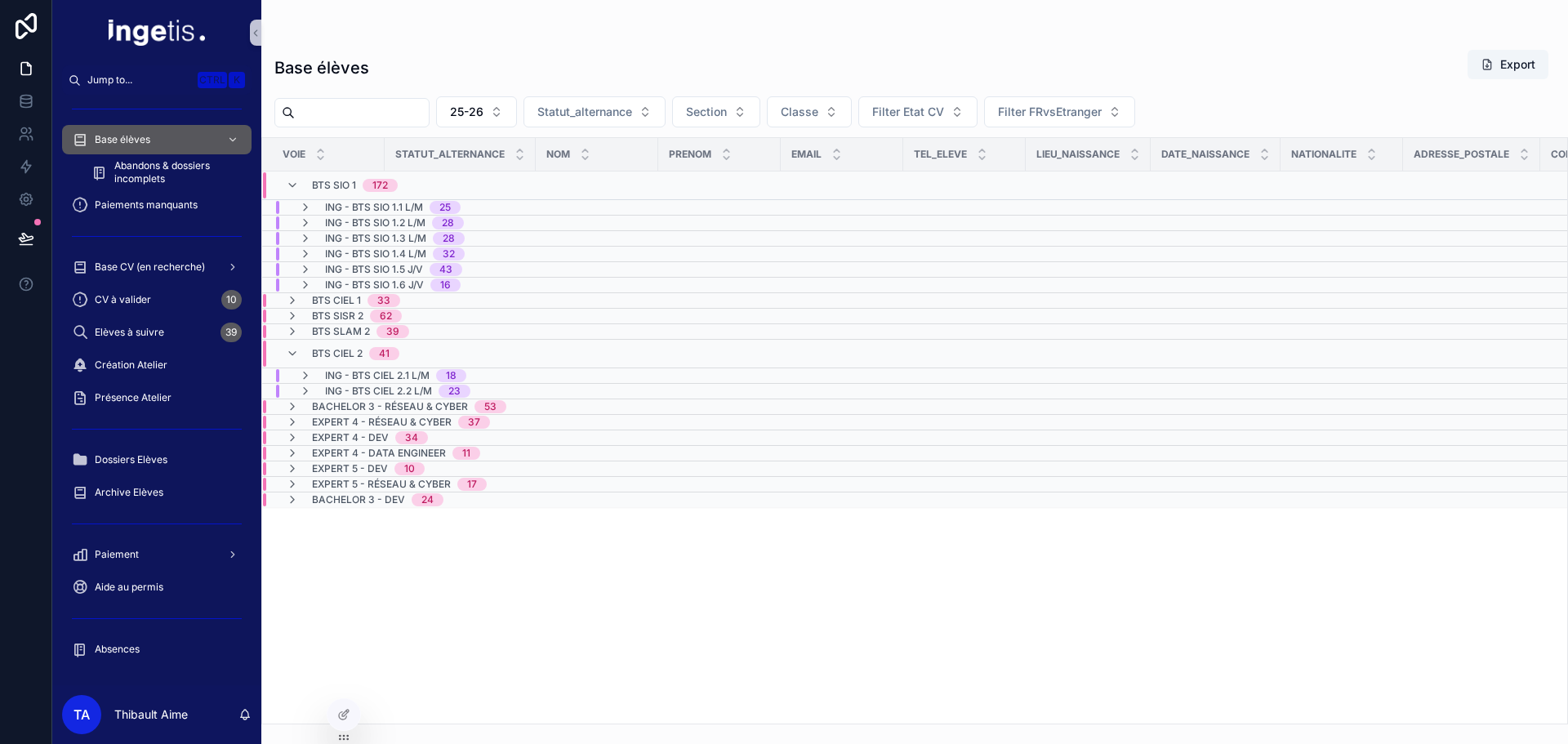
click at [352, 347] on span "BTS CIEL 2" at bounding box center [337, 353] width 51 height 13
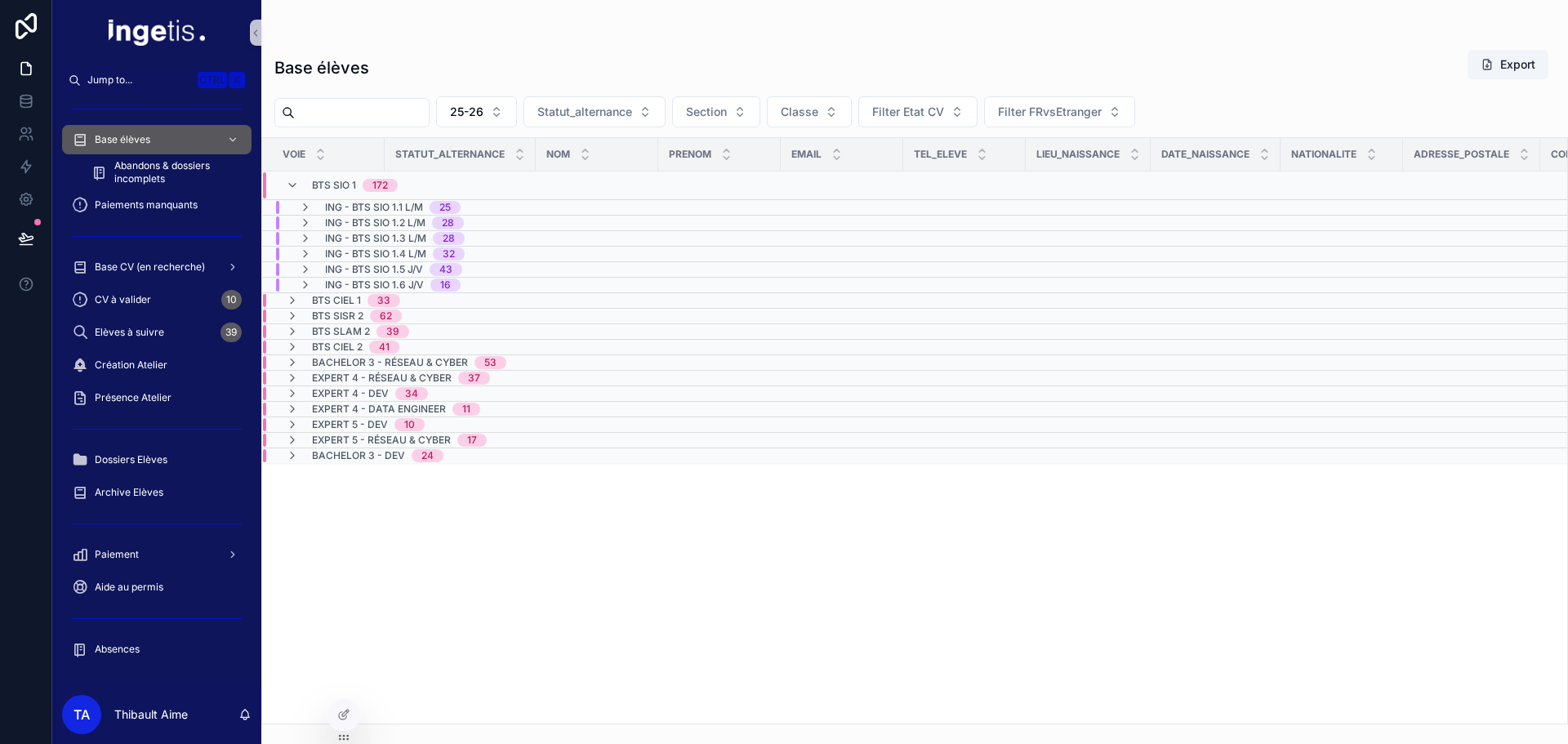
click at [354, 355] on td "Bachelor 3 - Réseau & Cyber 53" at bounding box center [460, 363] width 396 height 15
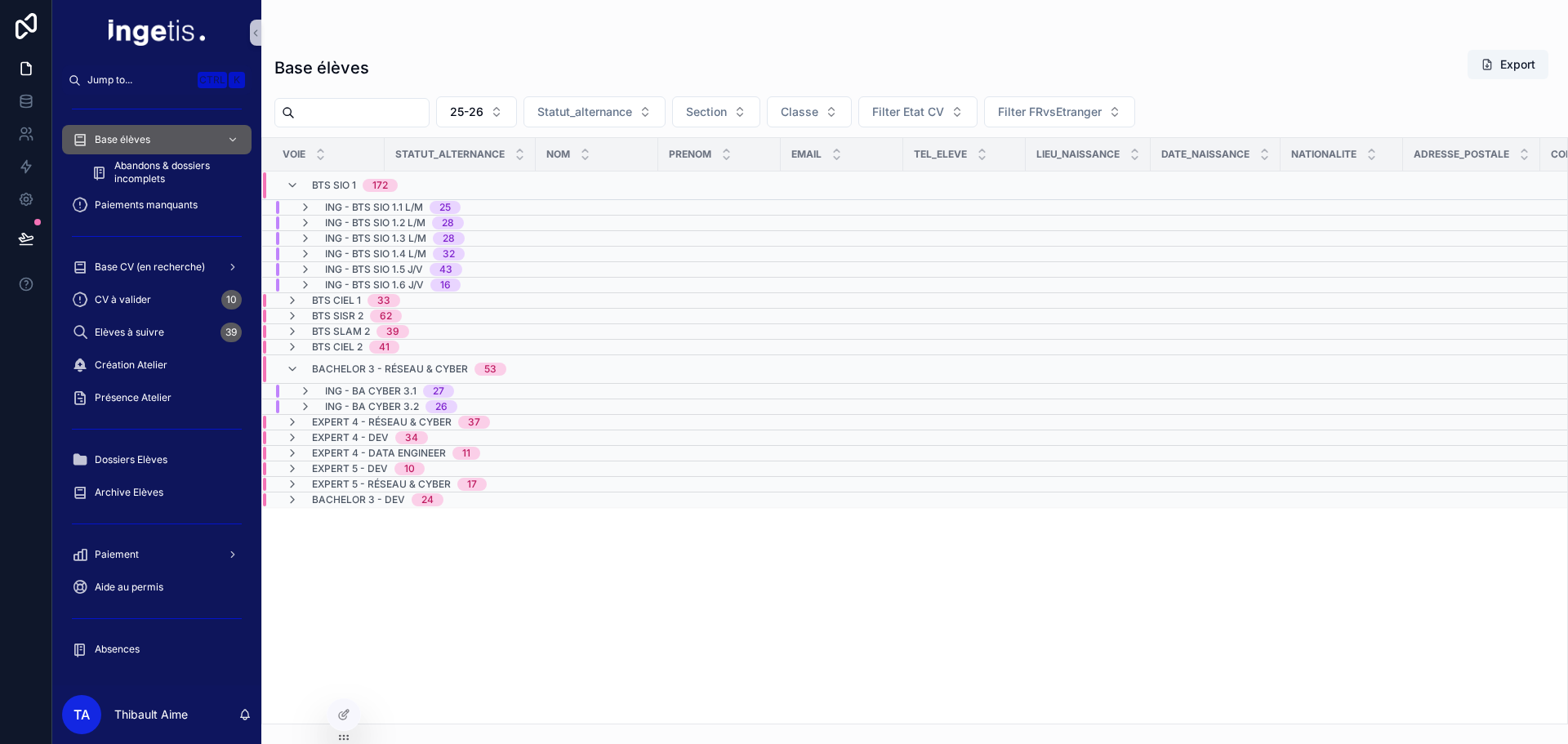
click at [355, 358] on div "Bachelor 3 - Réseau & Cyber 53" at bounding box center [409, 369] width 194 height 26
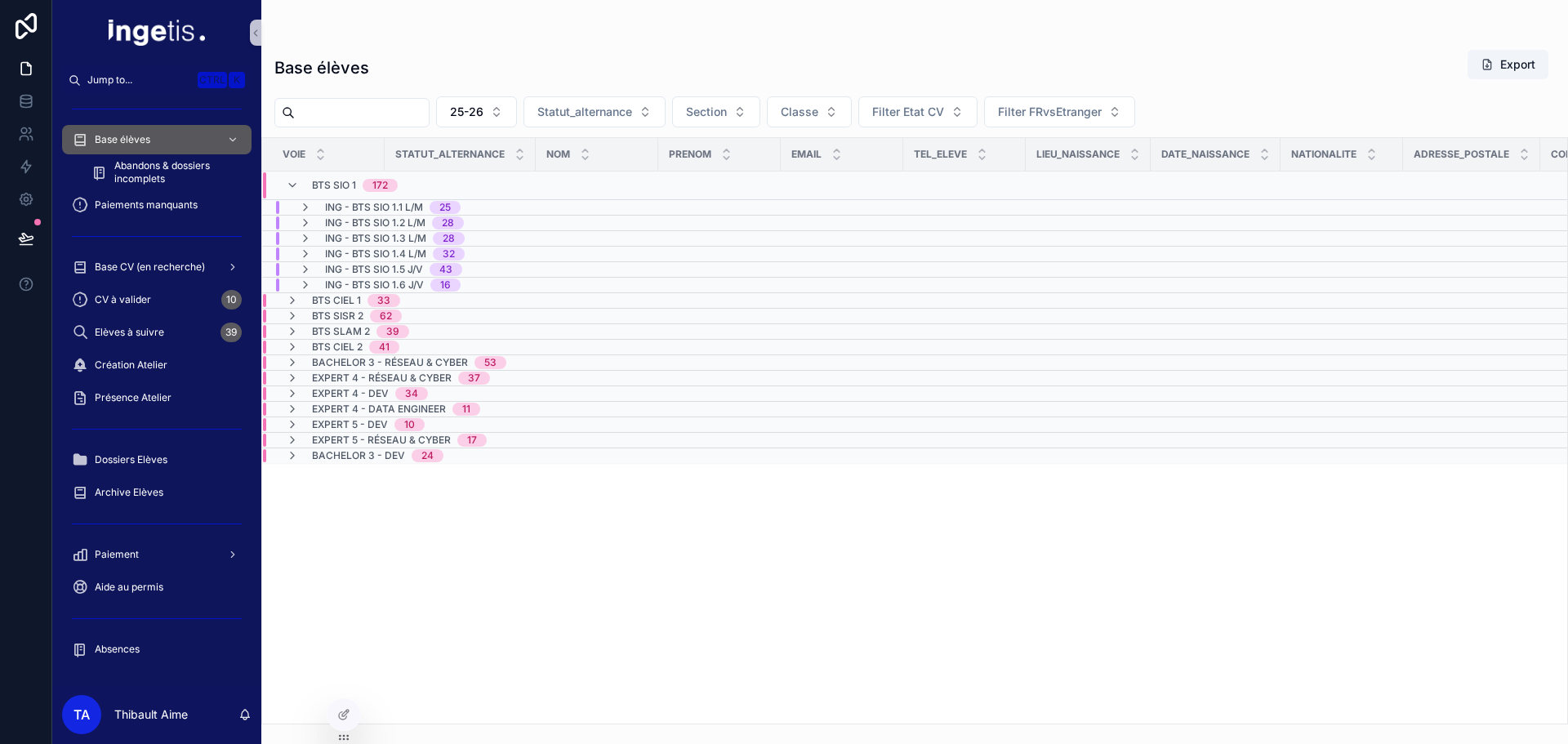
click at [359, 374] on span "Expert 4 - Réseau & Cyber" at bounding box center [382, 378] width 139 height 13
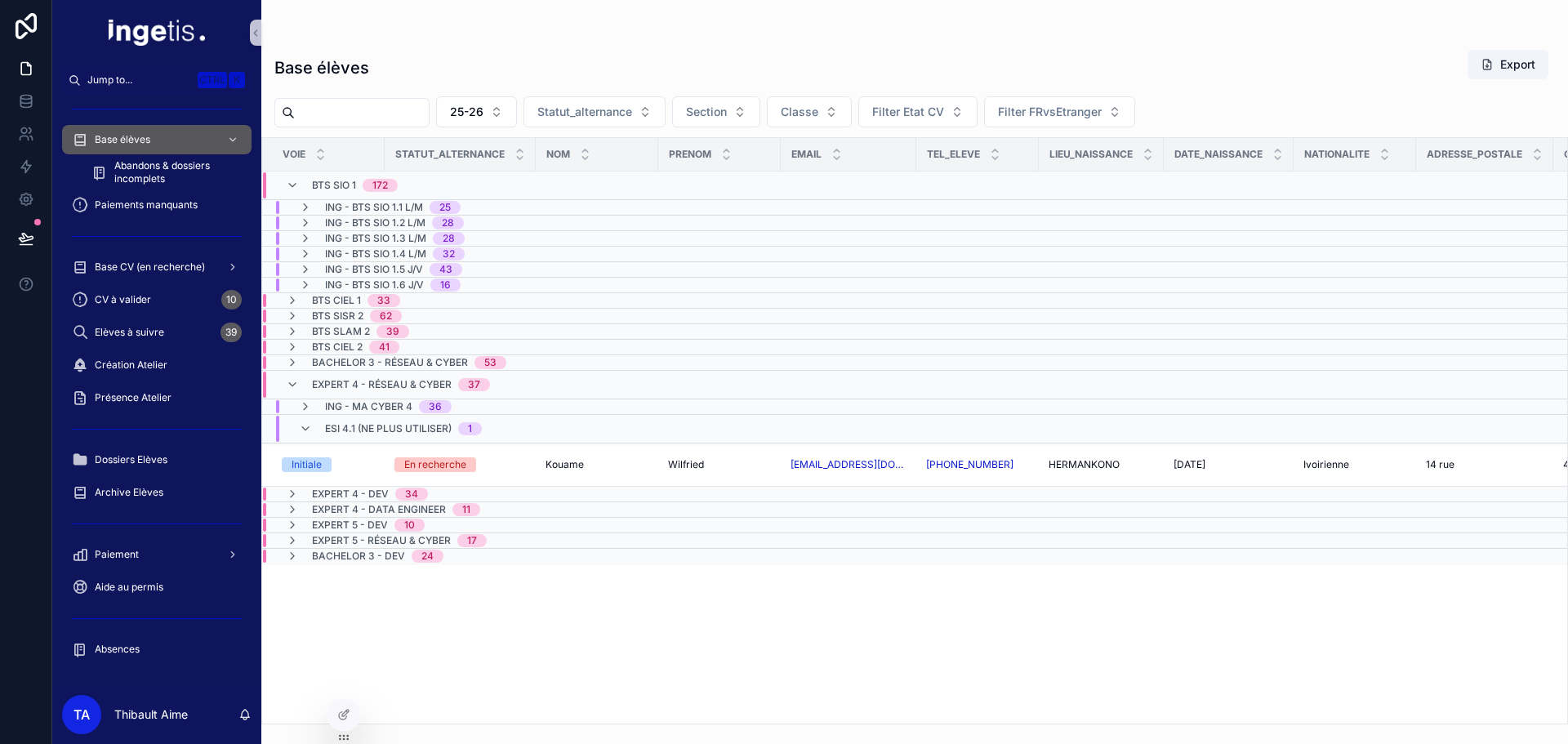
click at [373, 419] on div "ESI 4.1 (NE PLUS UTILISER) 1" at bounding box center [402, 429] width 156 height 26
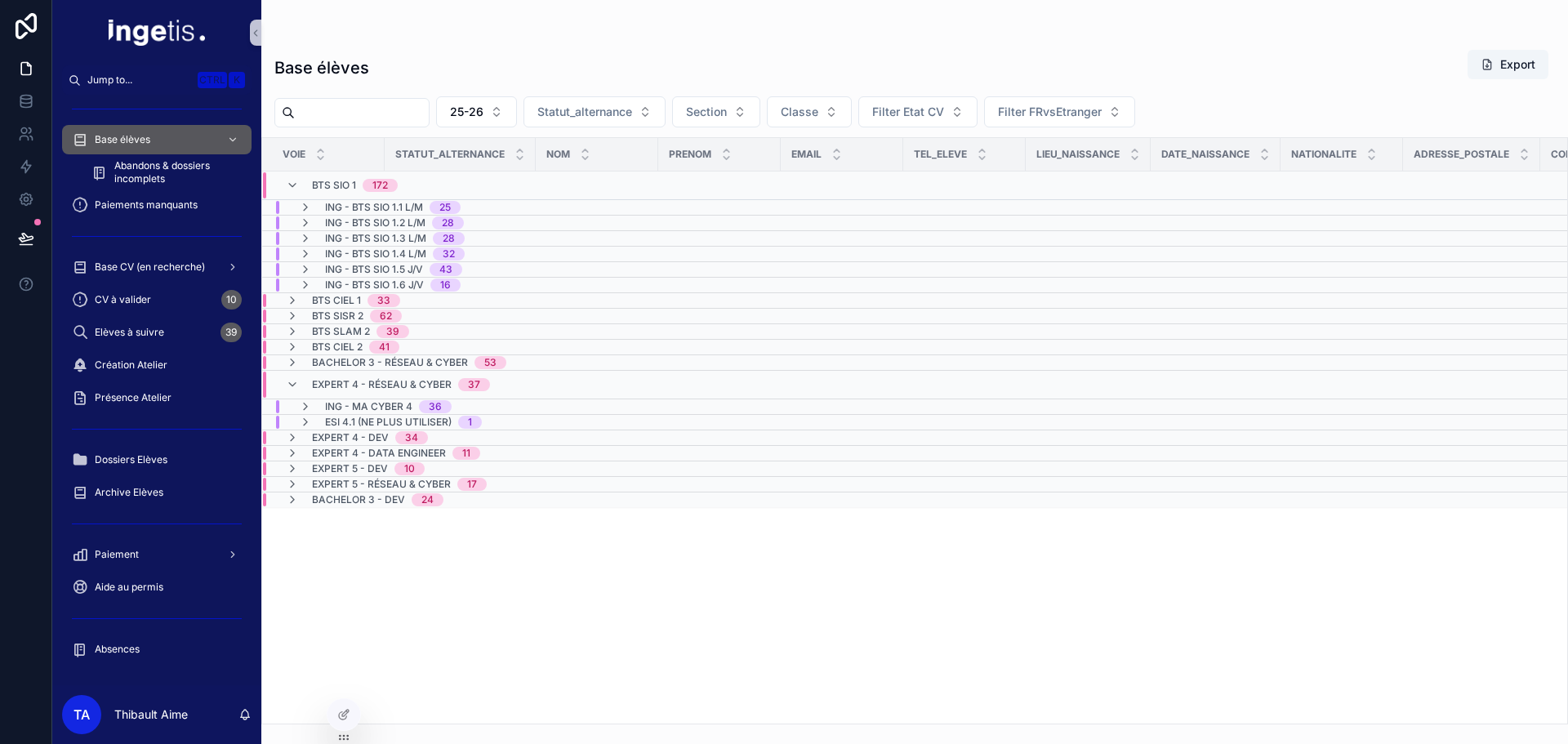
click at [365, 387] on span "Expert 4 - Réseau & Cyber" at bounding box center [382, 384] width 139 height 13
click at [372, 408] on span "Expert 4 - Data Engineer" at bounding box center [379, 409] width 134 height 13
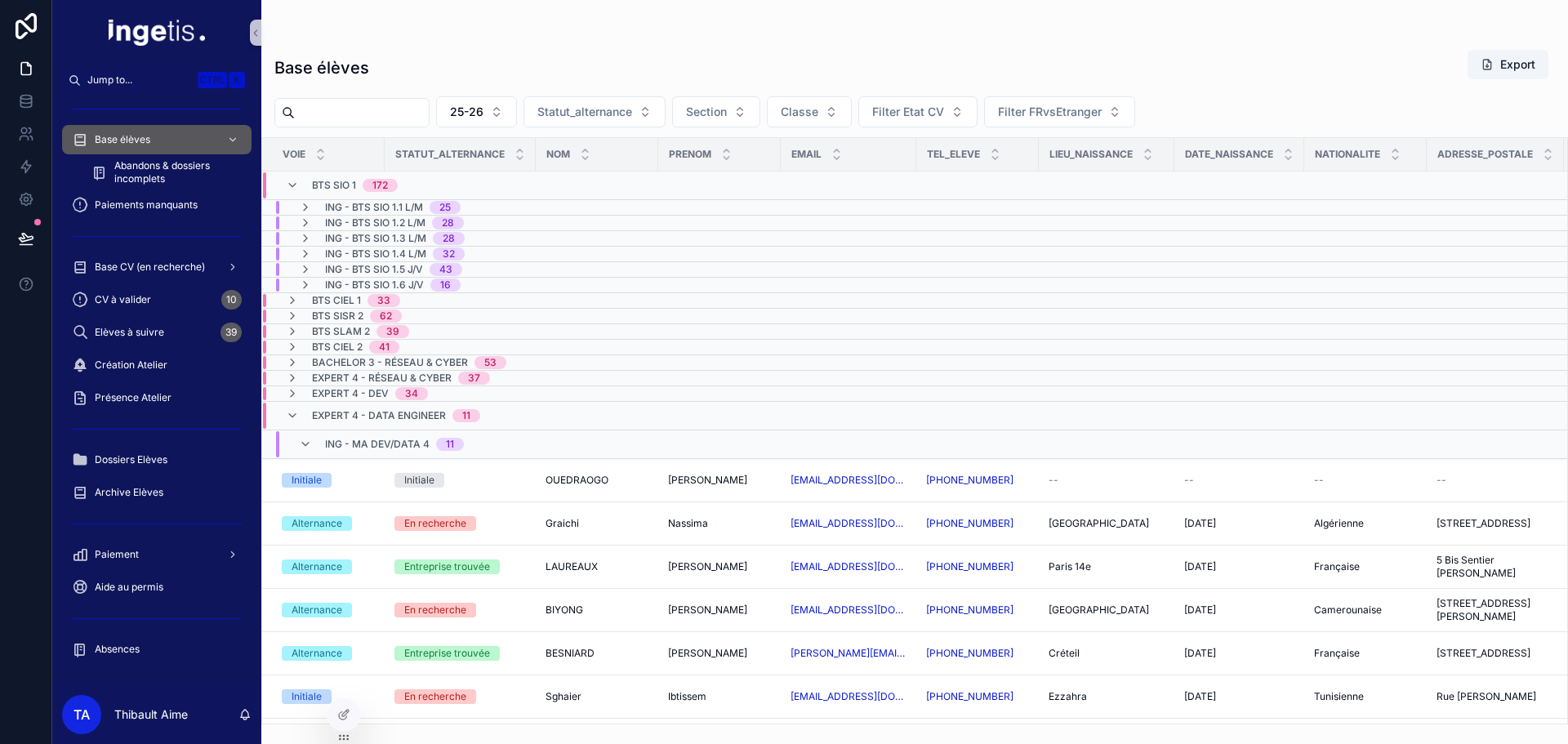
click at [372, 414] on span "Expert 4 - Data Engineer" at bounding box center [379, 415] width 134 height 13
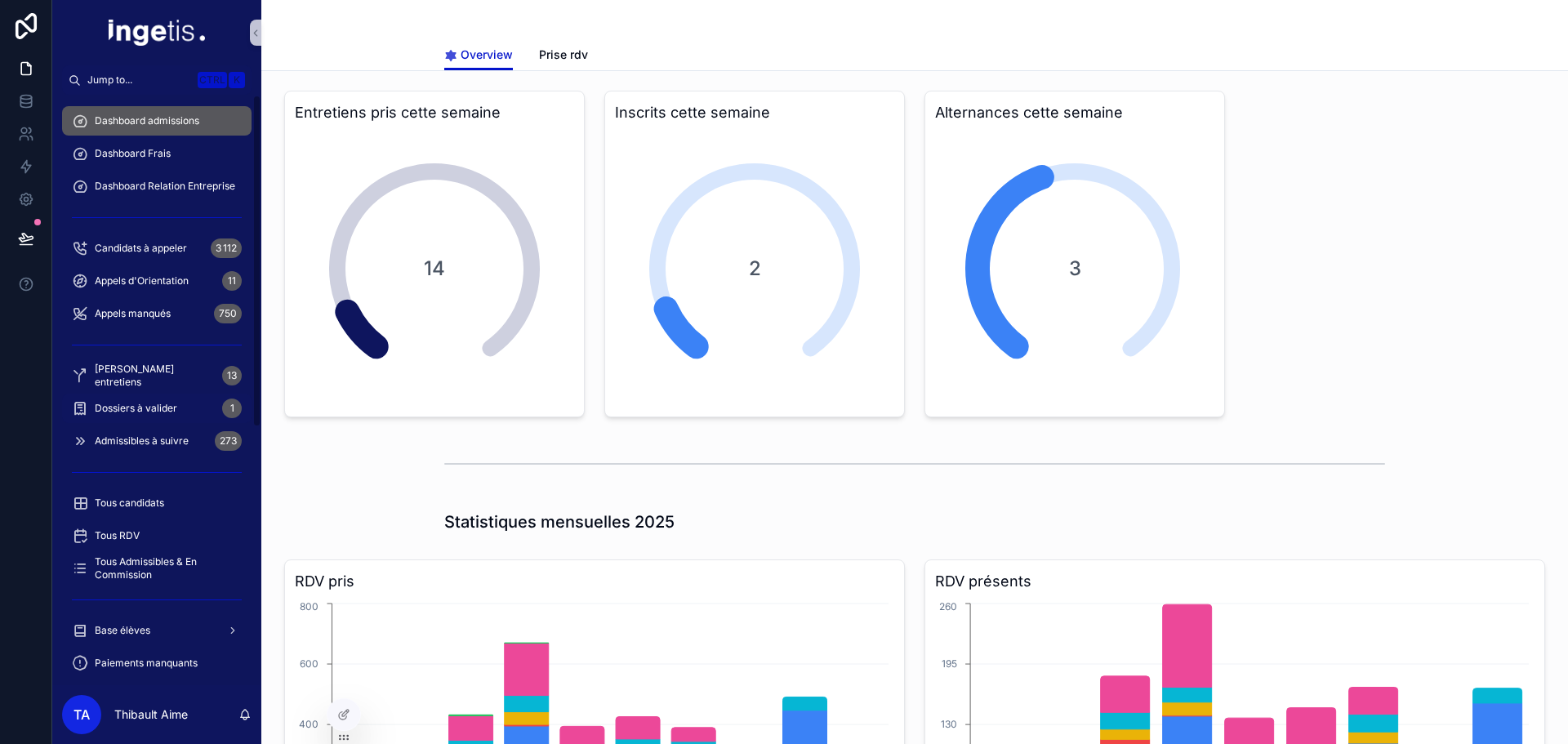
click at [194, 411] on div "Dossiers à valider 1" at bounding box center [156, 408] width 170 height 26
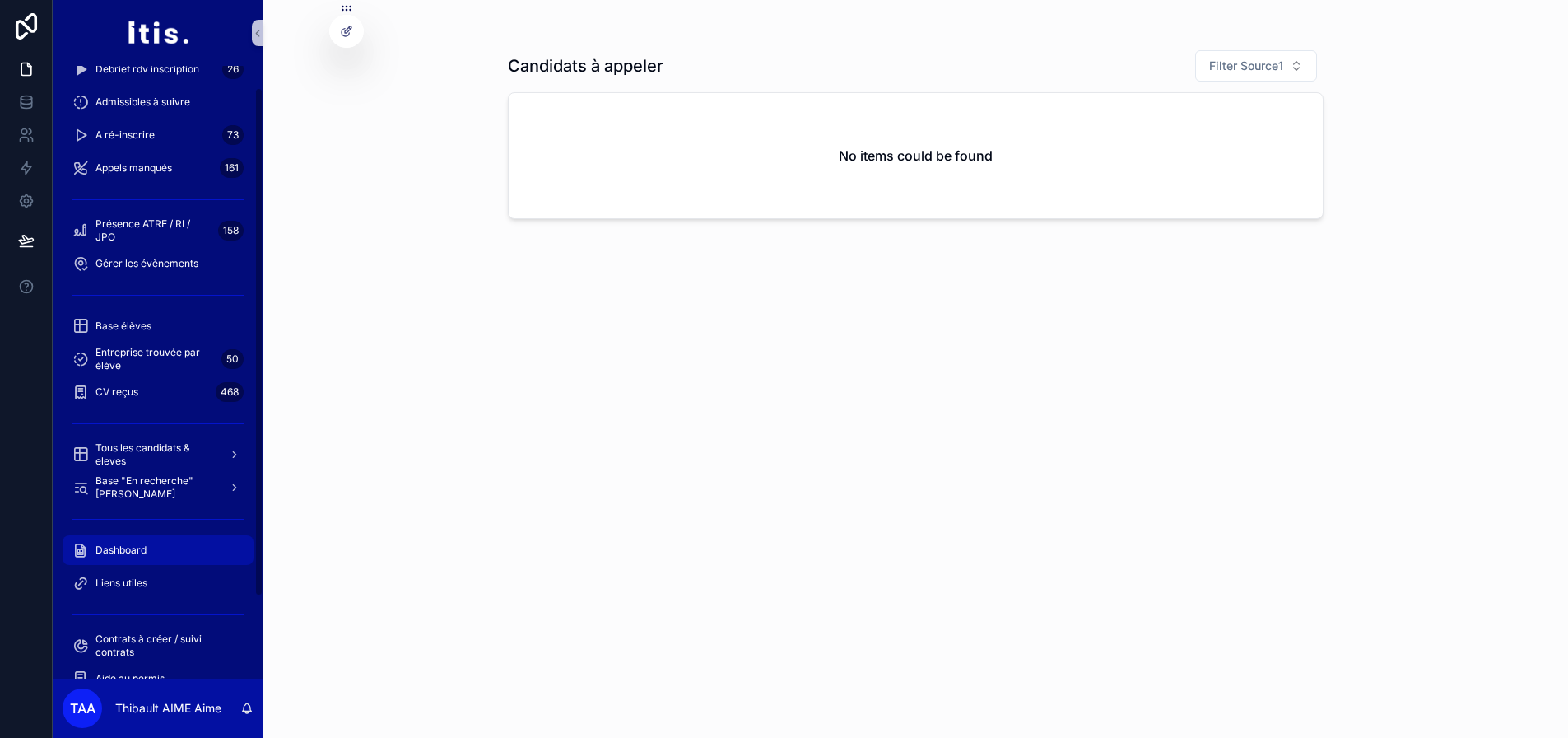
scroll to position [142, 0]
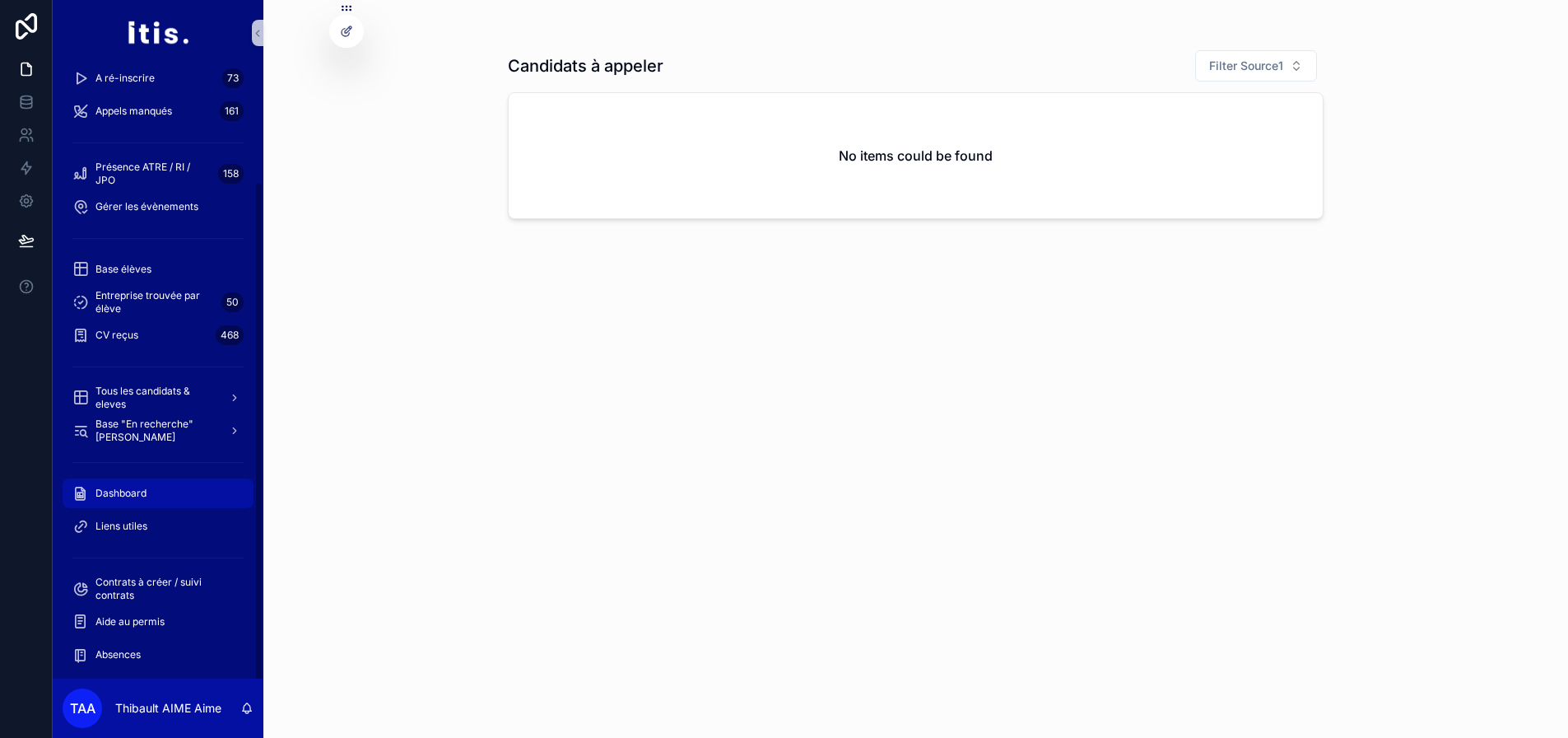
click at [160, 491] on div "Dashboard" at bounding box center [158, 493] width 171 height 26
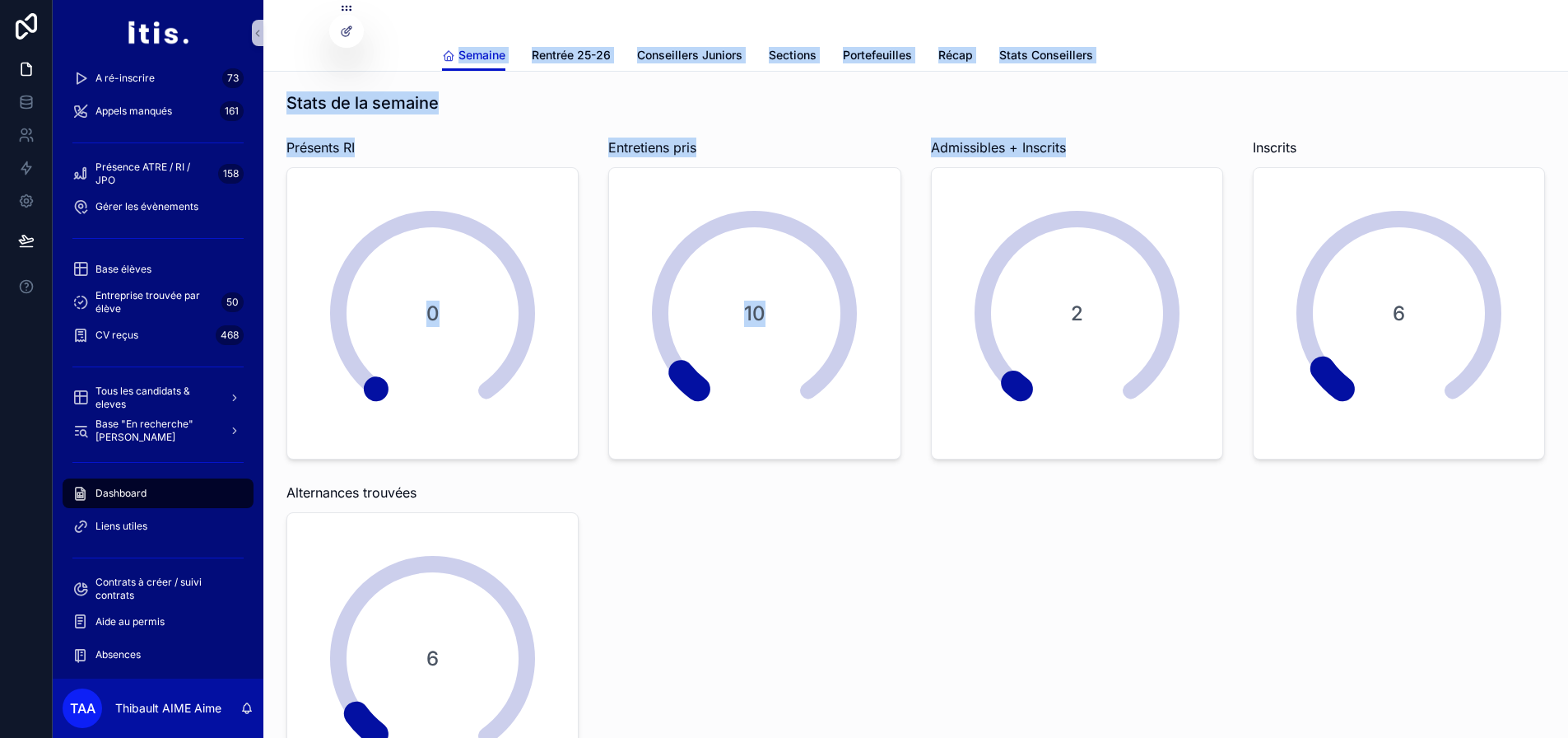
scroll to position [13, 0]
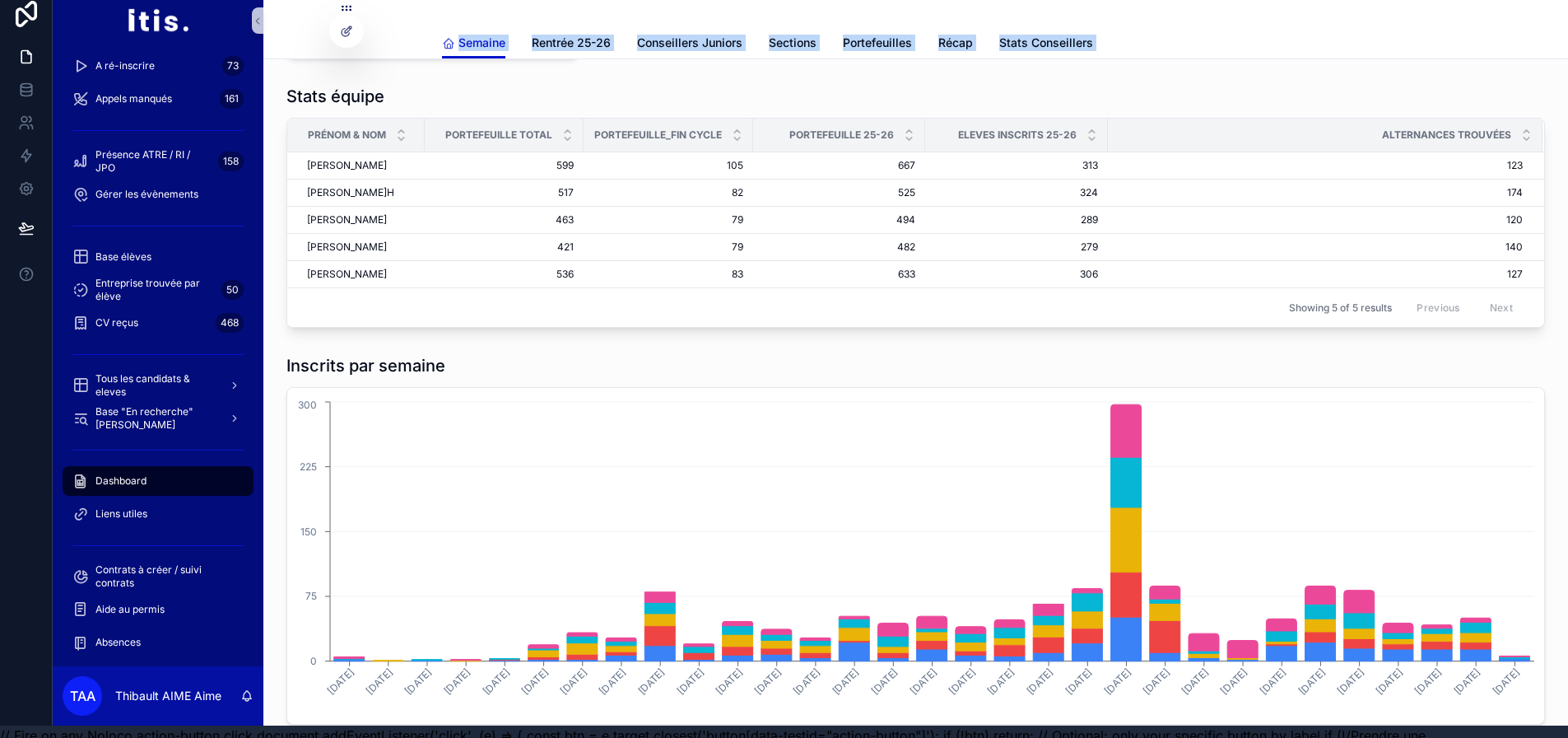
drag, startPoint x: 428, startPoint y: 32, endPoint x: 1181, endPoint y: 427, distance: 850.3
click at [1295, 725] on div "[PERSON_NAME] Rentrée 25-26 Conseillers Juniors Sections Portefeuilles Récap St…" at bounding box center [915, 257] width 1305 height 2007
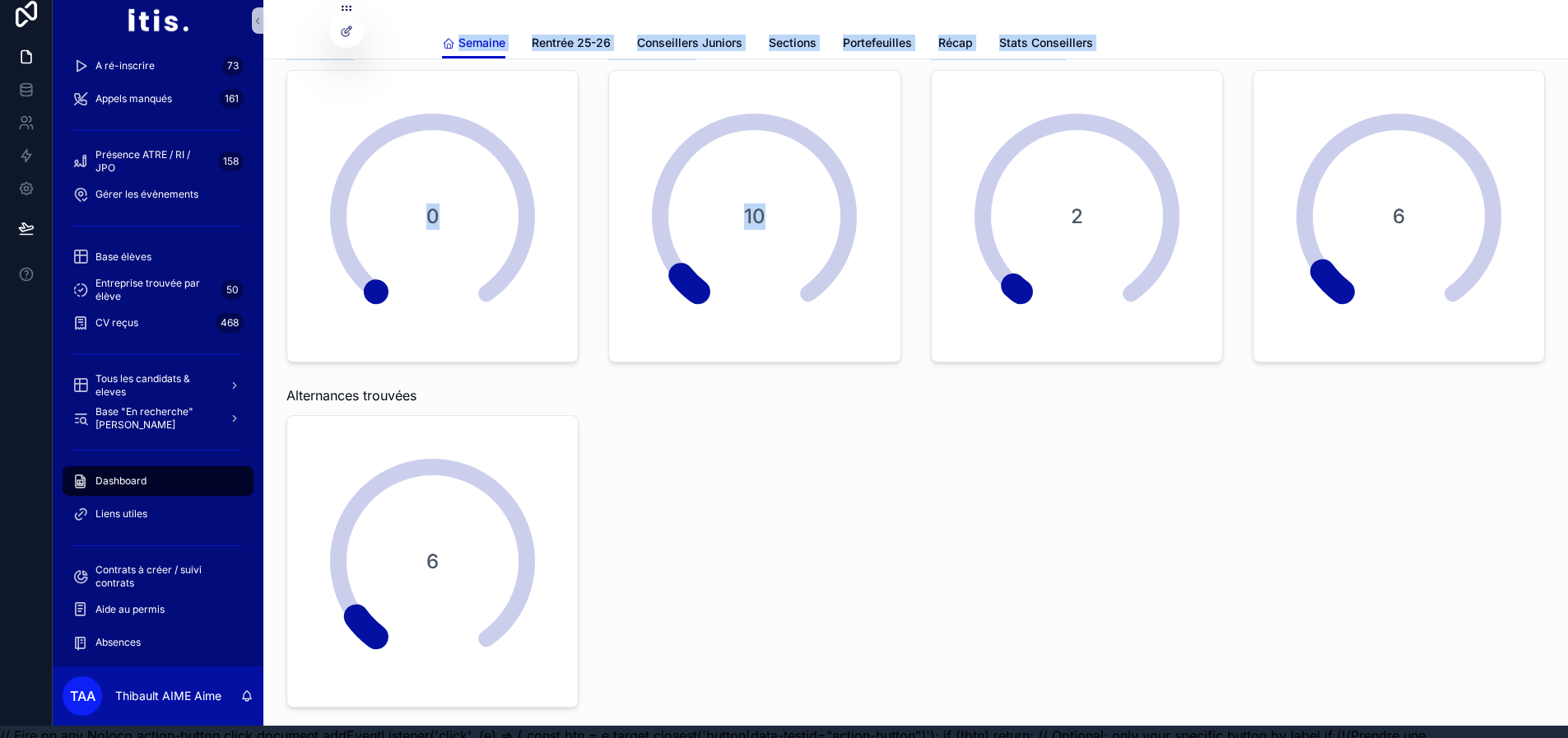
click at [1174, 431] on div "Stats de la semaine Présents RI 0 Entretiens pris 10 Admissibles + Inscrits 2 I…" at bounding box center [915, 350] width 1278 height 727
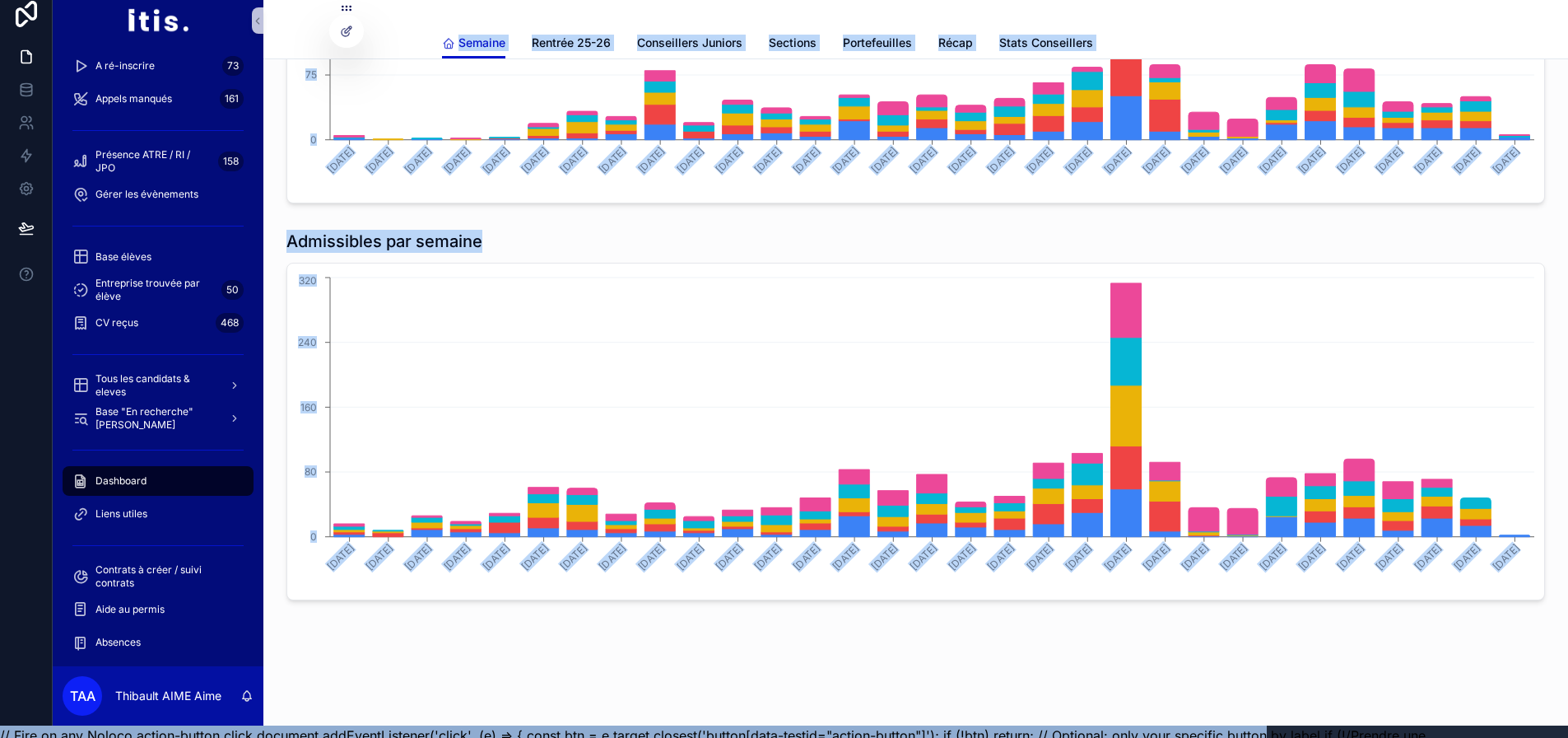
scroll to position [52, 0]
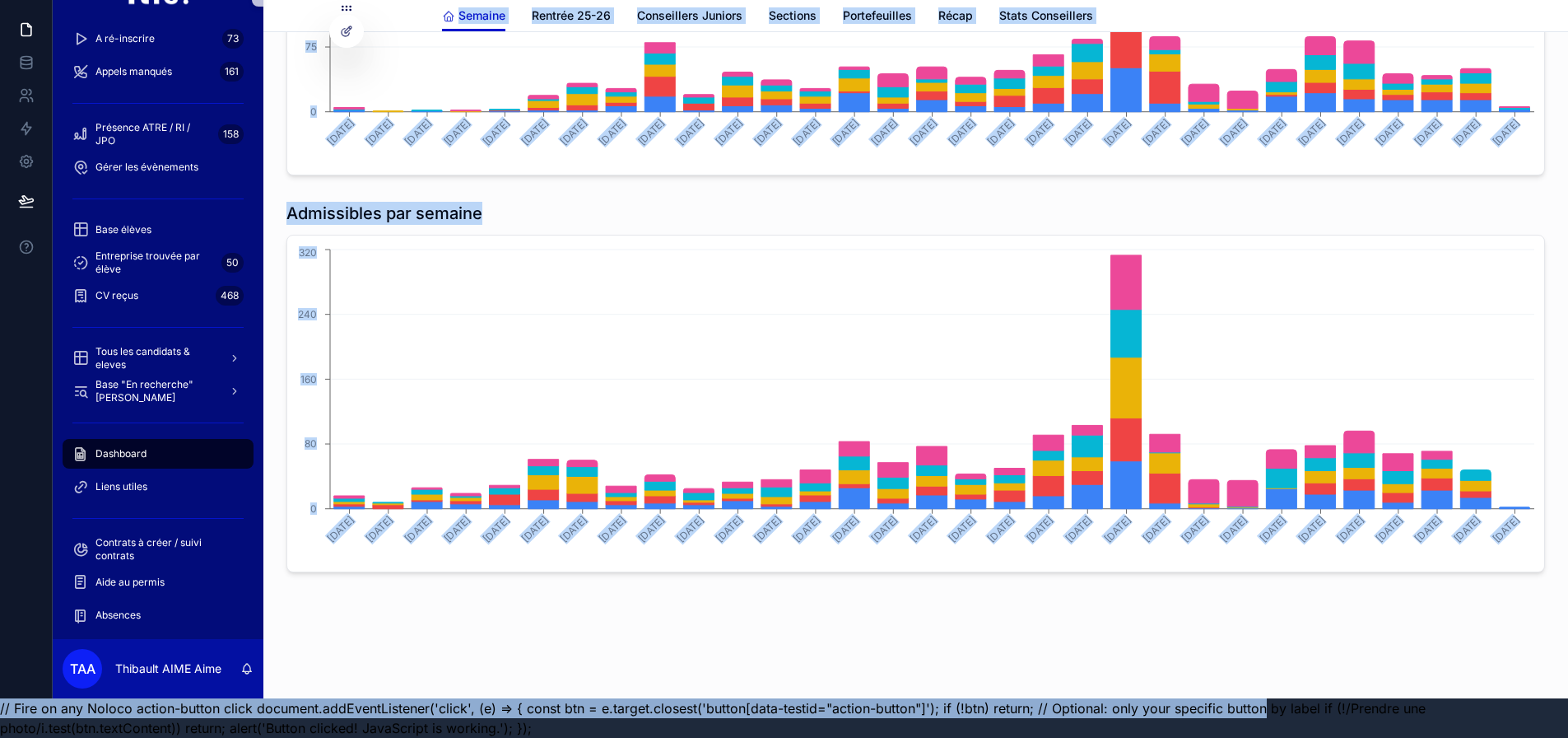
drag, startPoint x: 427, startPoint y: 25, endPoint x: 1460, endPoint y: 614, distance: 1189.1
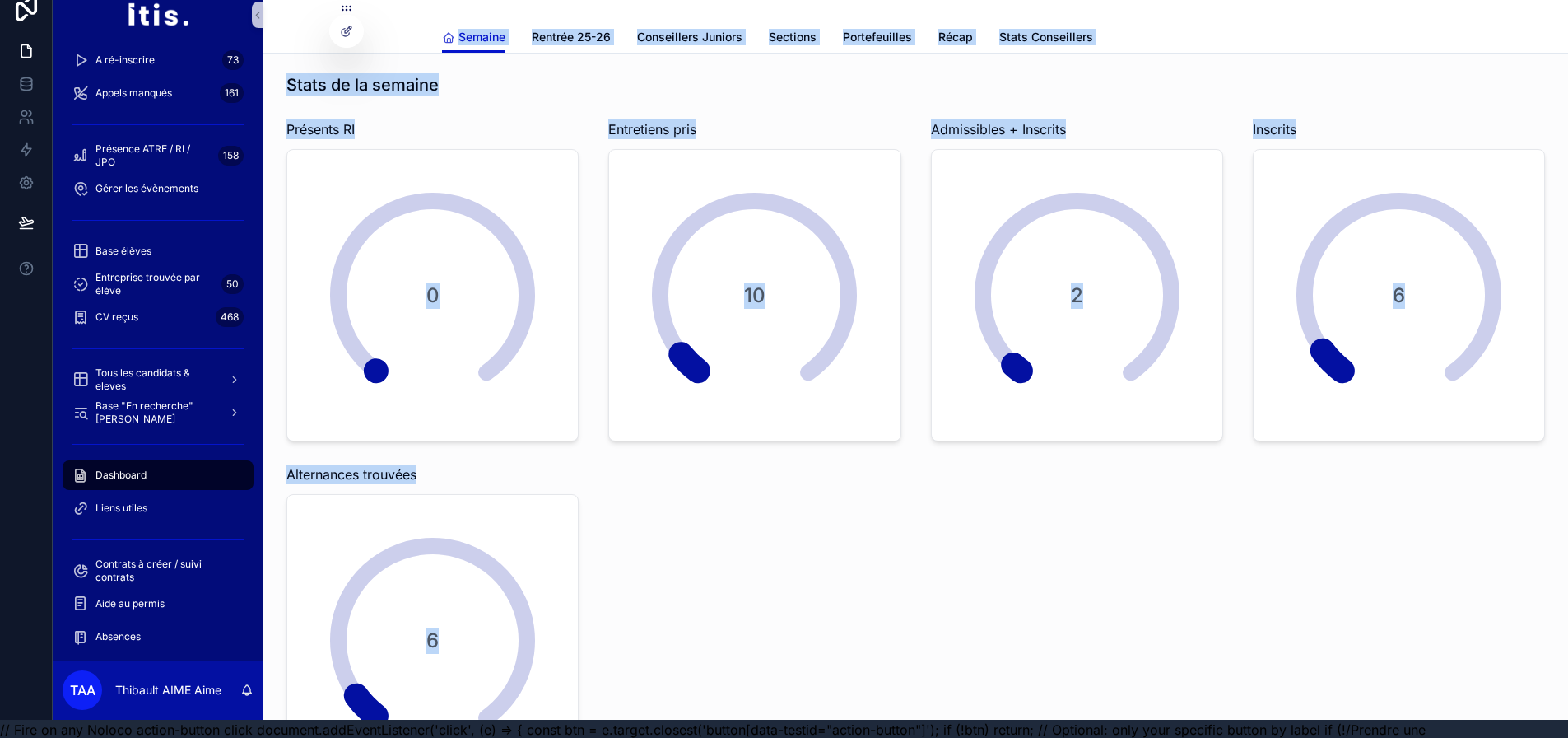
scroll to position [0, 0]
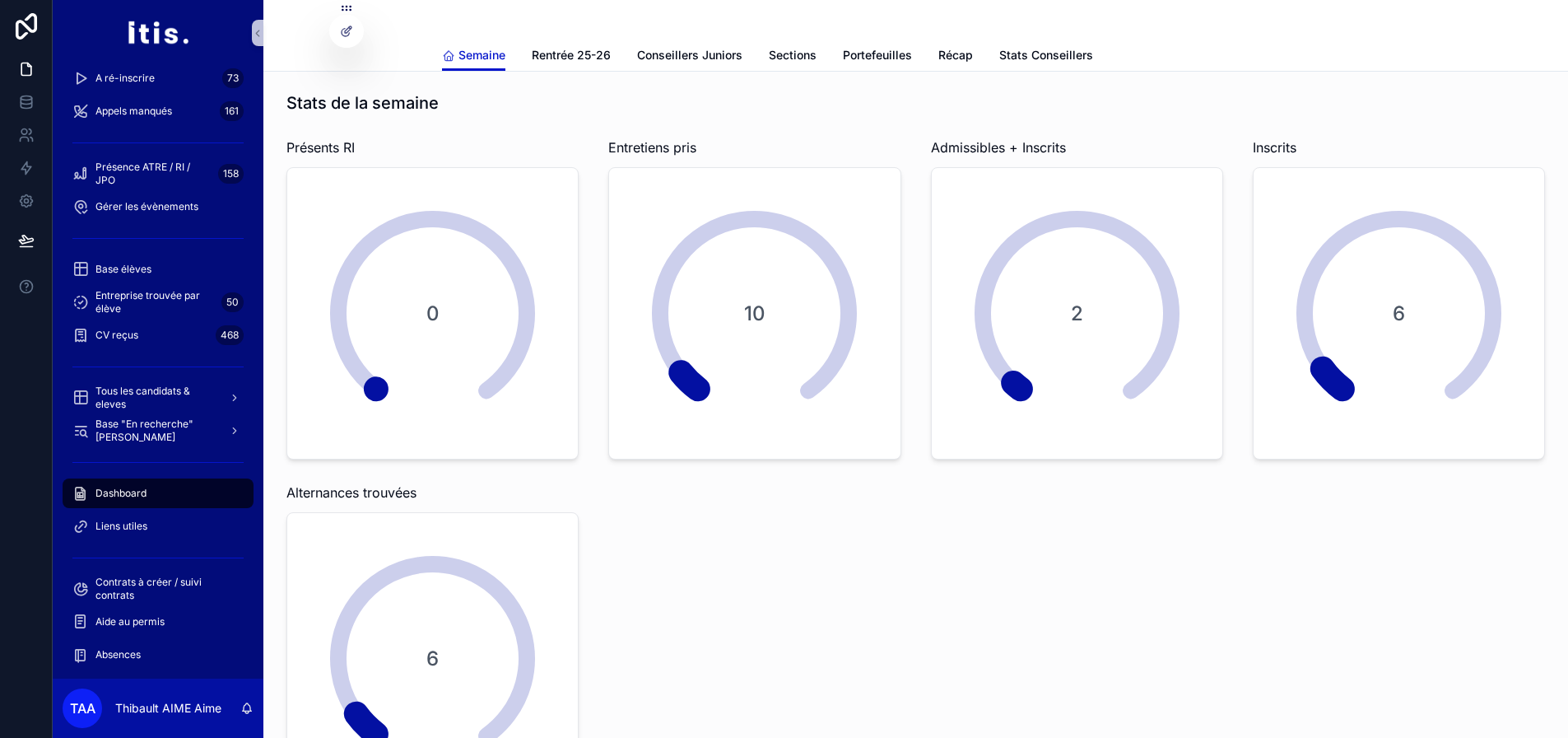
click at [449, 27] on div "scrollable content" at bounding box center [916, 19] width 948 height 39
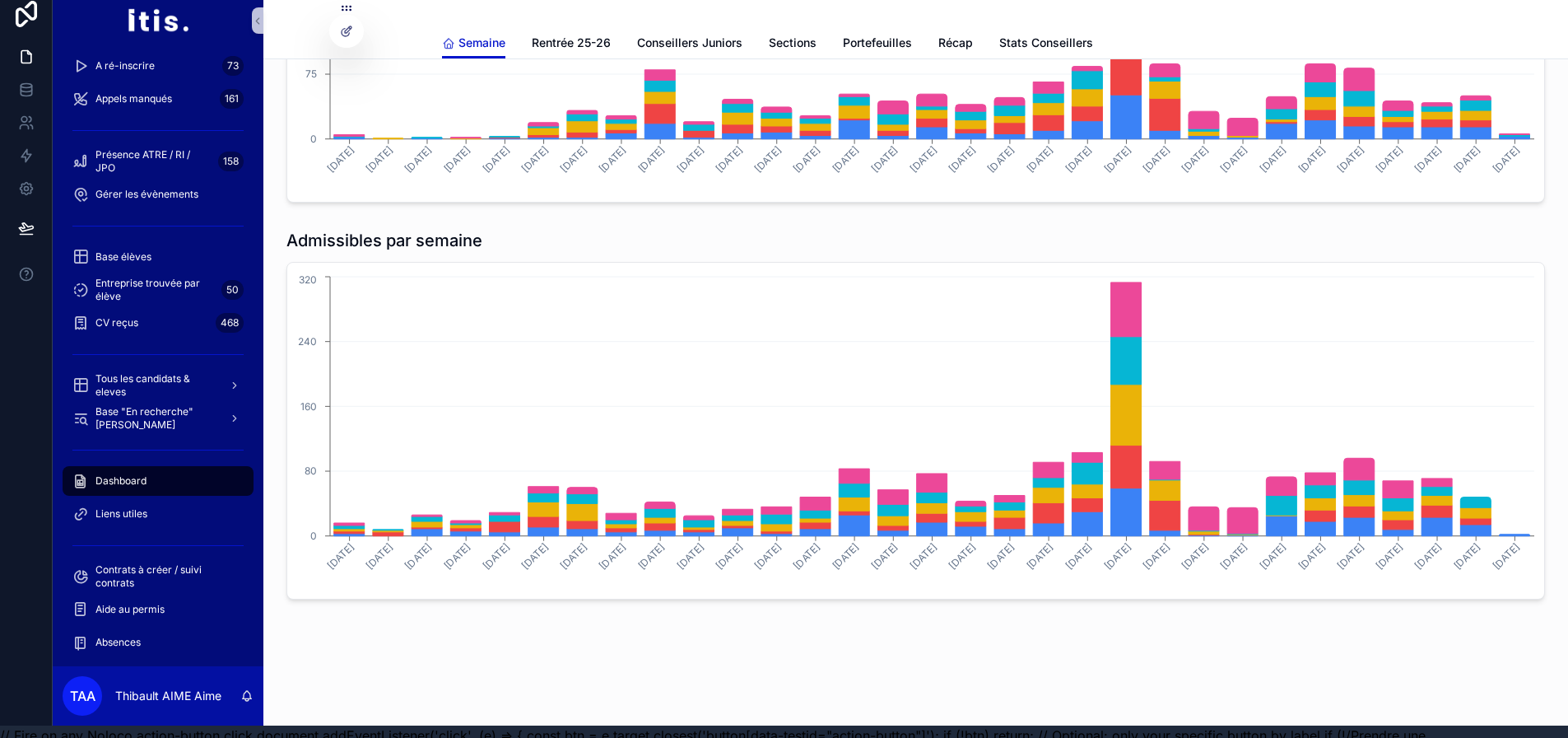
scroll to position [52, 13]
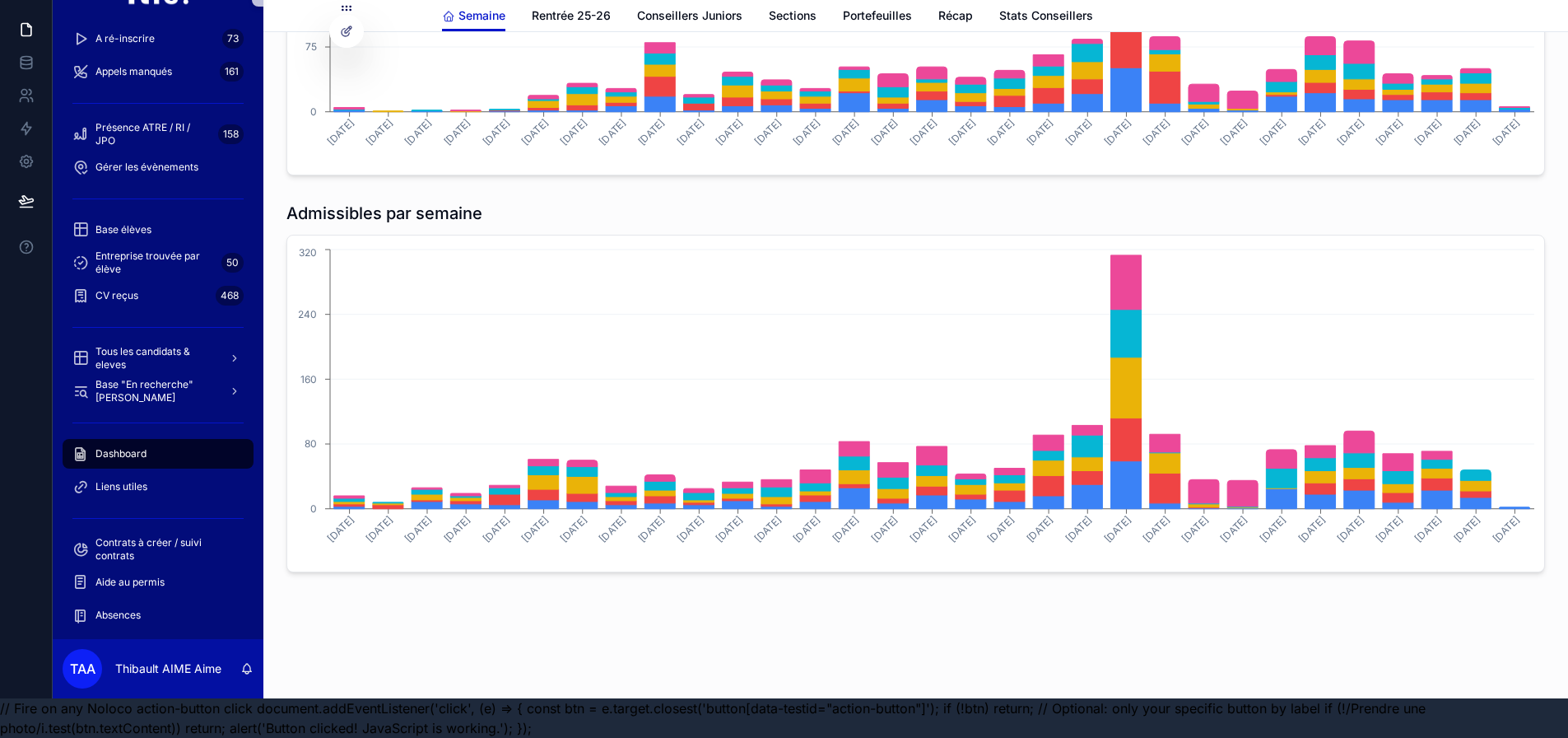
drag, startPoint x: 428, startPoint y: 27, endPoint x: 1580, endPoint y: 789, distance: 1381.2
click at [1567, 737] on html "Prospects 0 Debrief rdv inscription 26 Admissibles à suivre A ré-inscrire 73 Ap…" at bounding box center [784, 349] width 1568 height 778
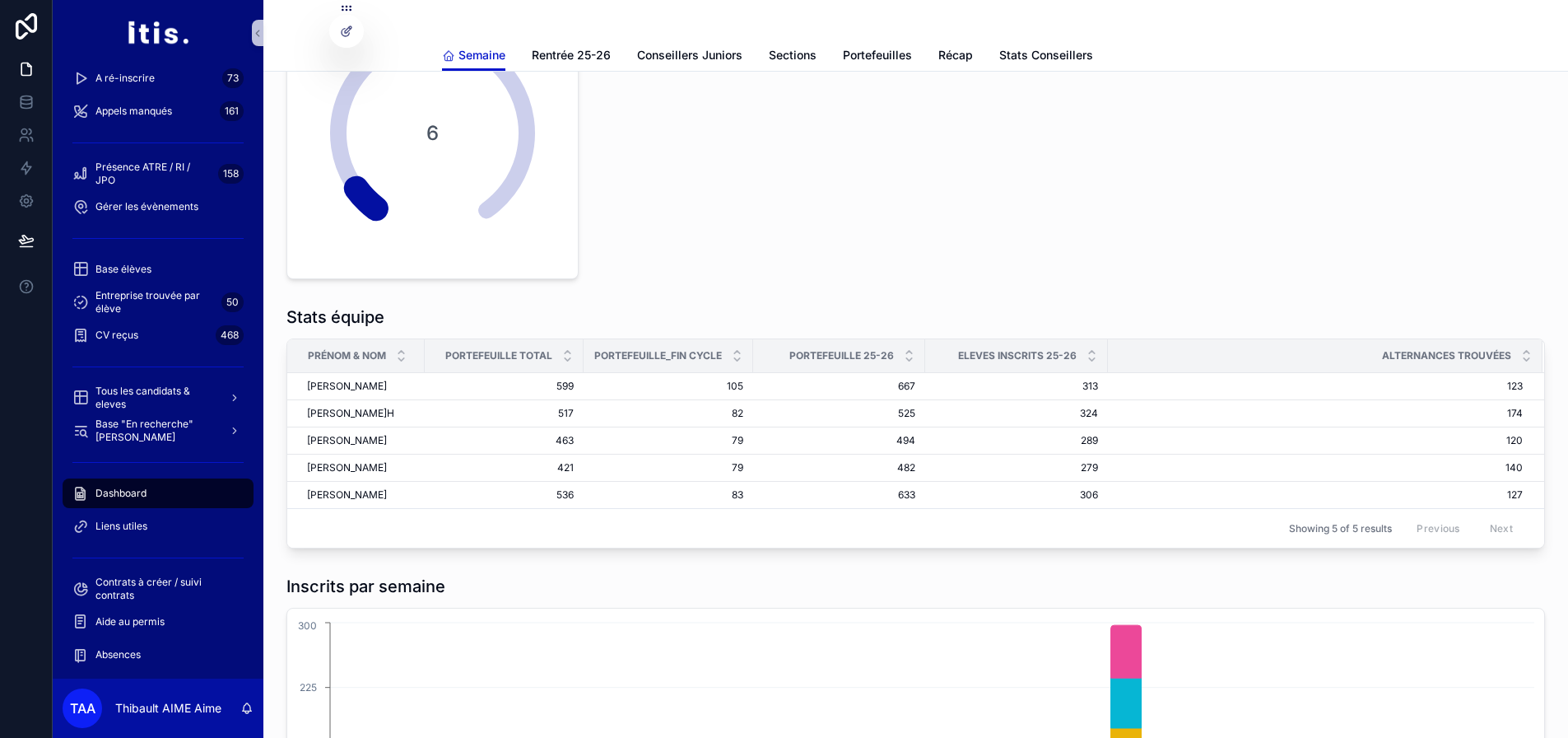
scroll to position [0, 0]
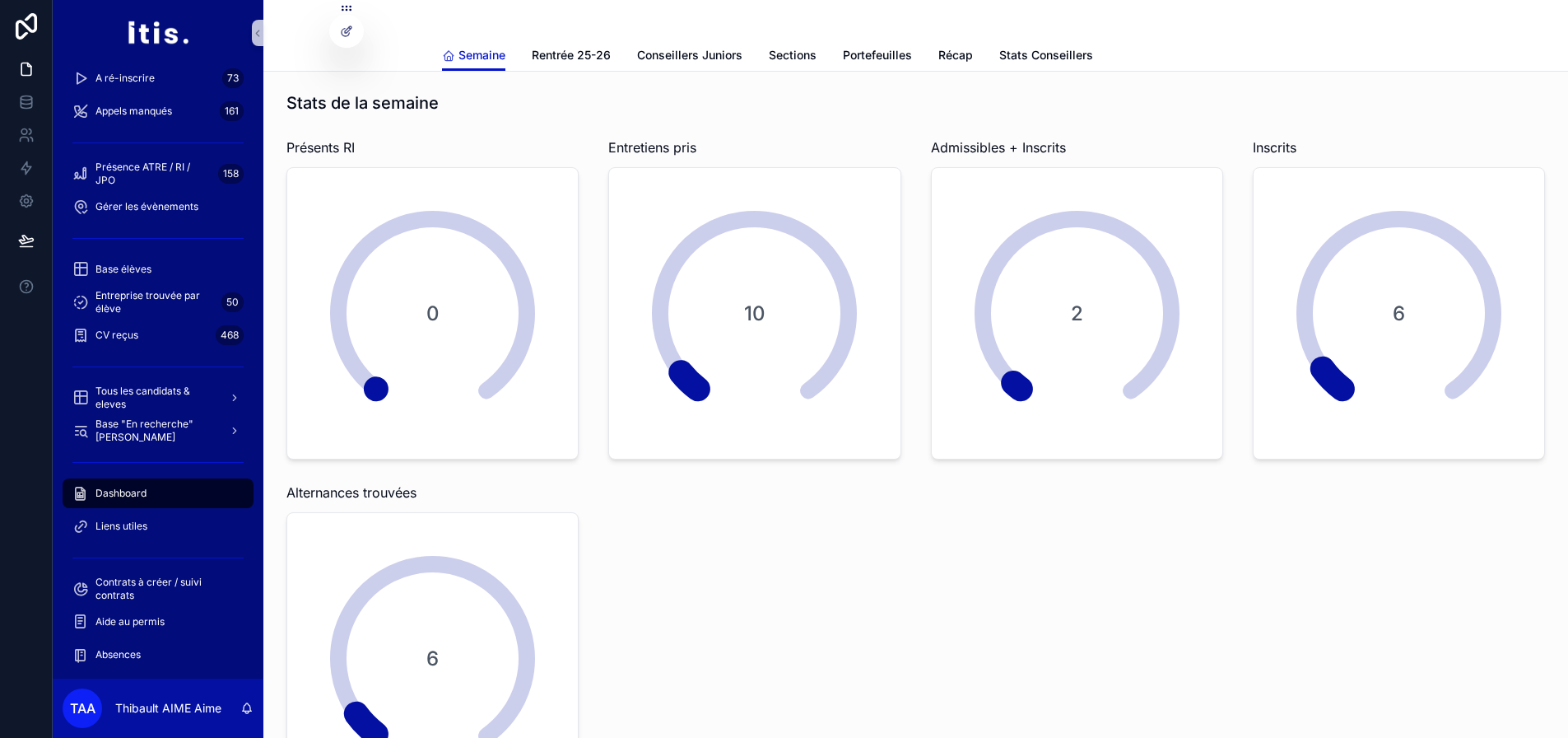
drag, startPoint x: 1533, startPoint y: 610, endPoint x: 434, endPoint y: -99, distance: 1307.9
click at [434, 0] on html "Prospects 0 Debrief rdv inscription 26 Admissibles à suivre A ré-inscrire 73 Ap…" at bounding box center [784, 389] width 1568 height 778
click at [442, 36] on div "scrollable content" at bounding box center [916, 19] width 948 height 39
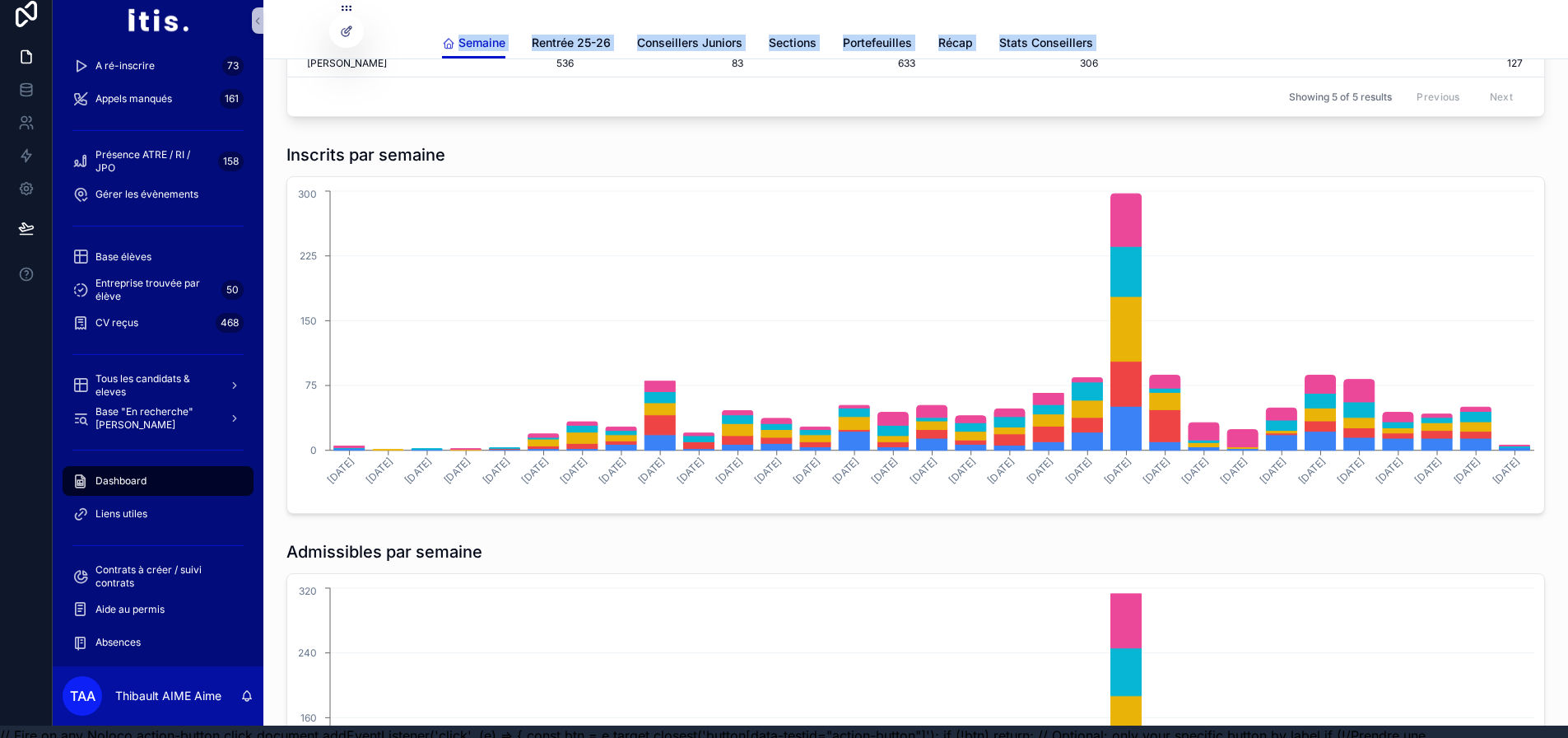
scroll to position [1256, 0]
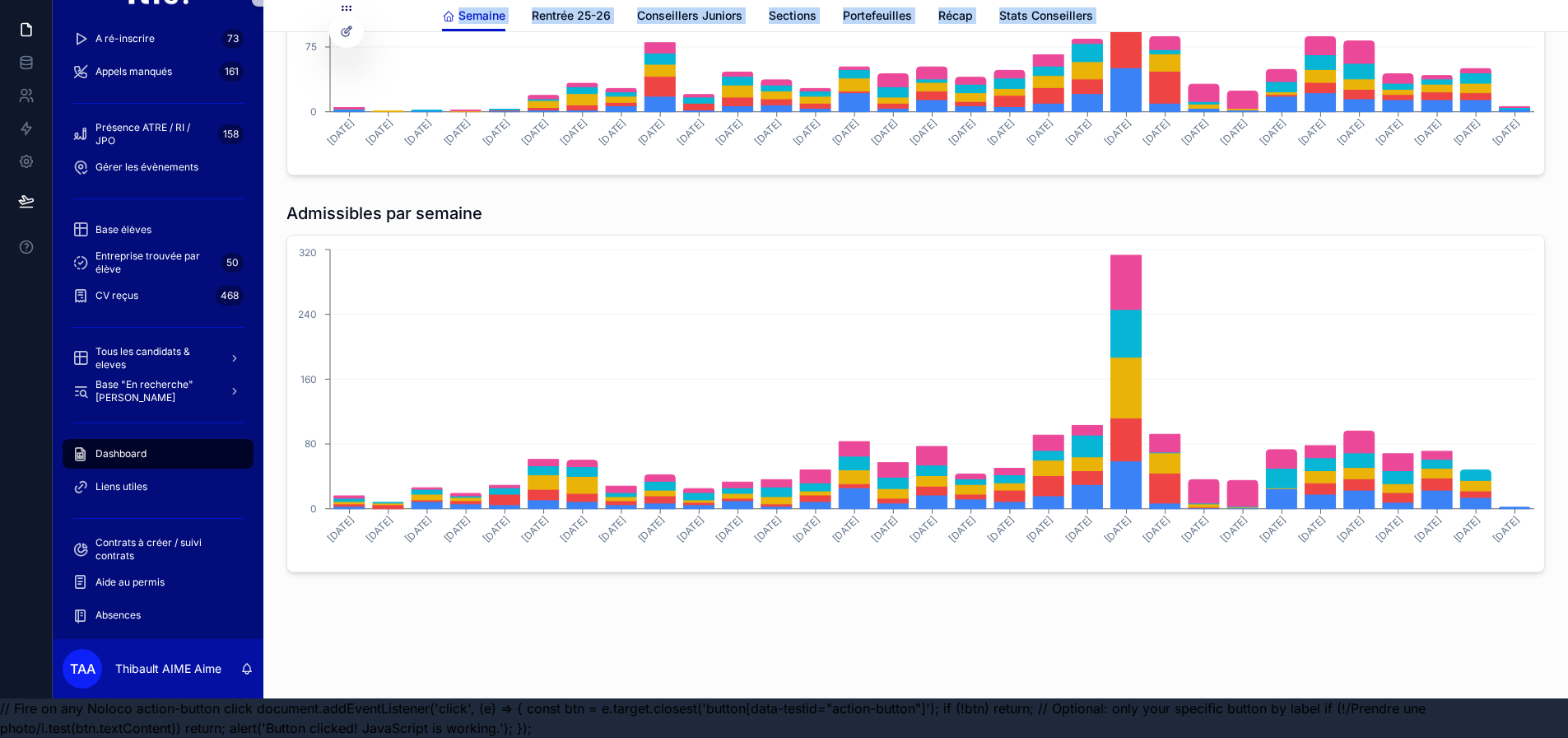
drag, startPoint x: 1064, startPoint y: 491, endPoint x: 1580, endPoint y: 653, distance: 540.8
click at [1567, 691] on html "Prospects 0 Debrief rdv inscription 26 Admissibles à suivre A ré-inscrire 73 Ap…" at bounding box center [784, 349] width 1568 height 778
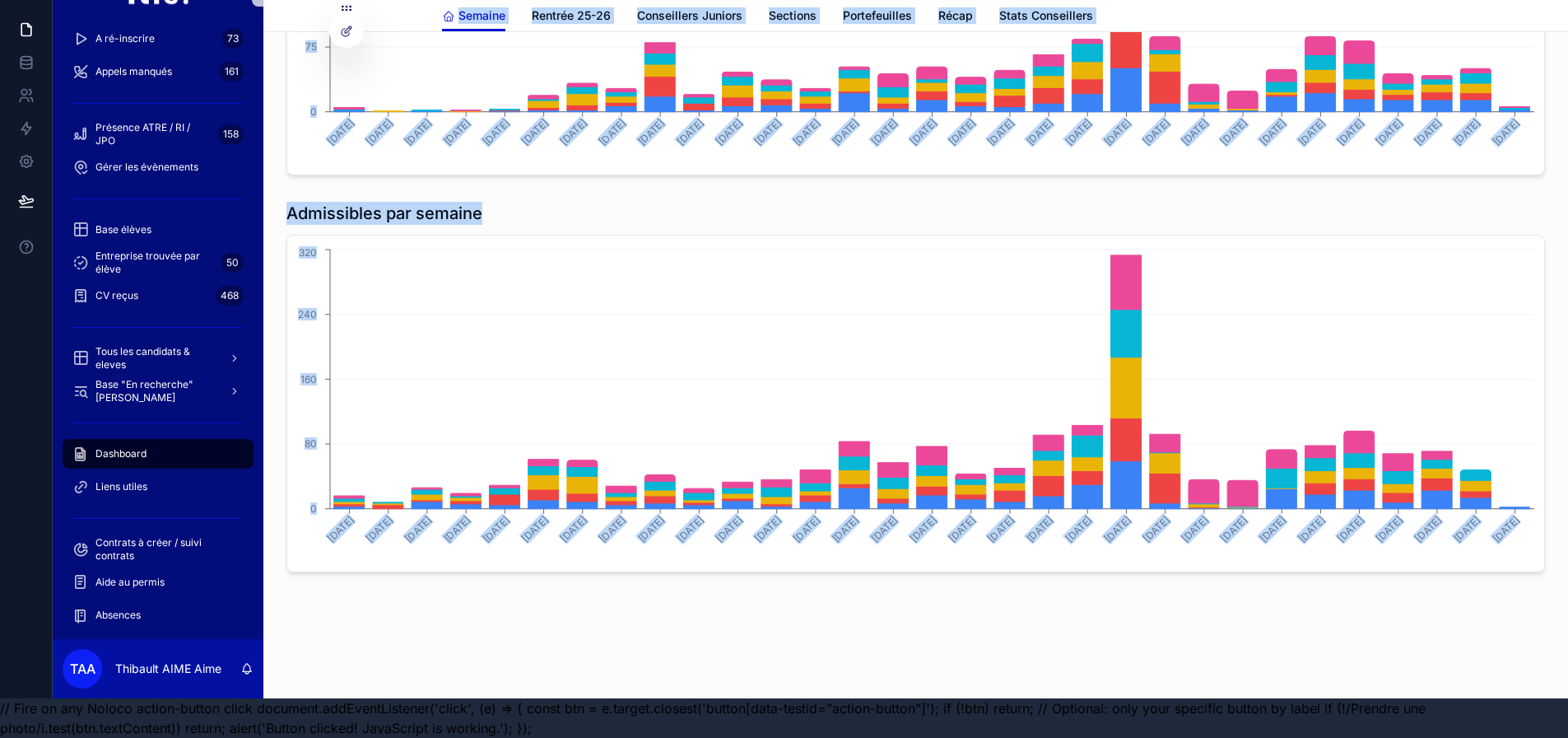
click at [1541, 536] on div "Admissibles par semaine [DATE] [DATE] [DATE] [DATE] [DATE] [DATE] [DATE] [DATE]…" at bounding box center [915, 387] width 1278 height 384
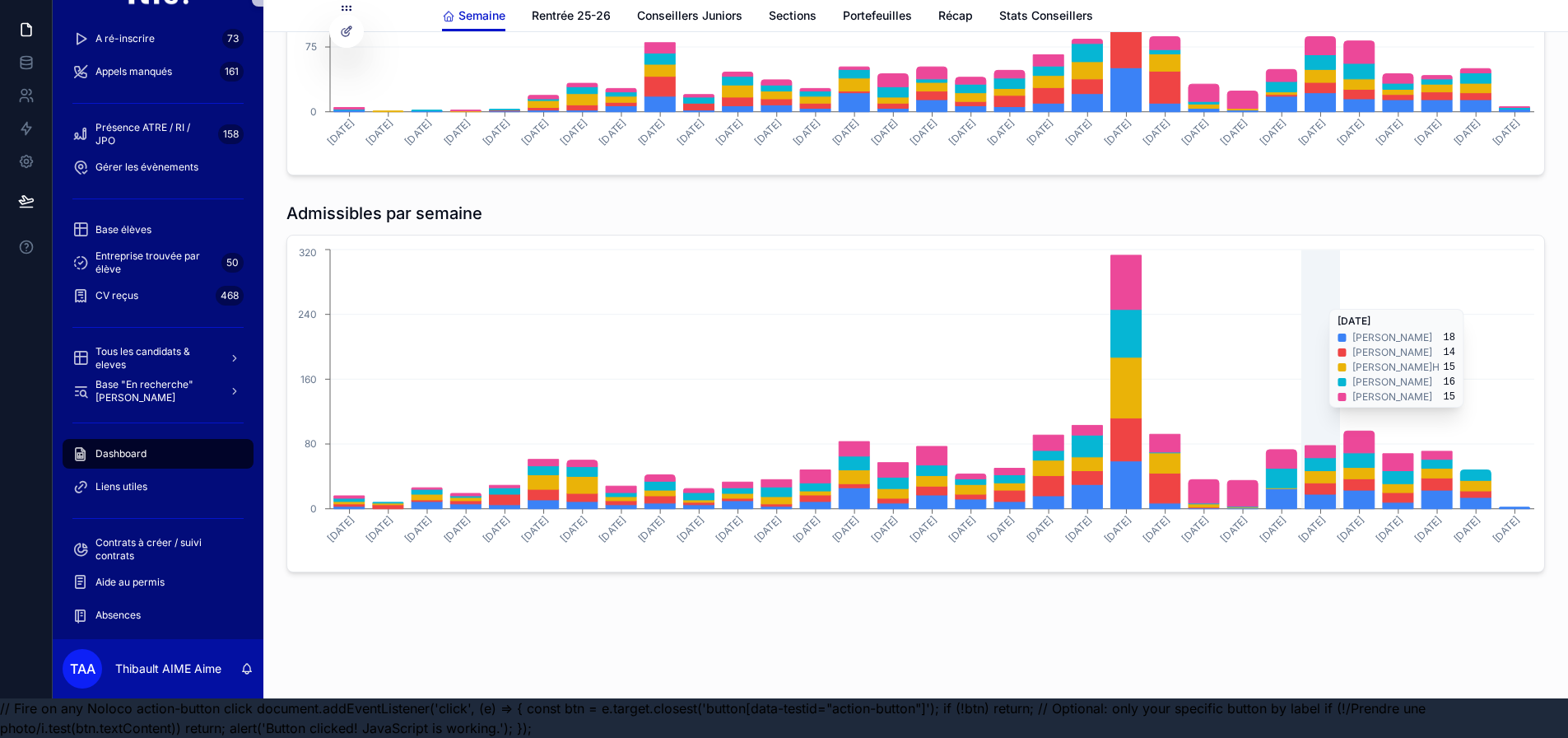
drag, startPoint x: 1544, startPoint y: 575, endPoint x: 1330, endPoint y: 317, distance: 335.2
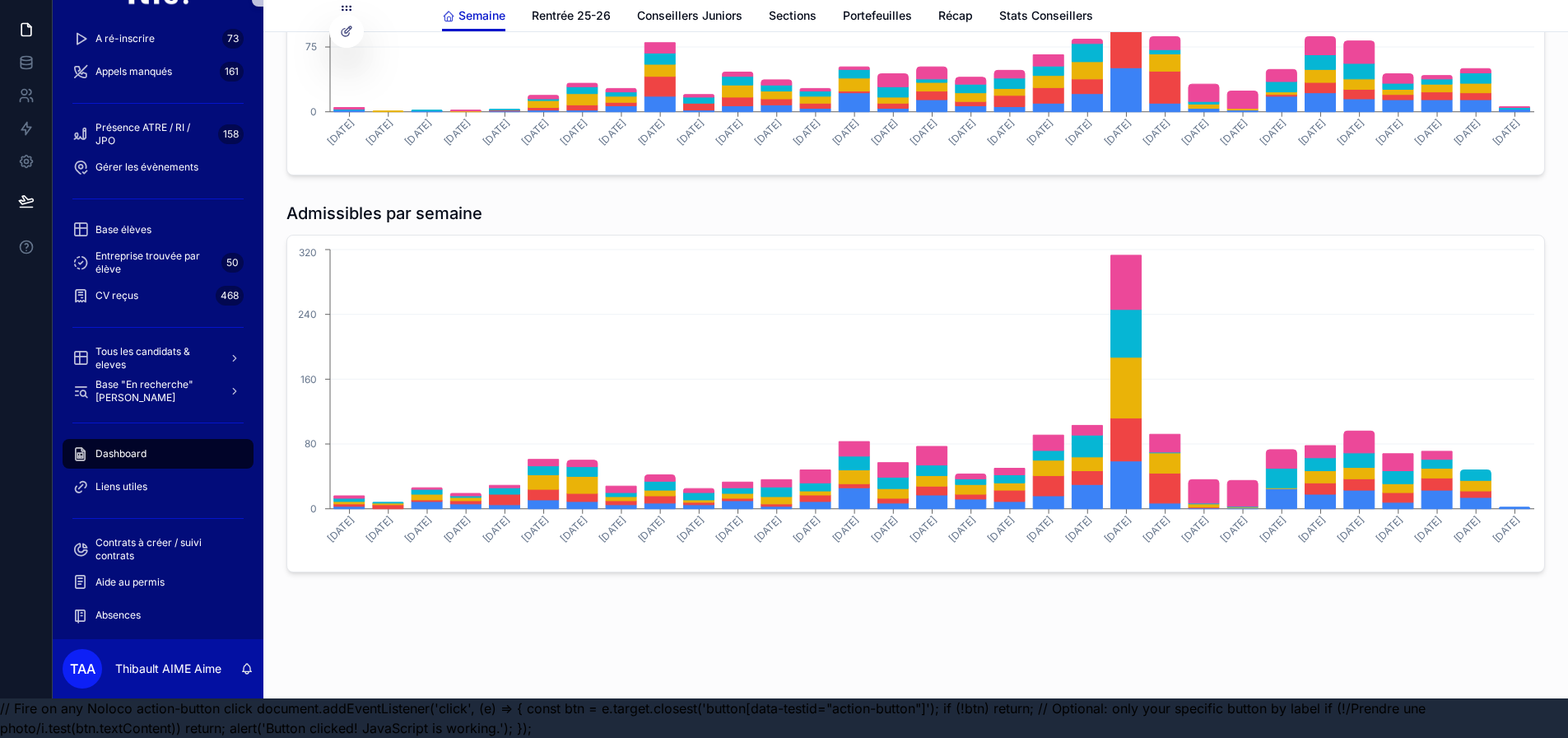
drag, startPoint x: 1547, startPoint y: 513, endPoint x: 1538, endPoint y: 511, distance: 9.2
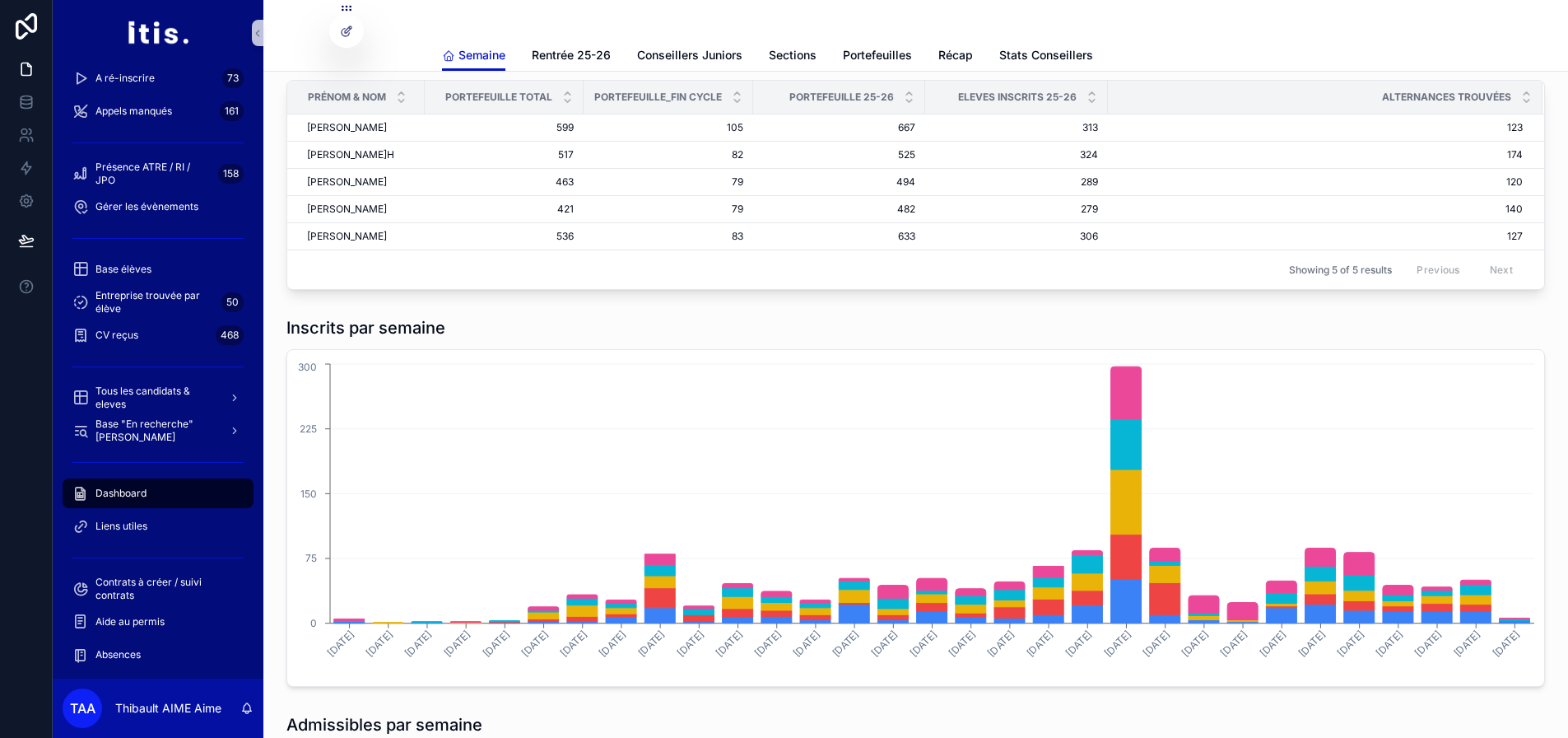
scroll to position [0, 0]
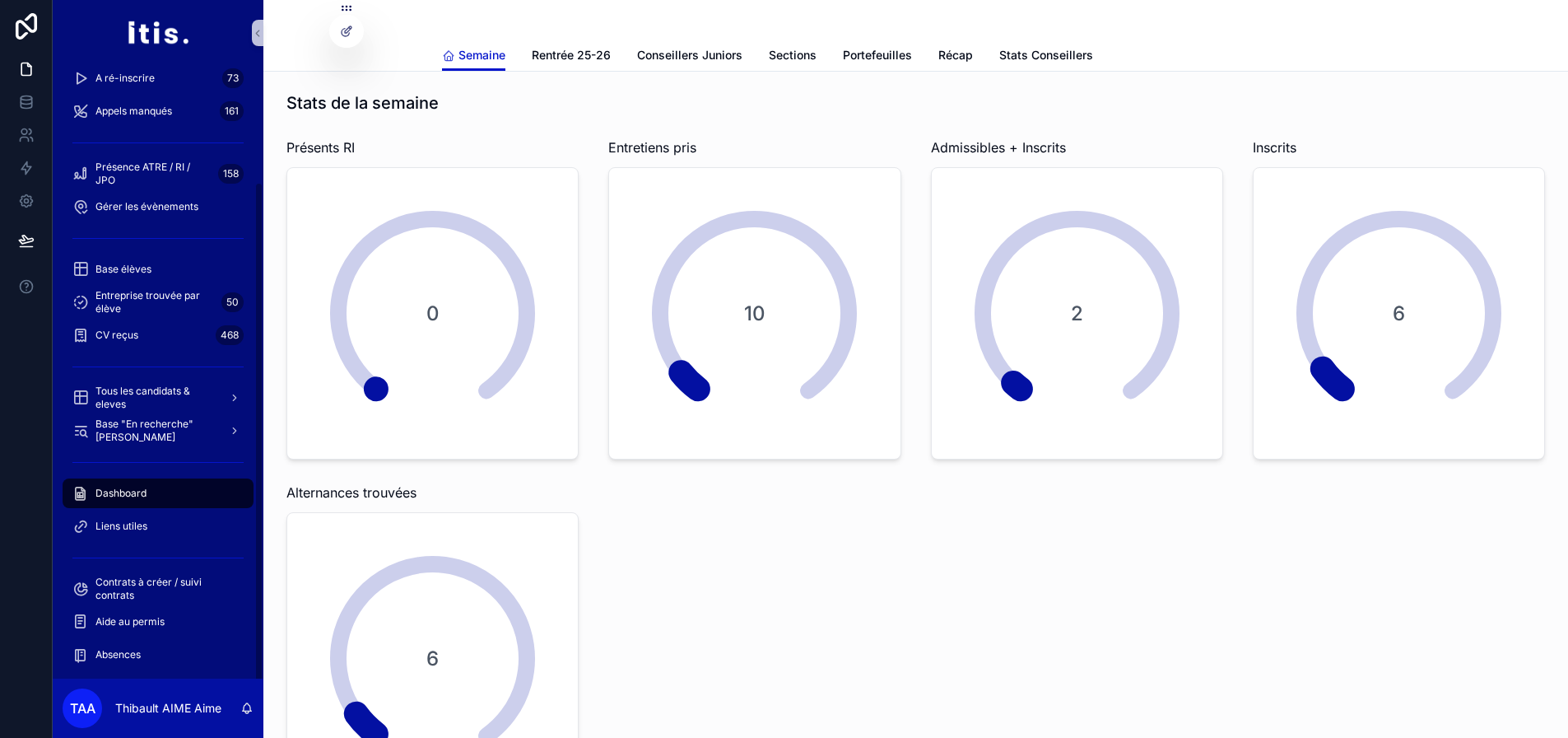
drag, startPoint x: 1532, startPoint y: 513, endPoint x: 379, endPoint y: 56, distance: 1240.3
click at [163, 153] on div "Prospects 0 Debrief rdv inscription 26 Admissibles à suivre A ré-inscrire 73 Ap…" at bounding box center [810, 369] width 1516 height 738
click at [404, 30] on div "[PERSON_NAME] Rentrée 25-26 Conseillers Juniors Sections Portefeuilles Récap St…" at bounding box center [915, 36] width 1305 height 72
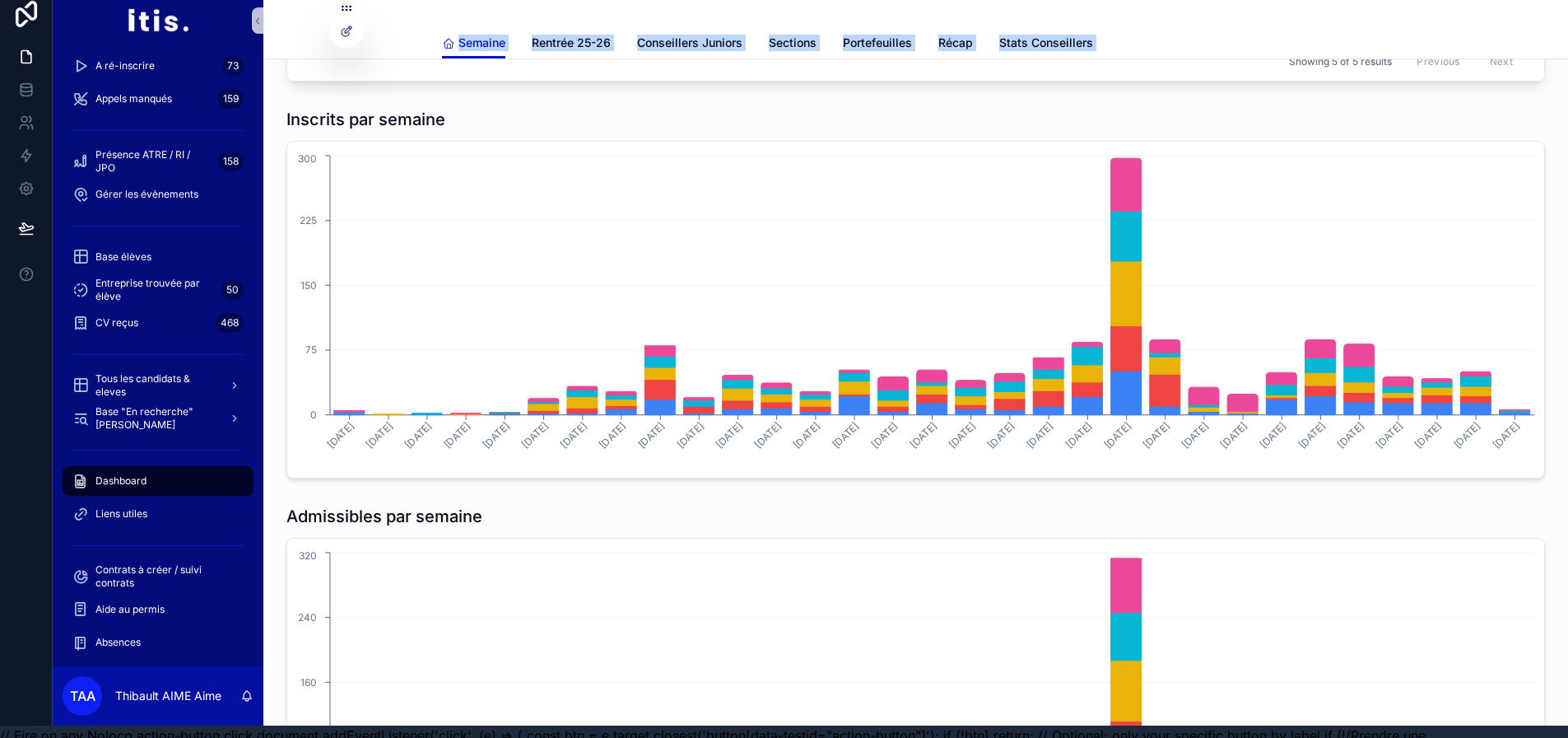
scroll to position [52, 13]
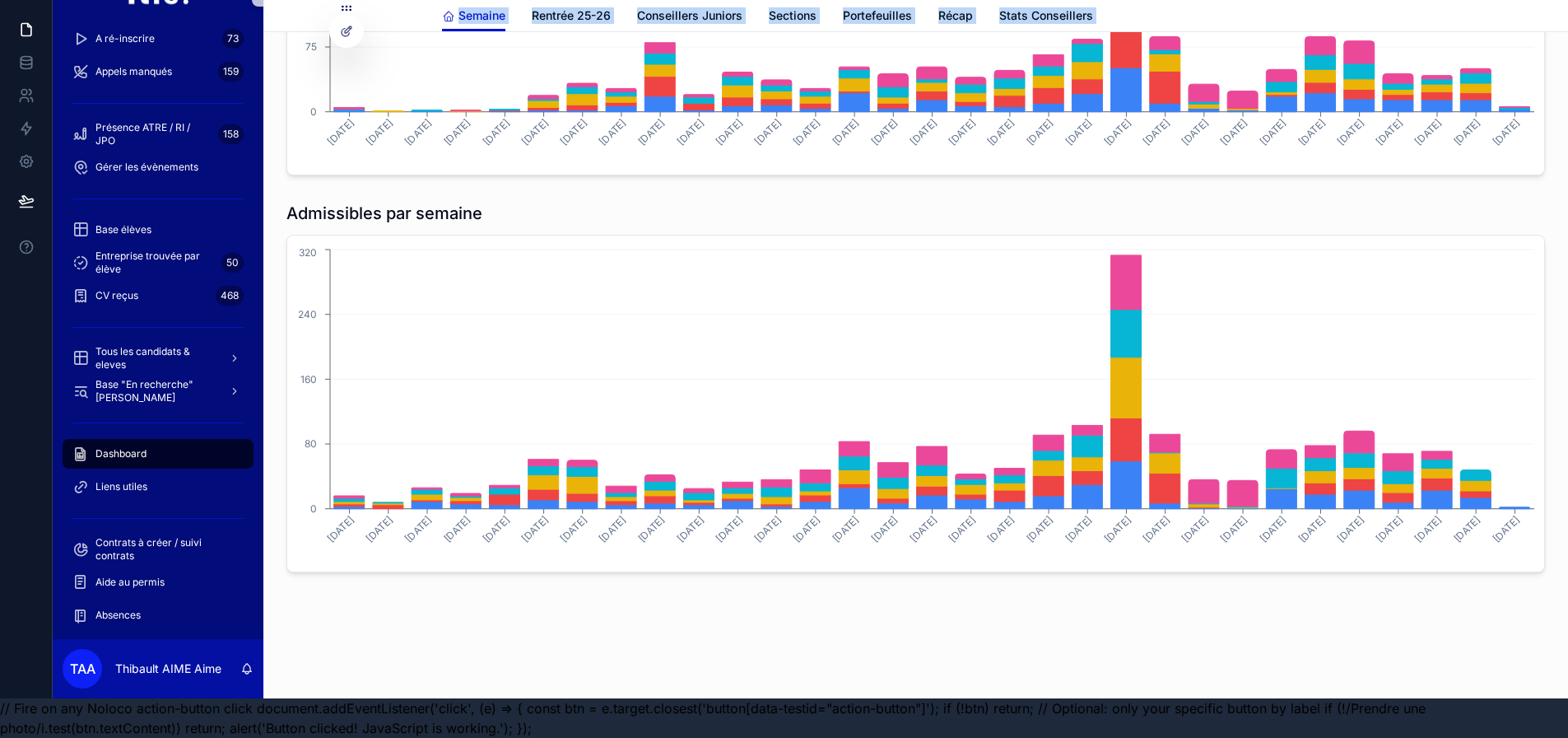
drag, startPoint x: 447, startPoint y: 85, endPoint x: 1521, endPoint y: 516, distance: 1157.3
click at [1541, 515] on div "Admissibles par semaine [DATE] [DATE] [DATE] [DATE] [DATE] [DATE] [DATE] [DATE]…" at bounding box center [915, 387] width 1278 height 384
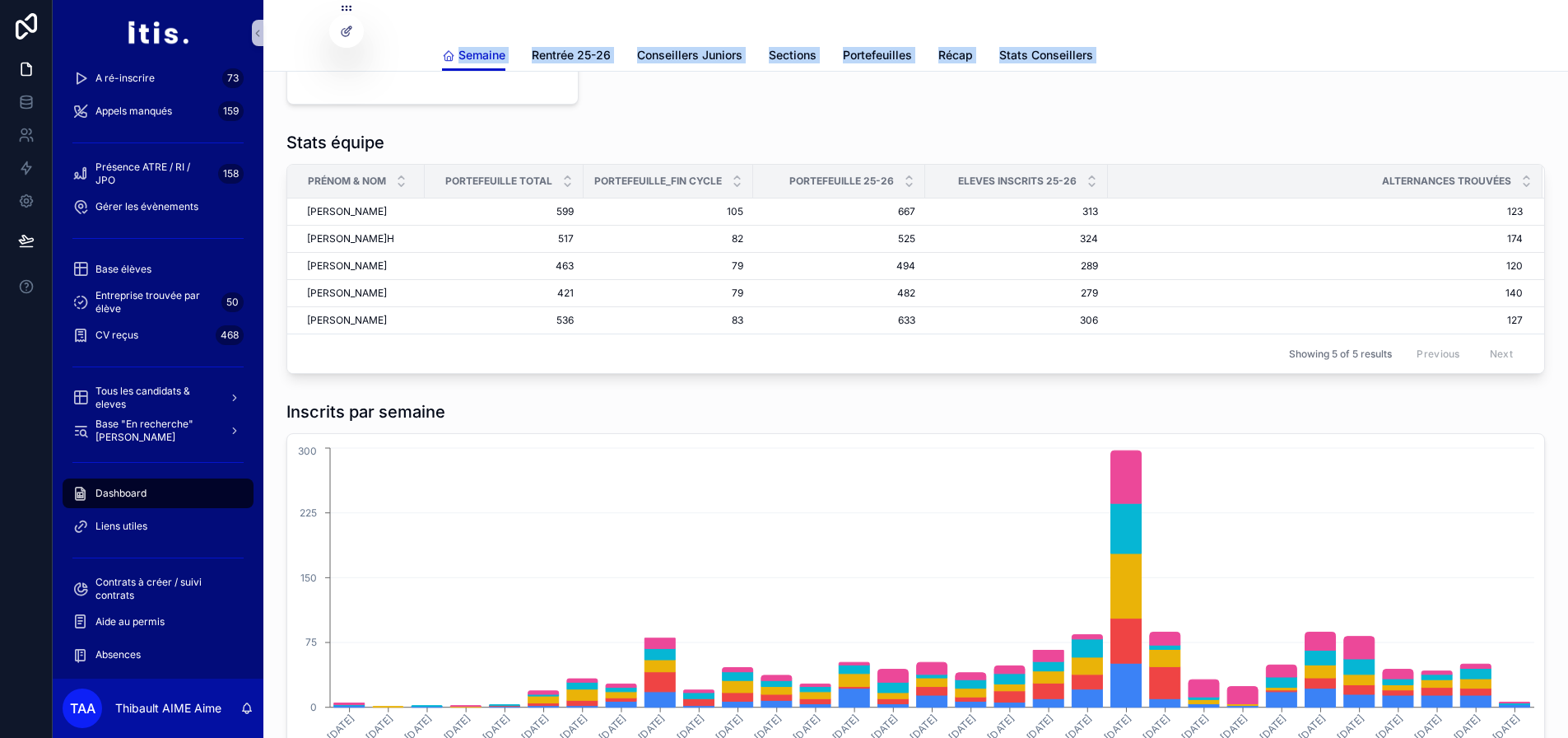
scroll to position [0, 0]
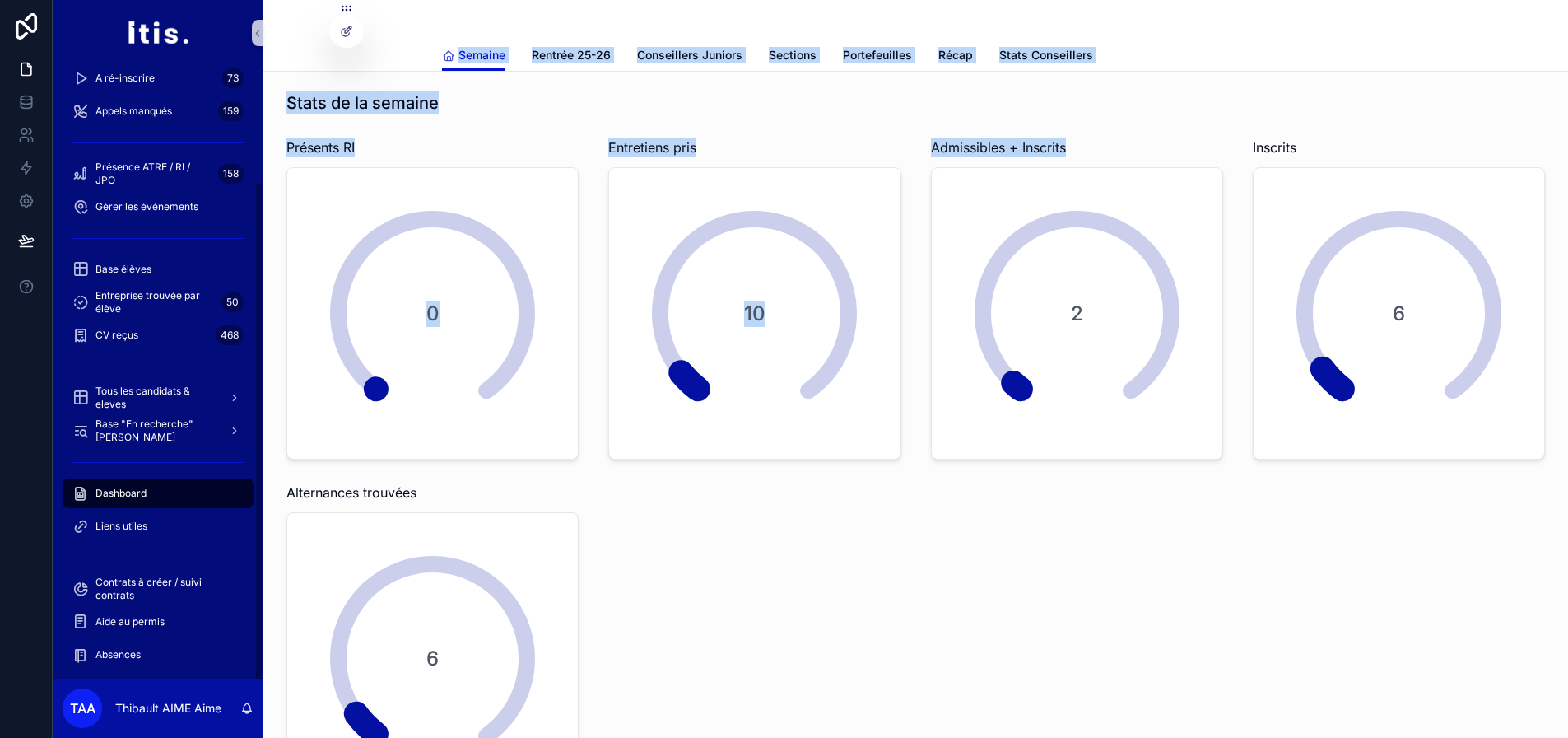
drag, startPoint x: 1542, startPoint y: 540, endPoint x: 421, endPoint y: 46, distance: 1225.0
click at [421, 46] on div "Semaine Rentrée 25-26 Conseillers Juniors Sections Portefeuilles Récap Stats Co…" at bounding box center [916, 55] width 1285 height 31
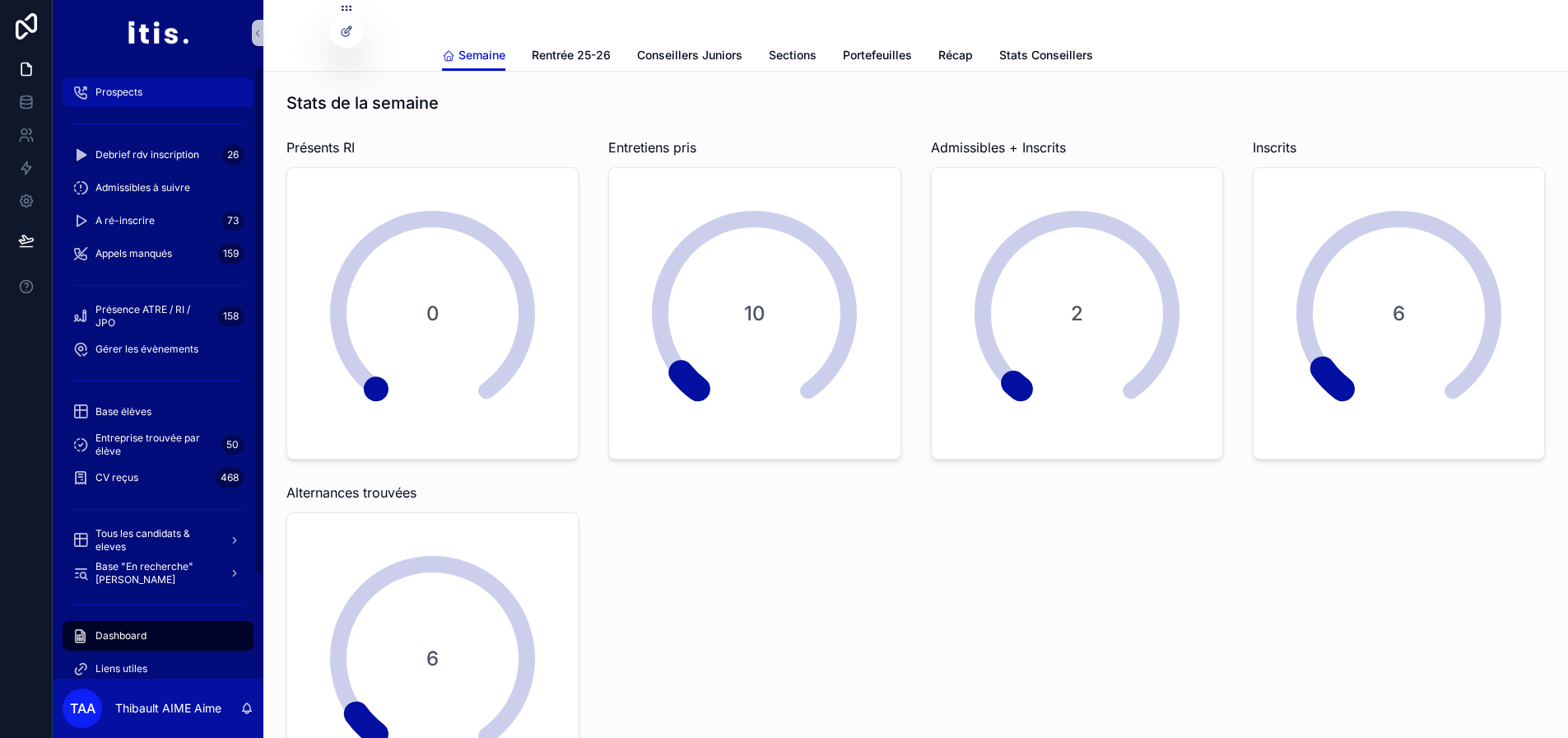
click at [182, 90] on div "Prospects" at bounding box center [158, 92] width 171 height 26
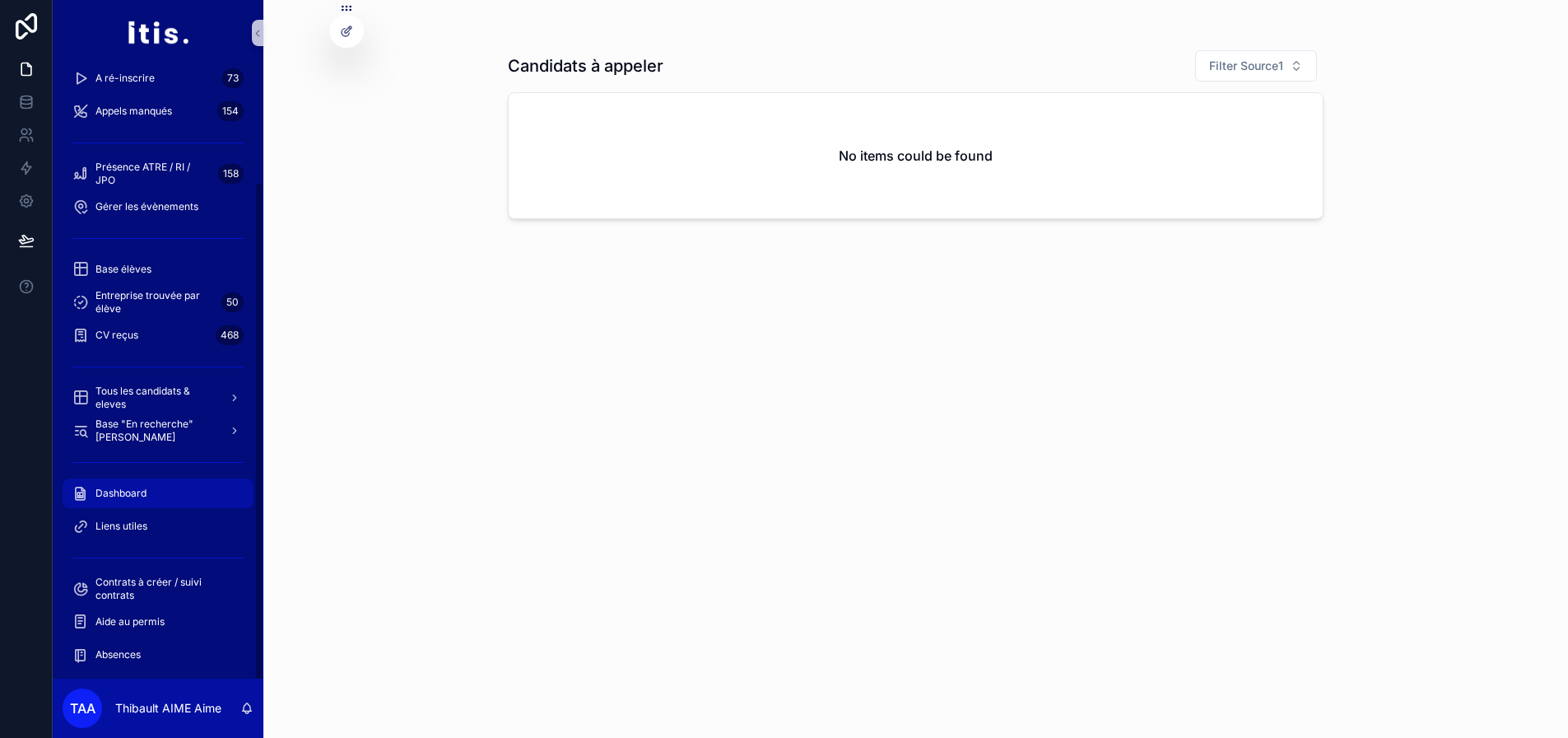
scroll to position [52, 0]
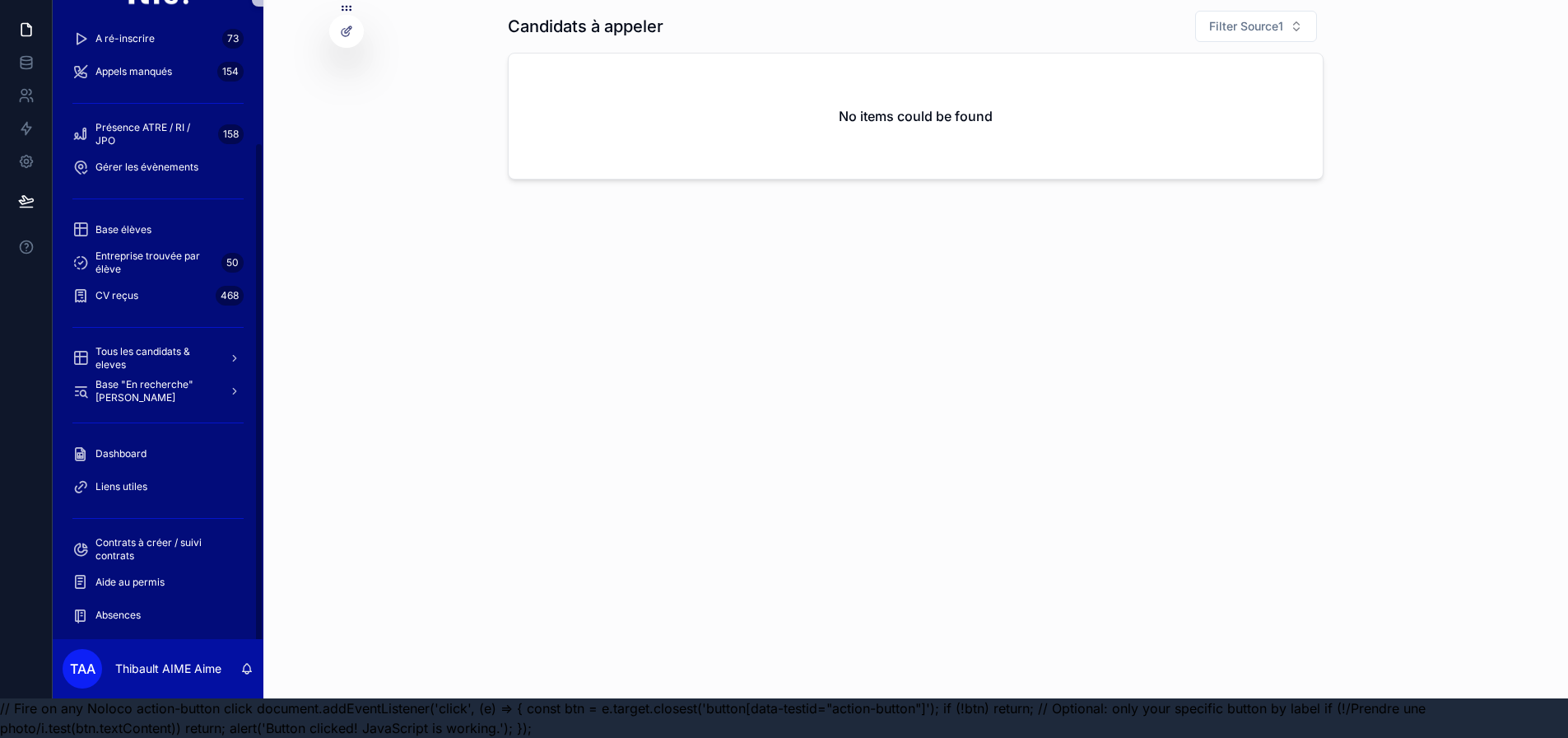
click at [189, 423] on div "scrollable content" at bounding box center [158, 422] width 211 height 30
click at [191, 441] on div "Dashboard" at bounding box center [158, 453] width 171 height 26
